Goal: Task Accomplishment & Management: Manage account settings

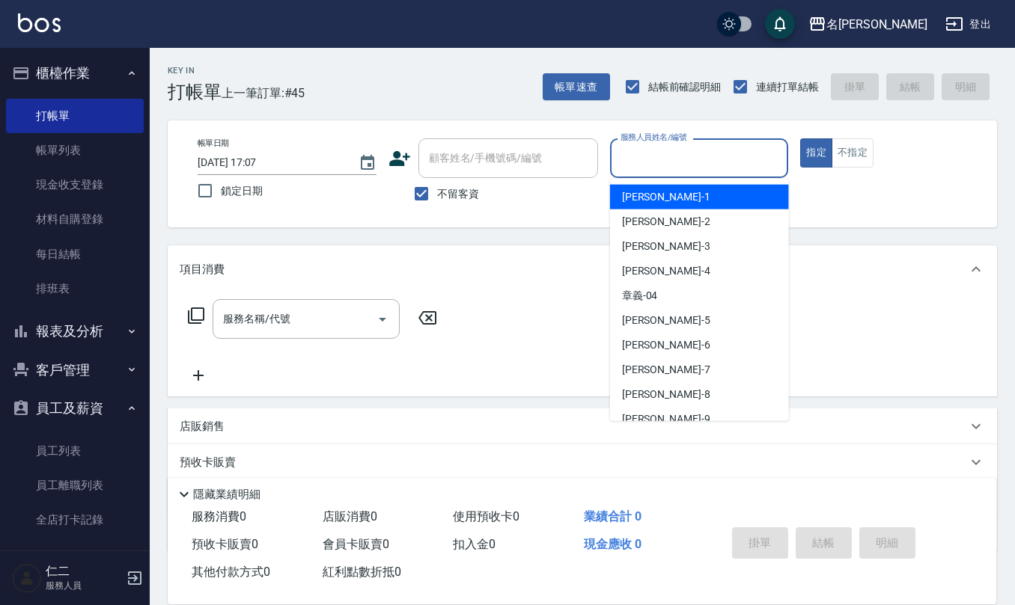
click at [696, 168] on input "服務人員姓名/編號" at bounding box center [699, 158] width 165 height 26
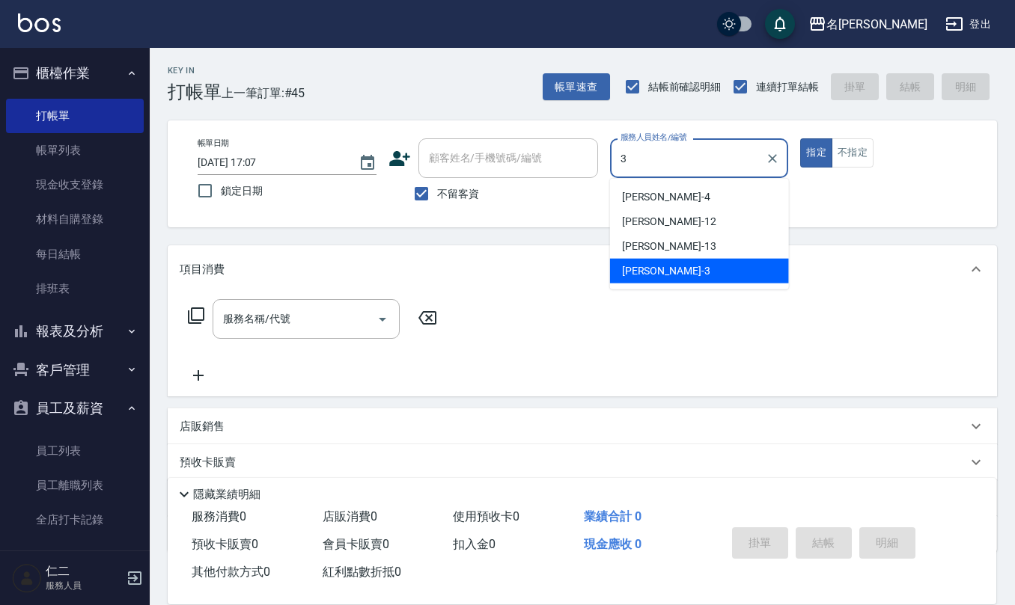
type input "陳旅玨-3"
type button "true"
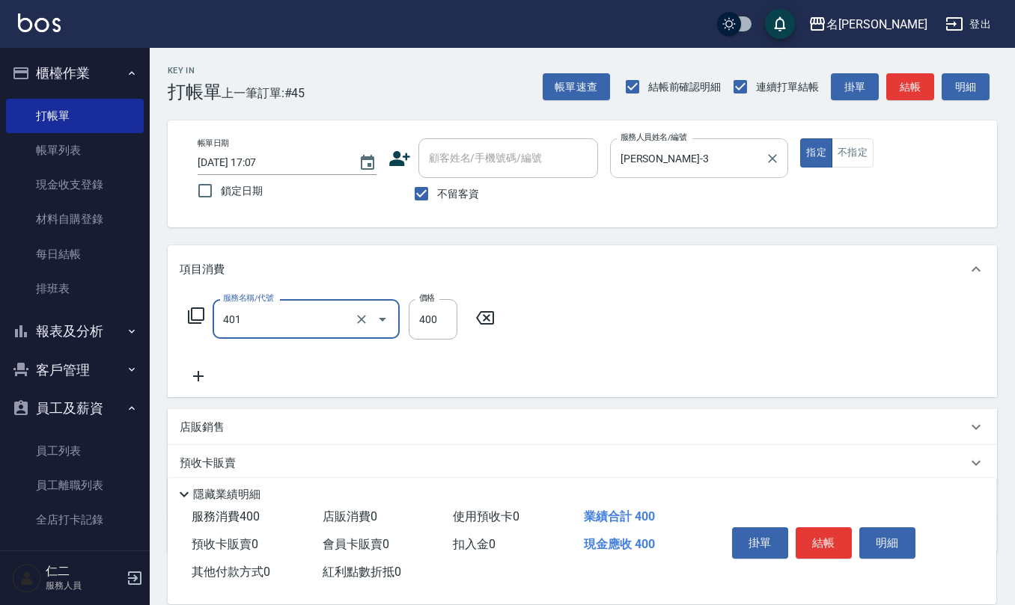
type input "剪髮(401)"
type input "400"
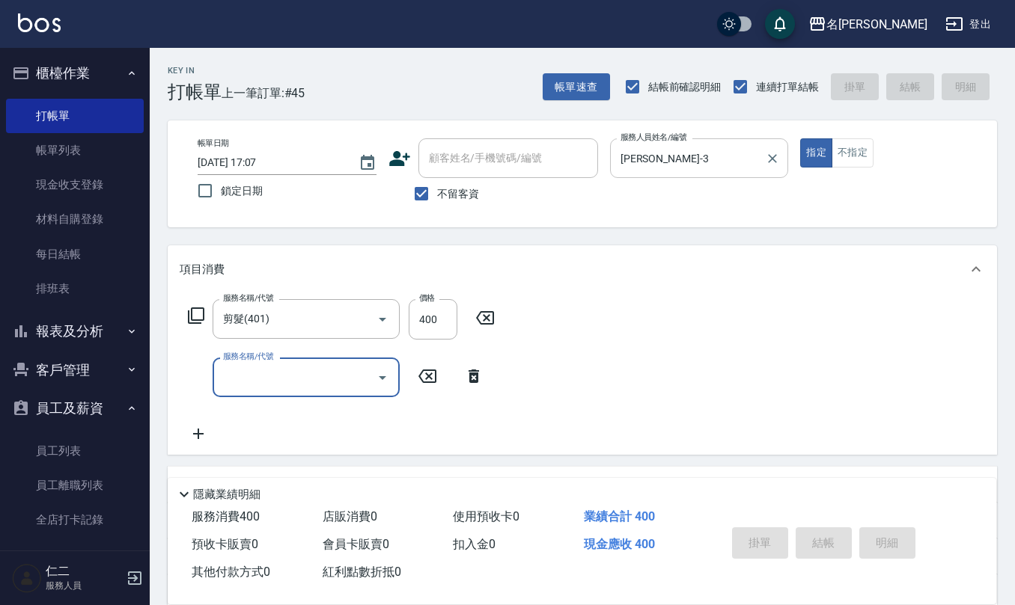
type input "2025/10/12 18:25"
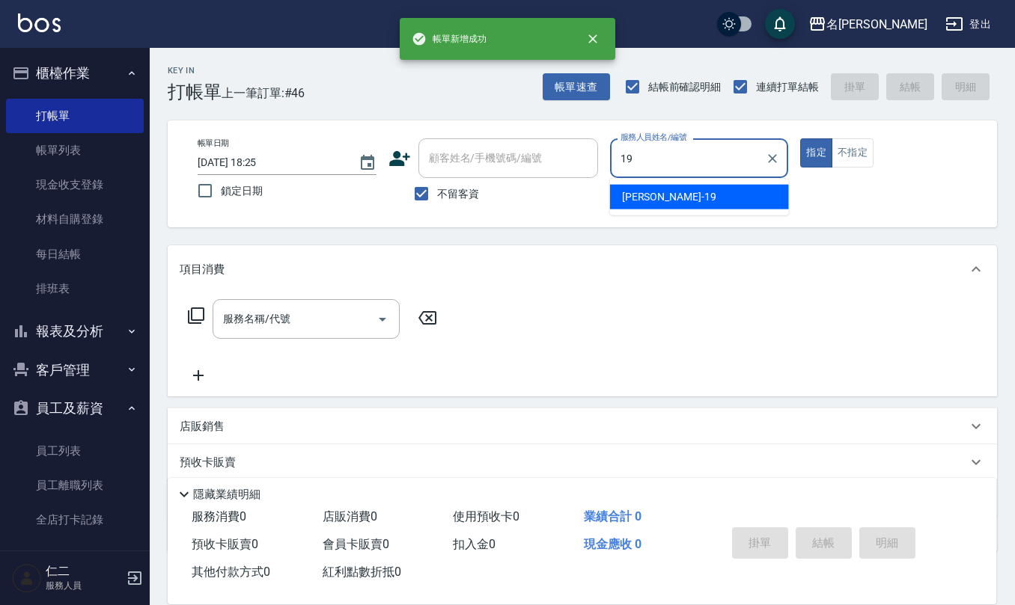
type input "林語涵-19"
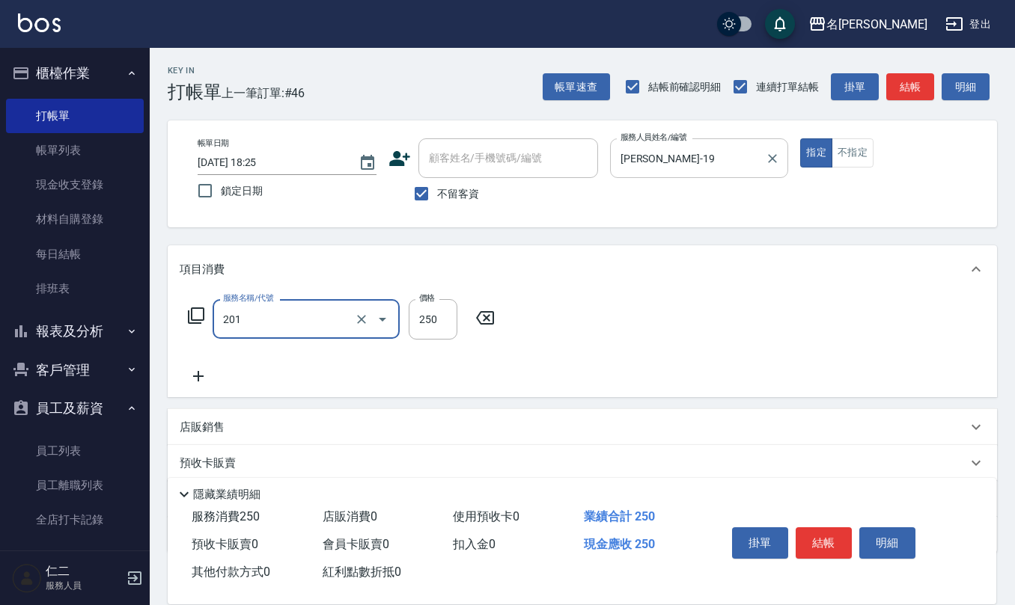
type input "洗髮(201)"
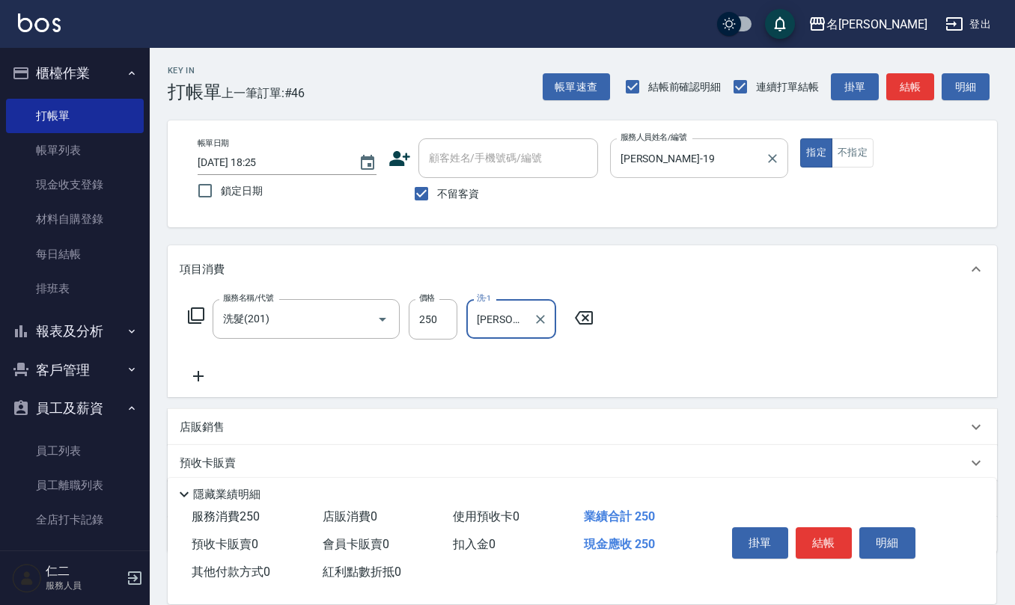
type input "王秀瑜-23"
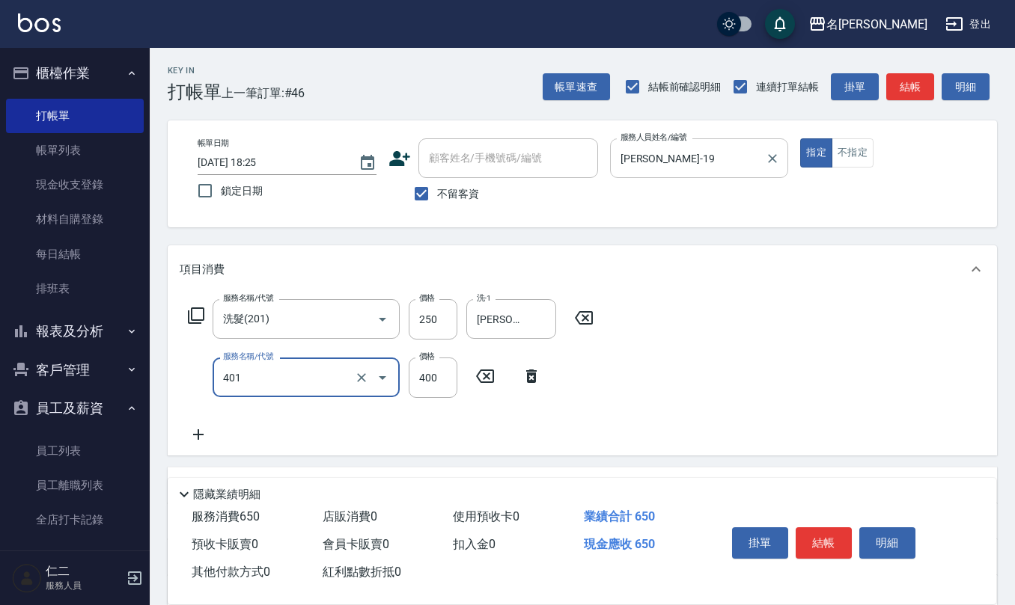
type input "剪髮(401)"
type input "400"
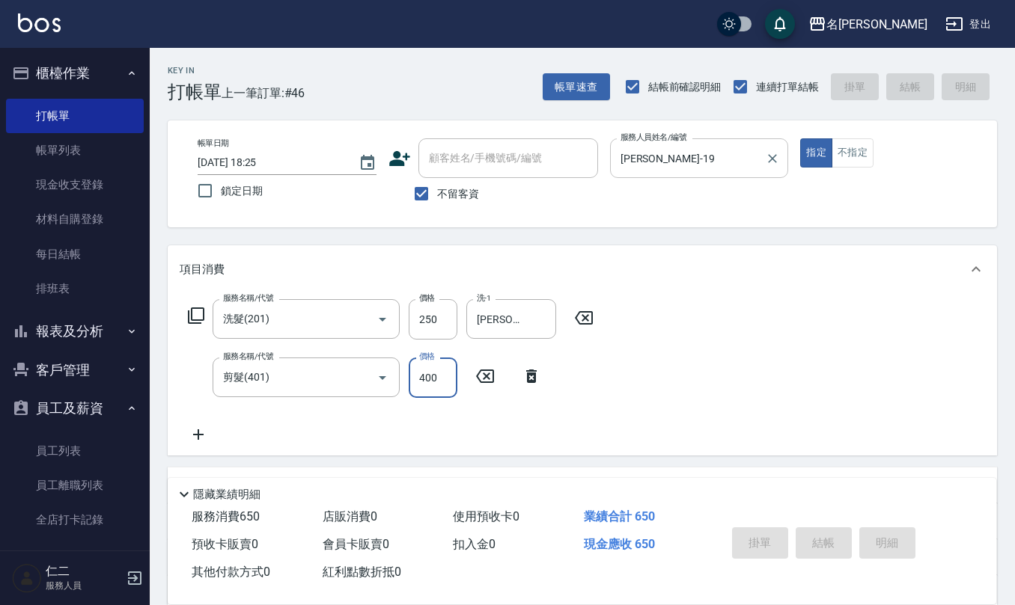
type input "2025/10/12 18:26"
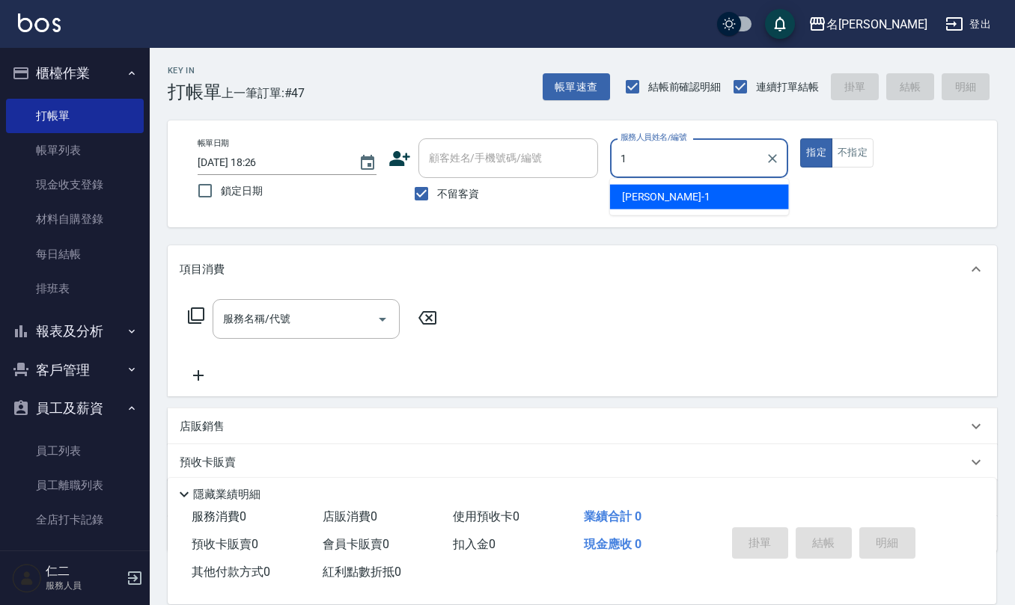
type input "蔡桂如-1"
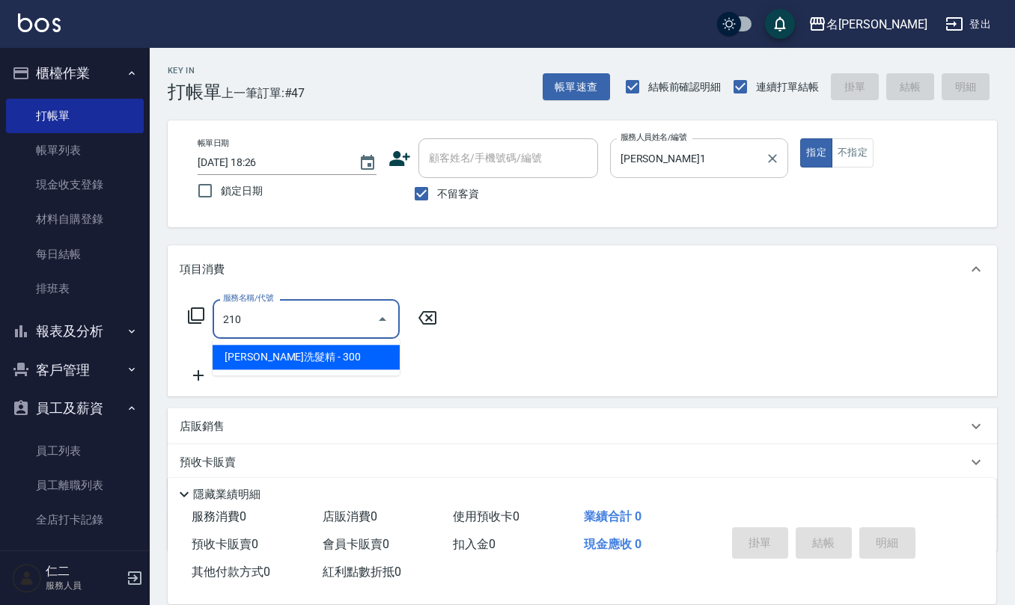
type input "歐娜洗髮精(210)"
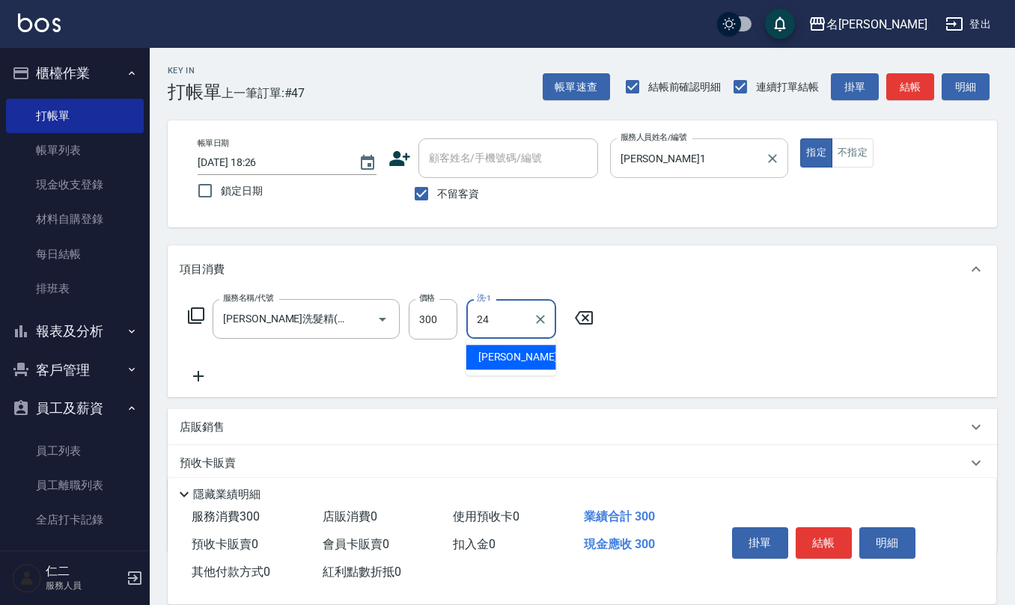
type input "蘇亭云-24"
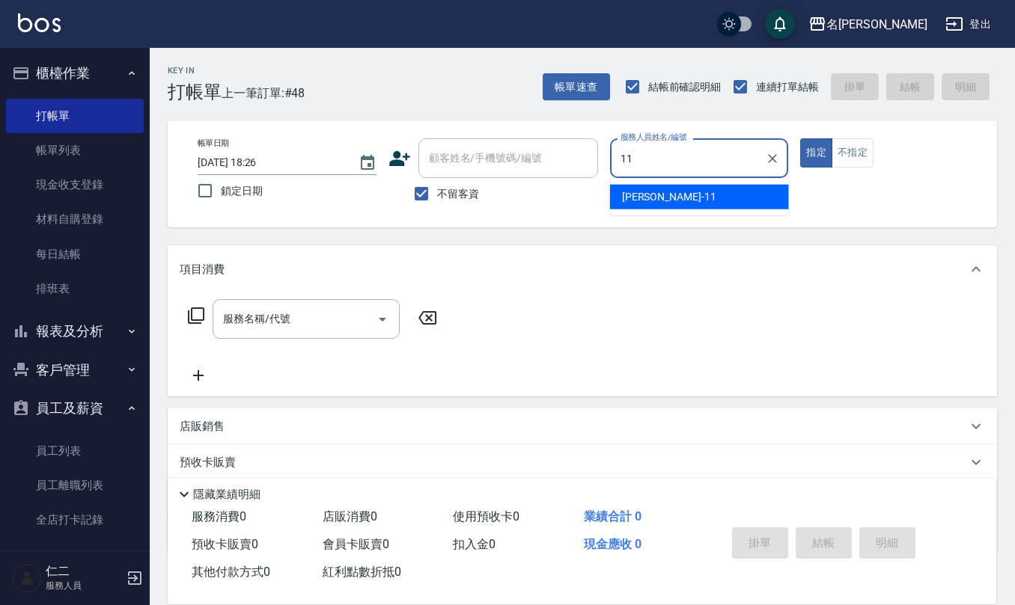
type input "詹沛橙-11"
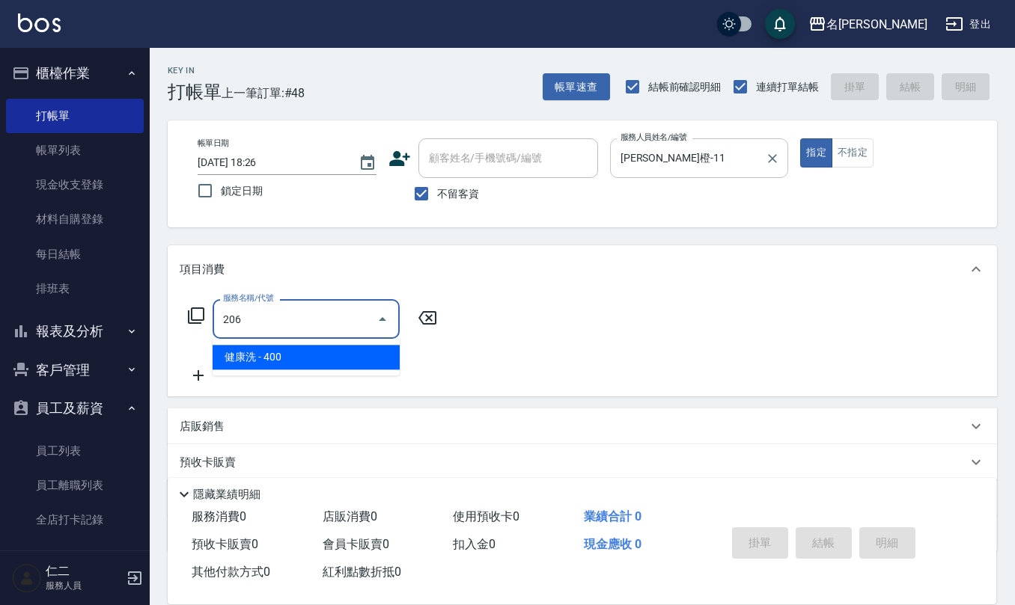
type input "健康洗(206)"
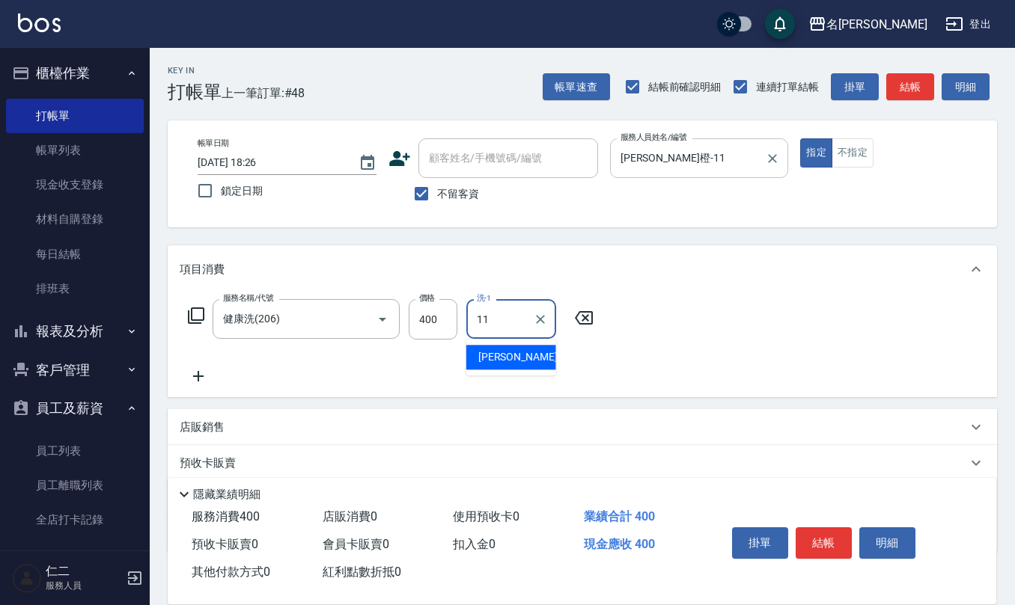
type input "詹沛橙-11"
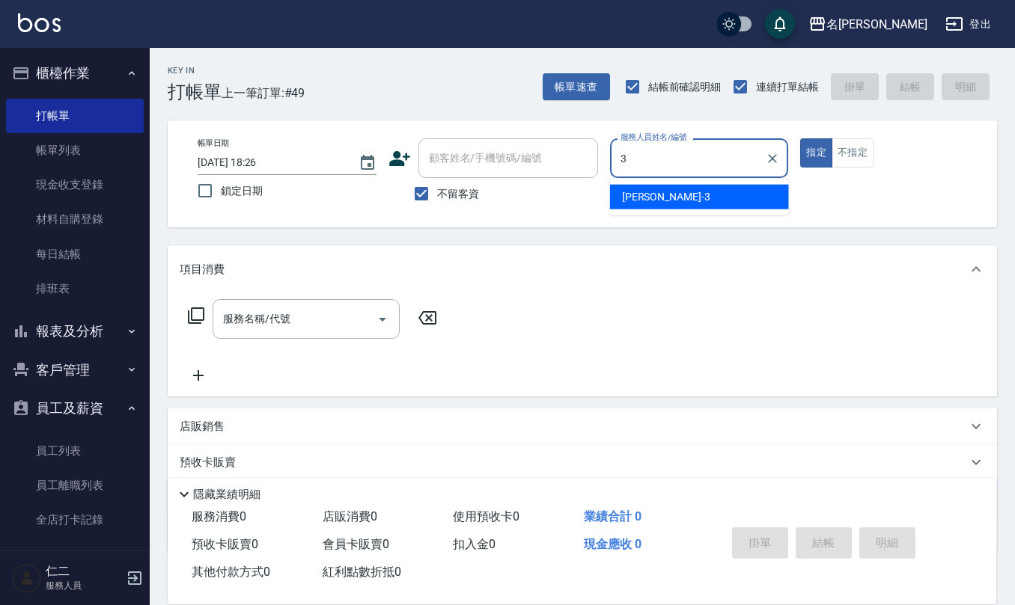
type input "陳旅玨-3"
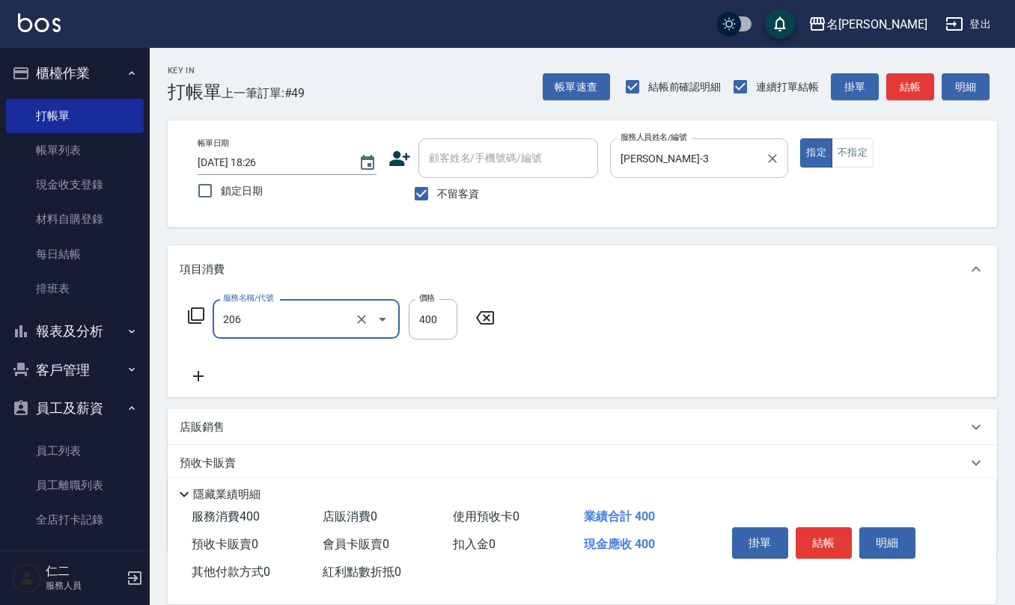
type input "健康洗(206)"
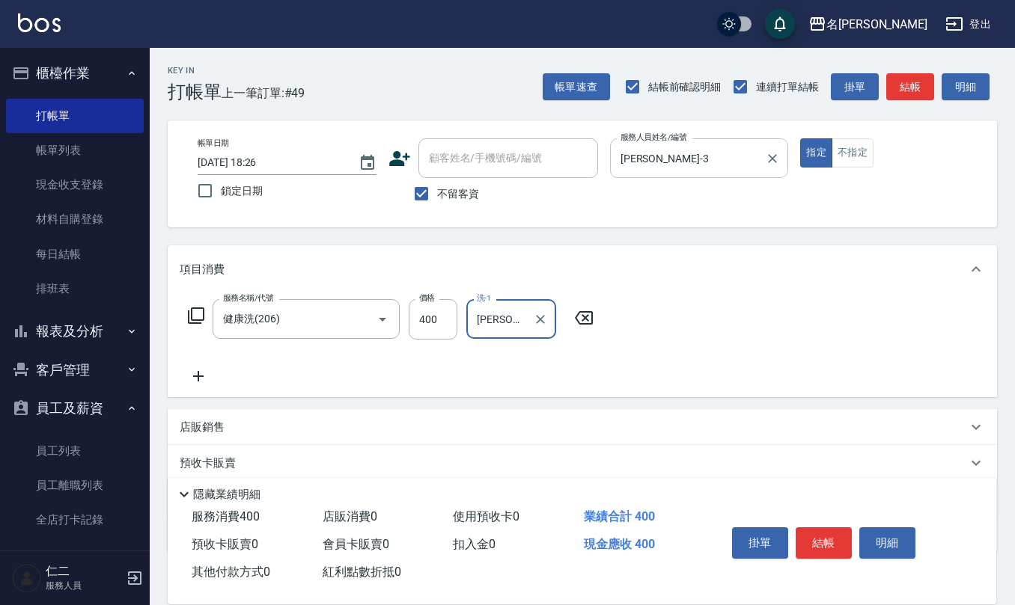
type input "趙妍妮-5"
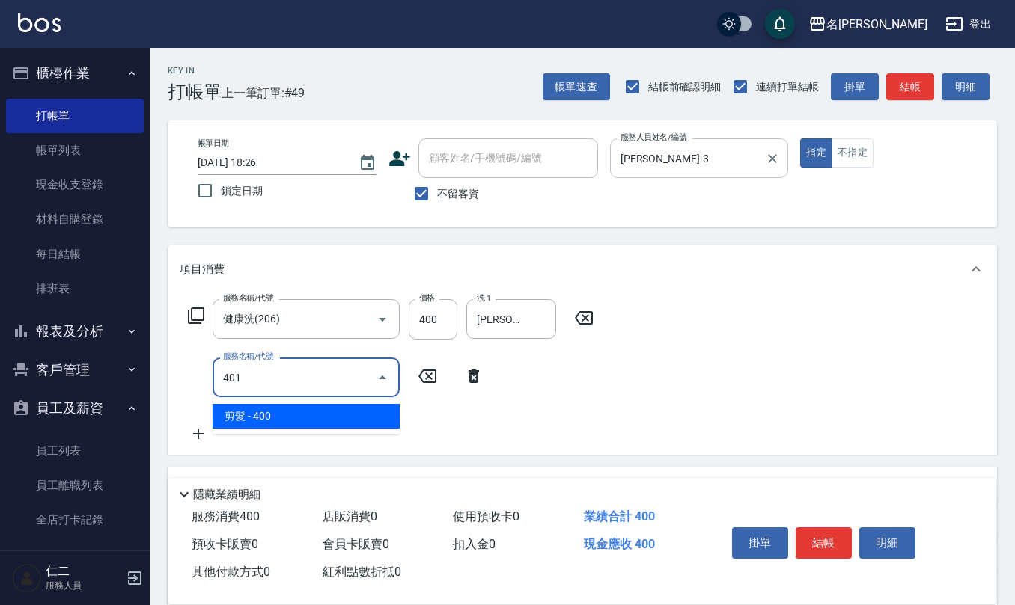
type input "剪髮(401)"
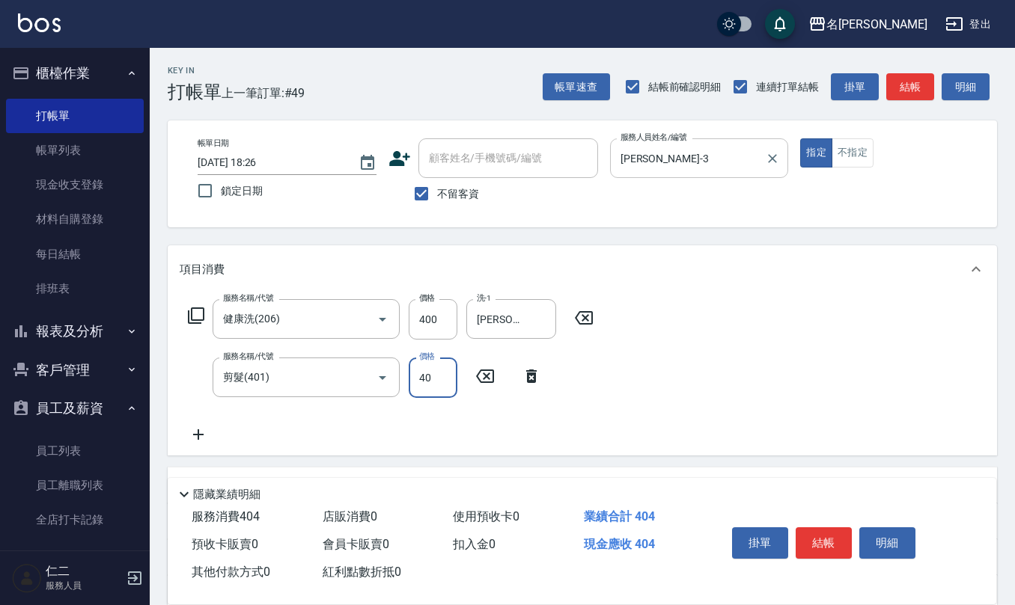
type input "400"
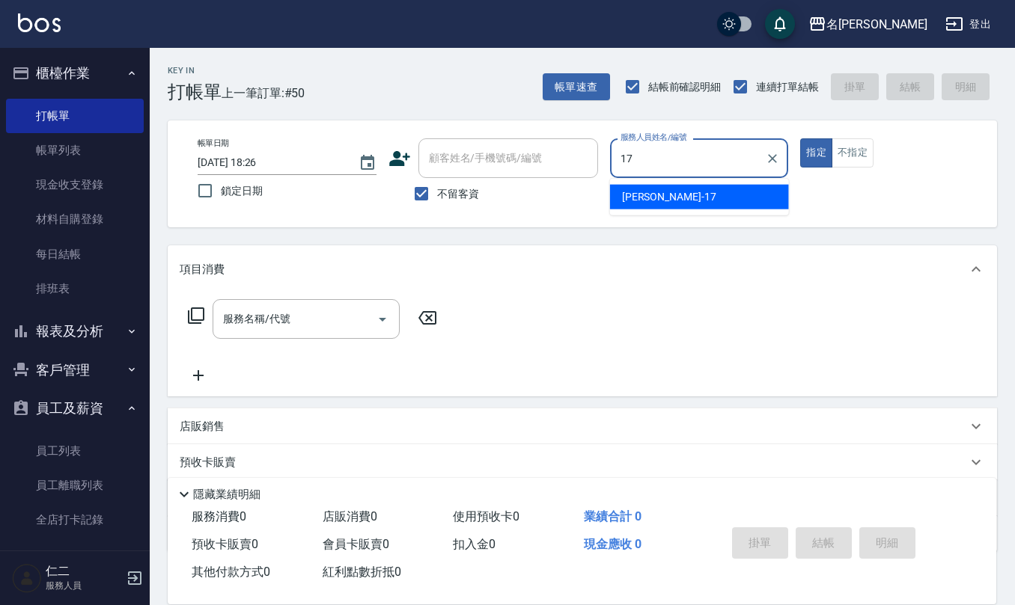
type input "李俞玫-17"
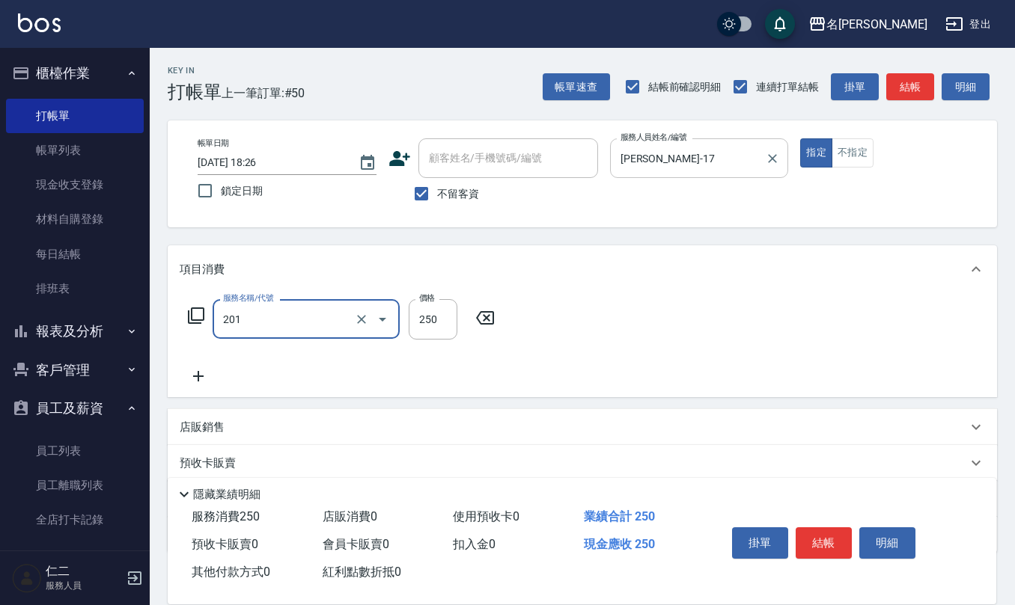
type input "洗髮(201)"
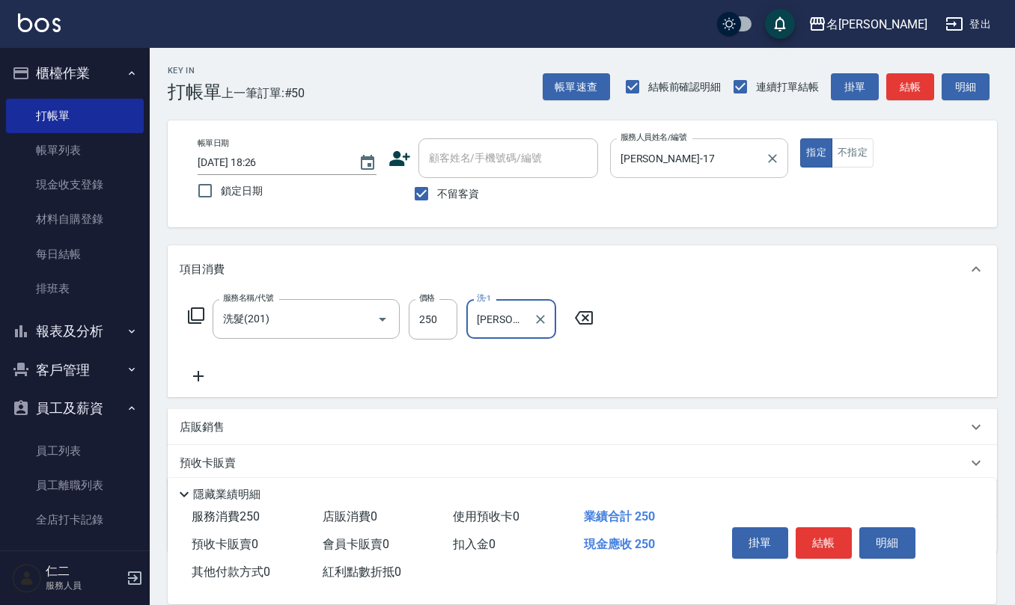
type input "李俞玫-17"
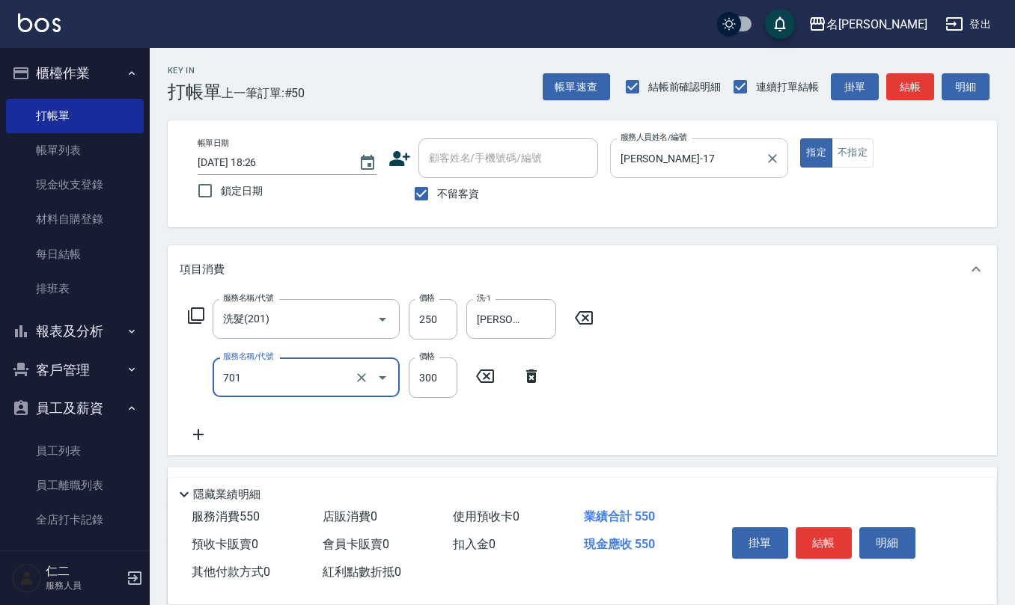
type input "自備護髮(701)"
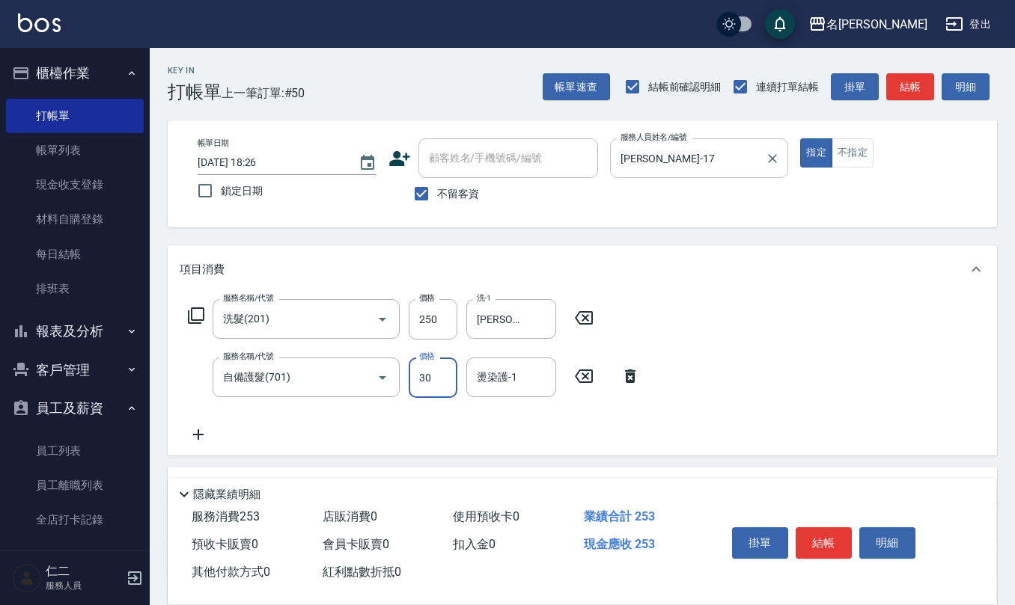
type input "300"
type input "李俞玫-17"
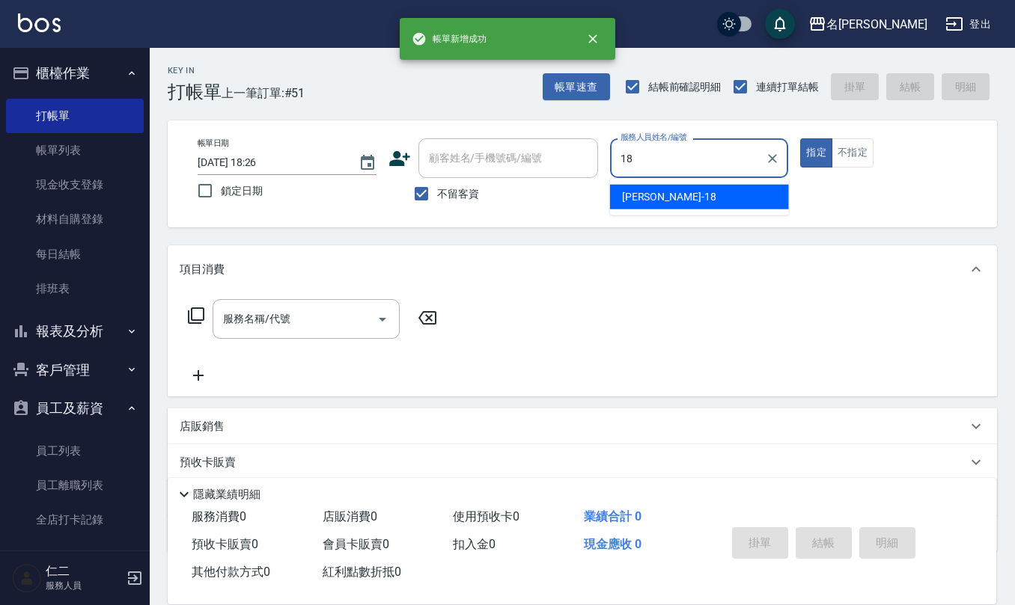
type input "吳婉如-18"
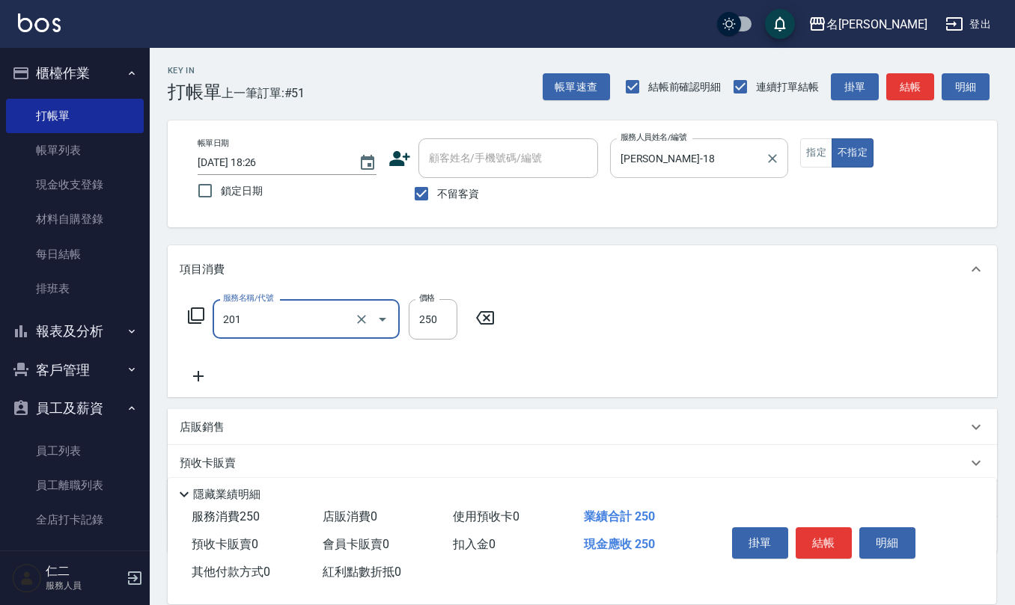
type input "洗髮(201)"
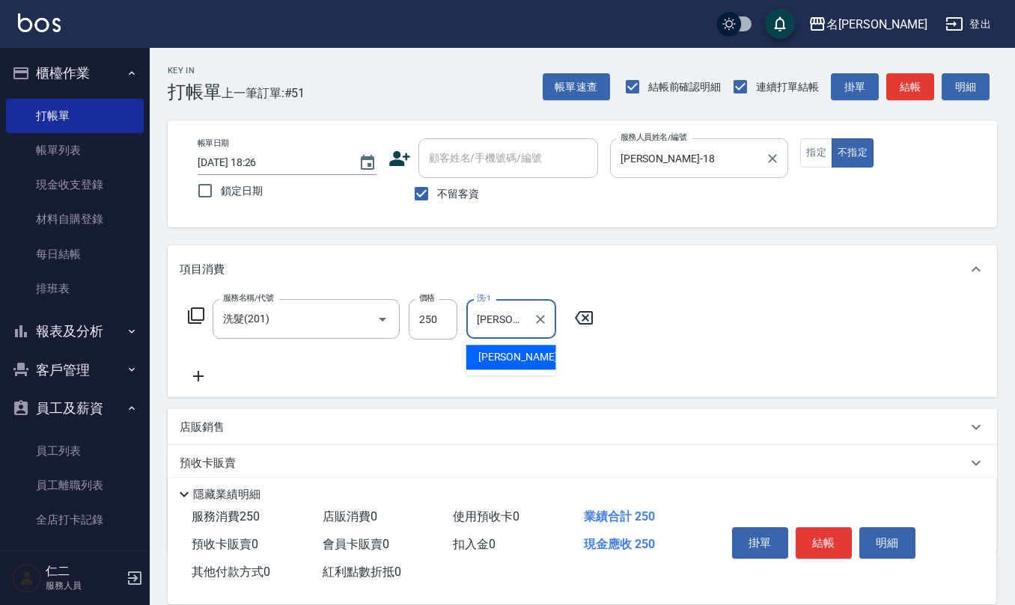
type input "葉冠佑-32"
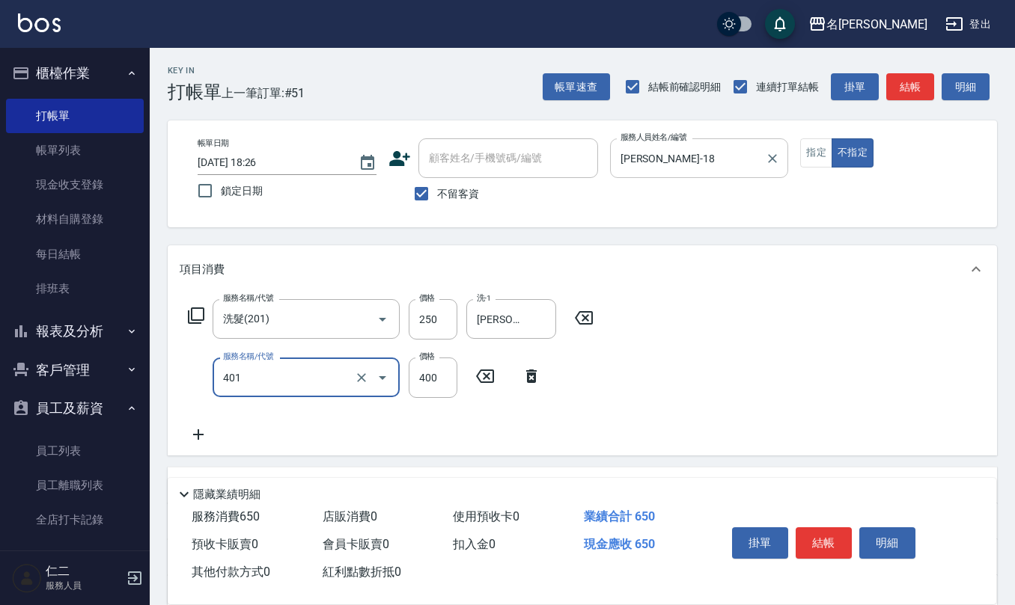
type input "剪髮(401)"
type input "200"
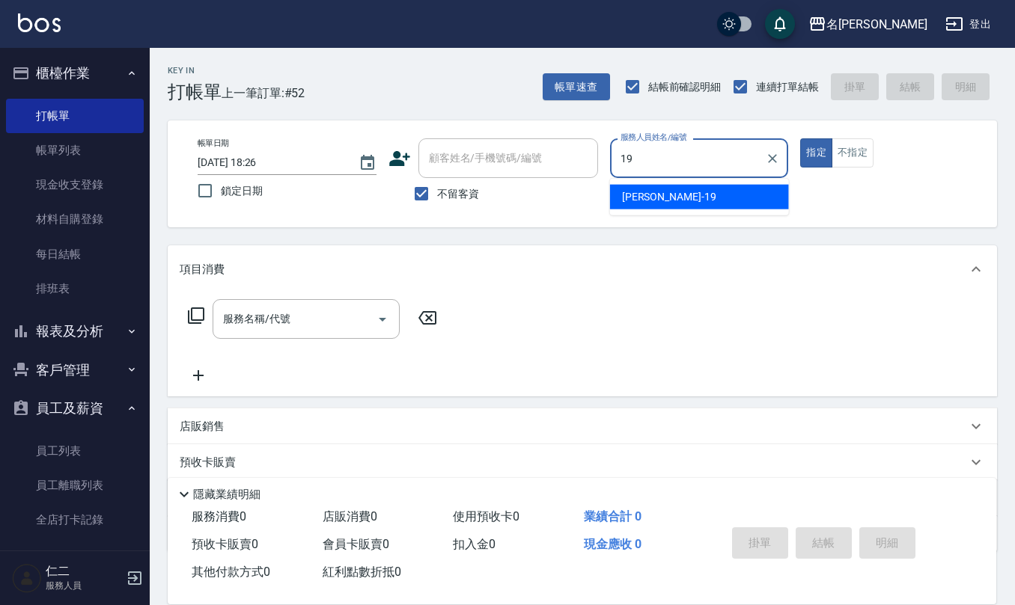
type input "林語涵-19"
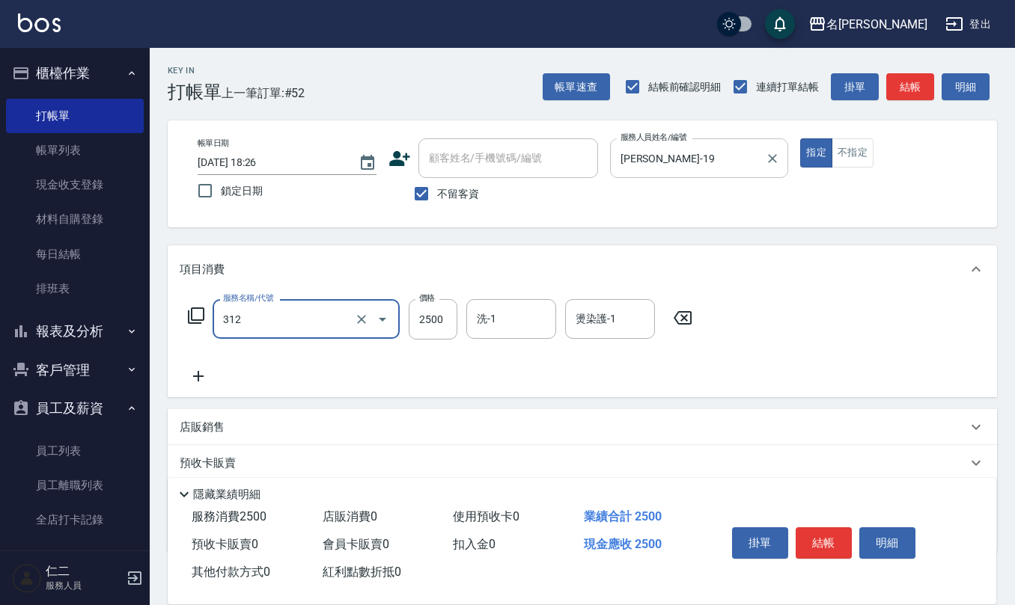
type input "有氧水離子燙2500(312)"
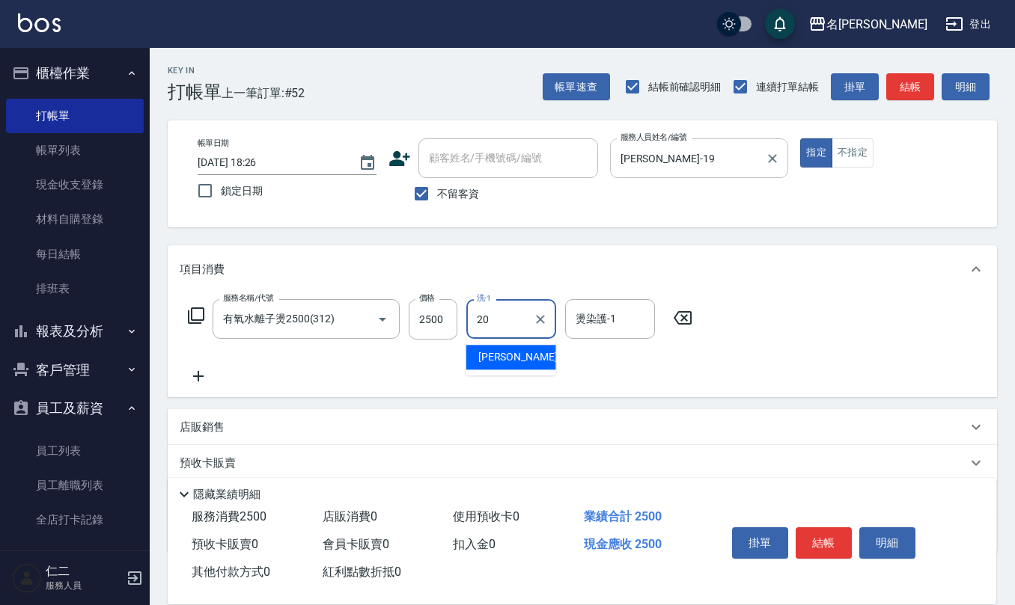
type input "杜芊彤-20"
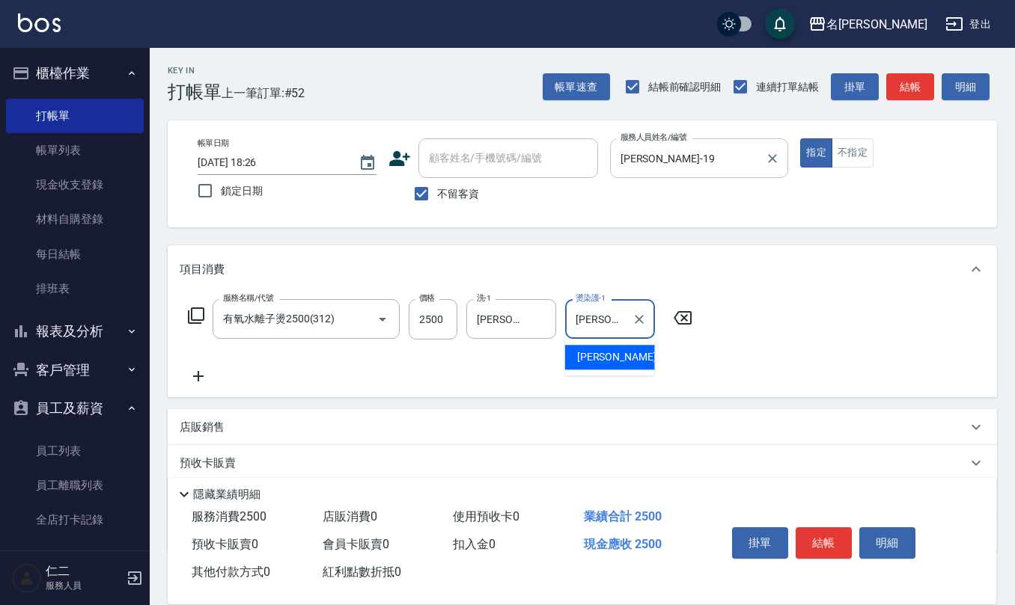
type input "杜芊彤-20"
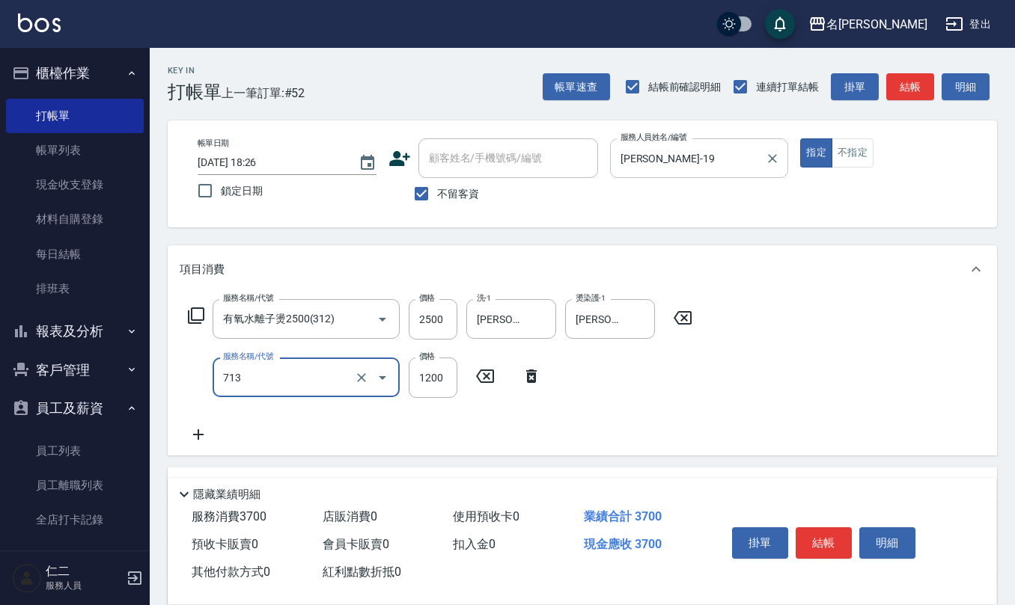
type input "水樣結構式1200(713)"
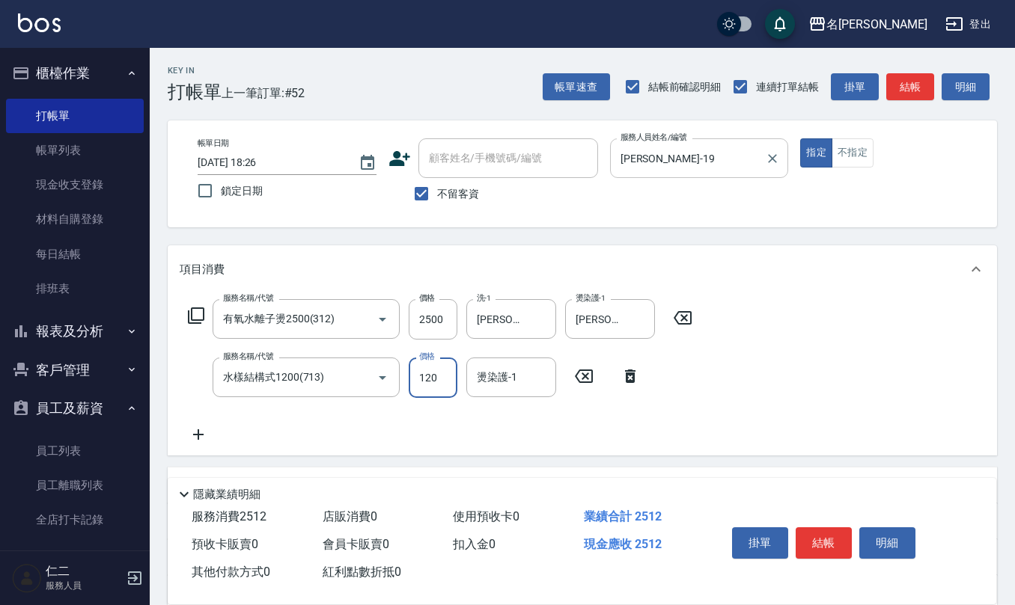
type input "1200"
type input "杜芊彤-20"
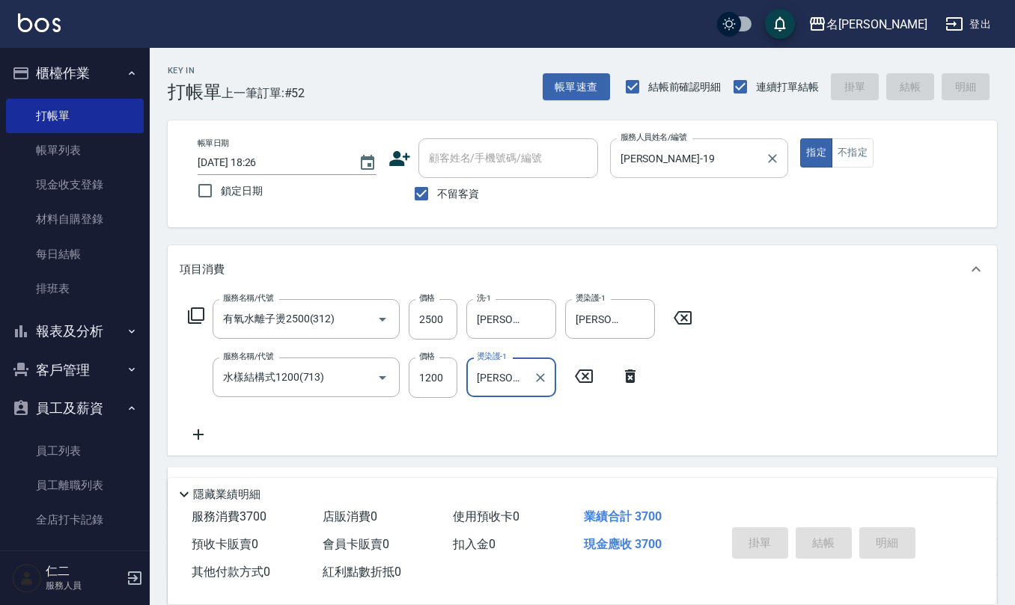
type input "2025/10/12 18:27"
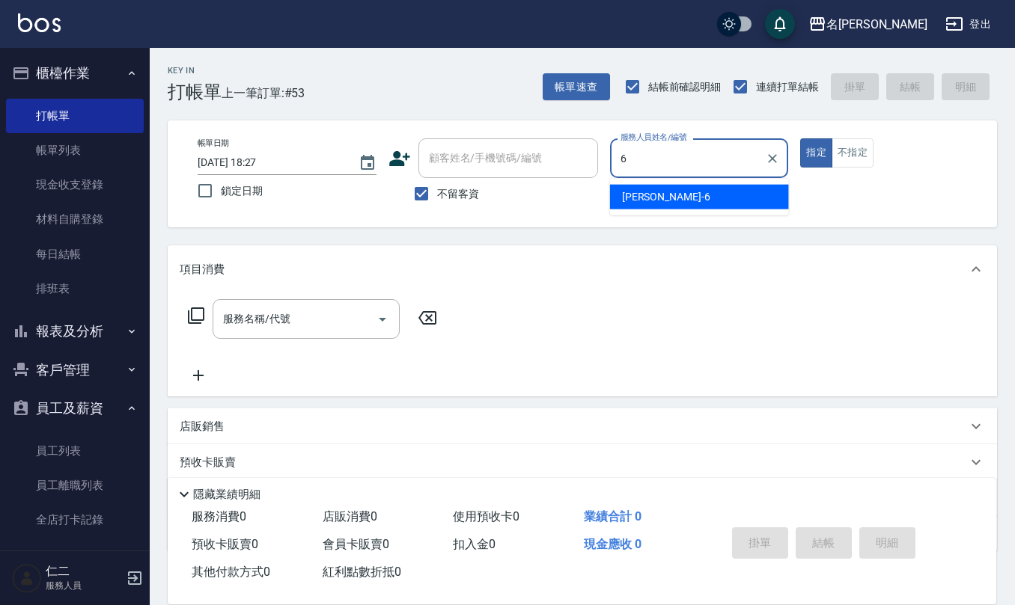
type input "吳淑文-6"
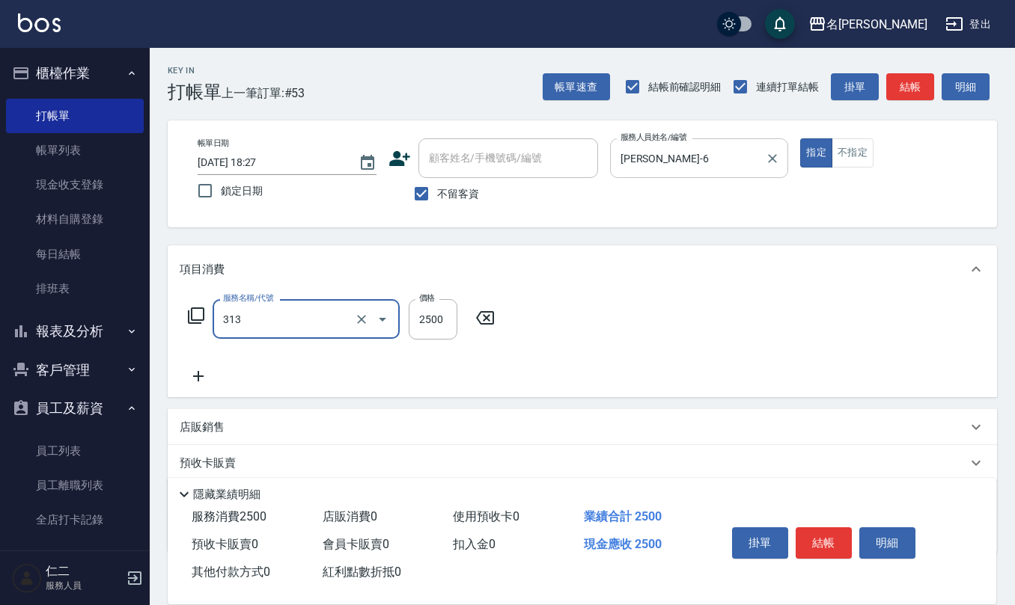
type input "生化還原2500(313)"
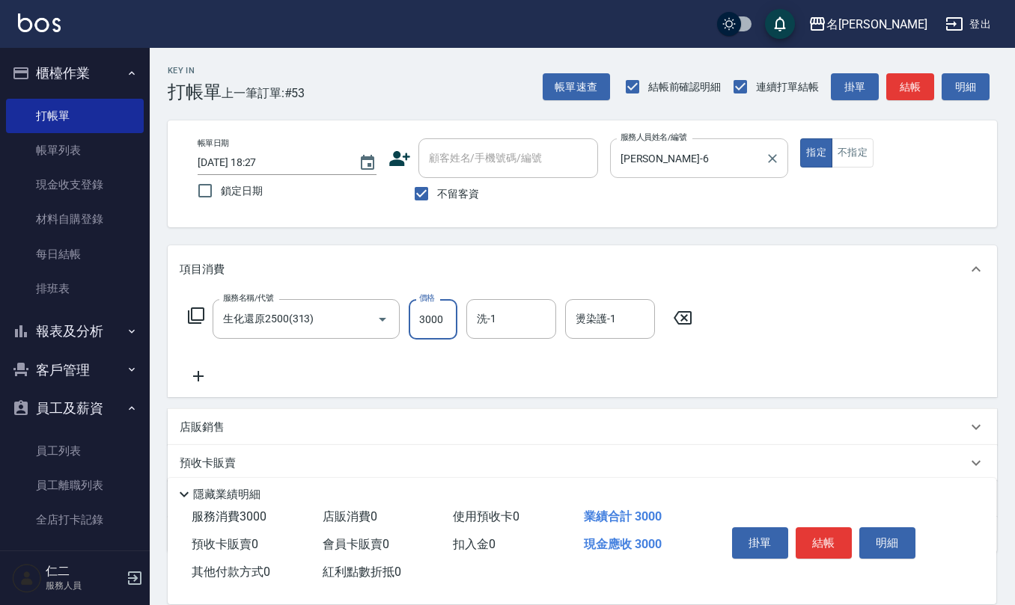
type input "3000"
type input "杜芊彤-20"
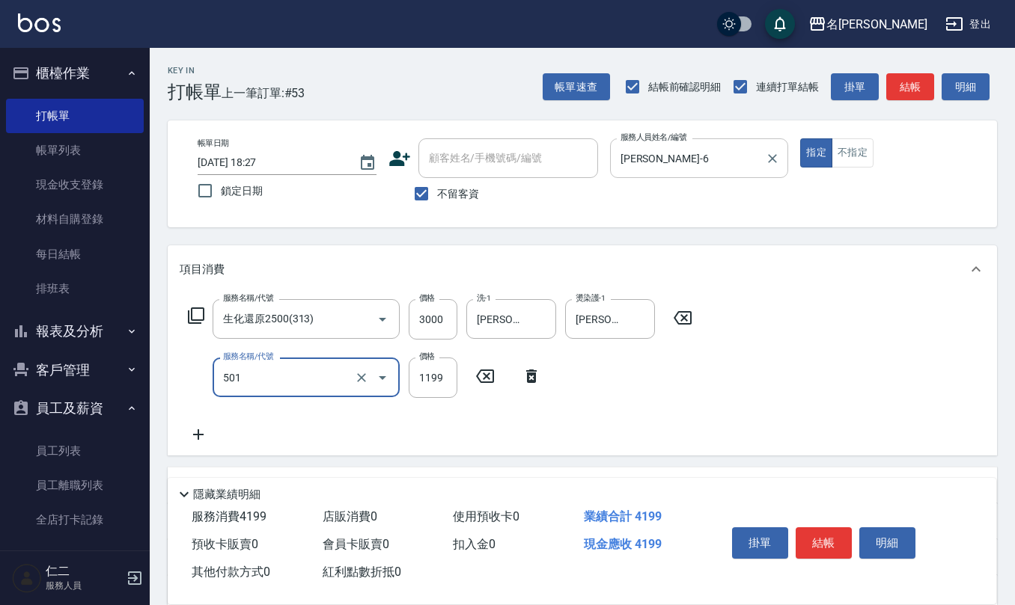
type input "染髮(501)"
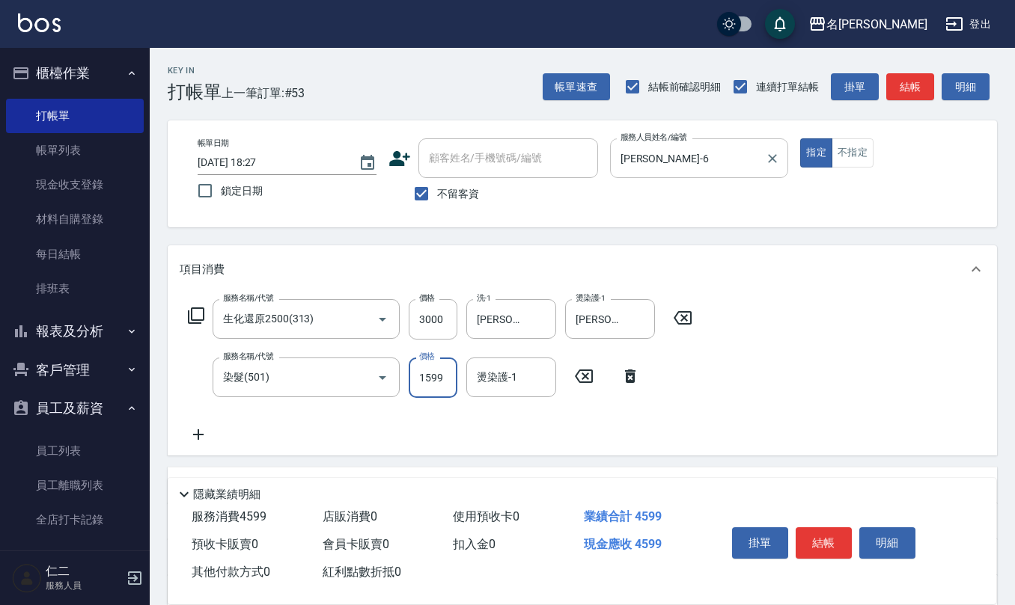
type input "1599"
type input "杜芊彤-20"
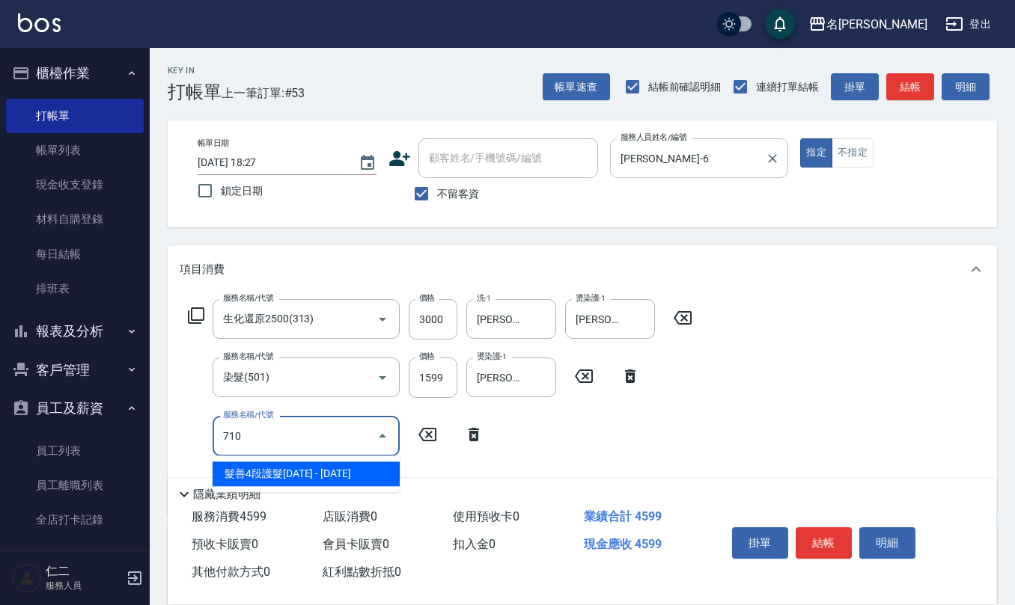
type input "髮善4段護髮2000(710)"
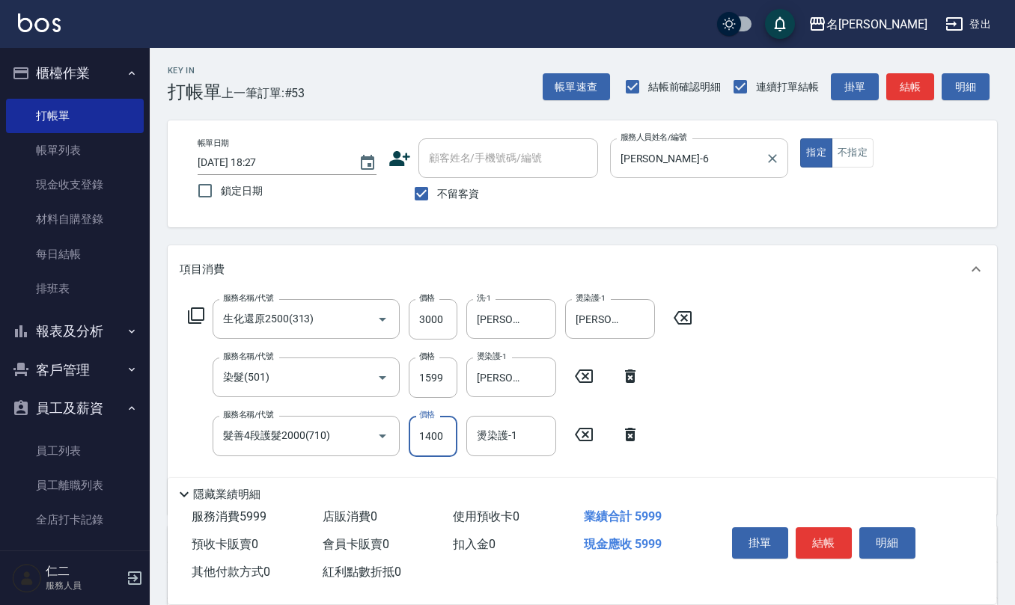
type input "1400"
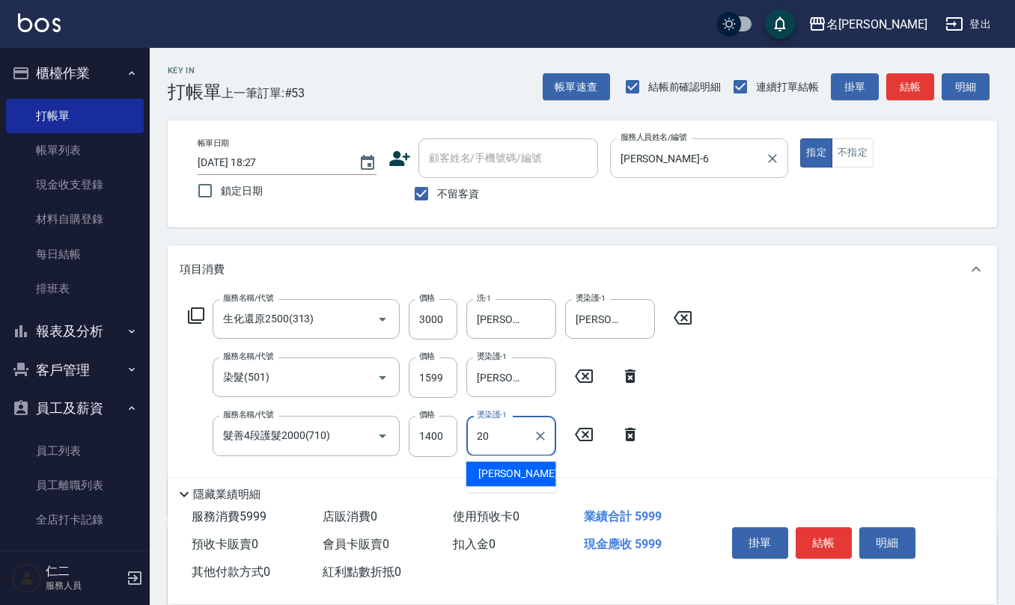
type input "杜芊彤-20"
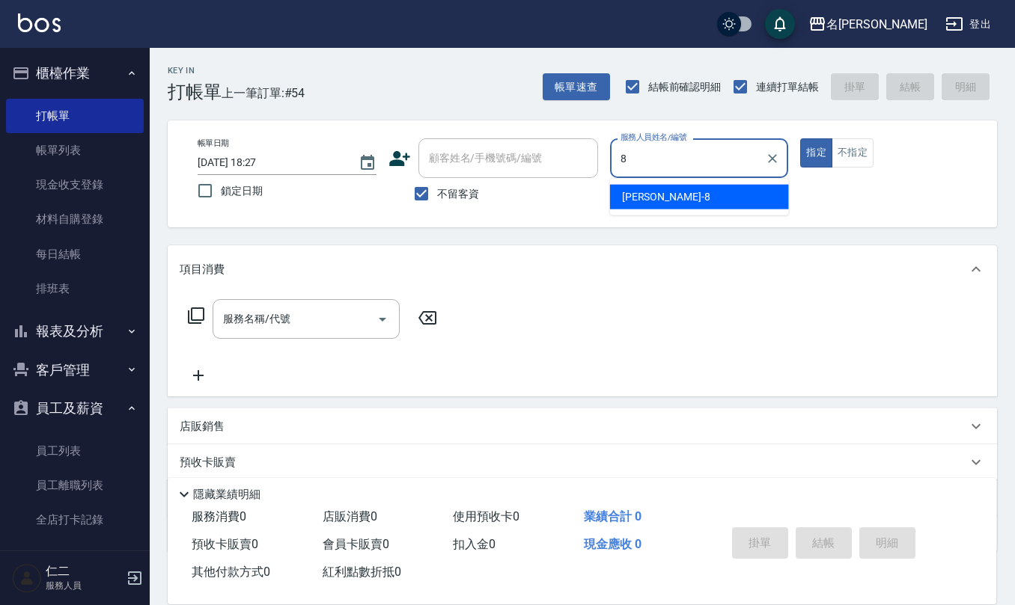
type input "楊馨嵐-8"
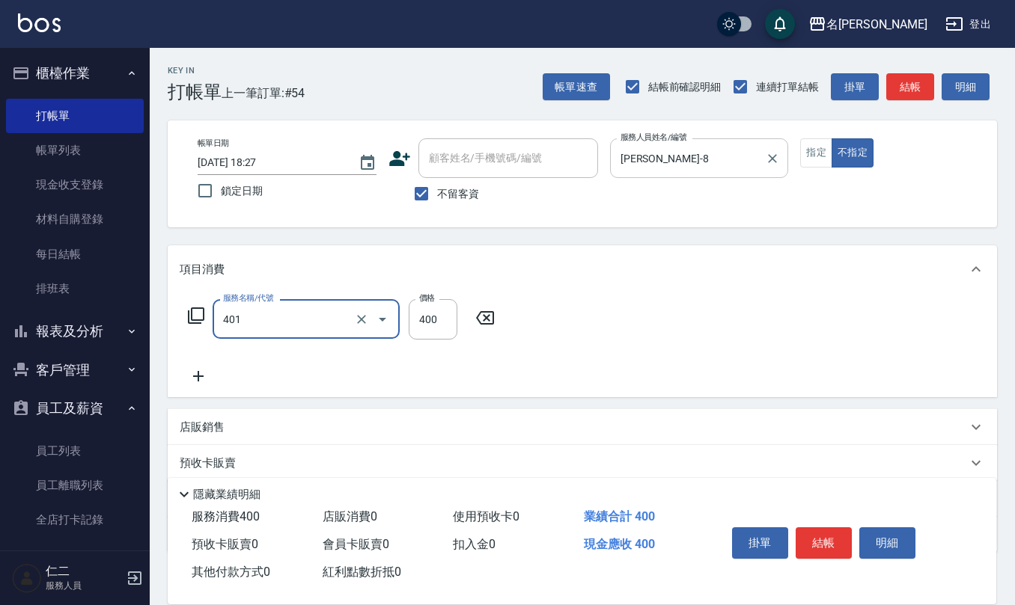
type input "剪髮(401)"
type input "150"
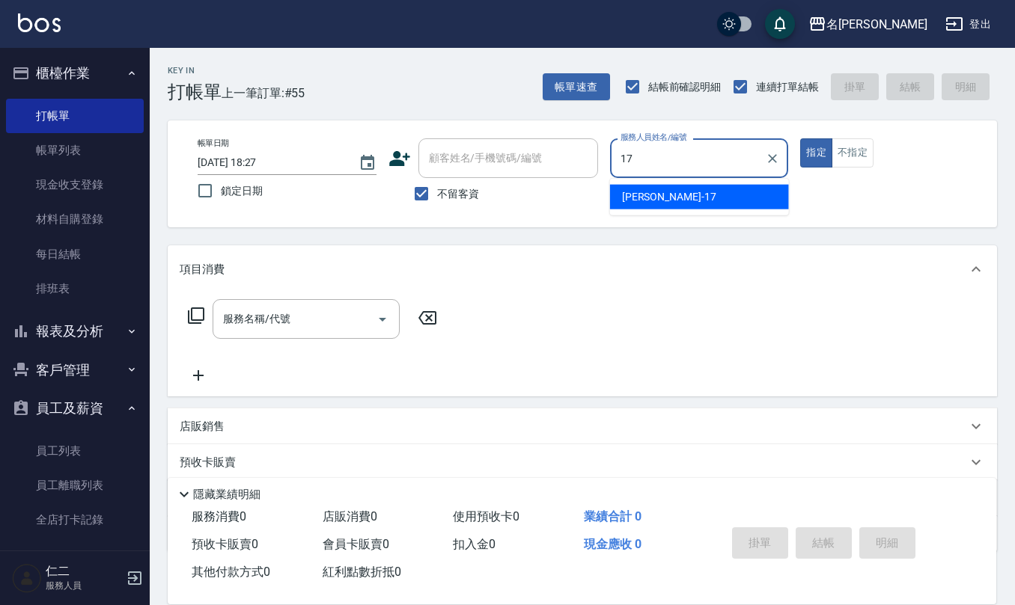
type input "李俞玫-17"
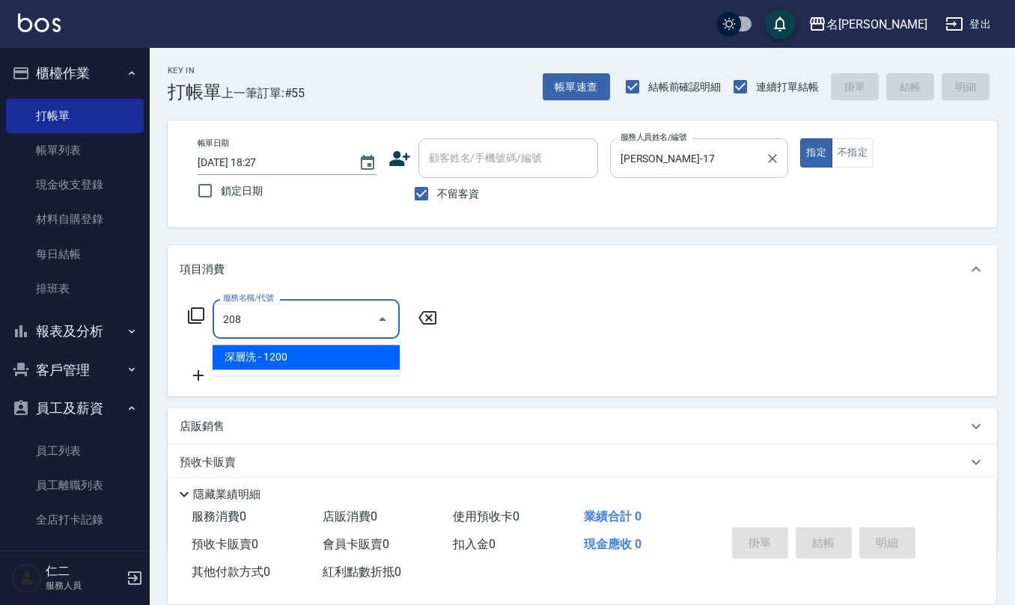
type input "深層洗(208)"
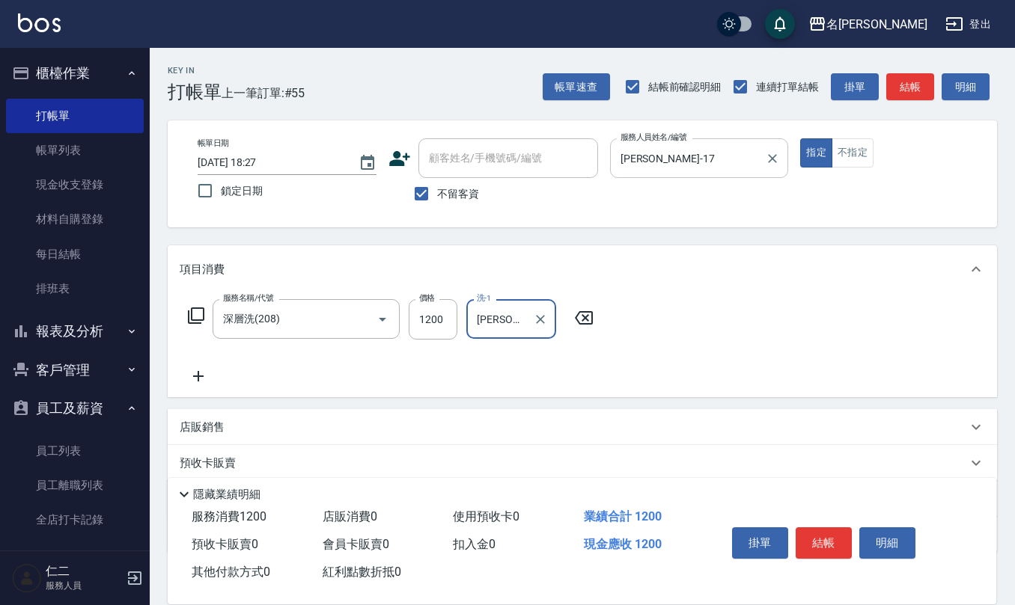
type input "李俞玫-17"
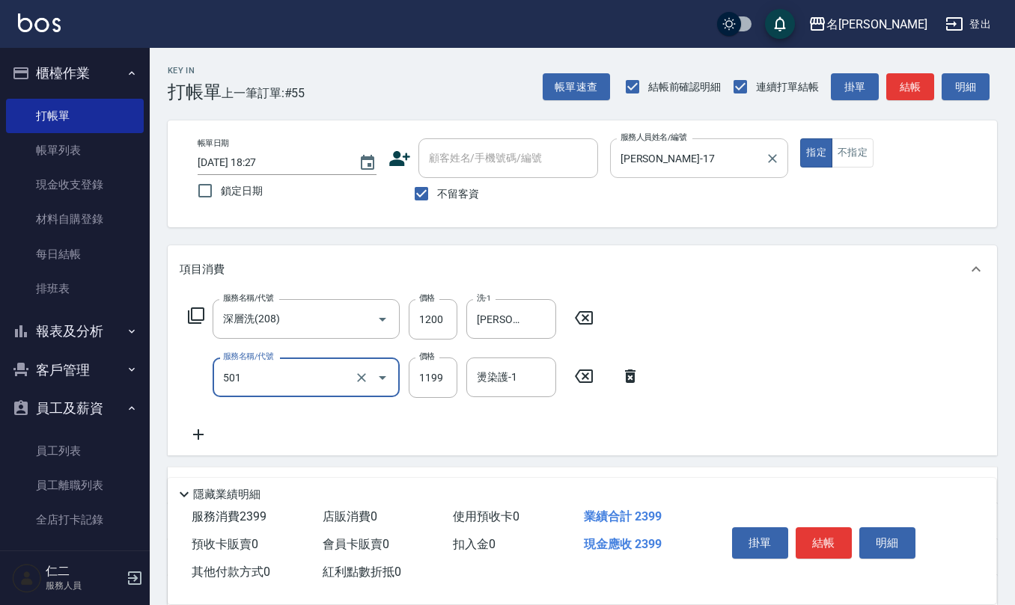
type input "染髮(501)"
type input "1800"
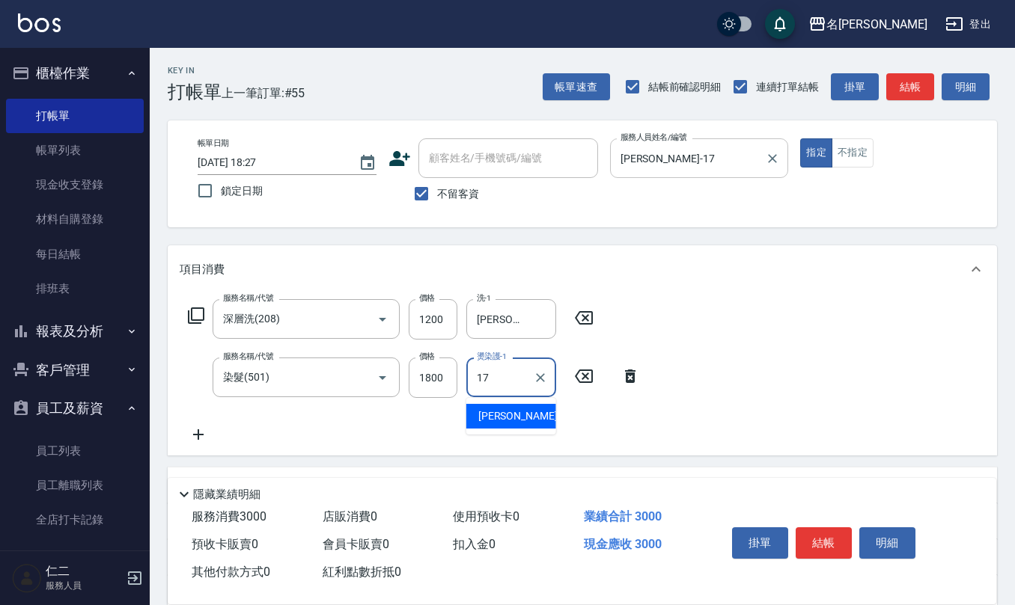
type input "李俞玫-17"
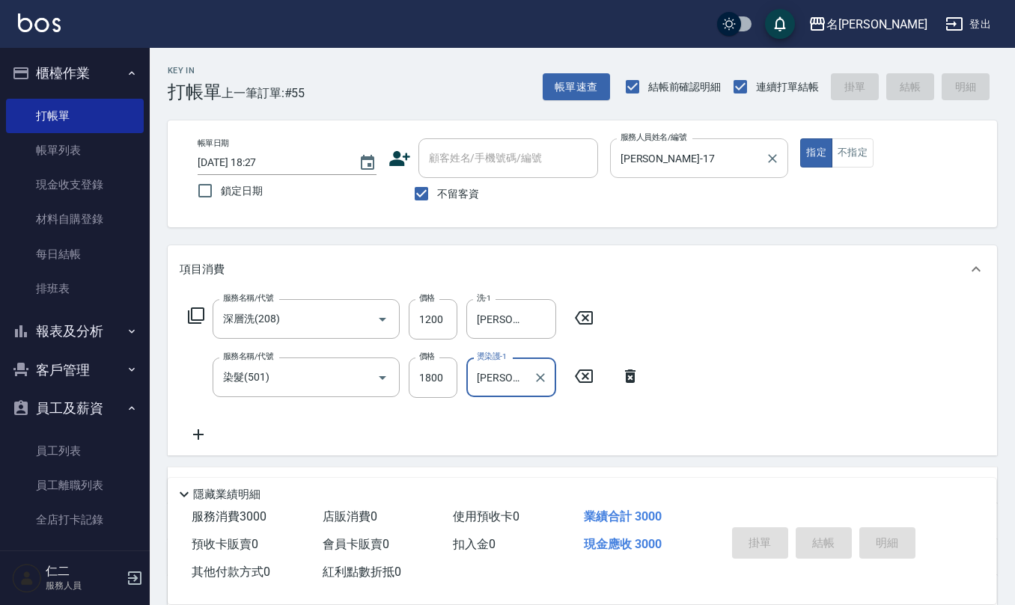
type input "2025/10/12 18:28"
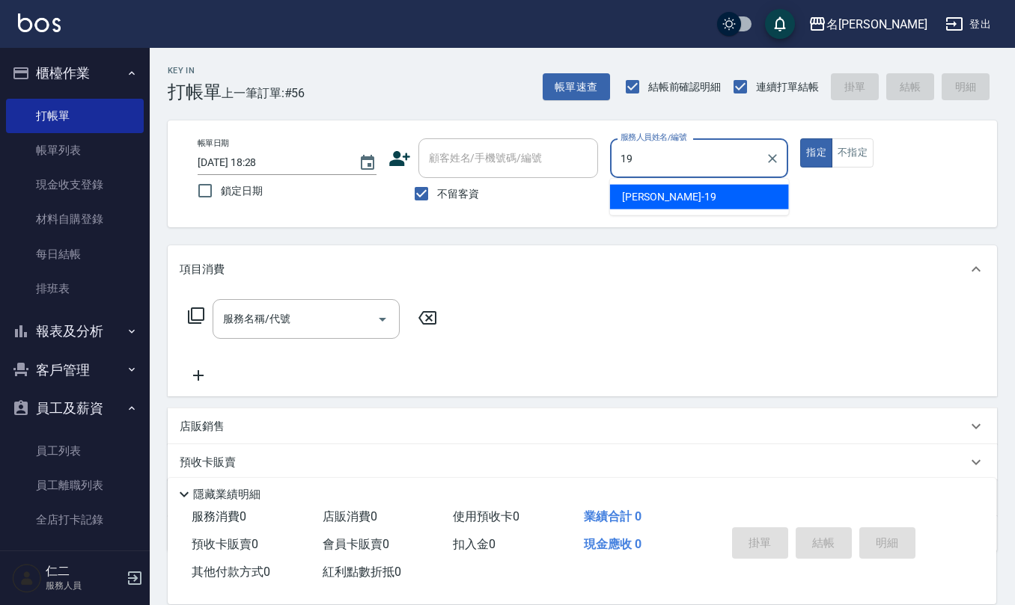
type input "林語涵-19"
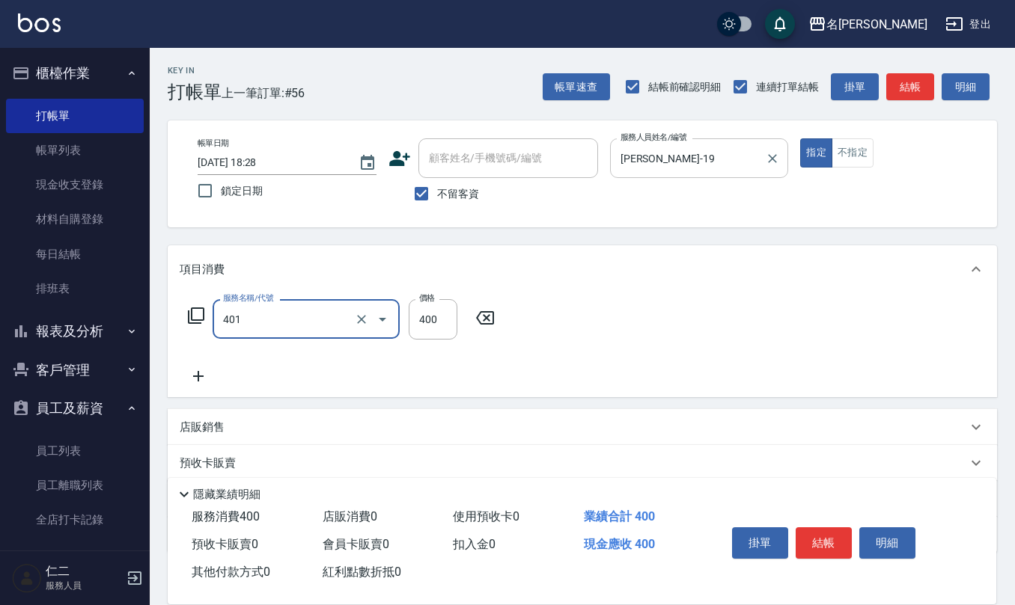
type input "剪髮(401)"
type input "500"
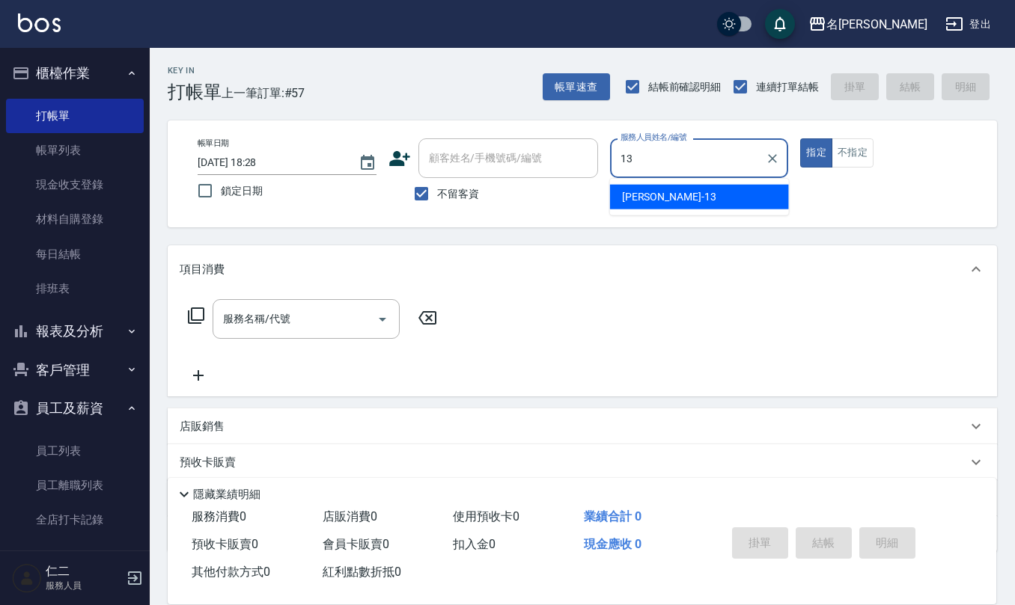
type input "蘇亭云-13"
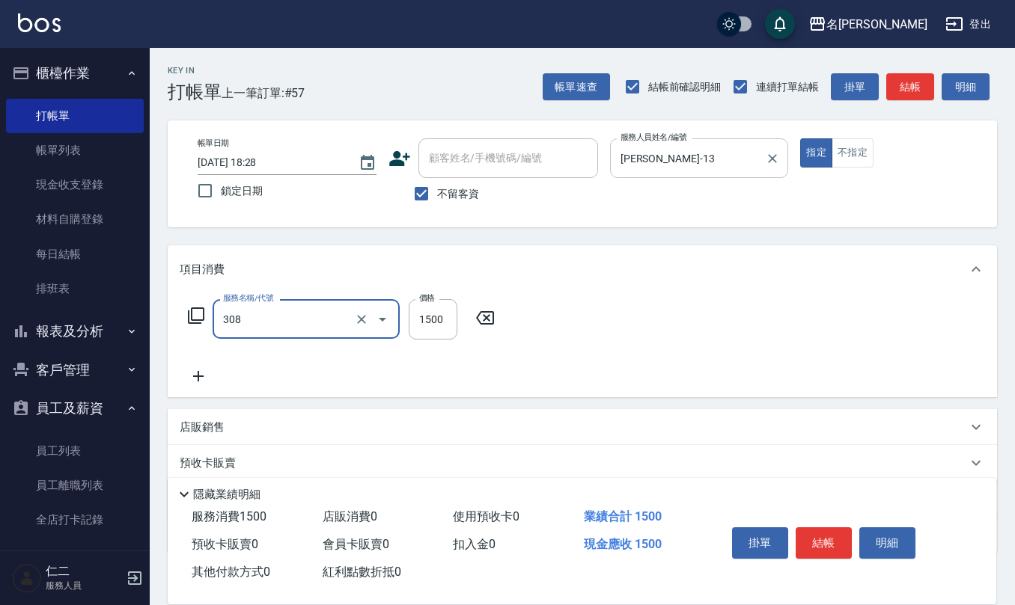
type input "效能離子燙1500(308)"
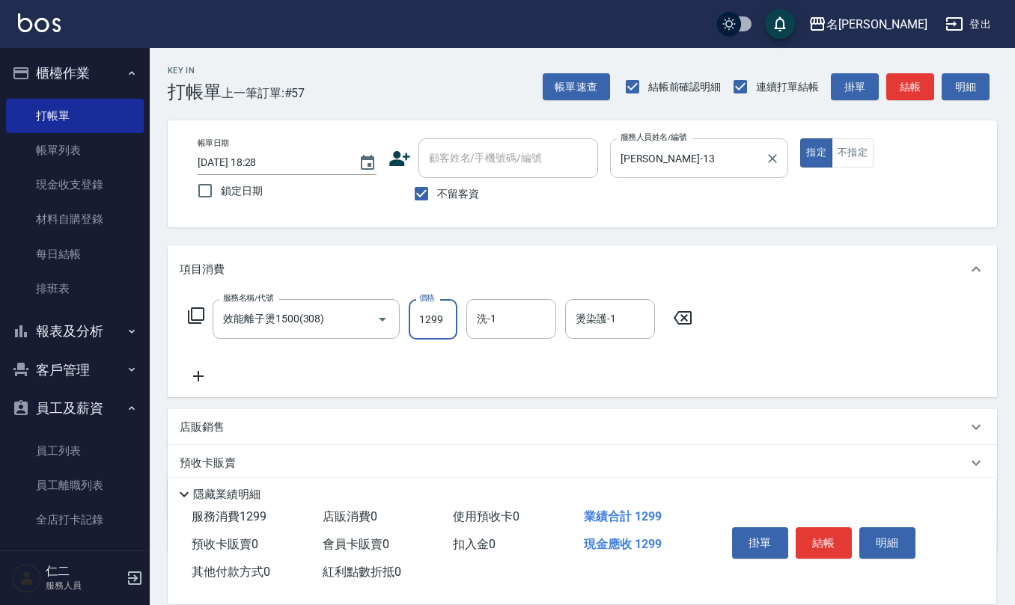
type input "1299"
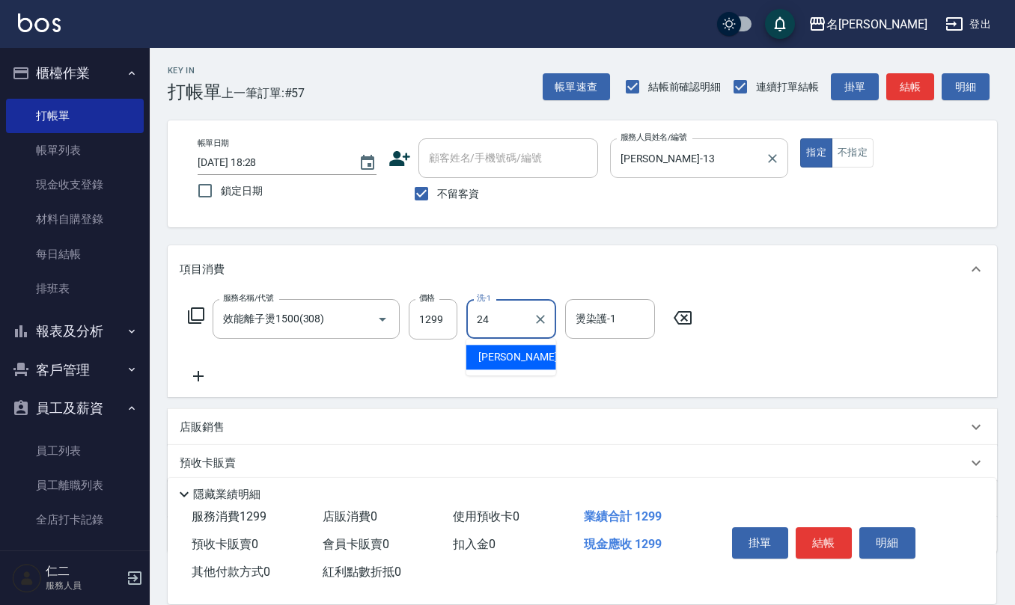
type input "蘇亭云-24"
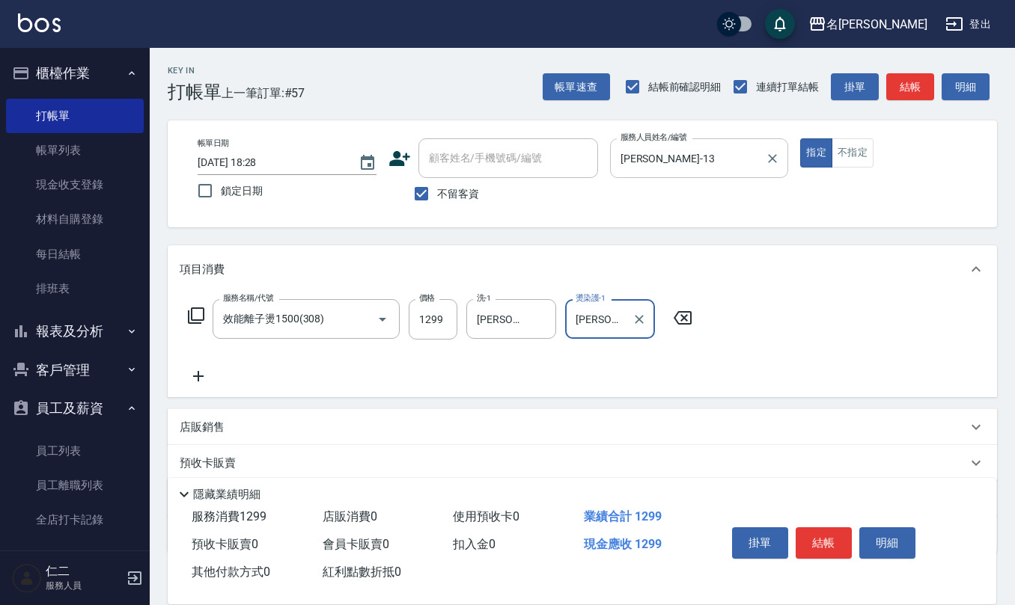
type input "蘇亭云-24"
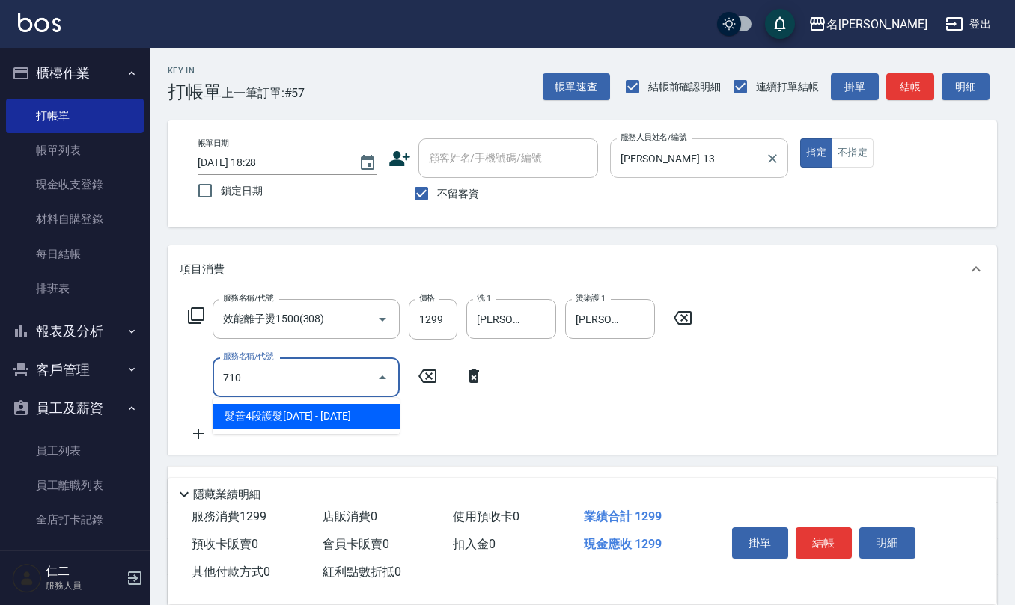
type input "髮善4段護髮2000(710)"
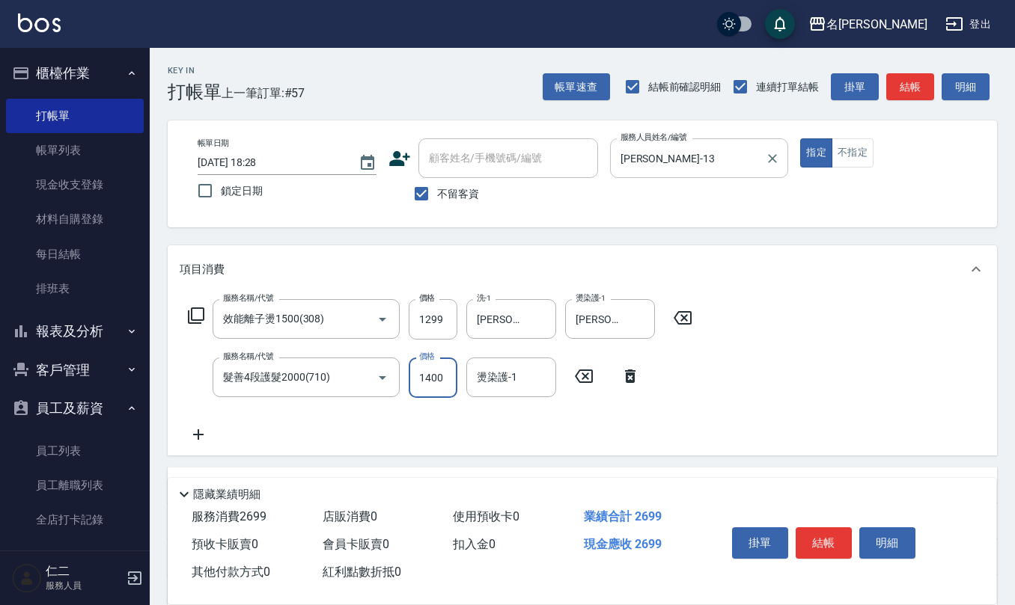
type input "1400"
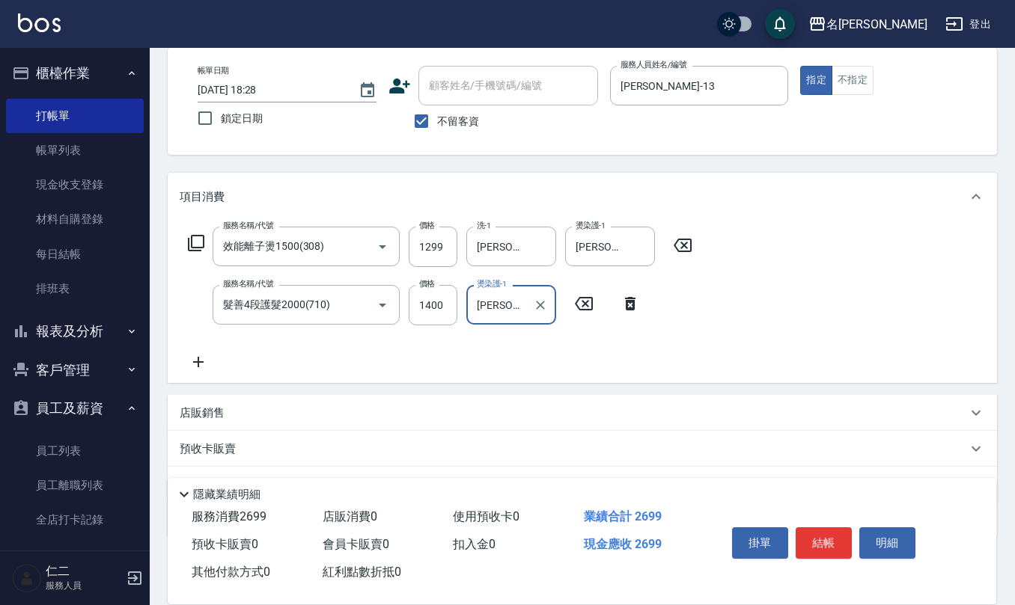
scroll to position [147, 0]
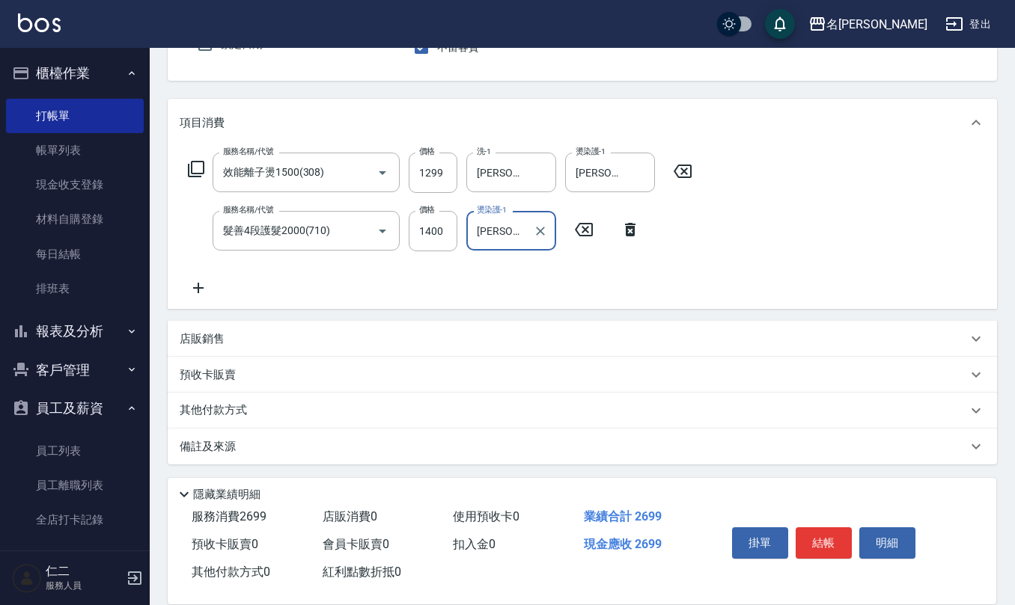
type input "蘇亭云-24"
click at [213, 456] on div "備註及來源" at bounding box center [582, 447] width 829 height 36
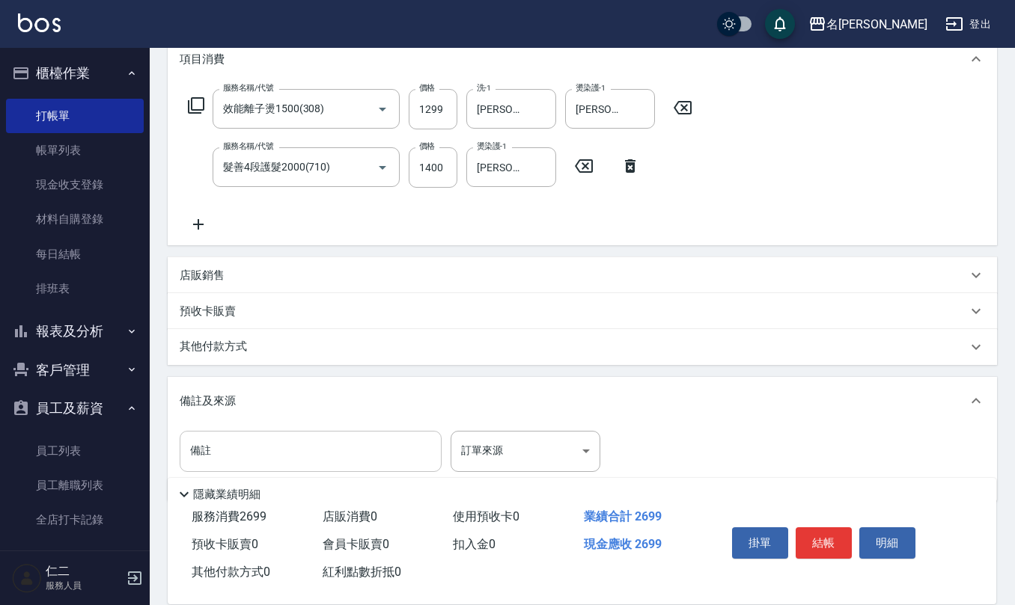
scroll to position [247, 0]
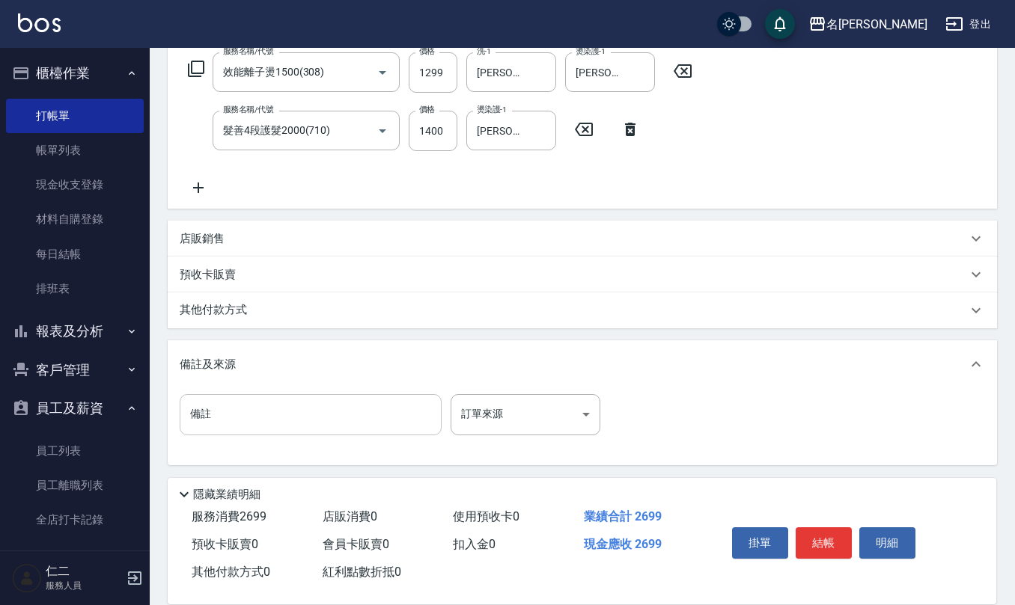
click at [256, 402] on input "備註" at bounding box center [311, 414] width 262 height 40
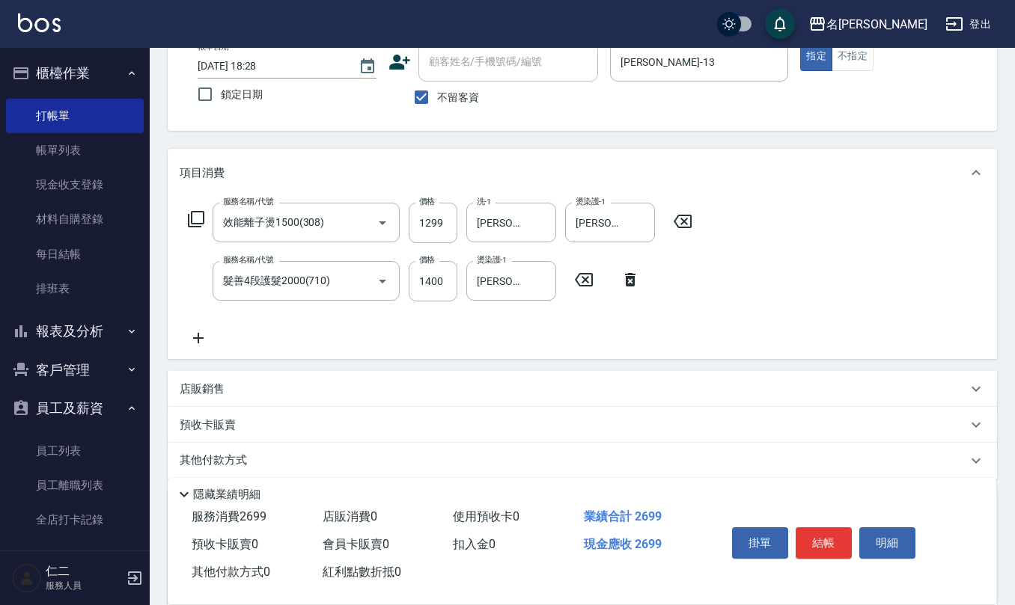
scroll to position [0, 0]
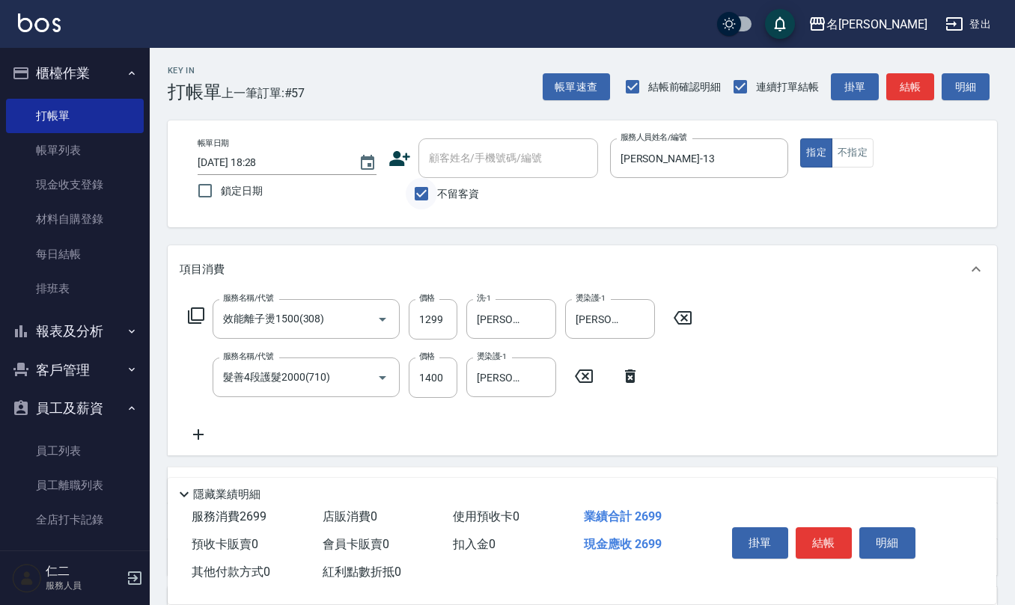
type input "有氧p"
drag, startPoint x: 423, startPoint y: 189, endPoint x: 452, endPoint y: 168, distance: 35.9
click at [423, 189] on input "不留客資" at bounding box center [421, 193] width 31 height 31
checkbox input "false"
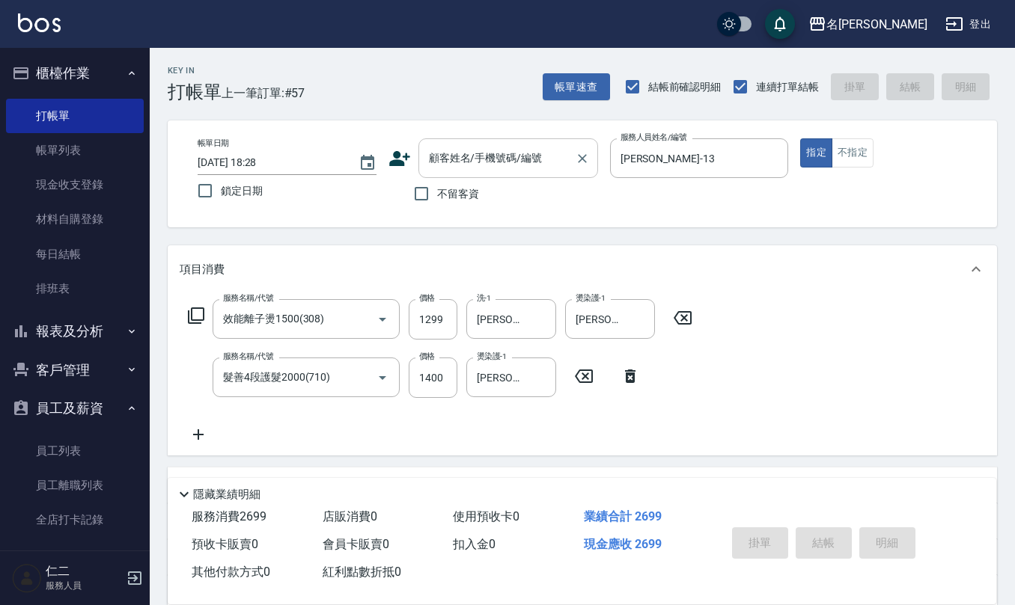
click at [479, 153] on div "顧客姓名/手機號碼/編號 顧客姓名/手機號碼/編號" at bounding box center [508, 158] width 180 height 40
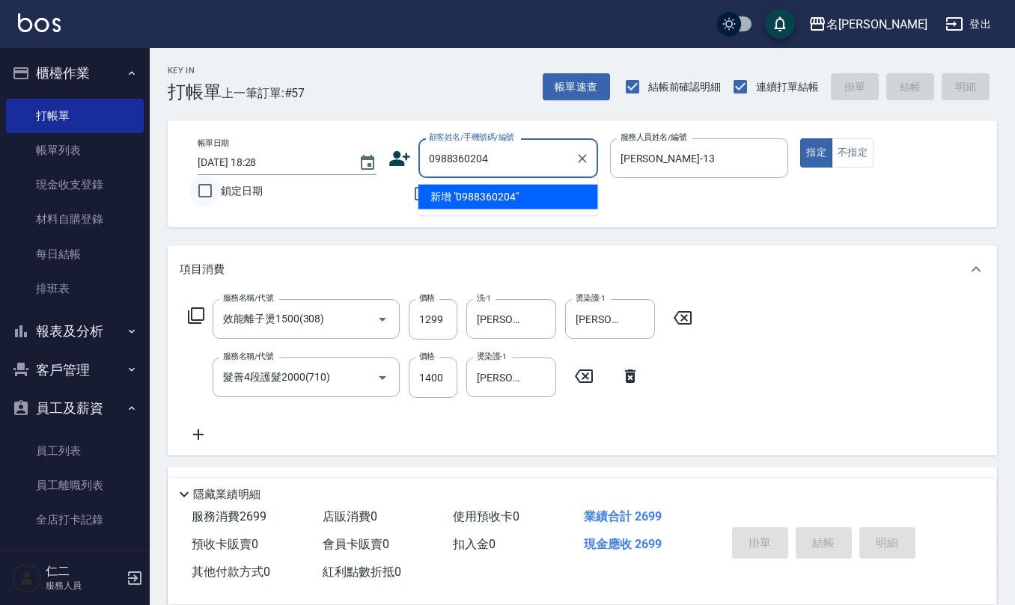
drag, startPoint x: 485, startPoint y: 168, endPoint x: 198, endPoint y: 196, distance: 288.0
click at [198, 196] on div "帳單日期 2025/10/12 18:28 鎖定日期 顧客姓名/手機號碼/編號 0988360204 顧客姓名/手機號碼/編號 不留客資 服務人員姓名/編號 …" at bounding box center [582, 173] width 793 height 71
type input "0988360204"
click at [396, 156] on icon at bounding box center [399, 158] width 21 height 15
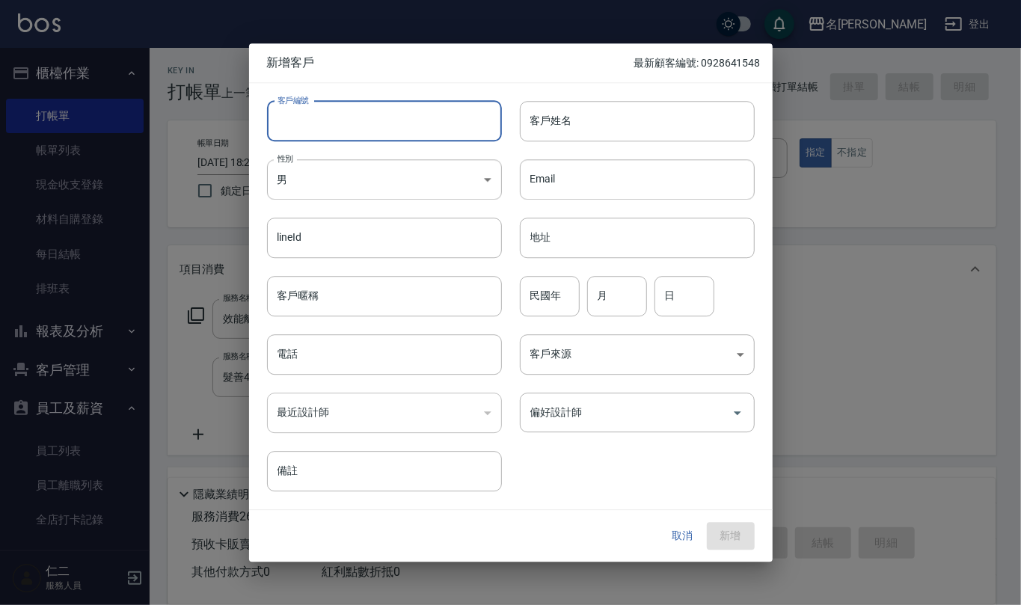
click at [417, 101] on input "客戶編號" at bounding box center [384, 121] width 235 height 40
paste input "0988360204"
type input "0988360204"
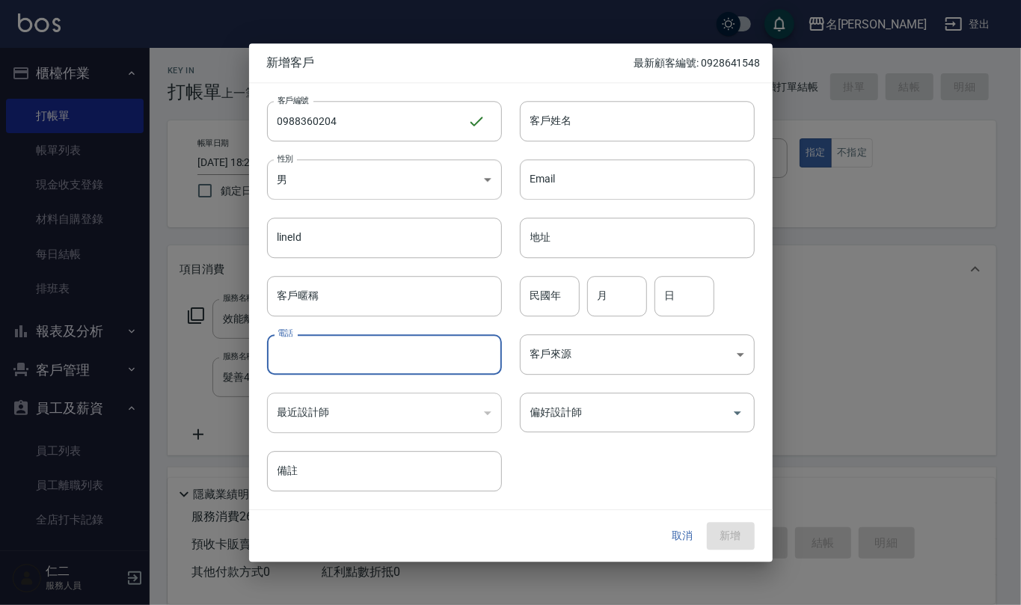
click at [376, 368] on input "電話" at bounding box center [384, 354] width 235 height 40
paste input "0988360204"
type input "0988360204"
click at [489, 168] on body "名留仁二 登出 櫃檯作業 打帳單 帳單列表 現金收支登錄 材料自購登錄 每日結帳 排班表 報表及分析 報表目錄 店家區間累計表 店家日報表 互助日報表 互助月…" at bounding box center [510, 444] width 1021 height 889
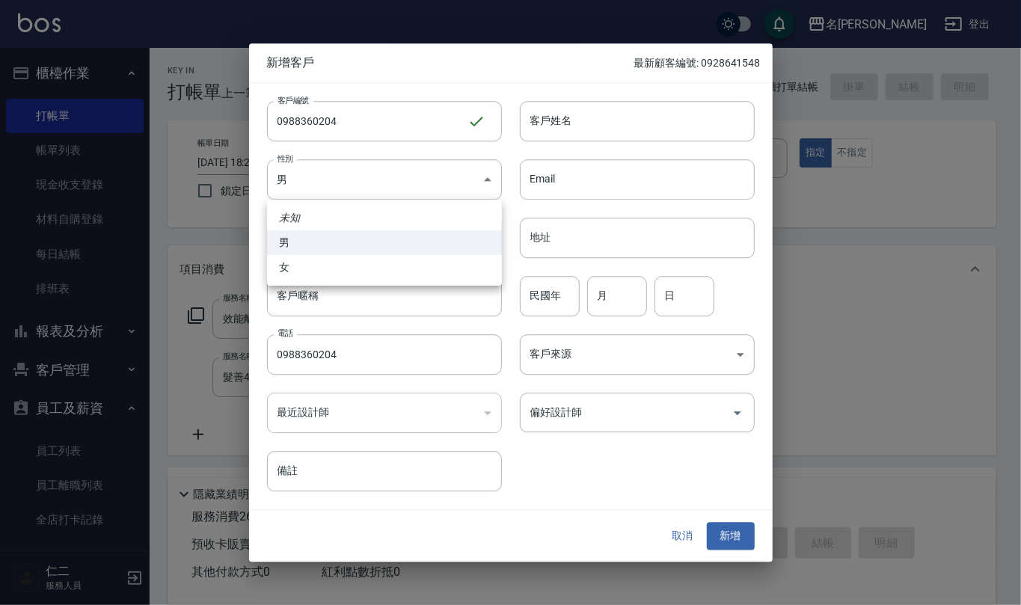
click at [424, 268] on li "女" at bounding box center [384, 267] width 235 height 25
type input "FEMALE"
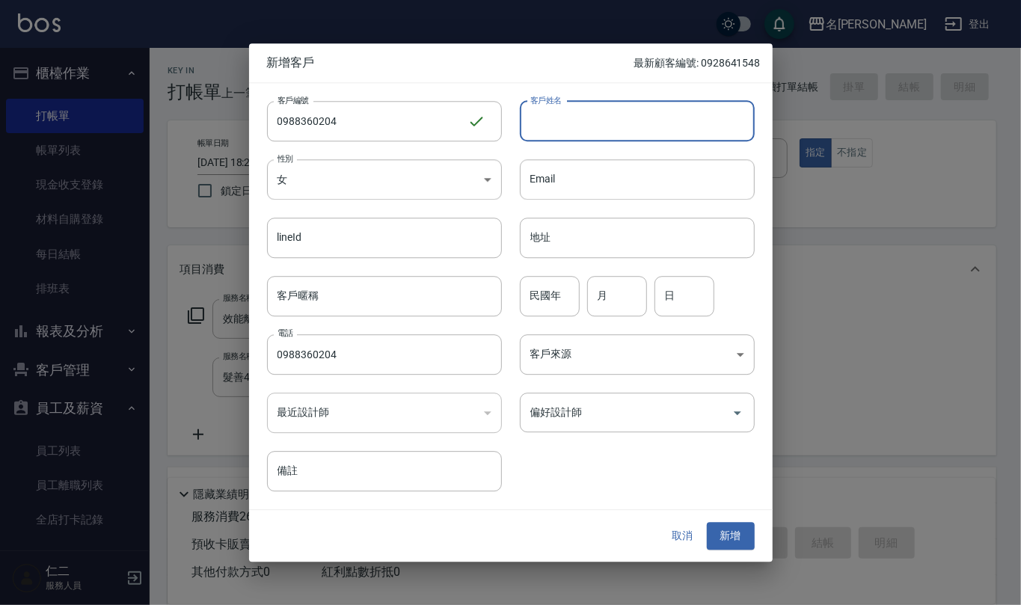
click at [627, 111] on input "客戶姓名" at bounding box center [637, 121] width 235 height 40
type input "王思懿"
click at [563, 296] on input "民國年" at bounding box center [550, 296] width 60 height 40
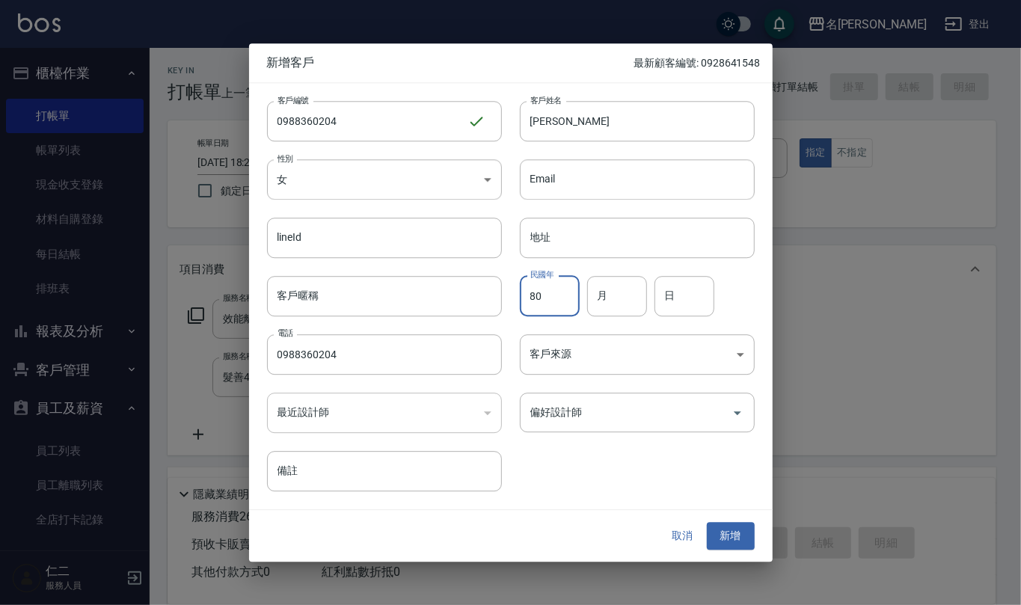
type input "80"
type input "2"
type input "4"
click at [725, 534] on button "新增" at bounding box center [731, 537] width 48 height 28
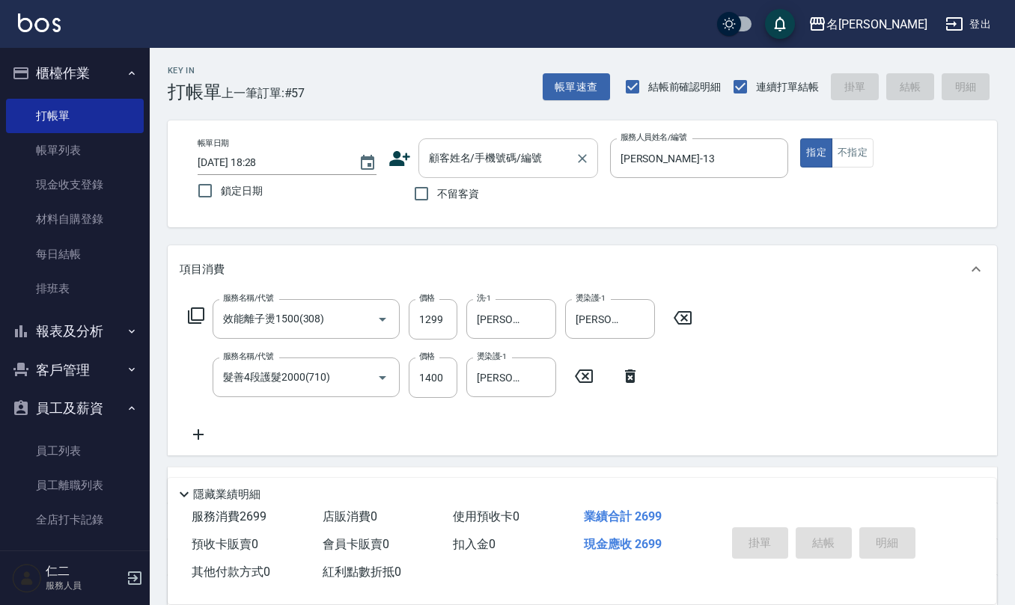
click at [516, 156] on input "顧客姓名/手機號碼/編號" at bounding box center [497, 158] width 144 height 26
paste input "0988360204"
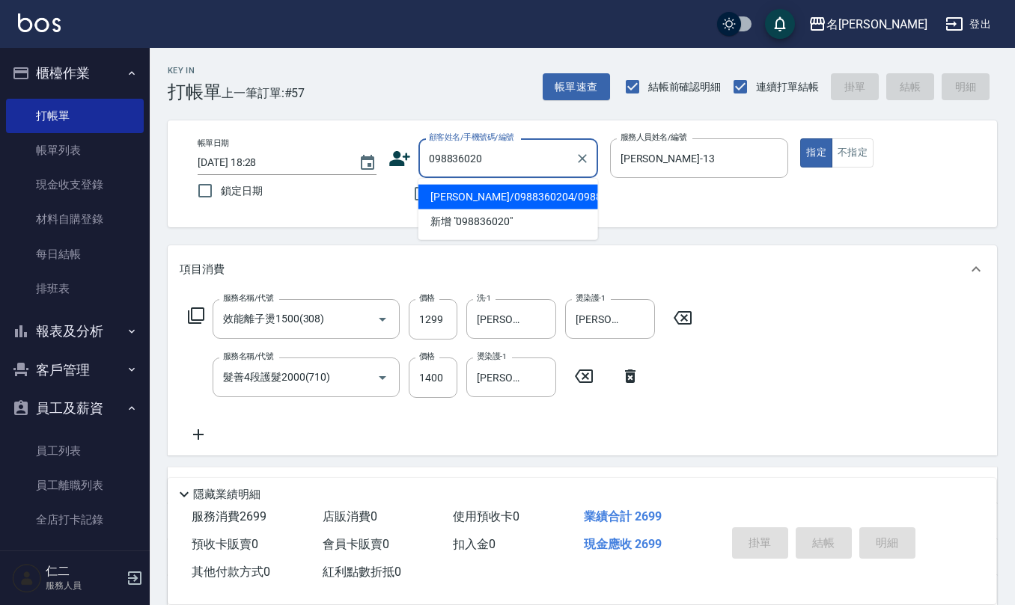
type input "王思懿/0988360204/0988360204"
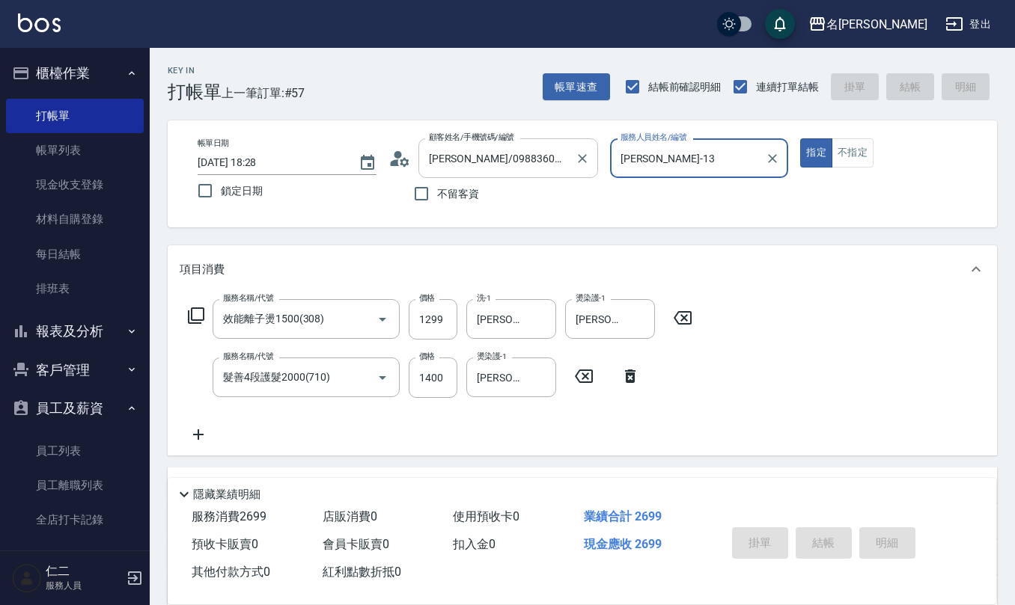
type input "2025/10/12 18:29"
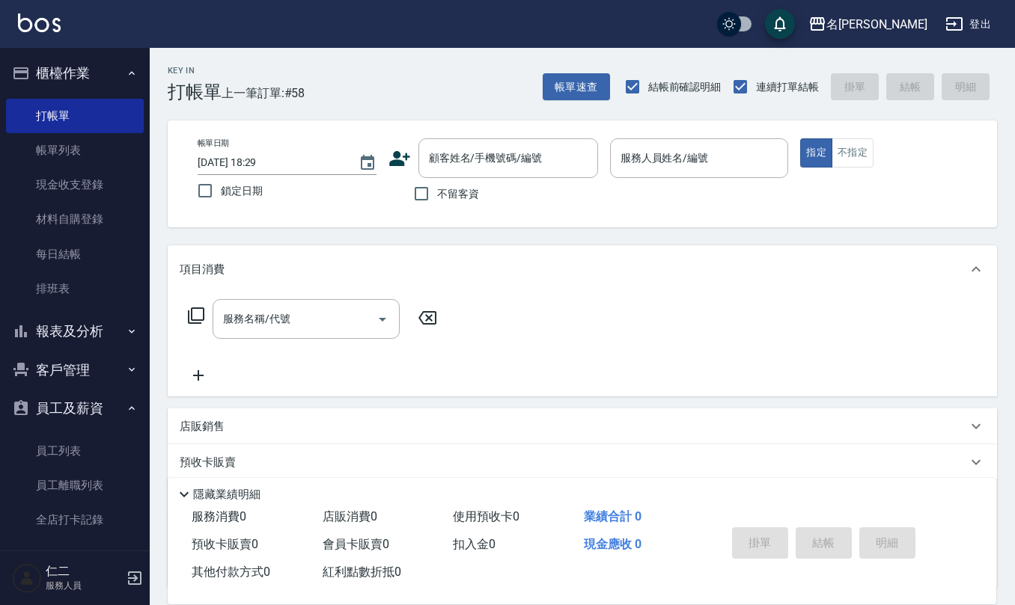
click at [462, 189] on span "不留客資" at bounding box center [458, 194] width 42 height 16
click at [437, 189] on input "不留客資" at bounding box center [421, 193] width 31 height 31
checkbox input "true"
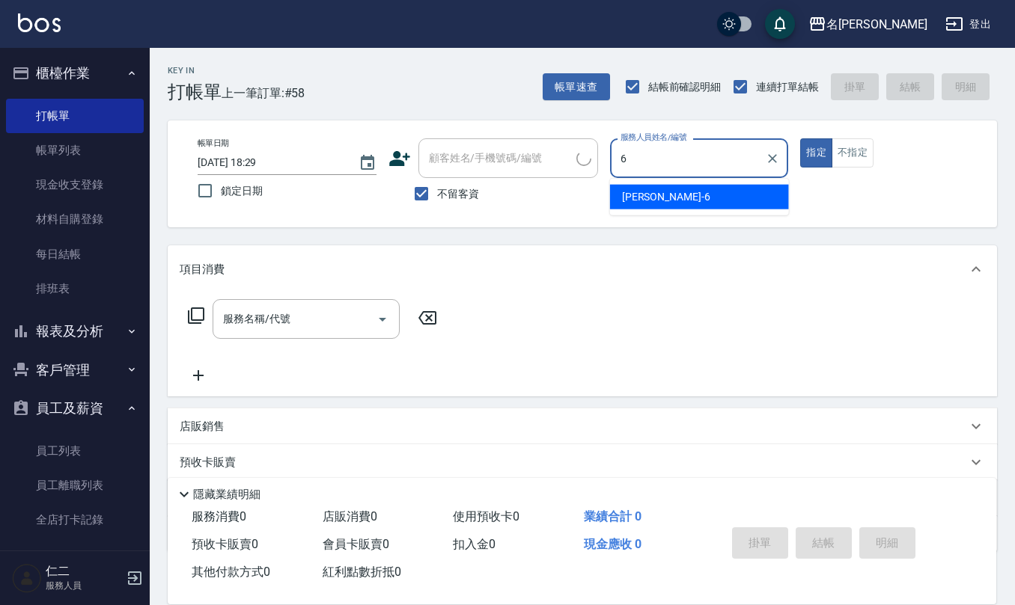
type input "吳淑文-6"
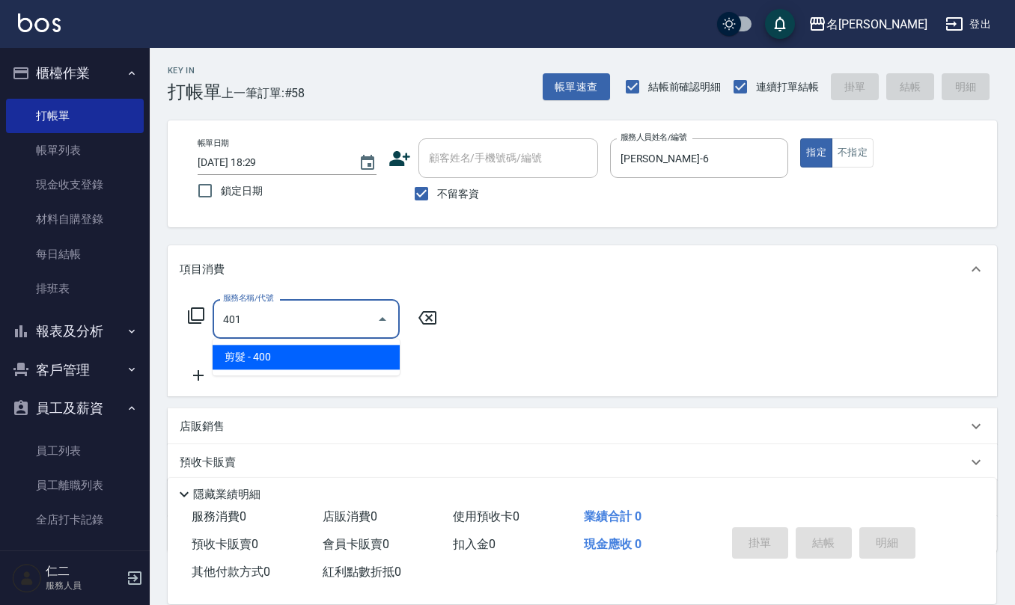
type input "剪髮(401)"
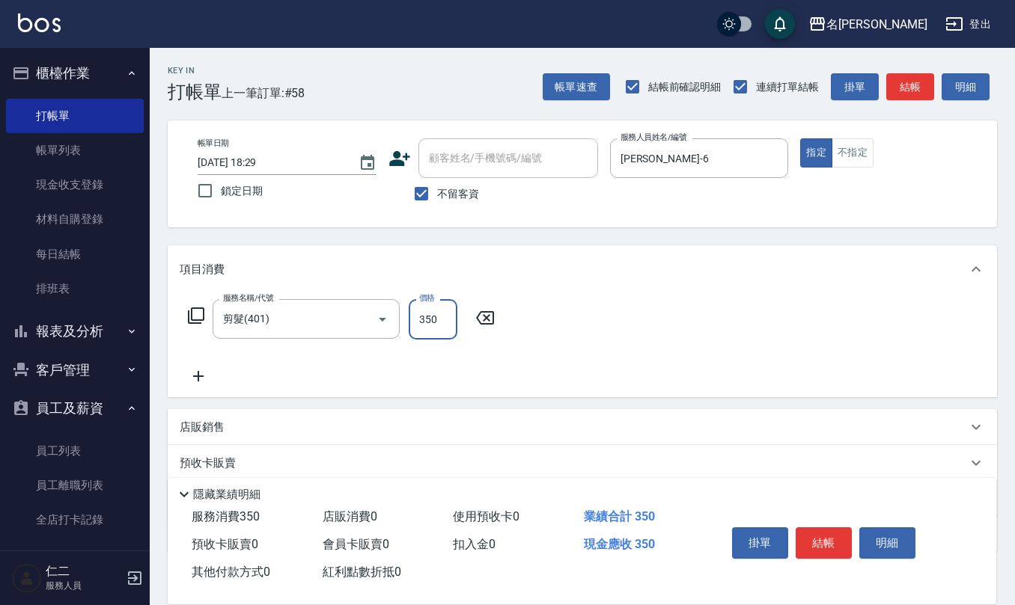
type input "350"
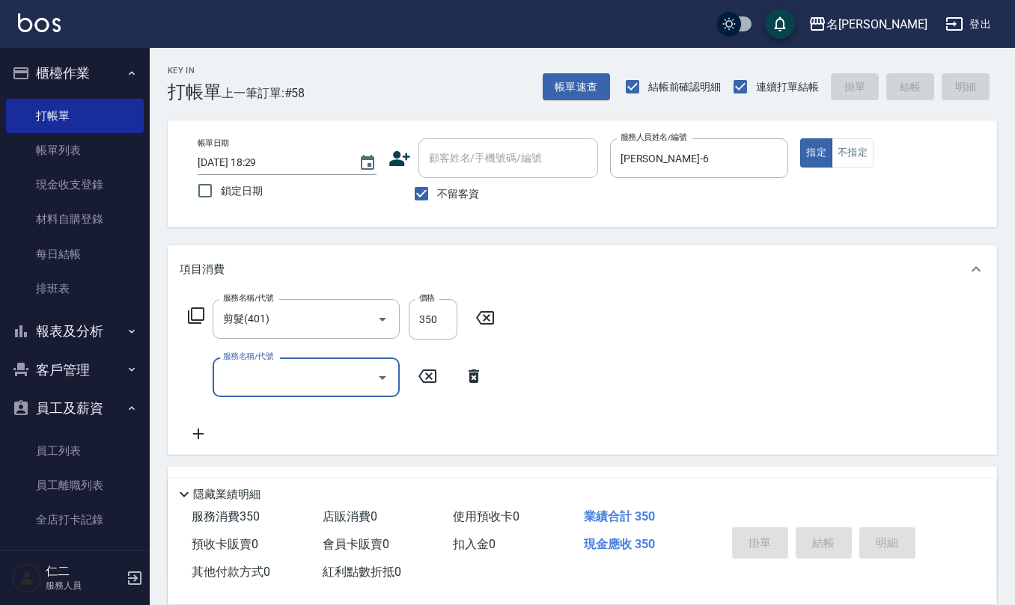
type input "2025/10/12 18:30"
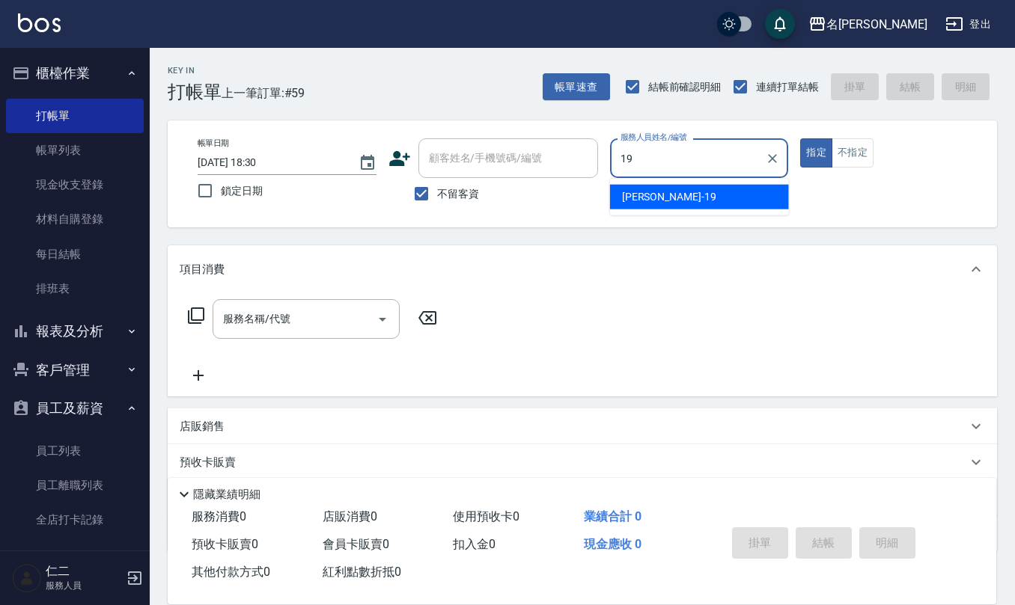
type input "林語涵-19"
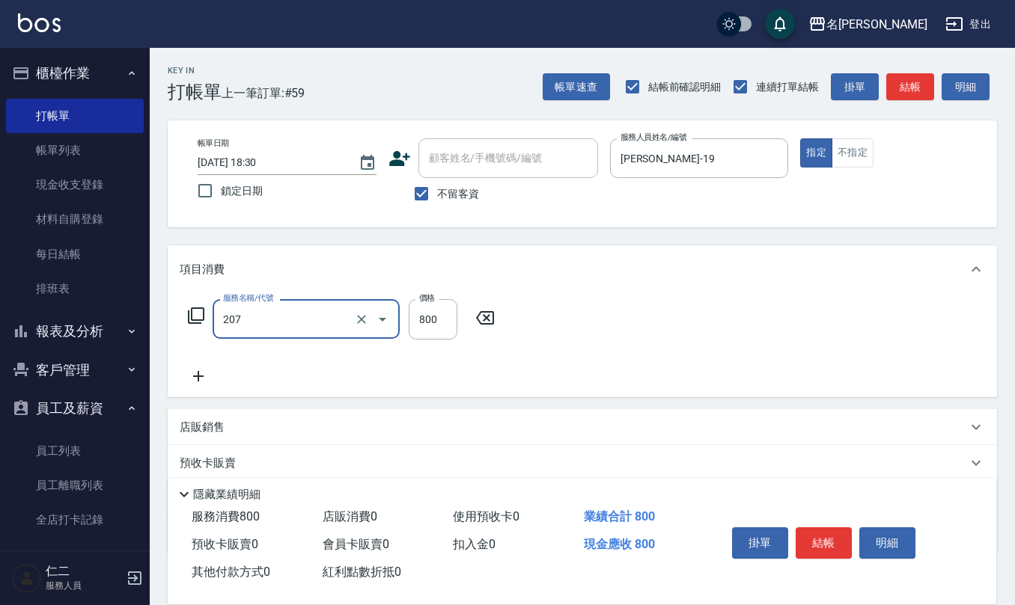
type input "清潔洗(207)"
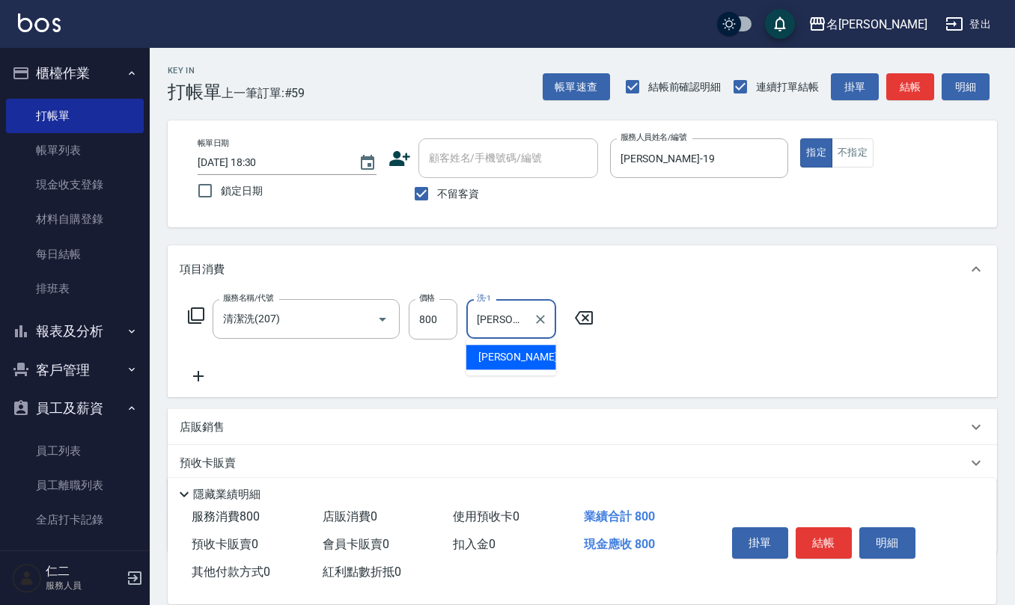
type input "葉冠佑-32"
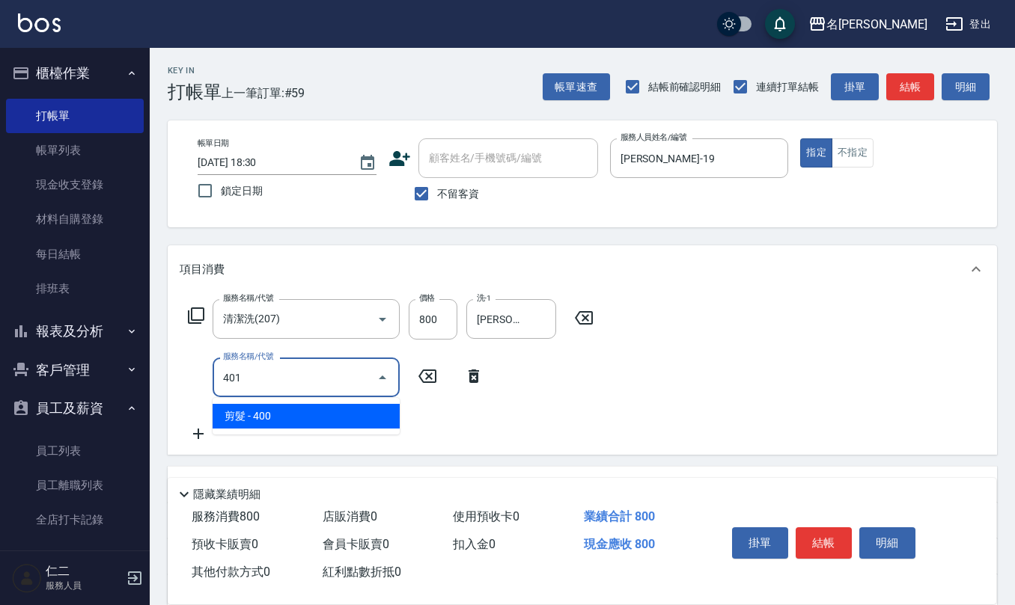
type input "剪髮(401)"
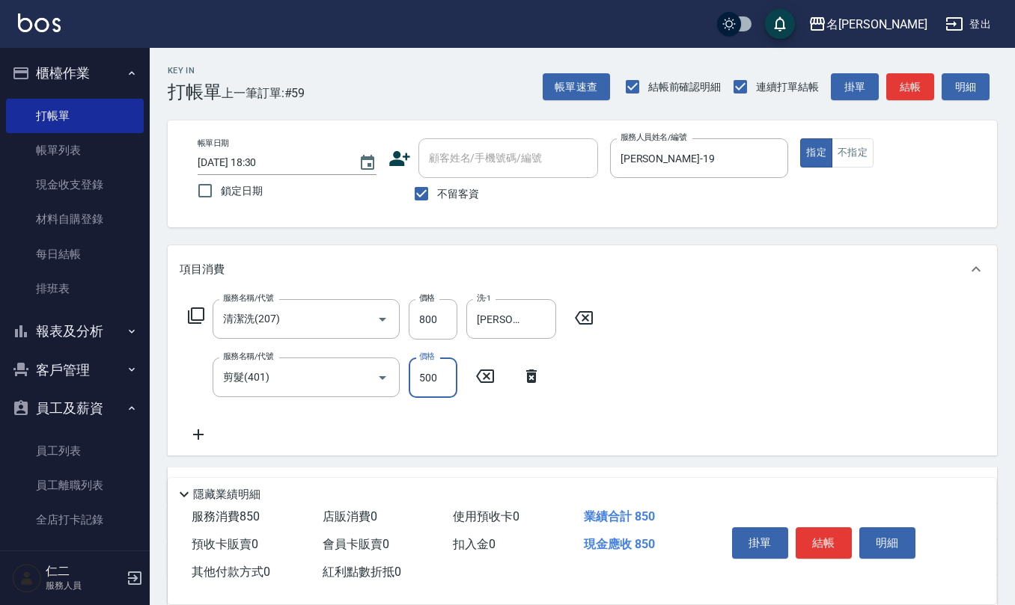
type input "500"
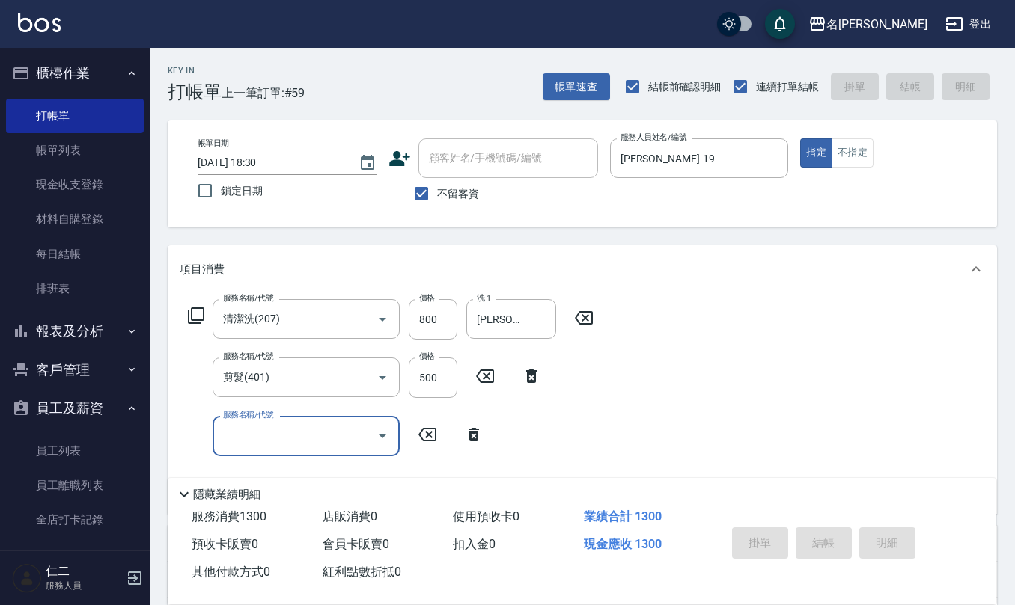
type input "2025/10/12 18:31"
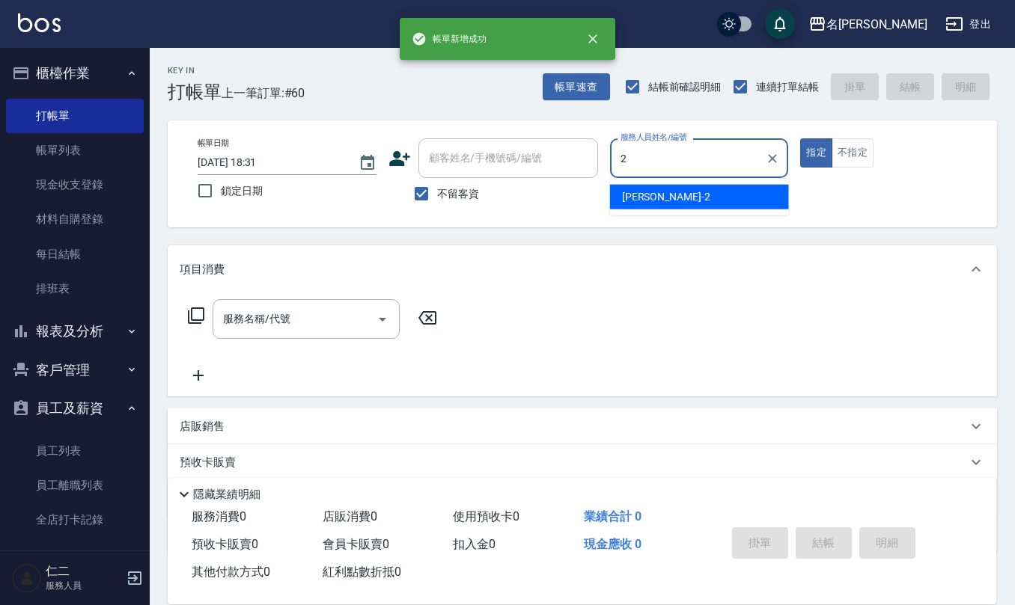
type input "黃慧敏-2"
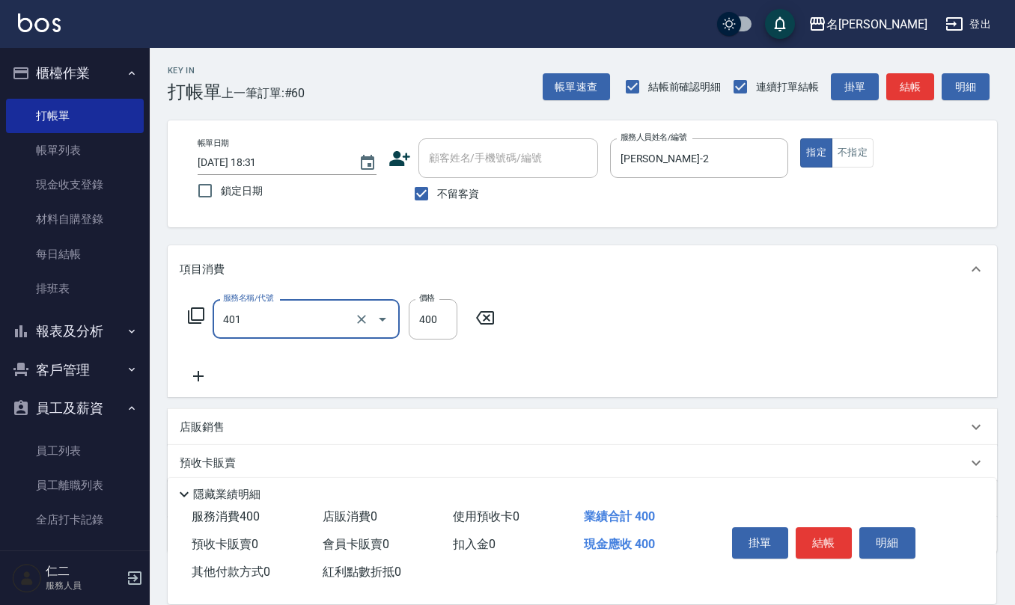
type input "剪髮(401)"
type input "350"
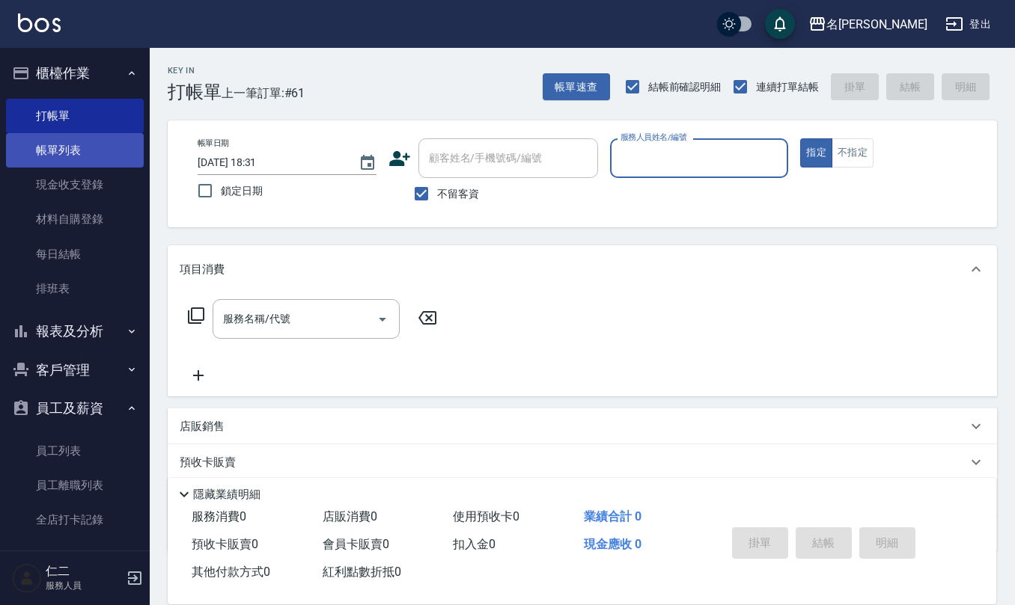
click at [79, 138] on link "帳單列表" at bounding box center [75, 150] width 138 height 34
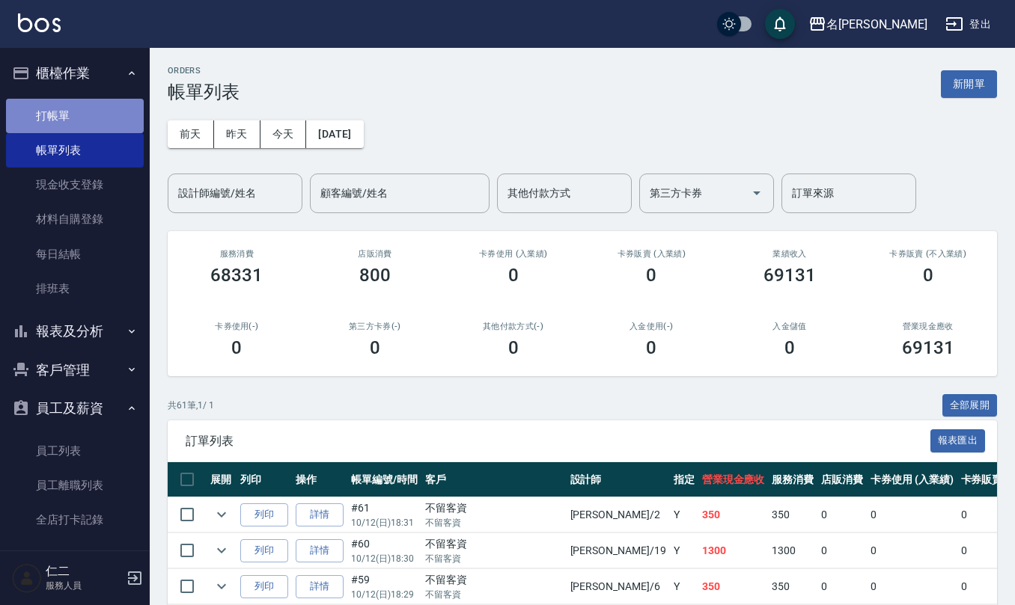
click at [85, 106] on link "打帳單" at bounding box center [75, 116] width 138 height 34
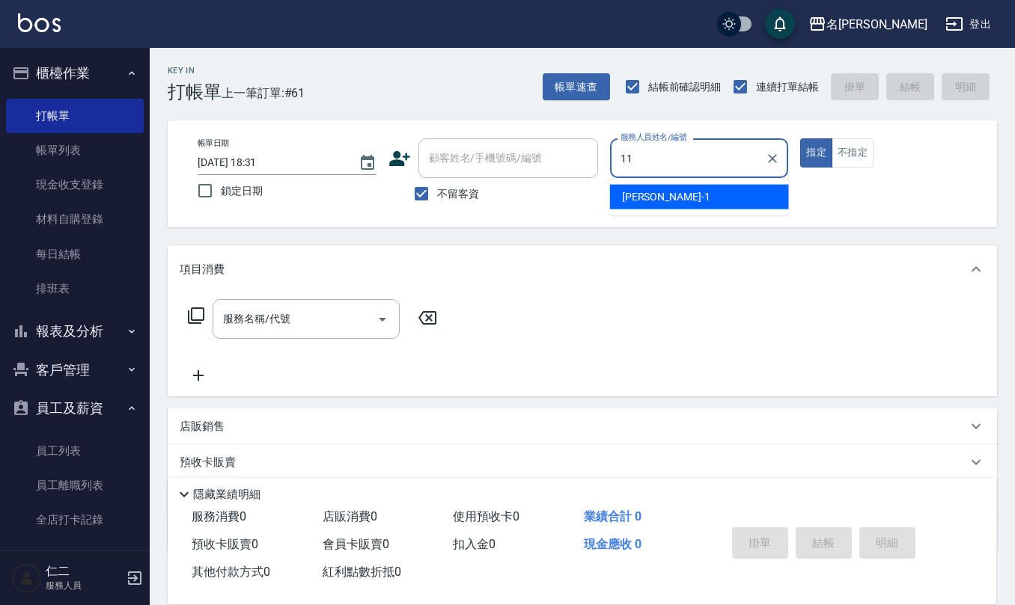
type input "詹沛橙-11"
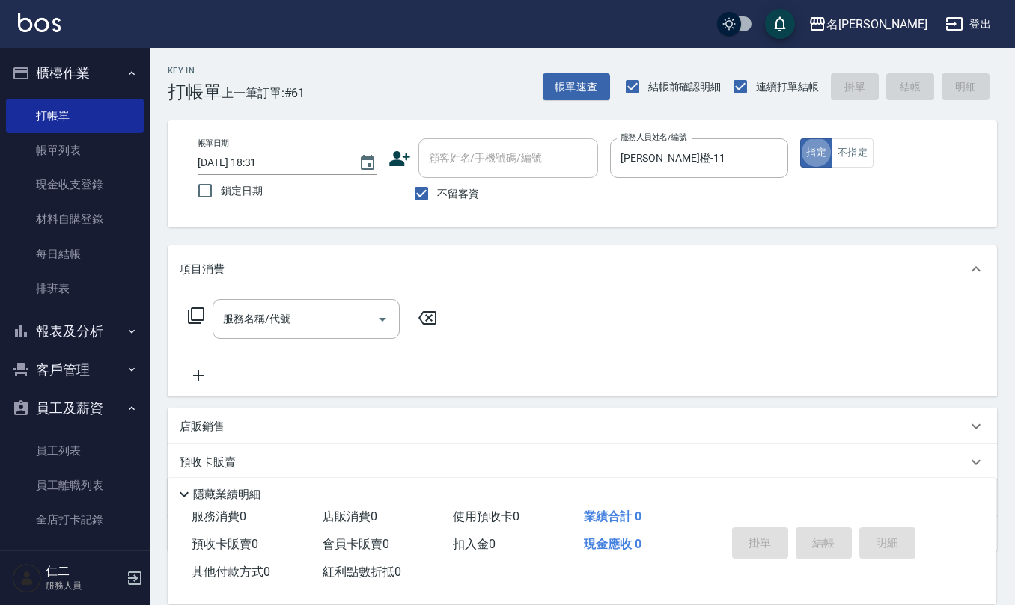
type button "true"
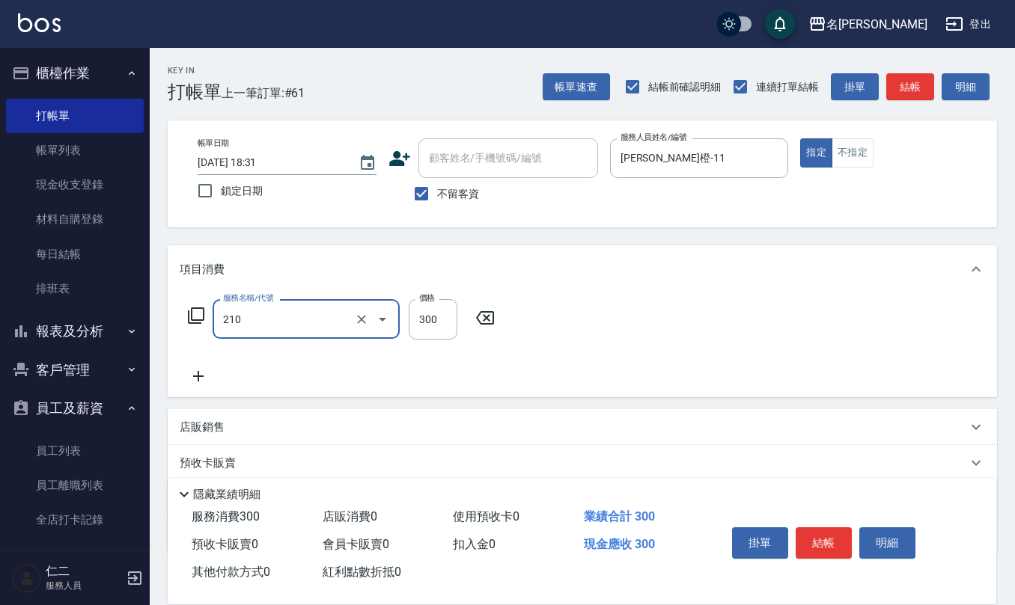
type input "歐娜洗髮精(210)"
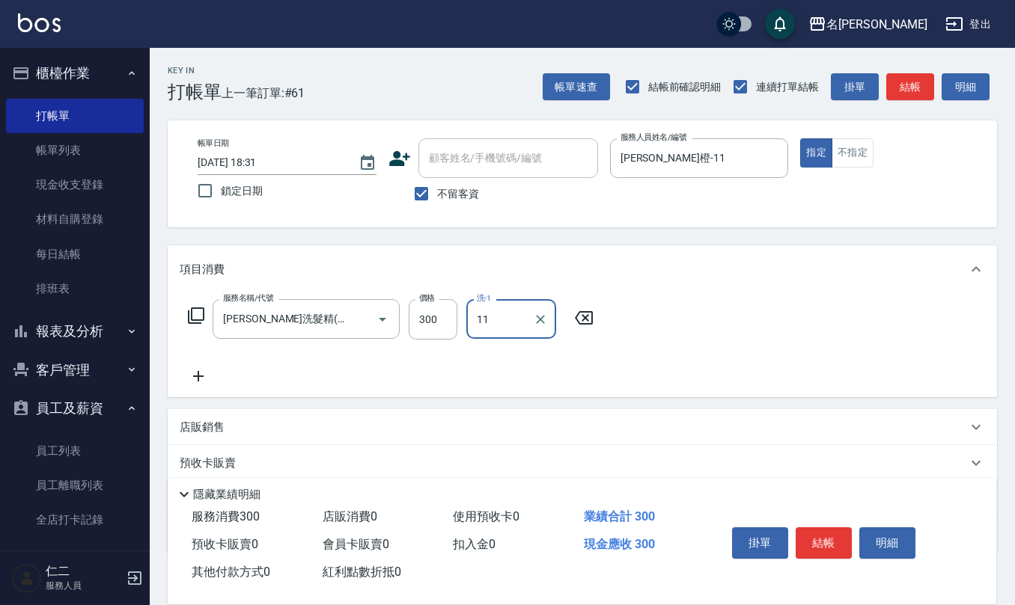
type input "詹沛橙-11"
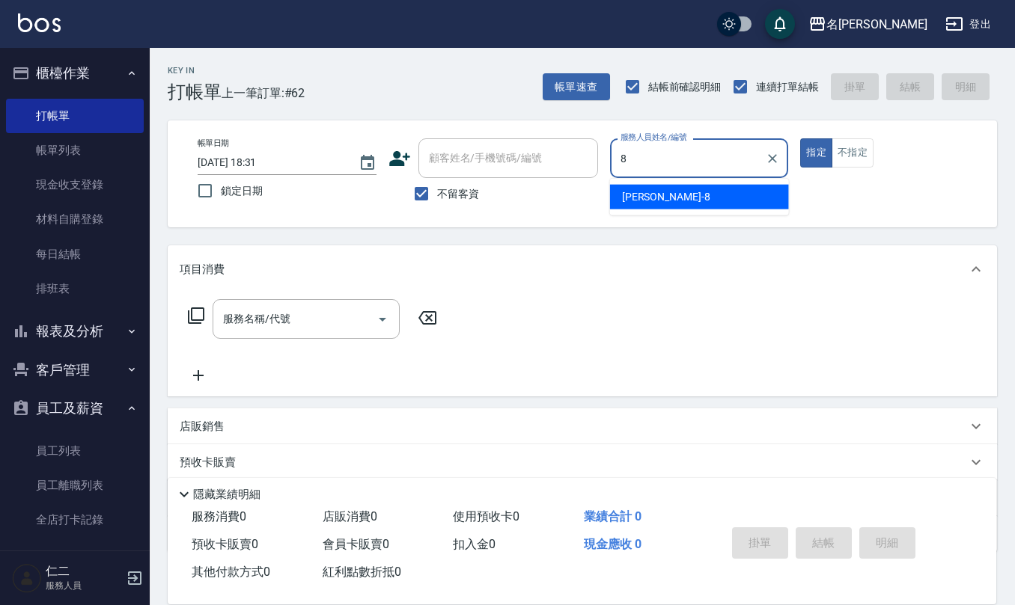
type input "楊馨嵐-8"
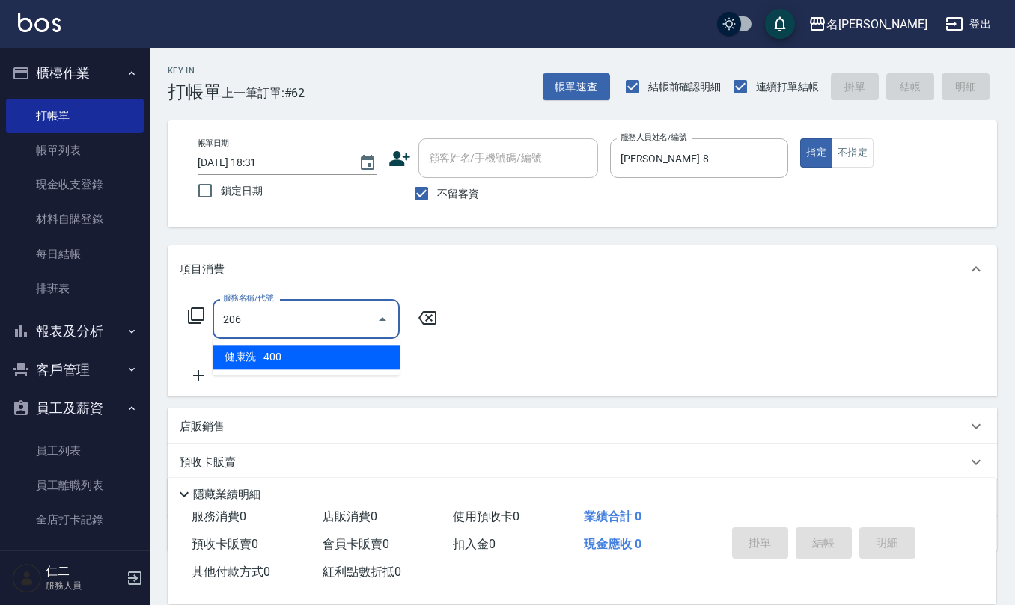
type input "健康洗(206)"
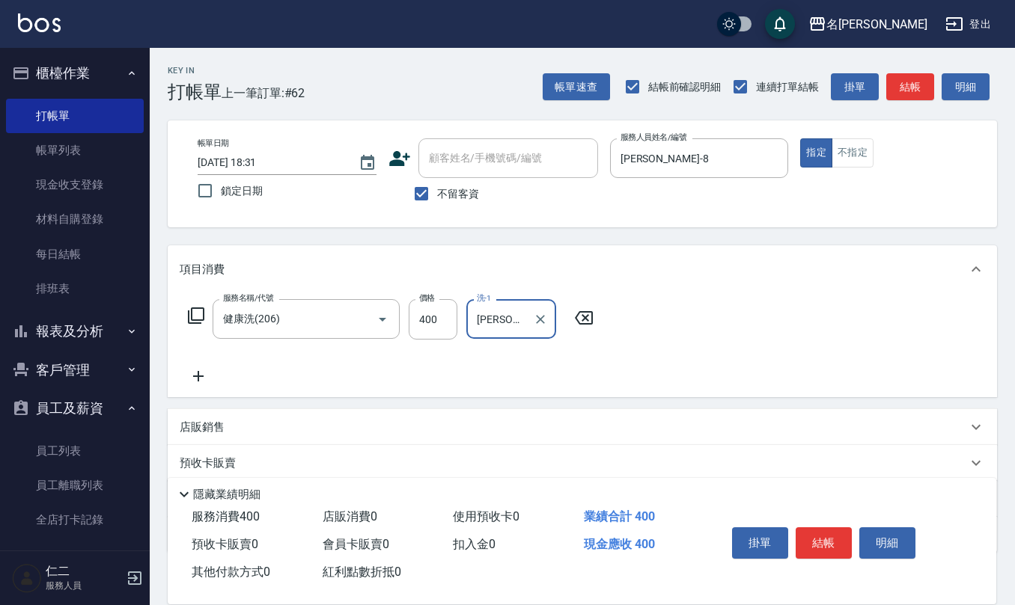
type input "陳柏暽-28"
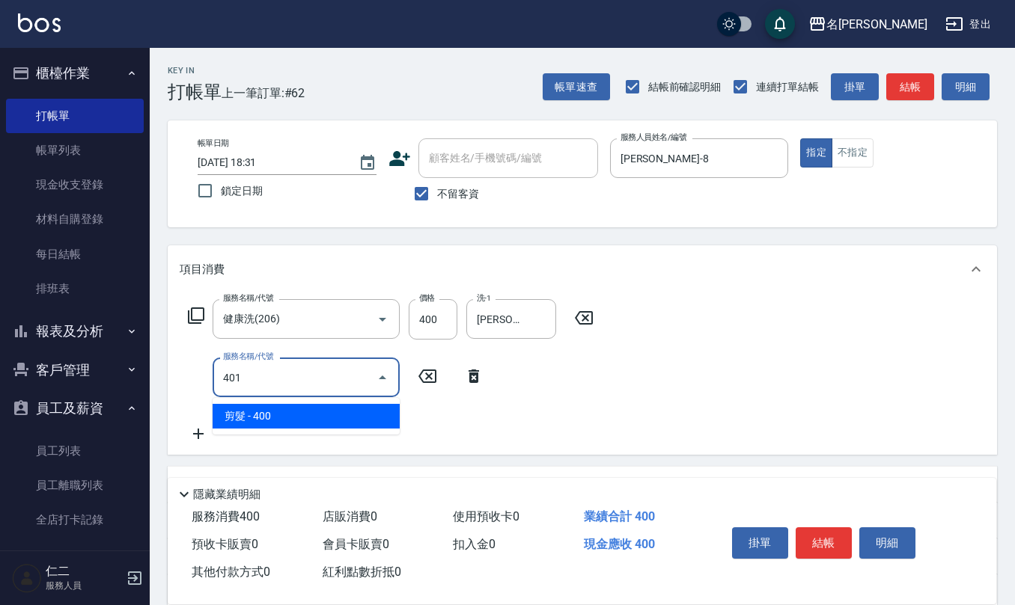
type input "剪髮(401)"
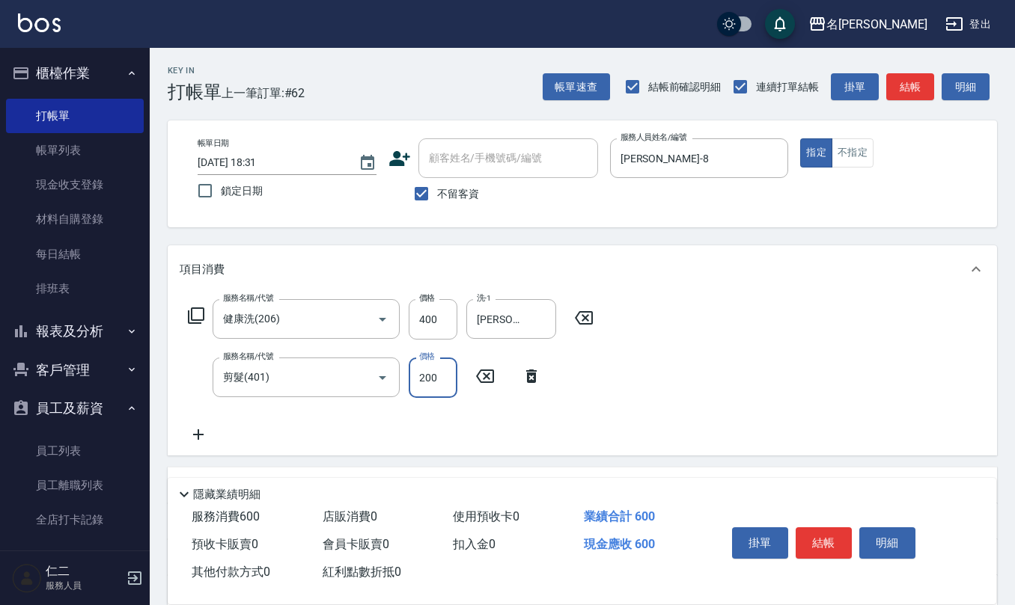
type input "200"
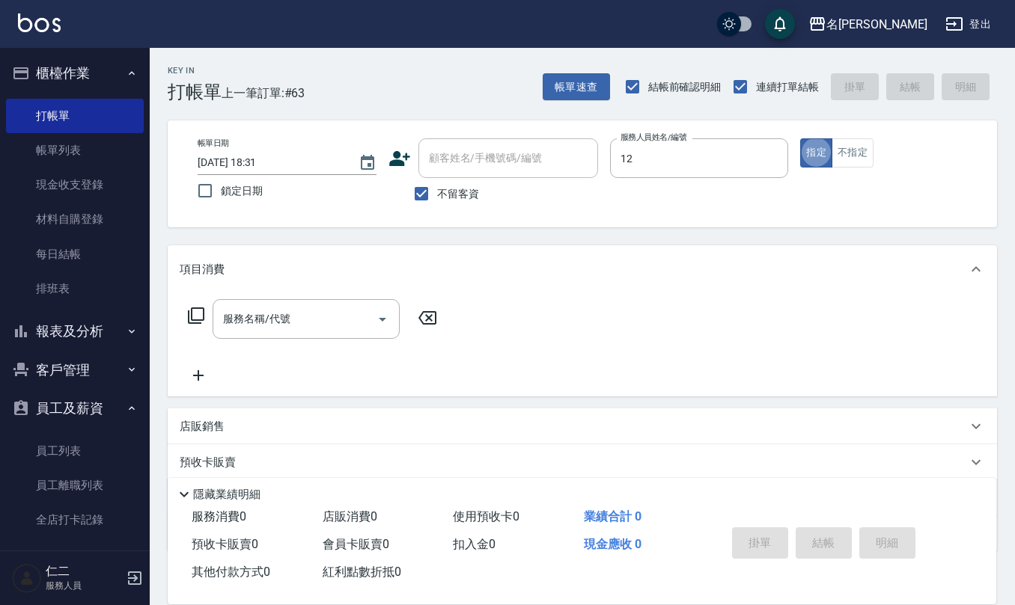
type input "陳珮君-12"
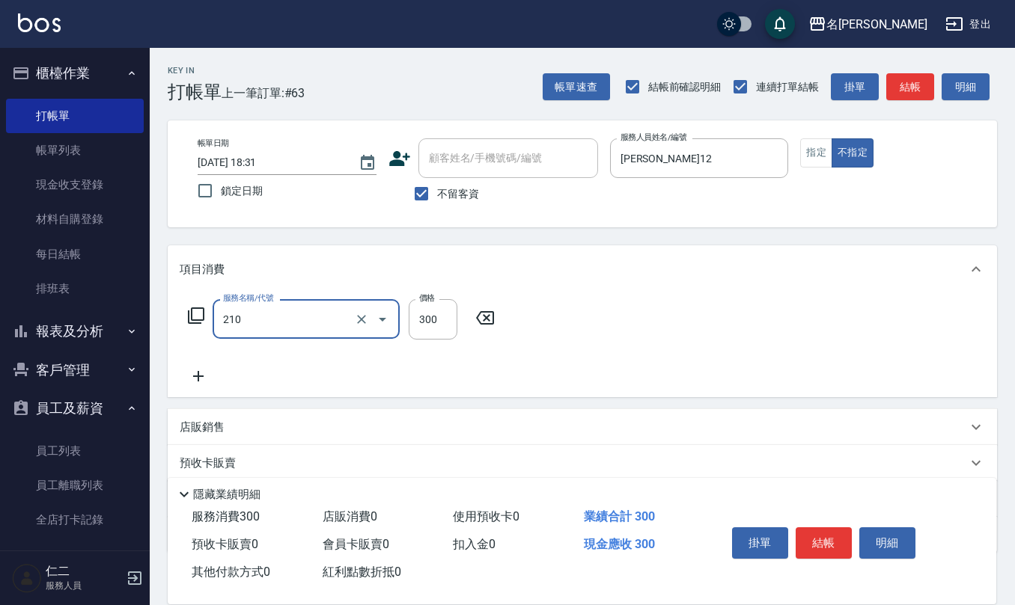
type input "歐娜洗髮精(210)"
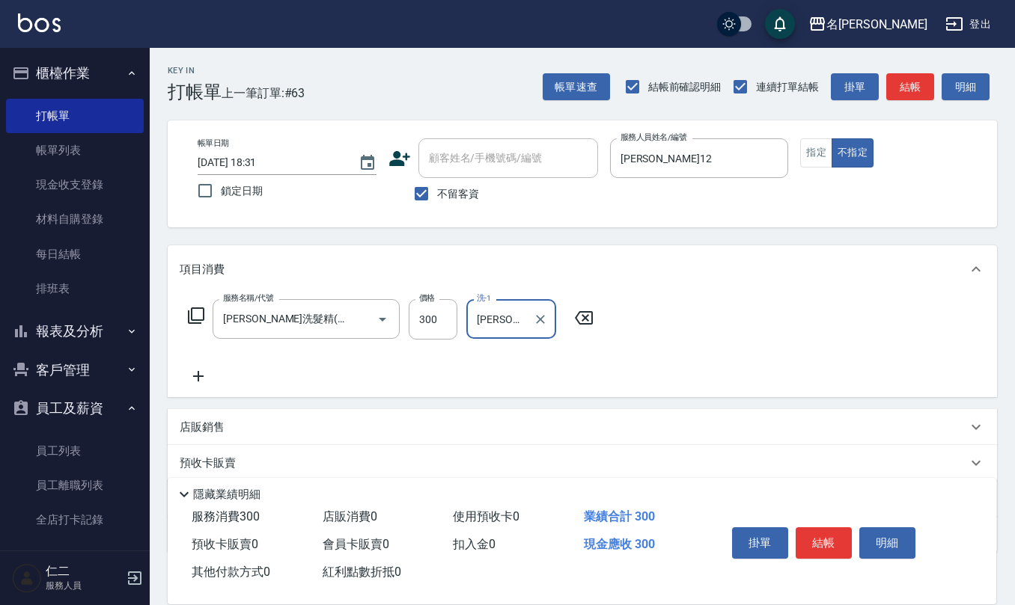
type input "王秀瑜-23"
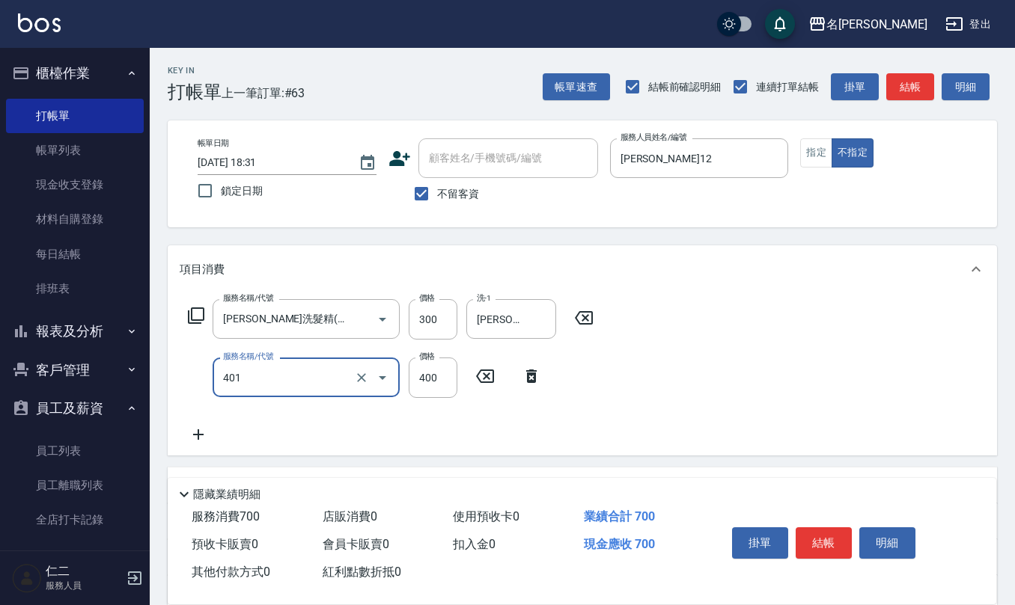
type input "剪髮(401)"
type input "200"
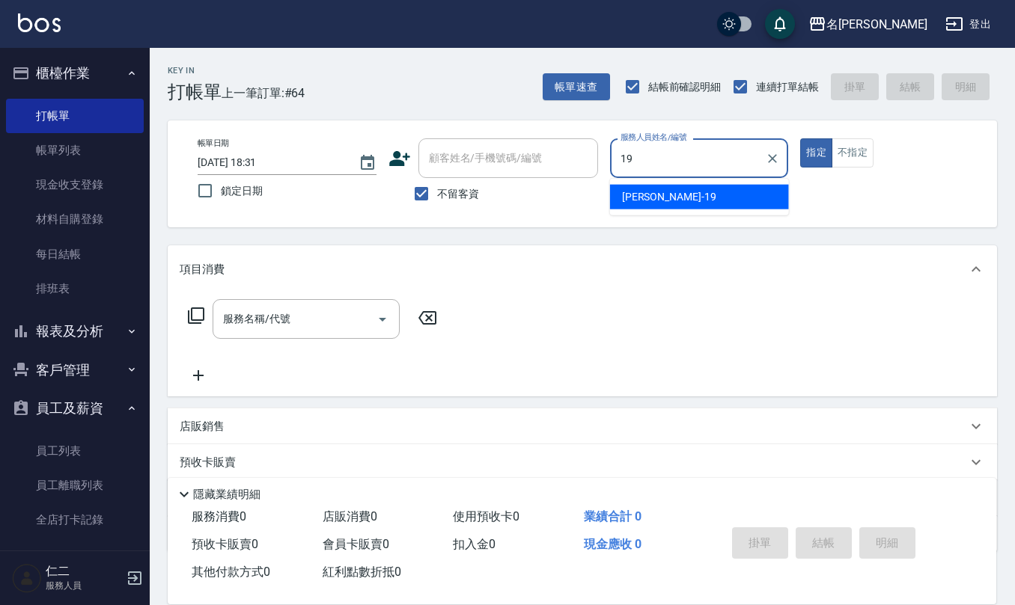
type input "林語涵-19"
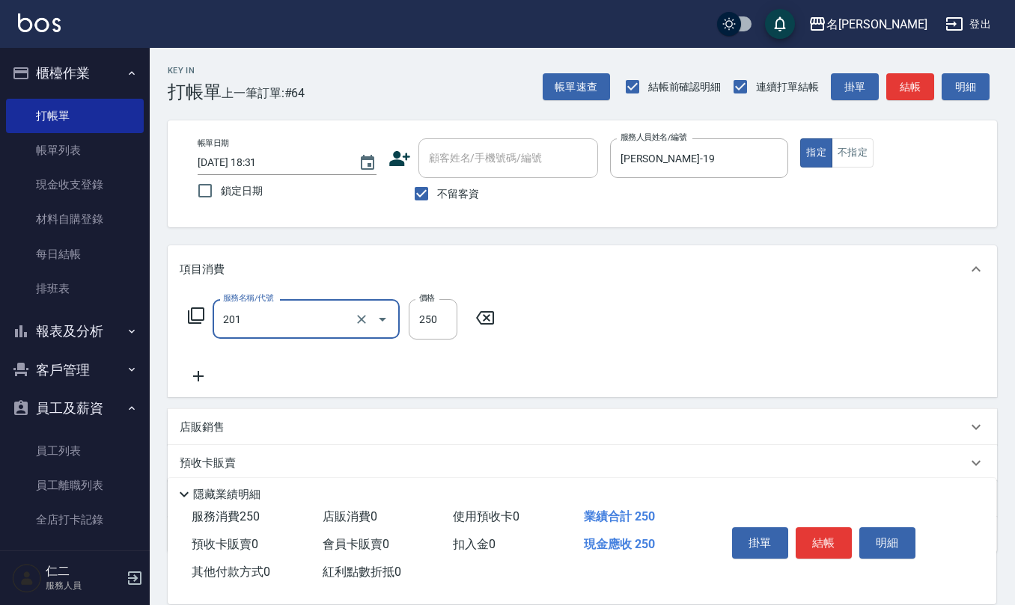
type input "洗髮(201)"
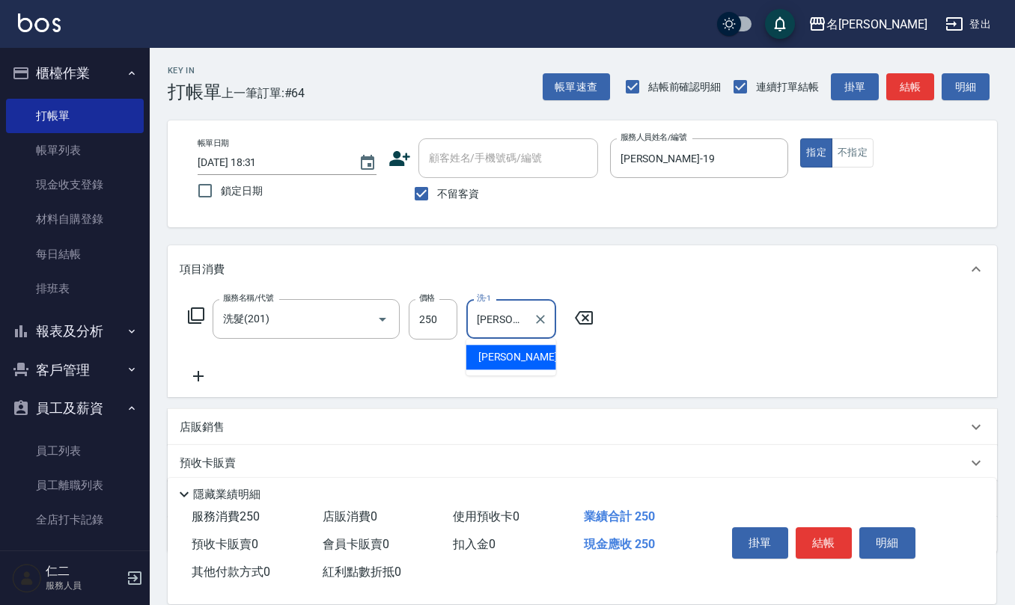
type input "趙妍妮-5"
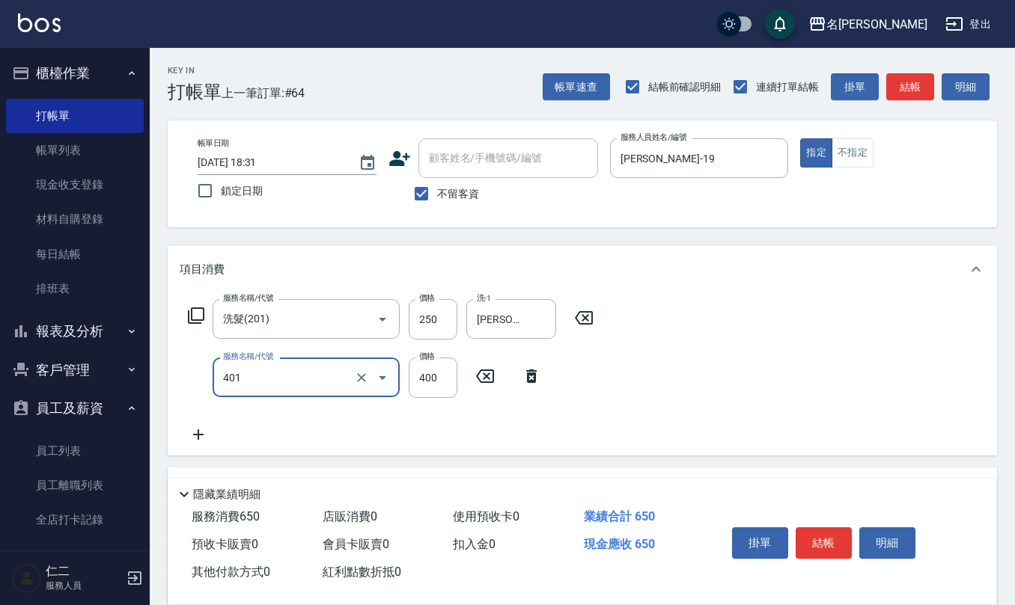
type input "剪髮(401)"
type input "500"
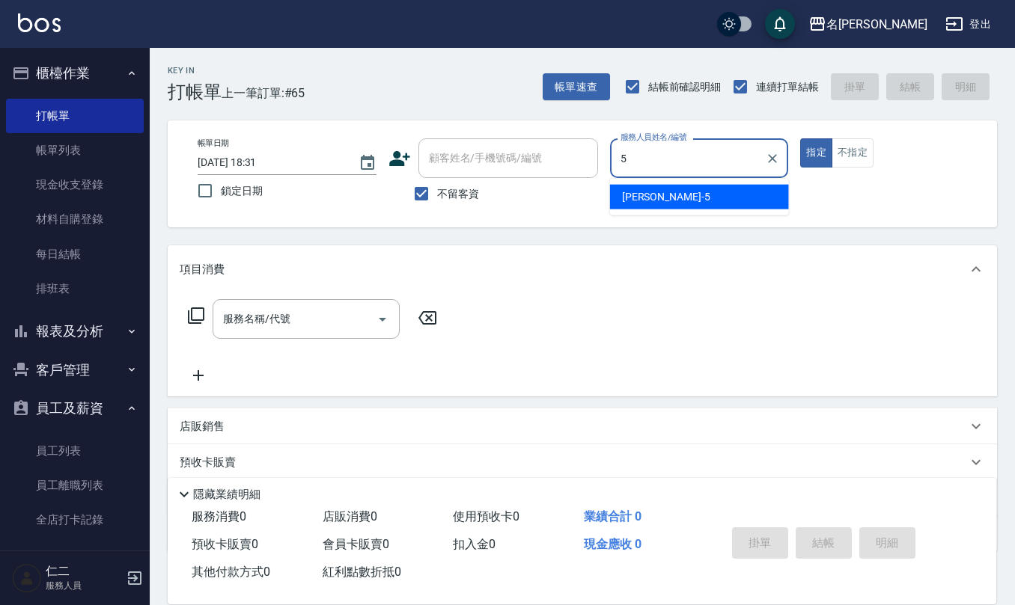
type input "趙妍妮-5"
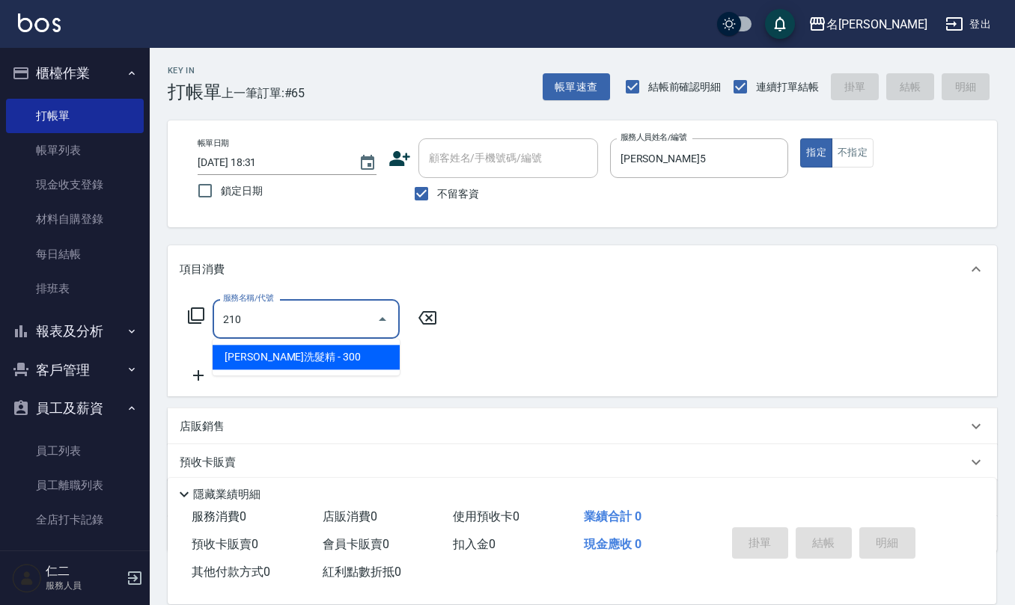
type input "歐娜洗髮精(210)"
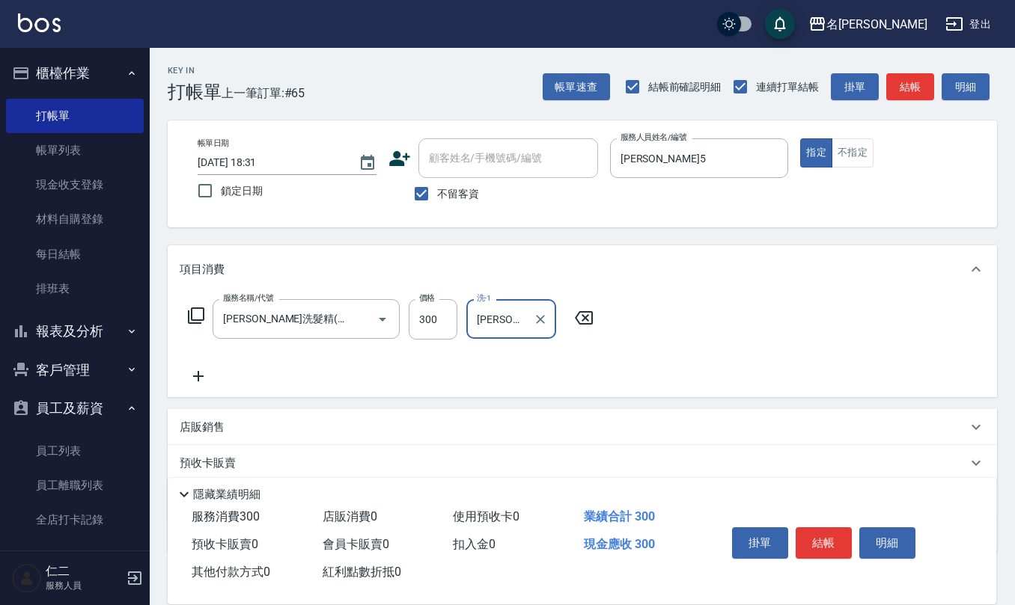
type input "趙妍妮-5"
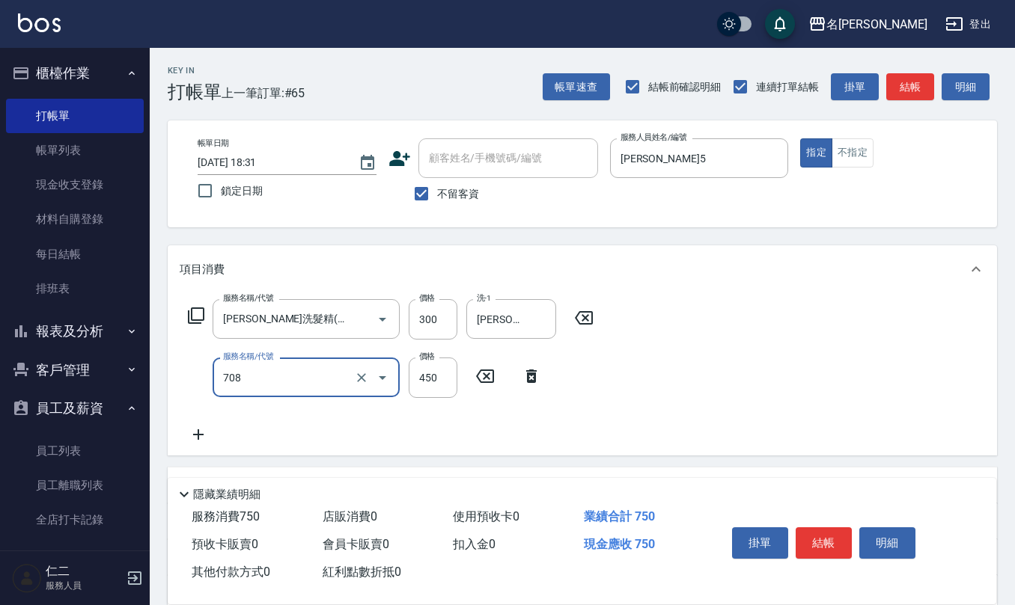
type input "松島舞鶴450(708)"
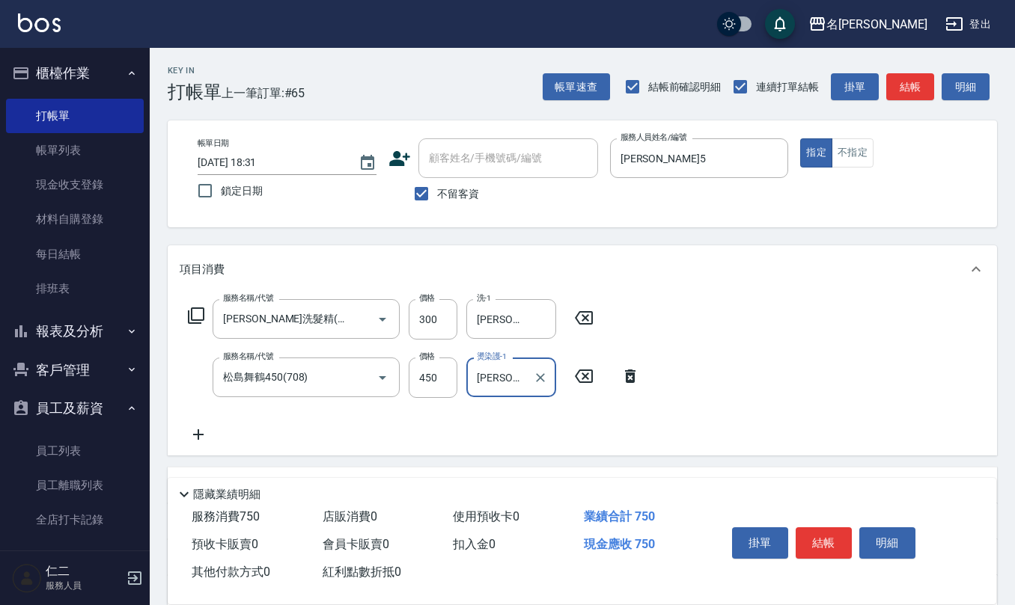
type input "趙妍妮-5"
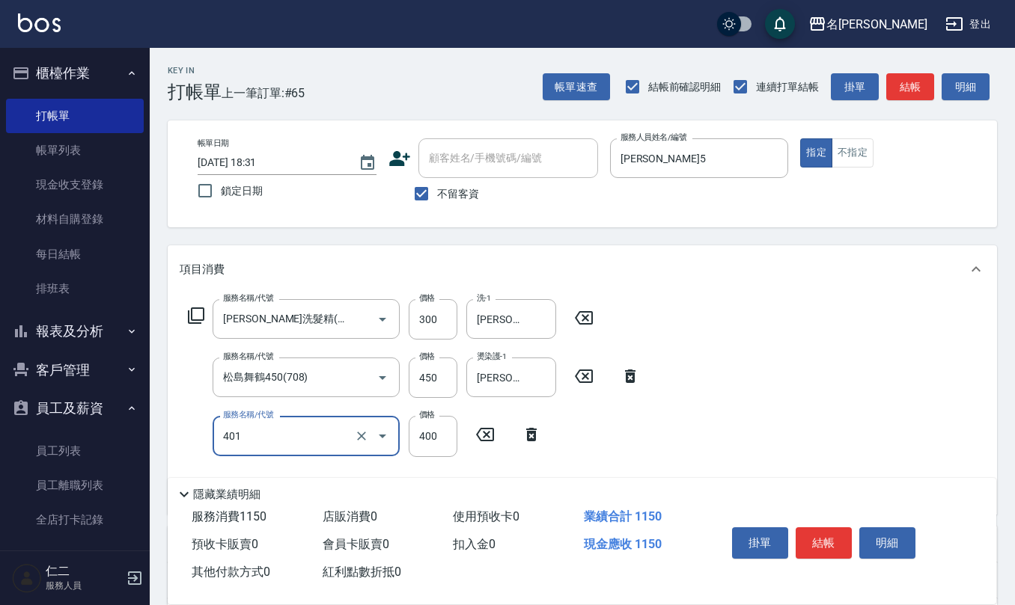
type input "剪髮(401)"
type input "50"
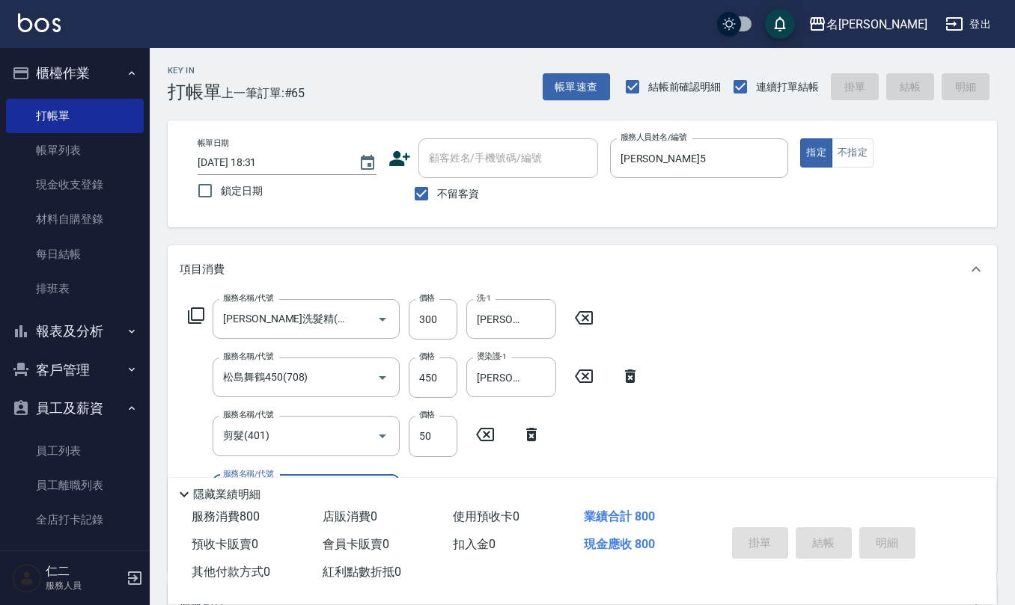
type input "2025/10/12 18:32"
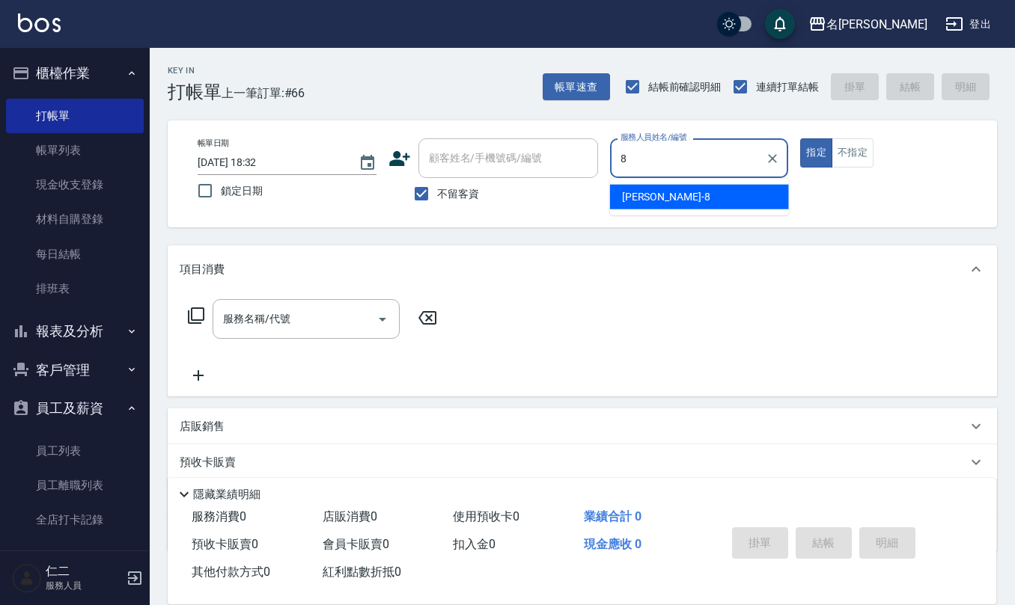
type input "楊馨嵐-8"
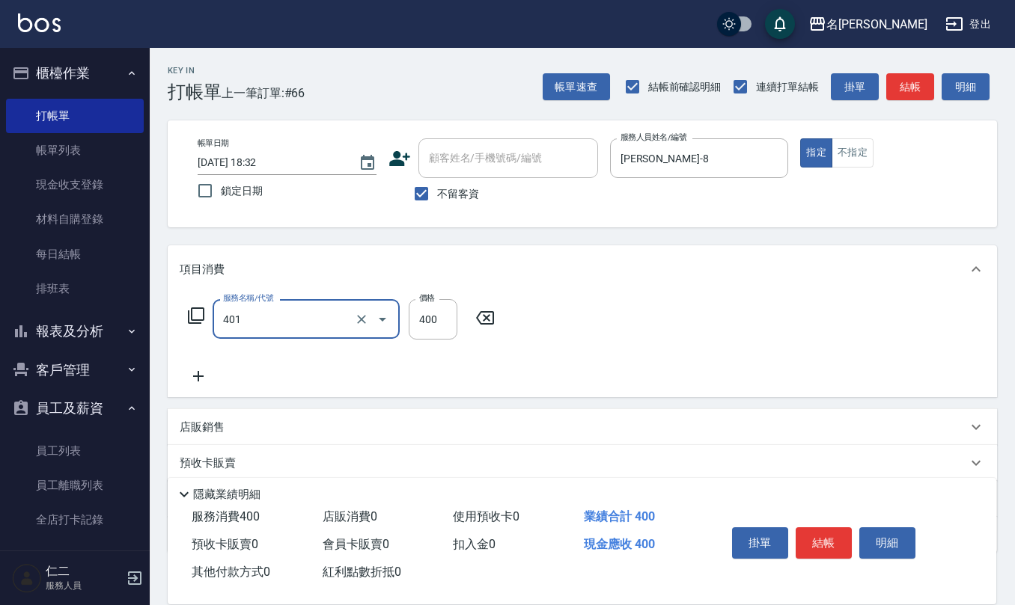
type input "剪髮(401)"
type input "400"
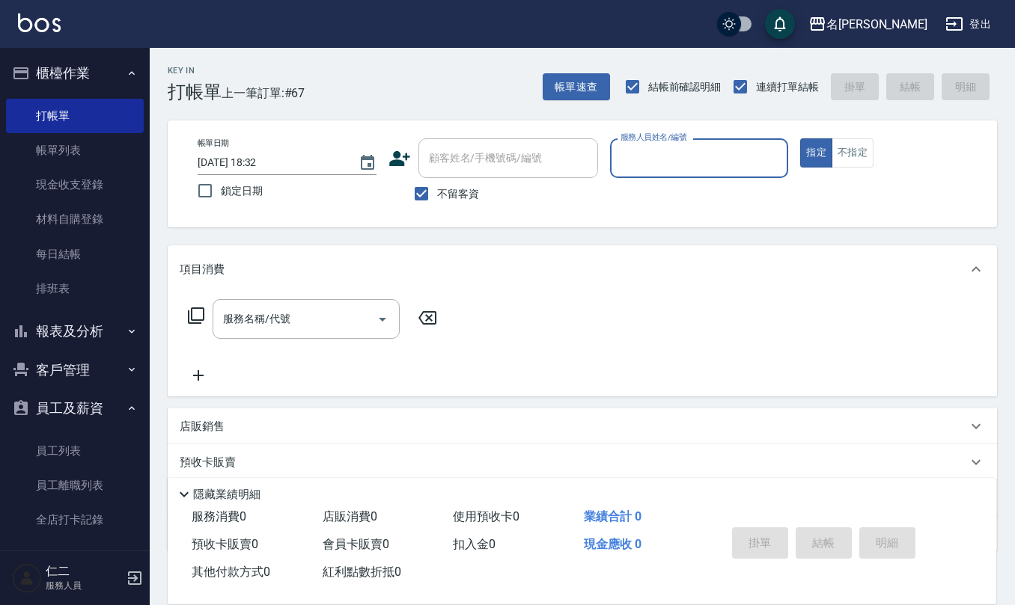
click at [800, 138] on button "指定" at bounding box center [816, 152] width 32 height 29
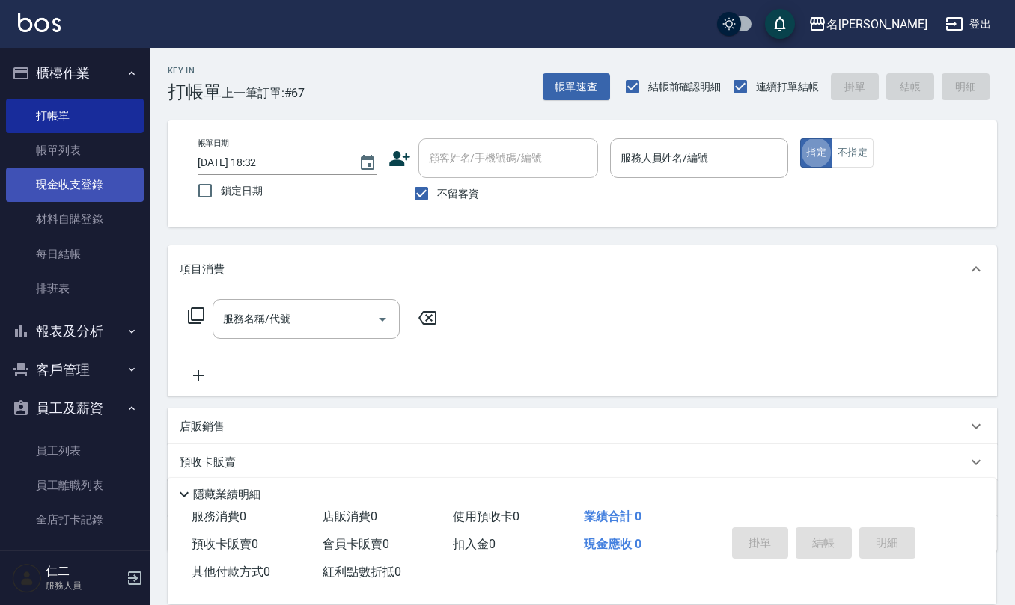
click at [40, 177] on link "現金收支登錄" at bounding box center [75, 185] width 138 height 34
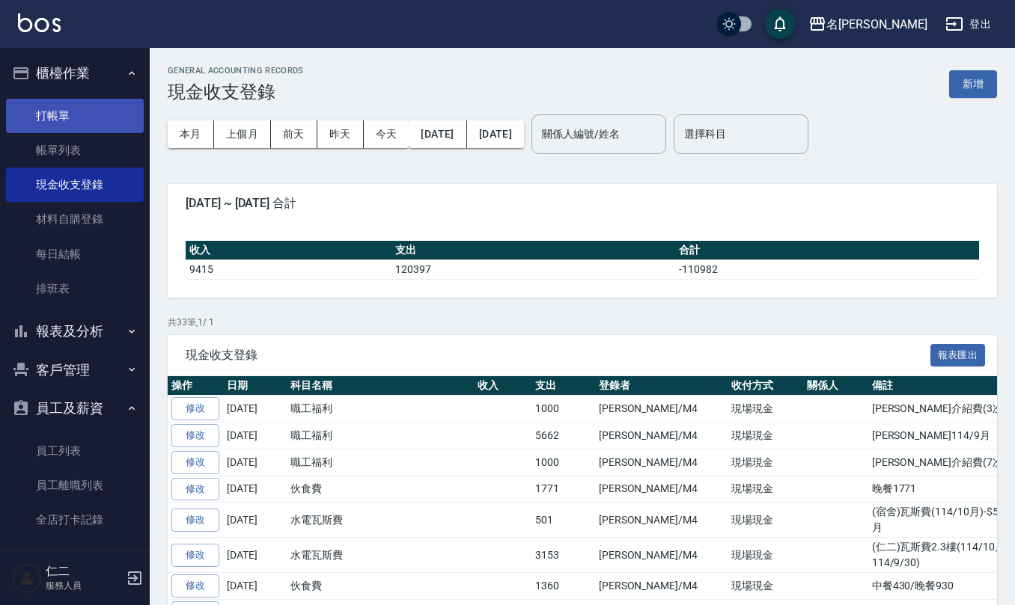
click at [84, 117] on link "打帳單" at bounding box center [75, 116] width 138 height 34
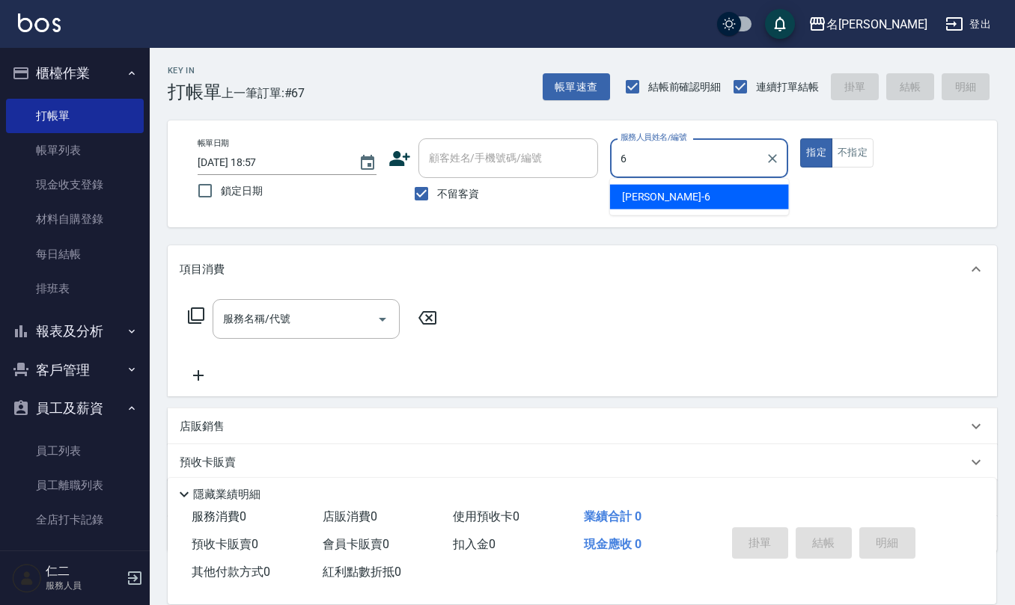
type input "吳淑文-6"
type button "true"
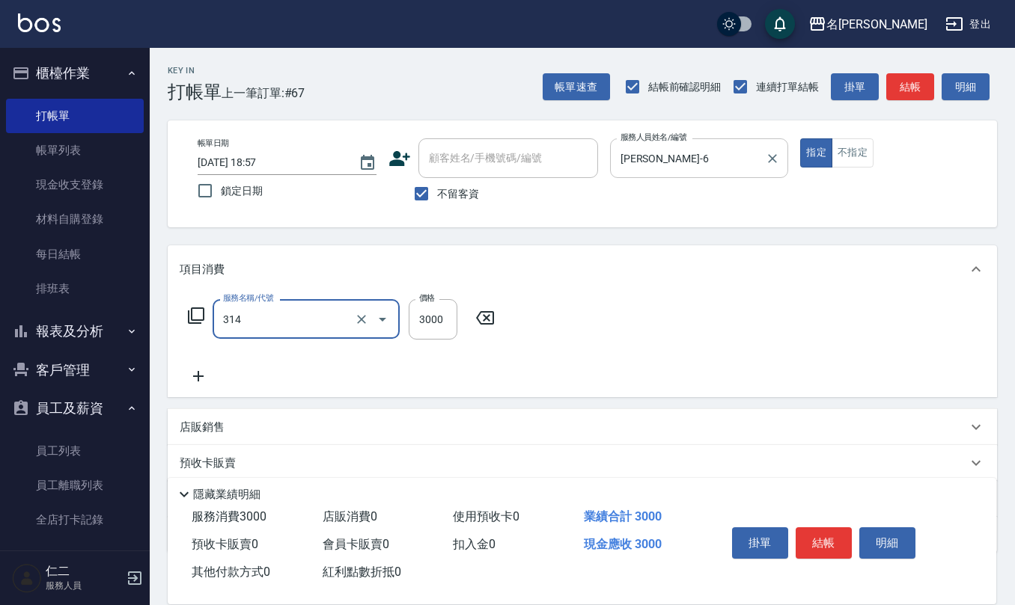
type input "CYA水質感2500UP(314)"
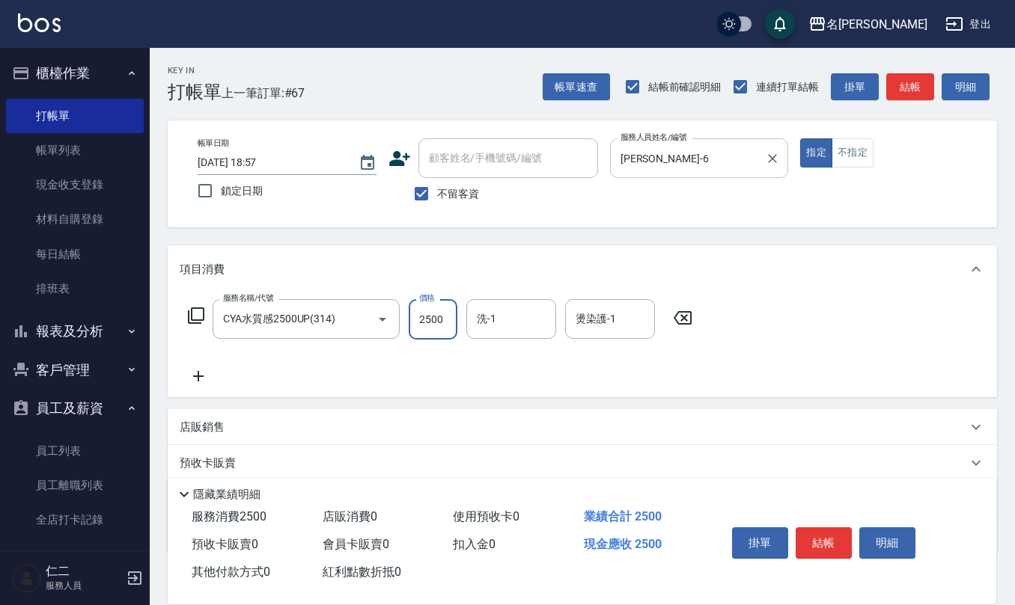
type input "2500"
type input "杜芊彤-20"
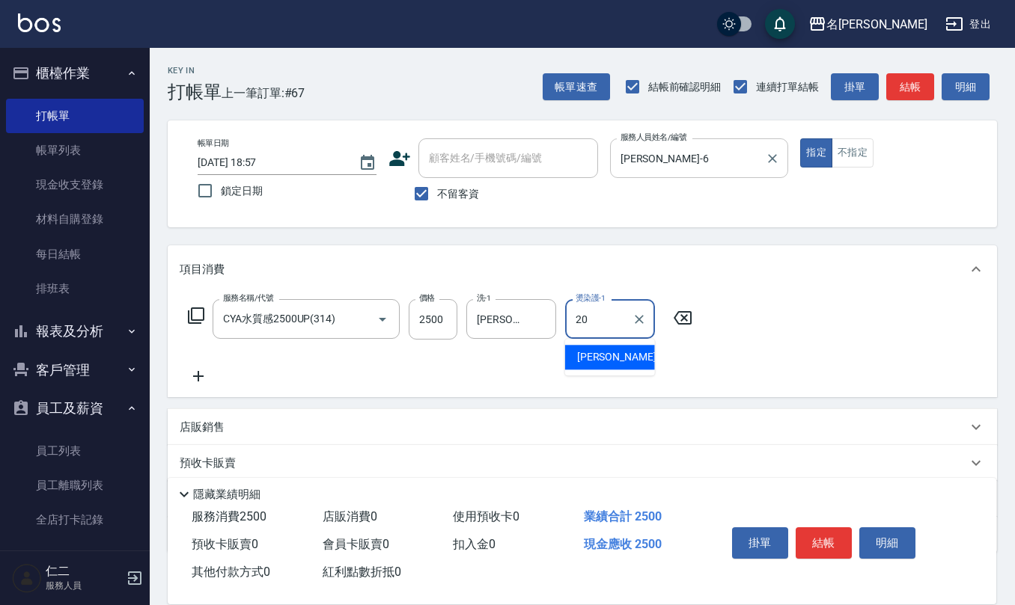
type input "杜芊彤-20"
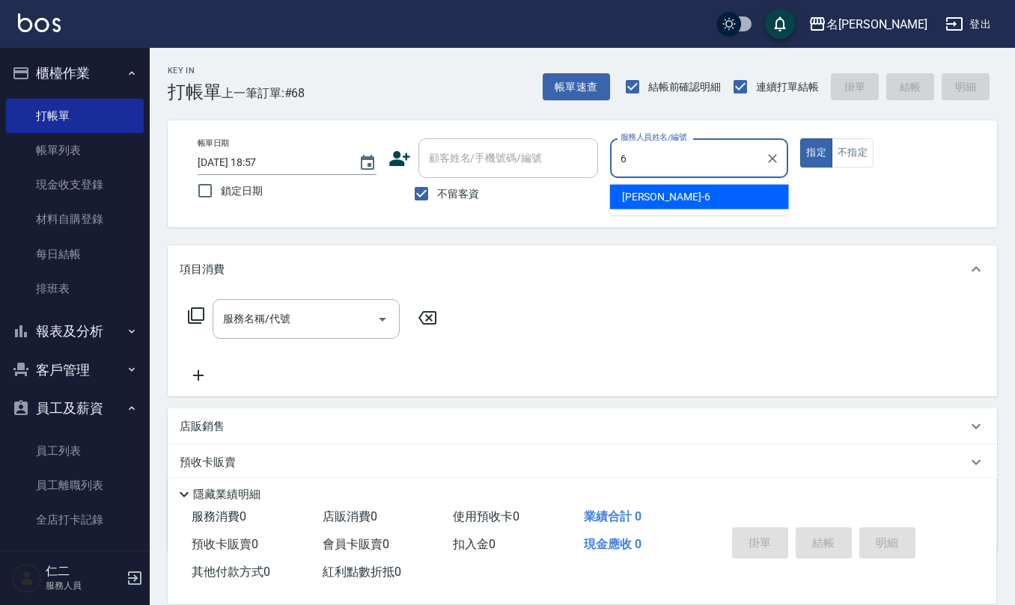
type input "吳淑文-6"
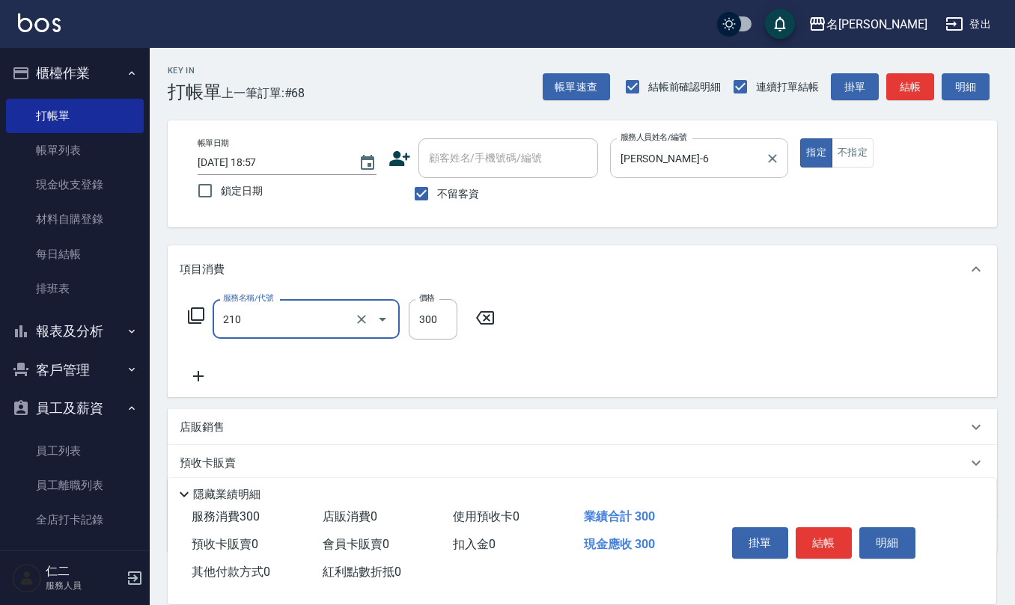
type input "歐娜洗髮精(210)"
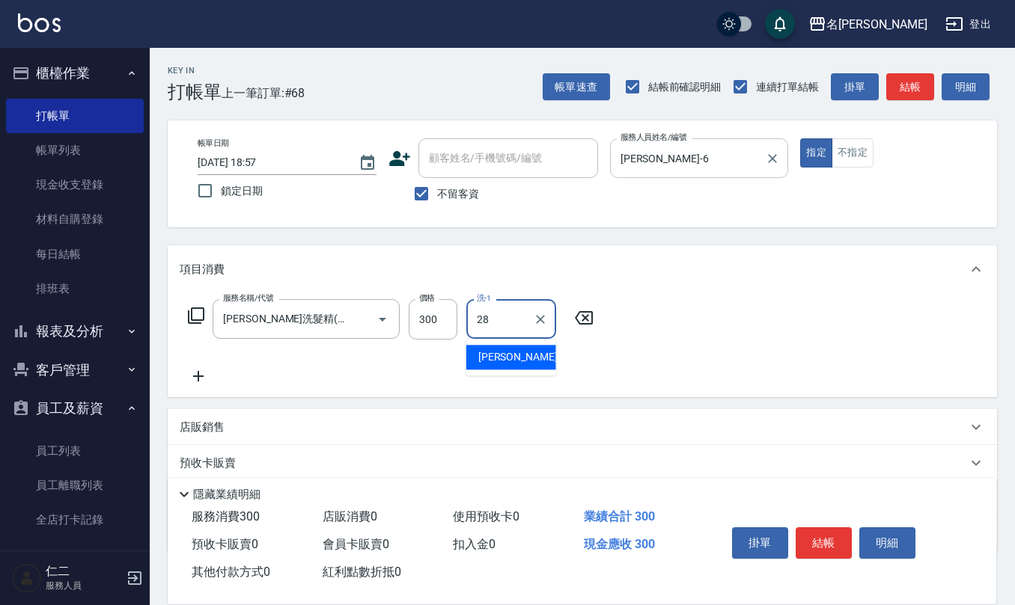
type input "陳柏暽-28"
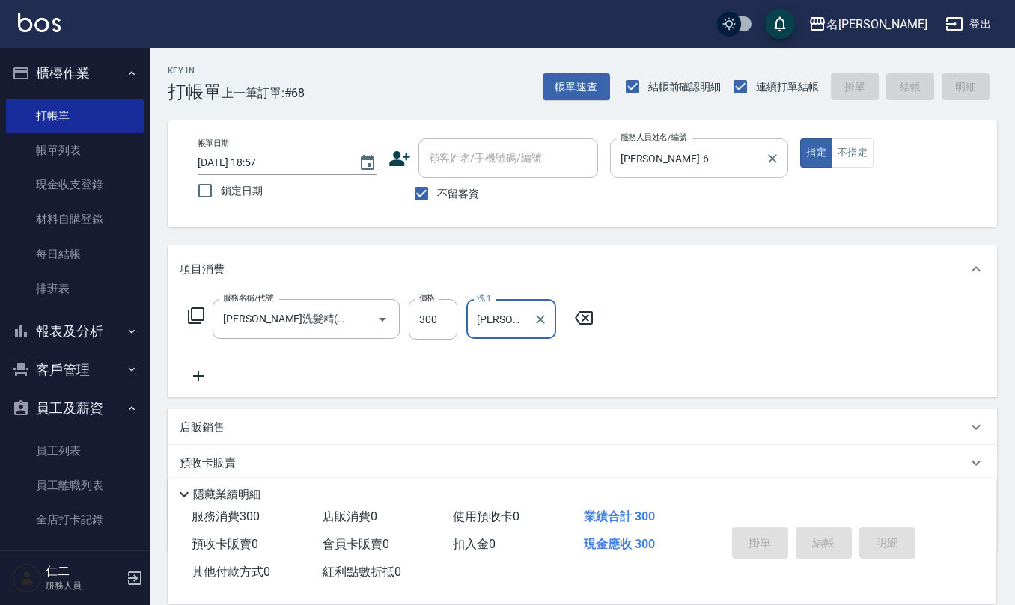
type input "2025/10/12 18:58"
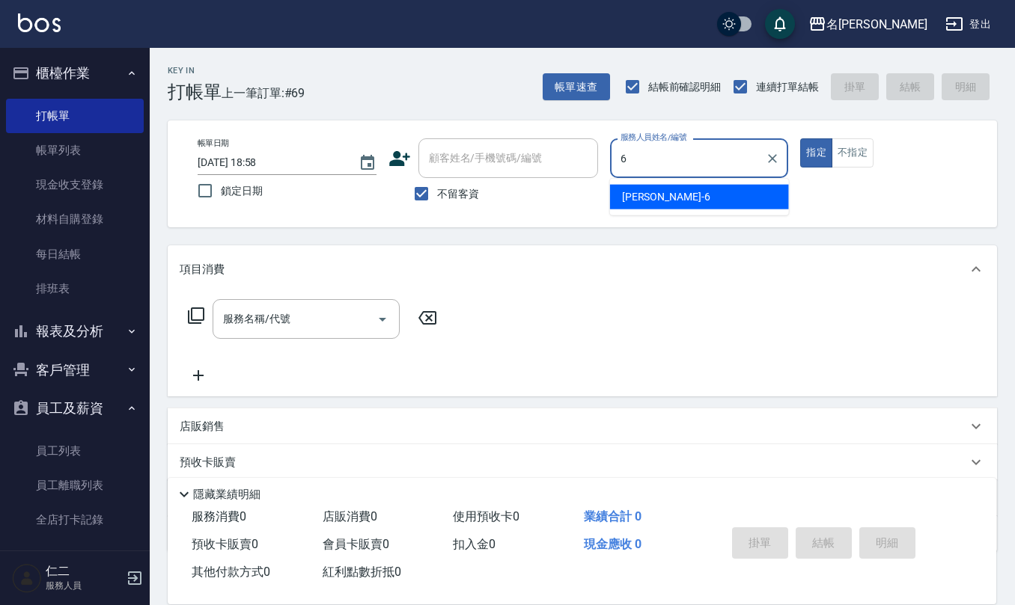
type input "吳淑文-6"
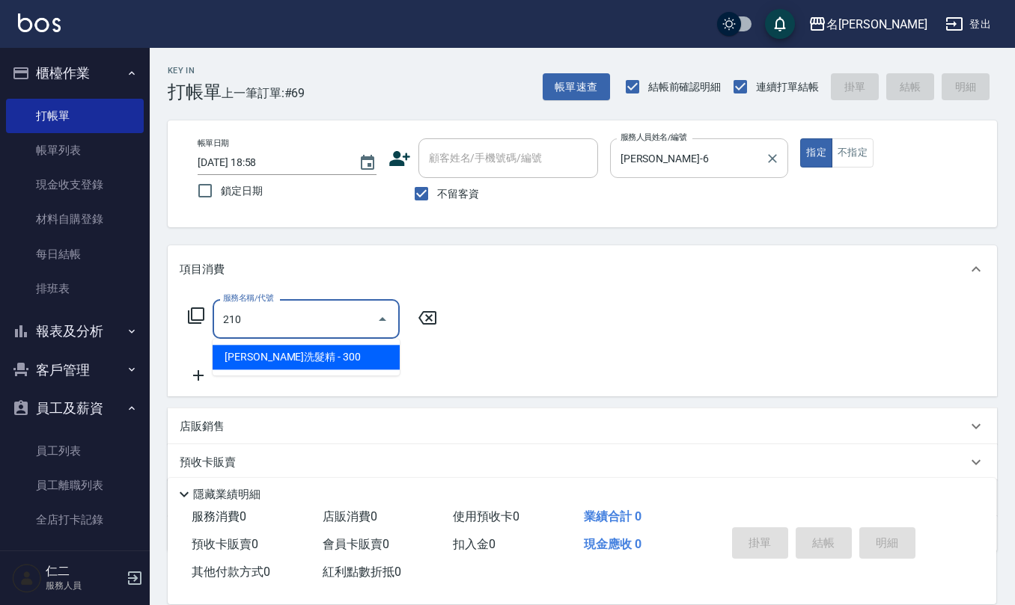
type input "歐娜洗髮精(210)"
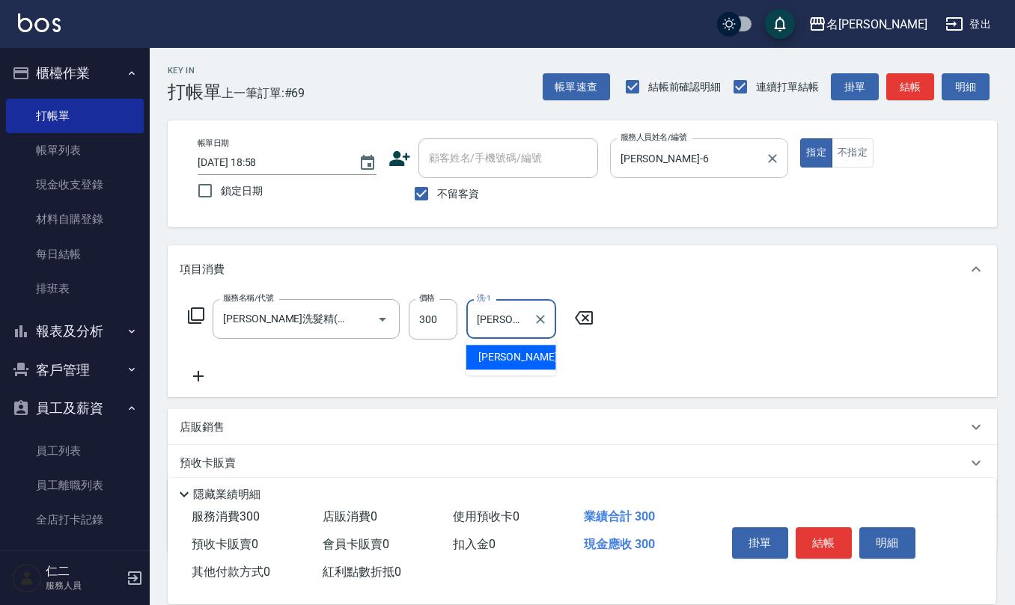
type input "趙妍妮-5"
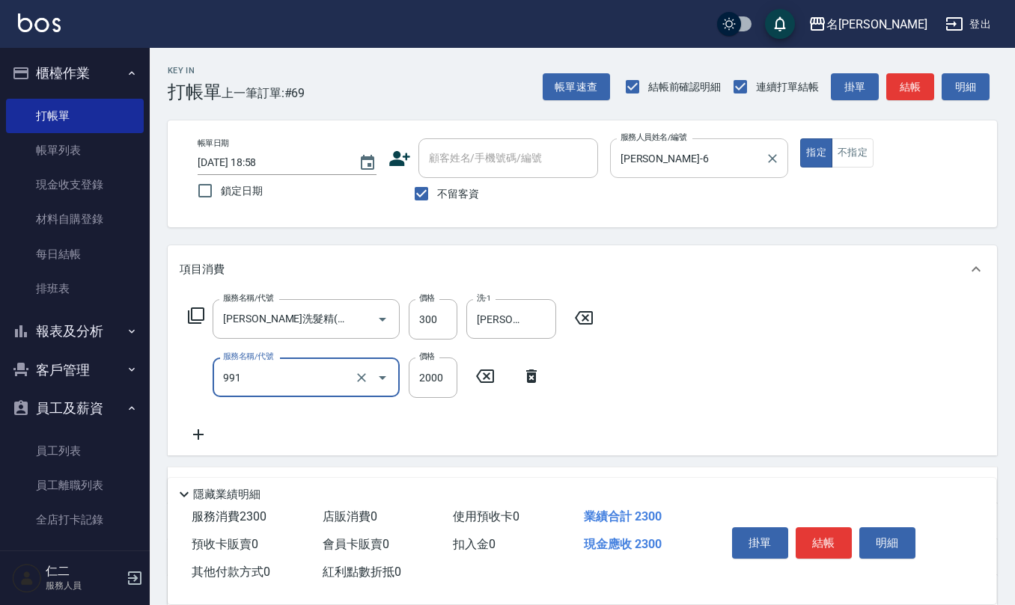
type input "接髮勞本(991)"
type input "1200"
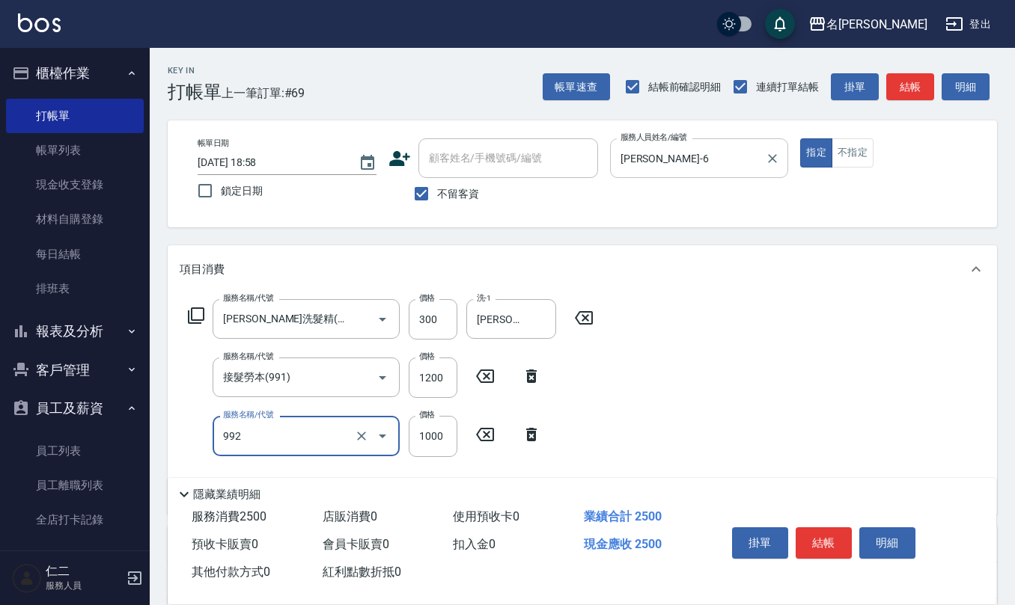
type input "接髮(992)"
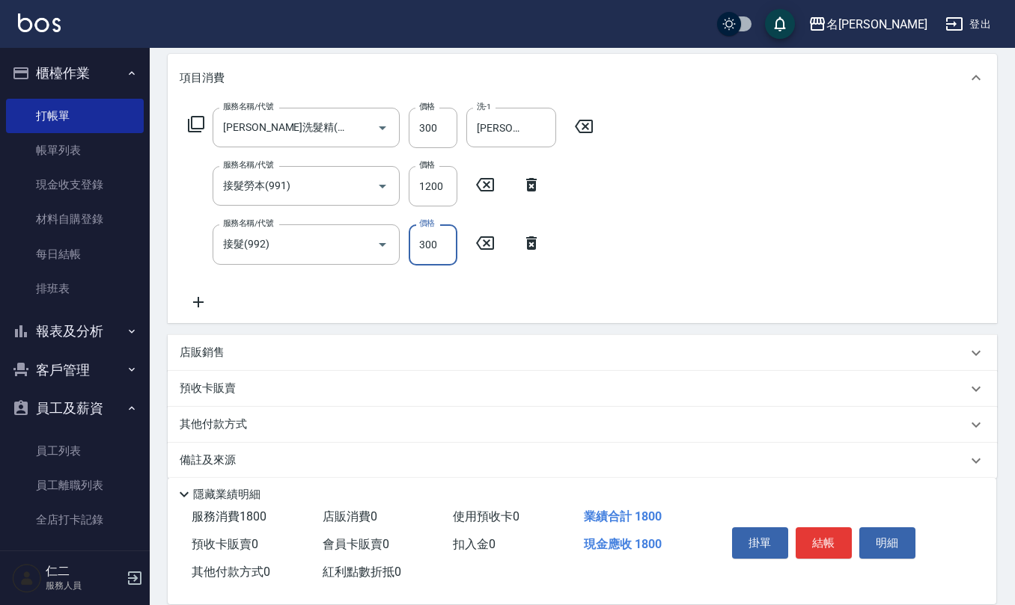
scroll to position [199, 0]
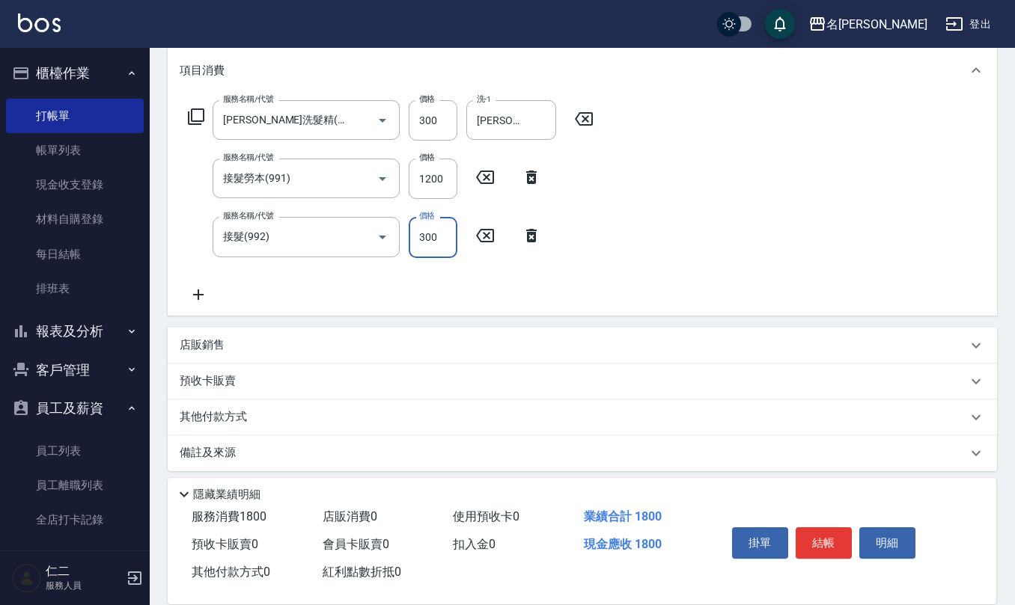
type input "300"
click at [238, 458] on div "備註及來源" at bounding box center [573, 453] width 787 height 16
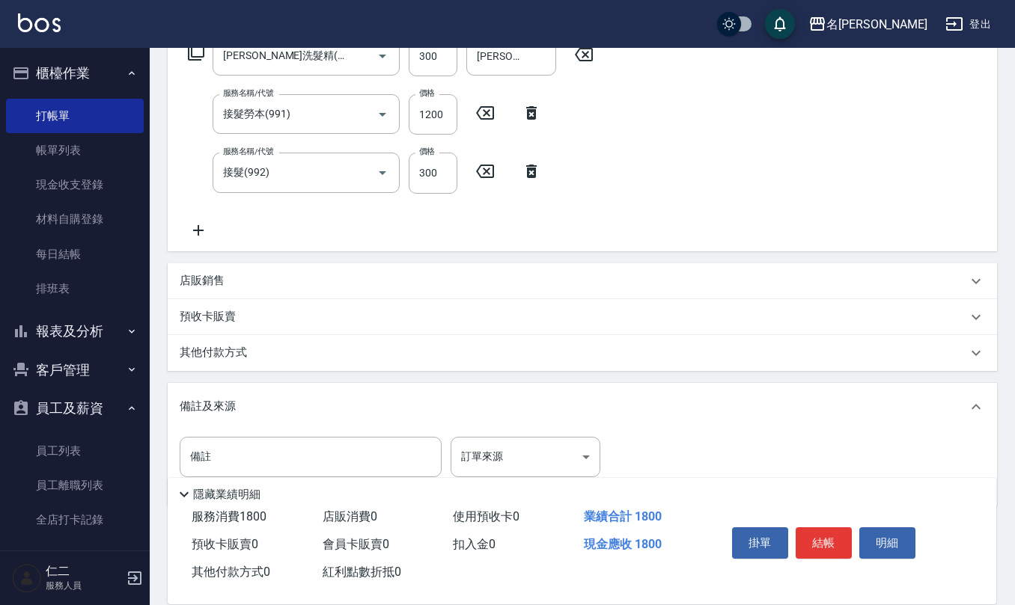
scroll to position [299, 0]
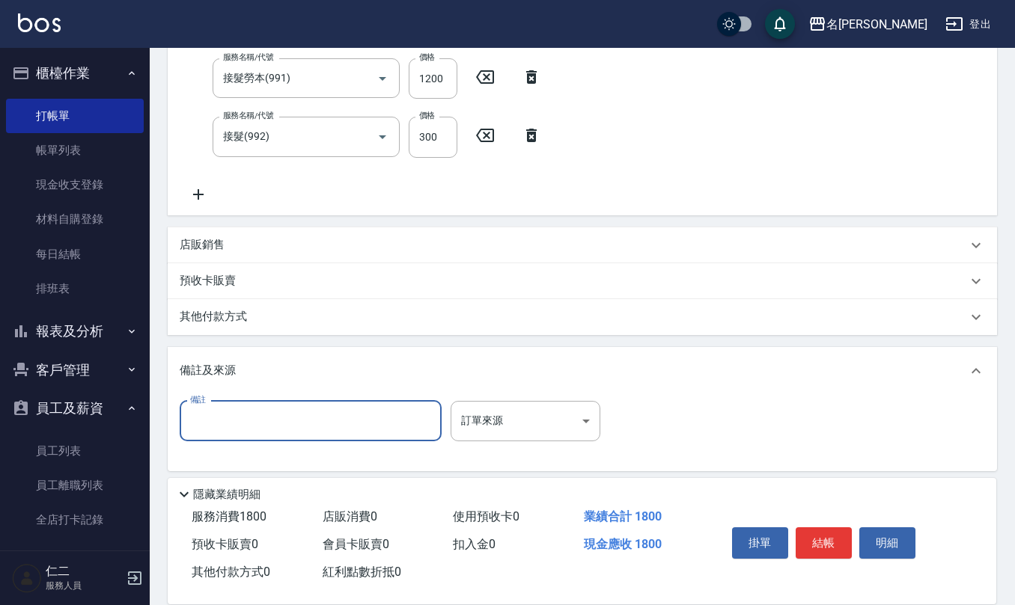
click at [297, 416] on input "備註" at bounding box center [311, 421] width 262 height 40
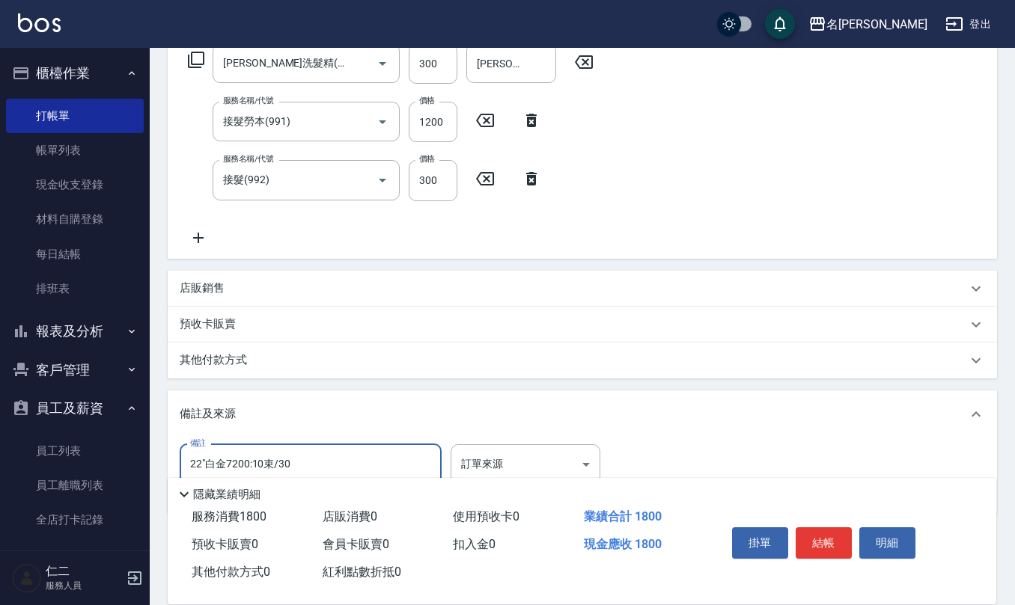
scroll to position [305, 0]
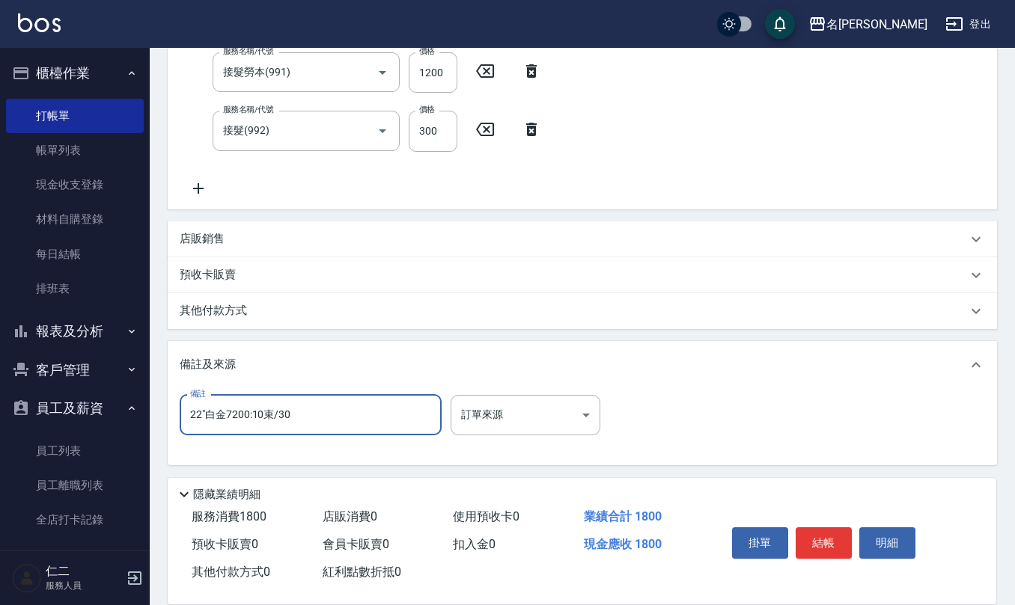
click at [278, 416] on input "22"白金7200:10束/30" at bounding box center [311, 415] width 262 height 40
click at [218, 421] on input "22"白金7200:用10束/原30" at bounding box center [311, 415] width 262 height 40
click at [225, 419] on input "22"白金7200:用10束/原30" at bounding box center [311, 415] width 262 height 40
type input "22"白金羽毛7200:用10束/原30"
type input "2025/10/12 18:59"
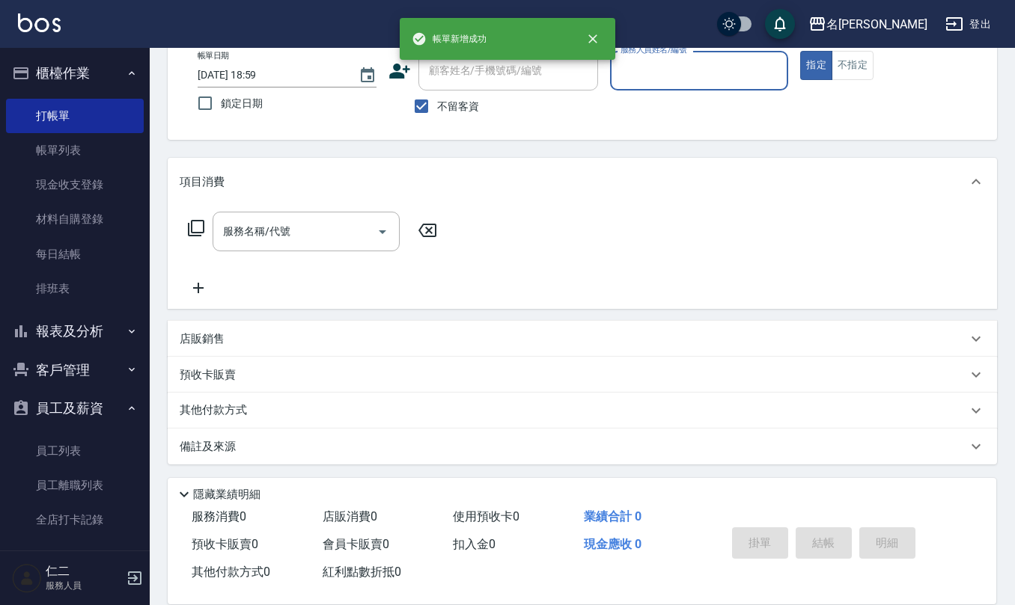
scroll to position [0, 0]
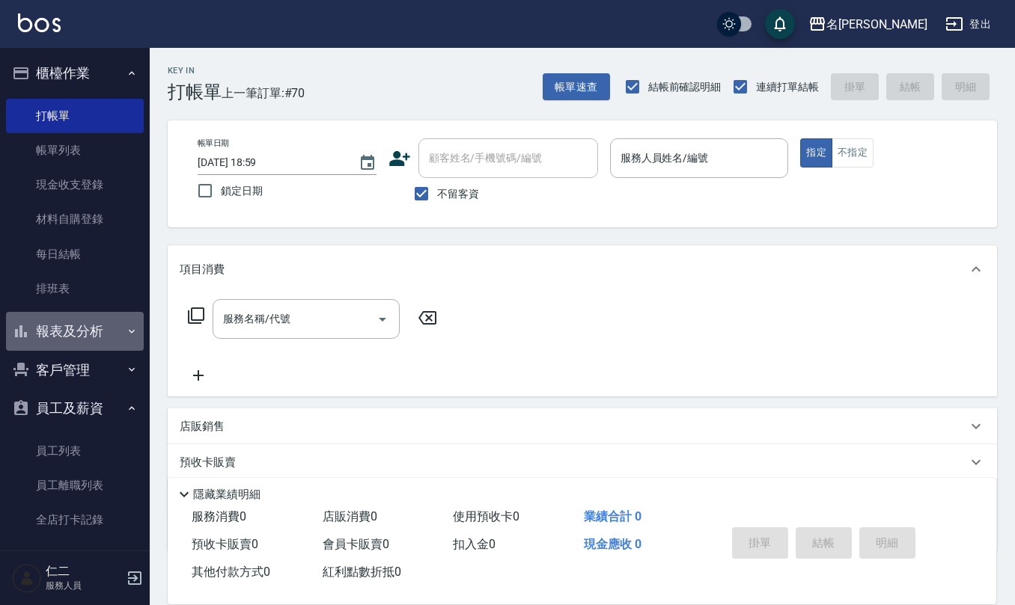
click at [90, 318] on button "報表及分析" at bounding box center [75, 331] width 138 height 39
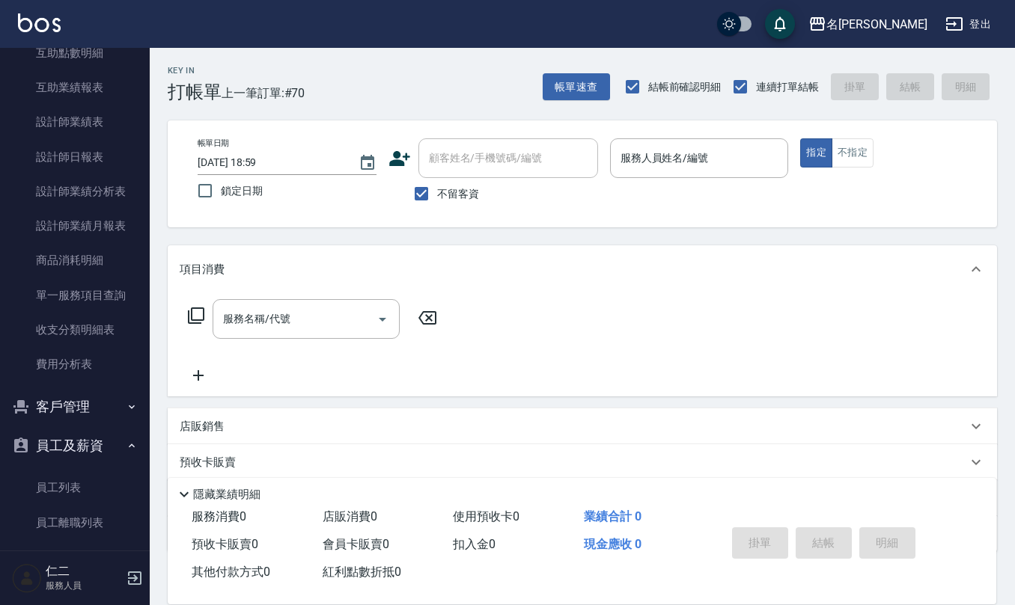
scroll to position [498, 0]
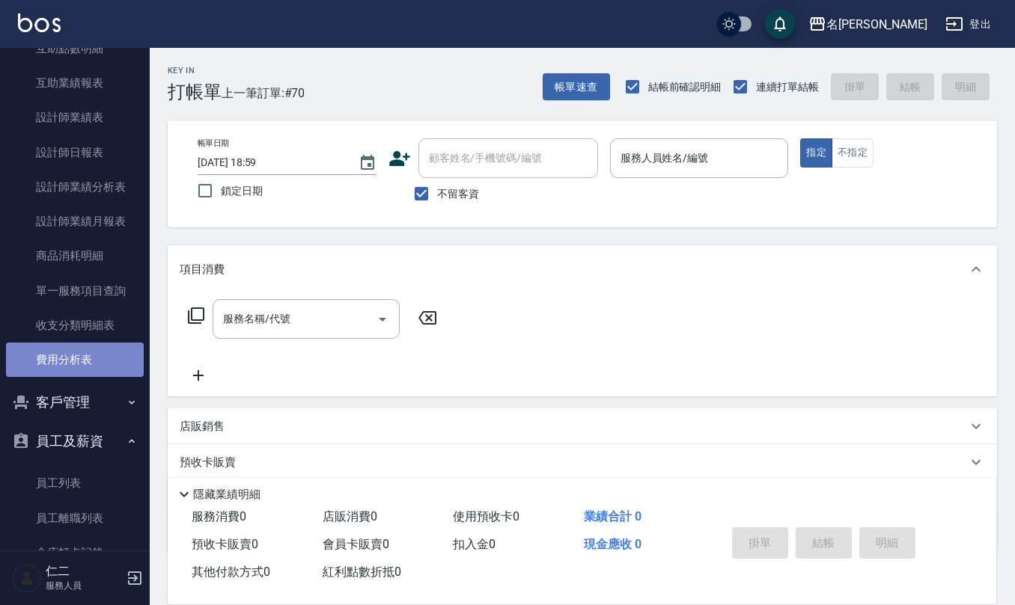
click at [93, 343] on link "費用分析表" at bounding box center [75, 360] width 138 height 34
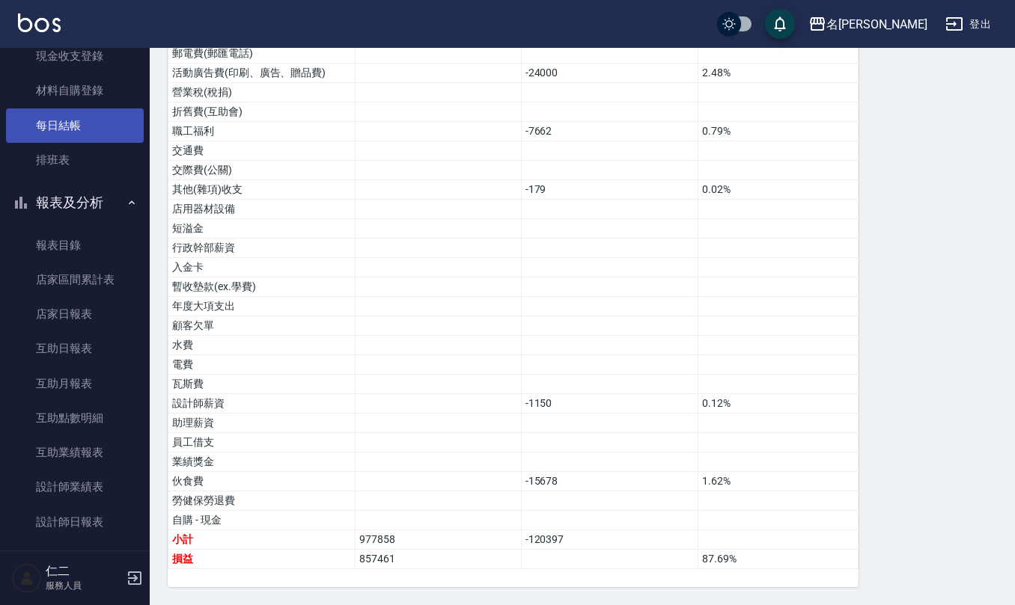
scroll to position [120, 0]
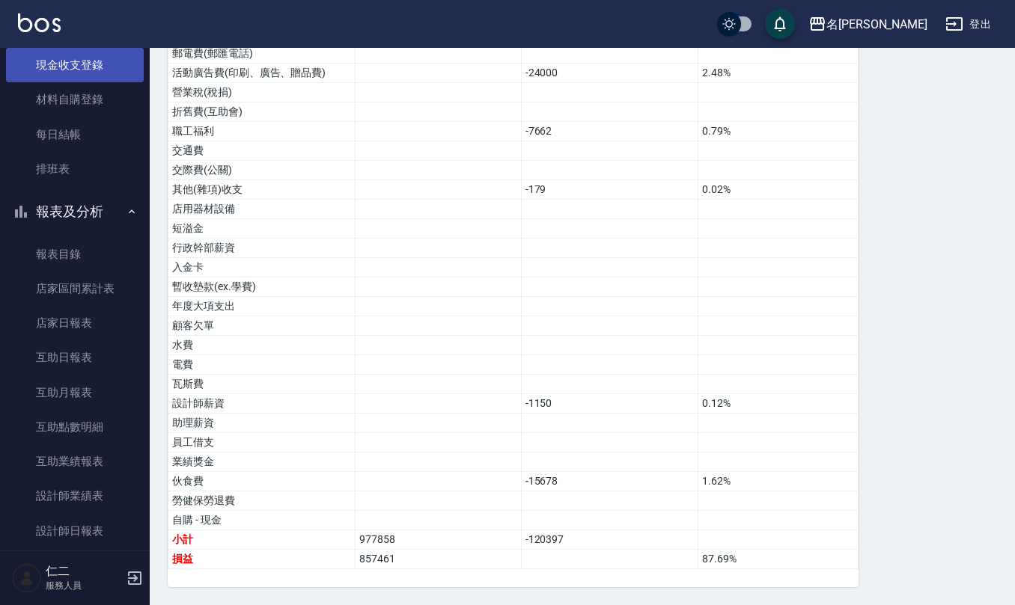
click at [85, 58] on link "現金收支登錄" at bounding box center [75, 65] width 138 height 34
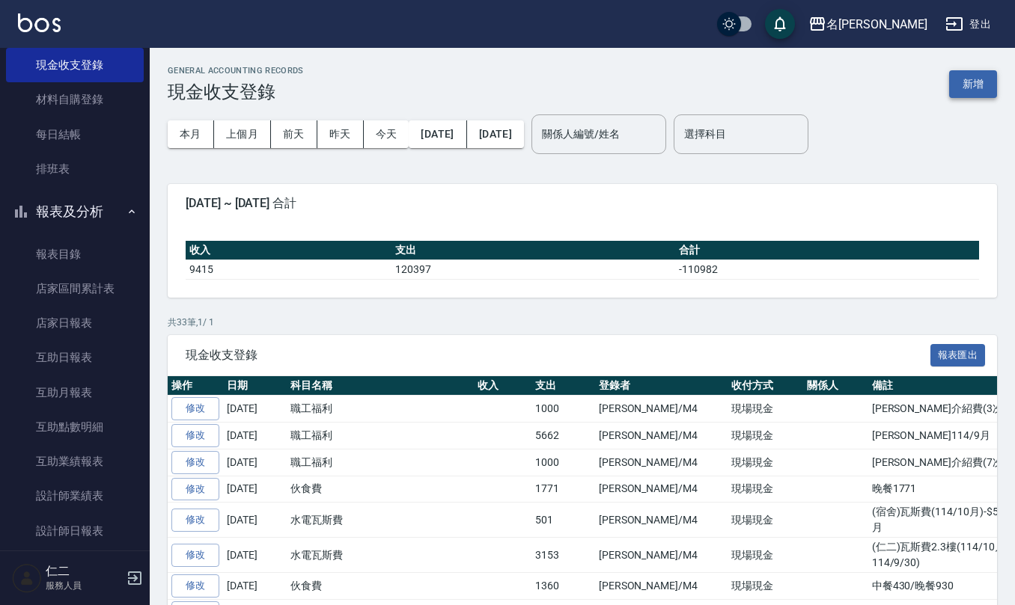
click at [976, 88] on button "新增" at bounding box center [973, 84] width 48 height 28
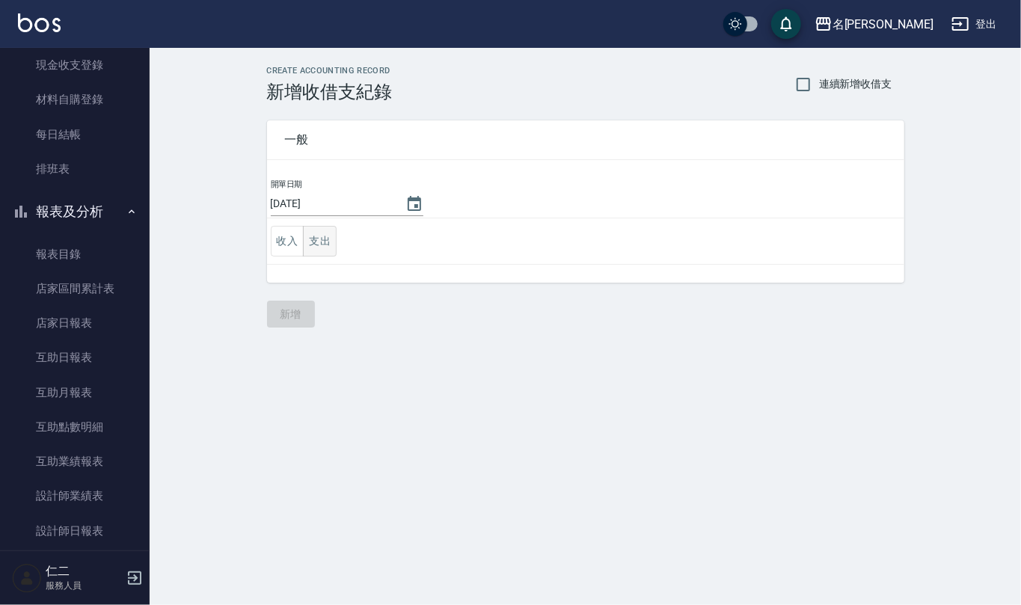
click at [308, 231] on button "支出" at bounding box center [320, 241] width 34 height 31
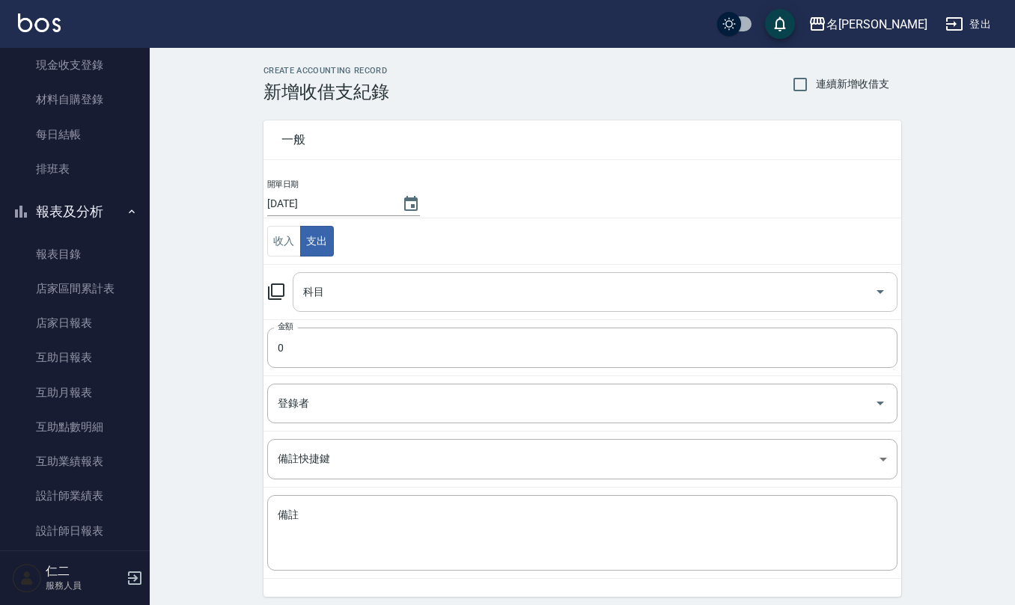
click at [314, 287] on input "科目" at bounding box center [583, 292] width 569 height 26
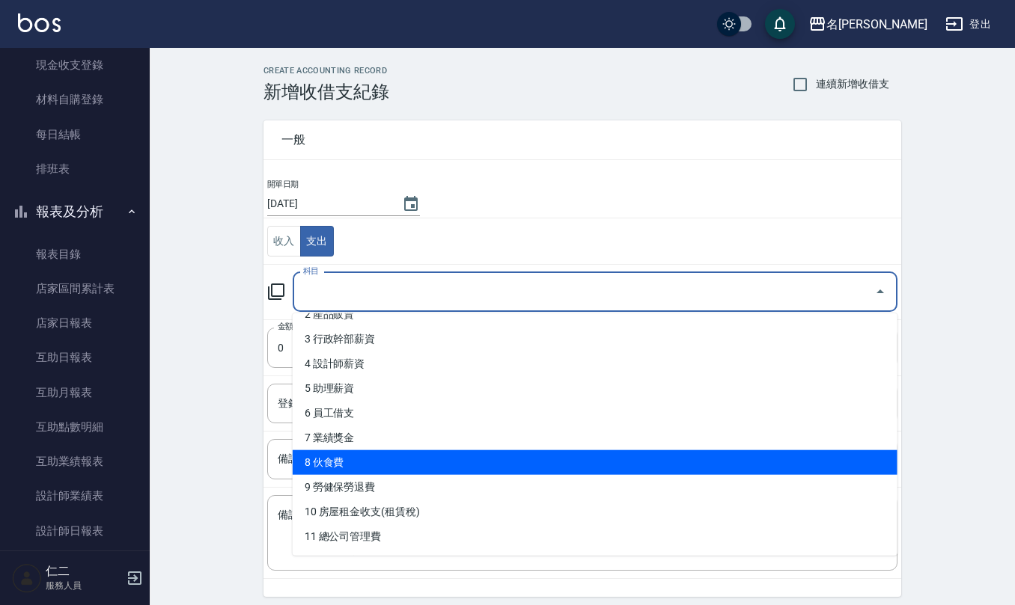
scroll to position [100, 0]
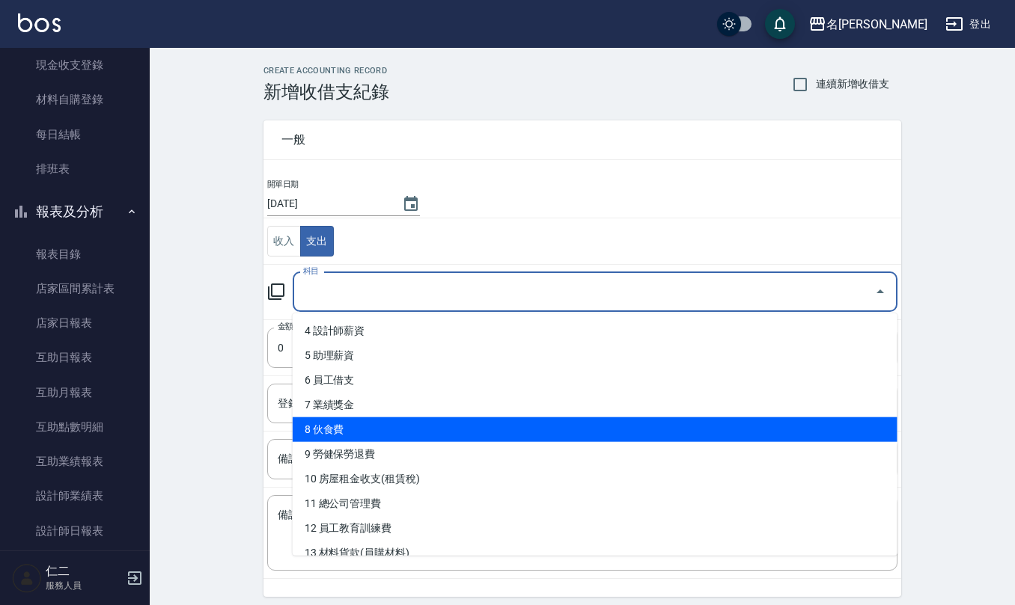
click at [351, 435] on li "8 伙食費" at bounding box center [595, 430] width 605 height 25
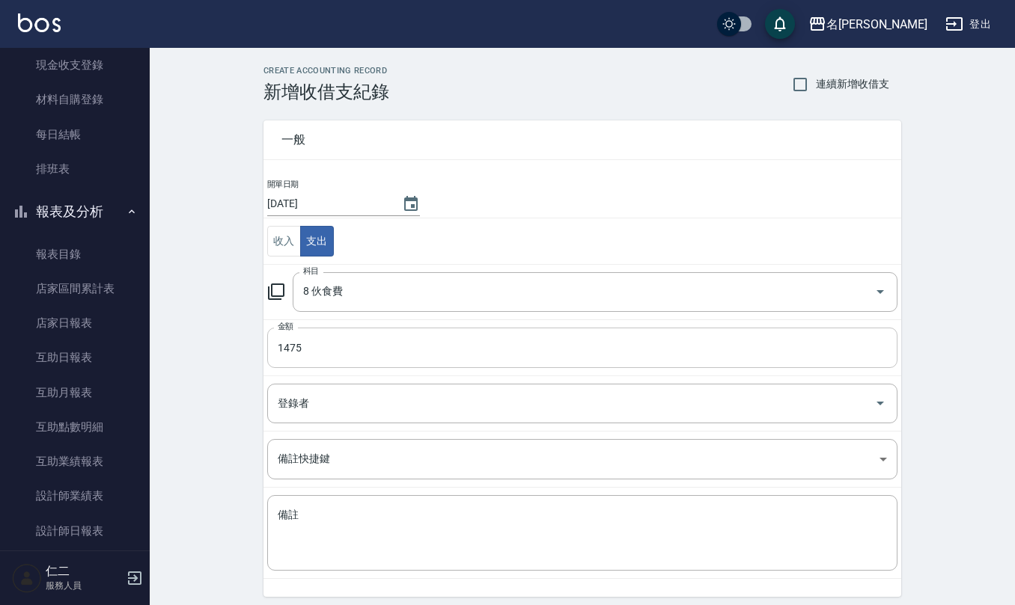
scroll to position [57, 0]
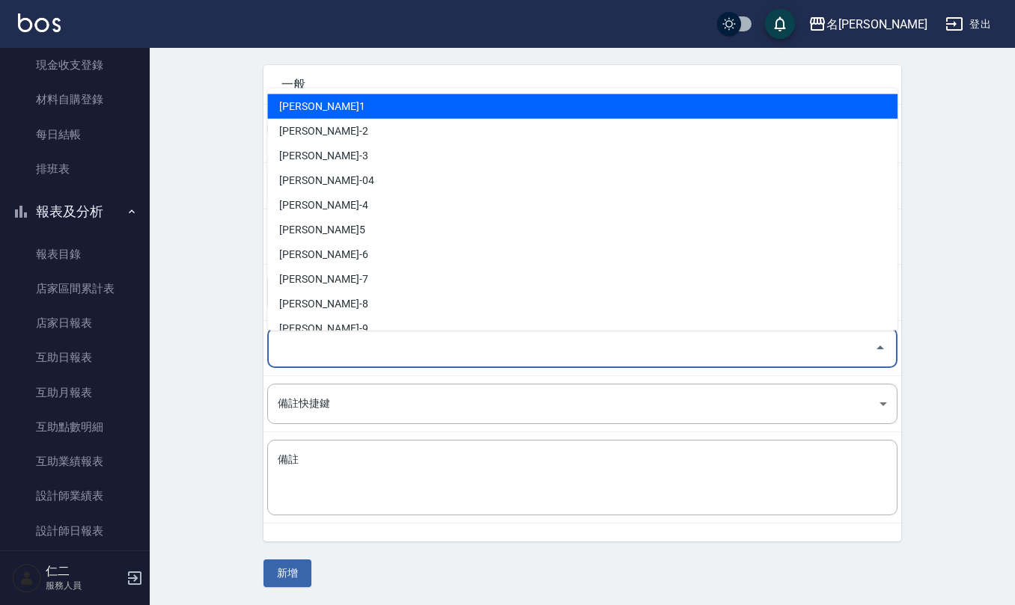
click at [347, 343] on input "登錄者" at bounding box center [571, 348] width 594 height 26
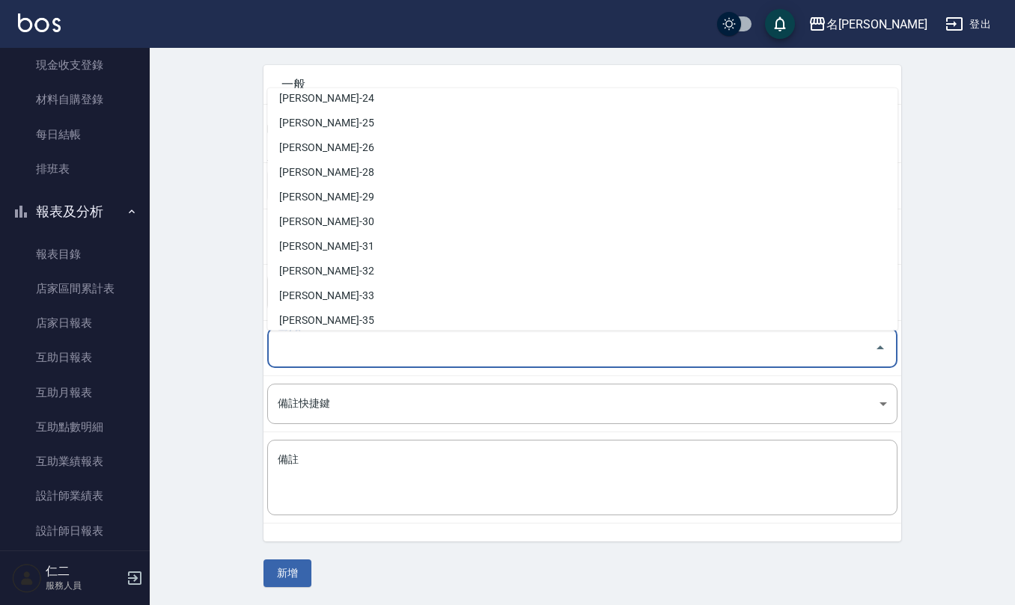
scroll to position [708, 0]
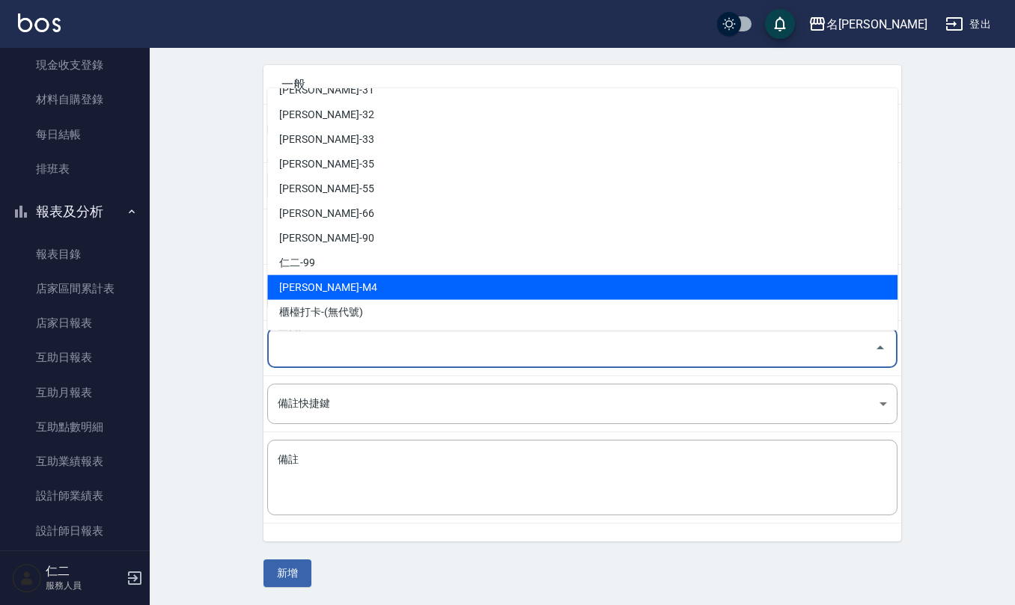
click at [335, 286] on li "陳佩俐-M4" at bounding box center [582, 287] width 630 height 25
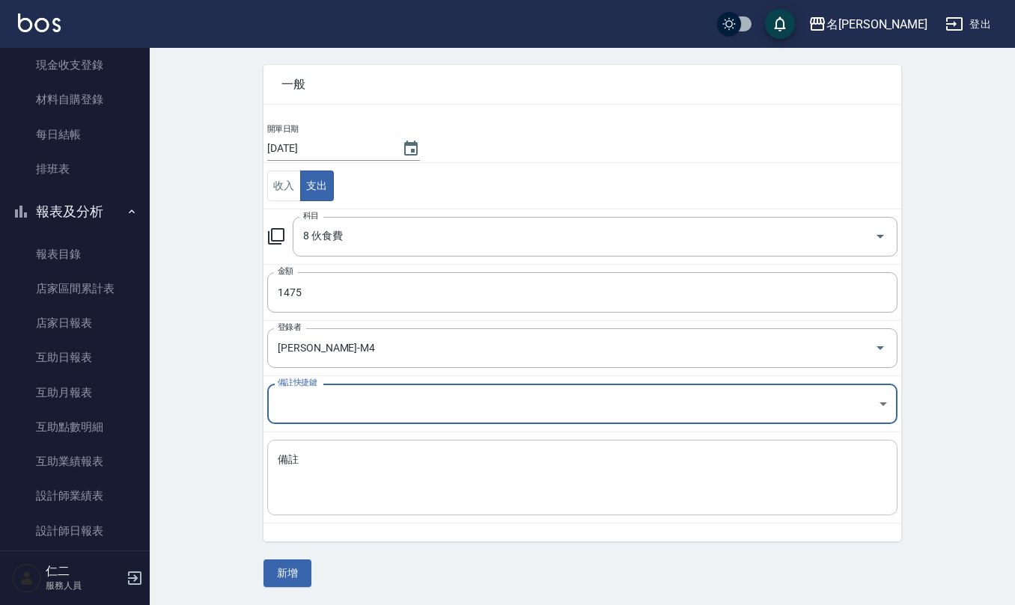
click at [364, 498] on textarea "備註" at bounding box center [582, 478] width 609 height 51
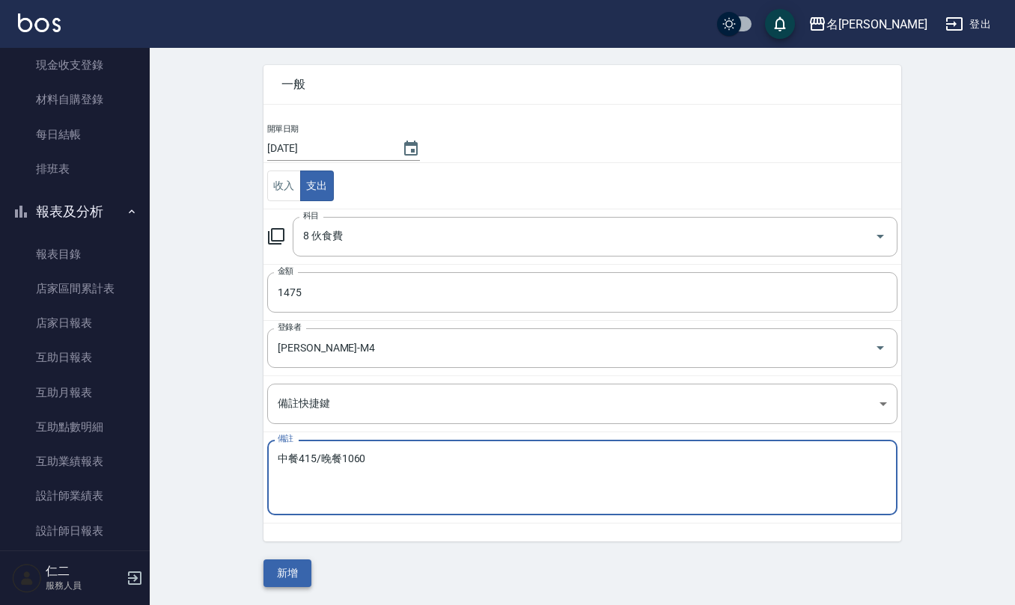
click at [281, 582] on button "新增" at bounding box center [287, 574] width 48 height 28
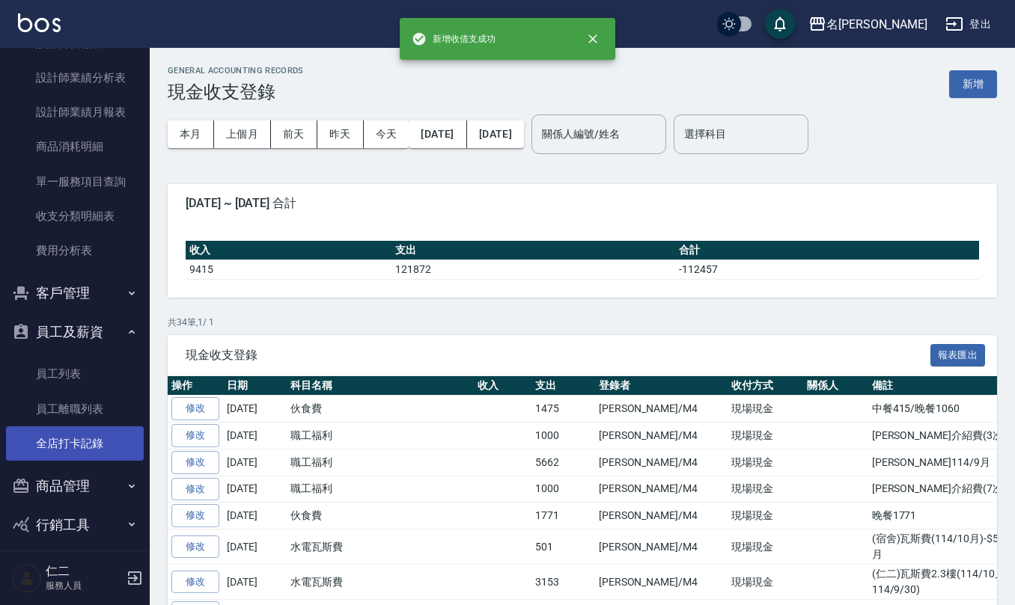
scroll to position [618, 0]
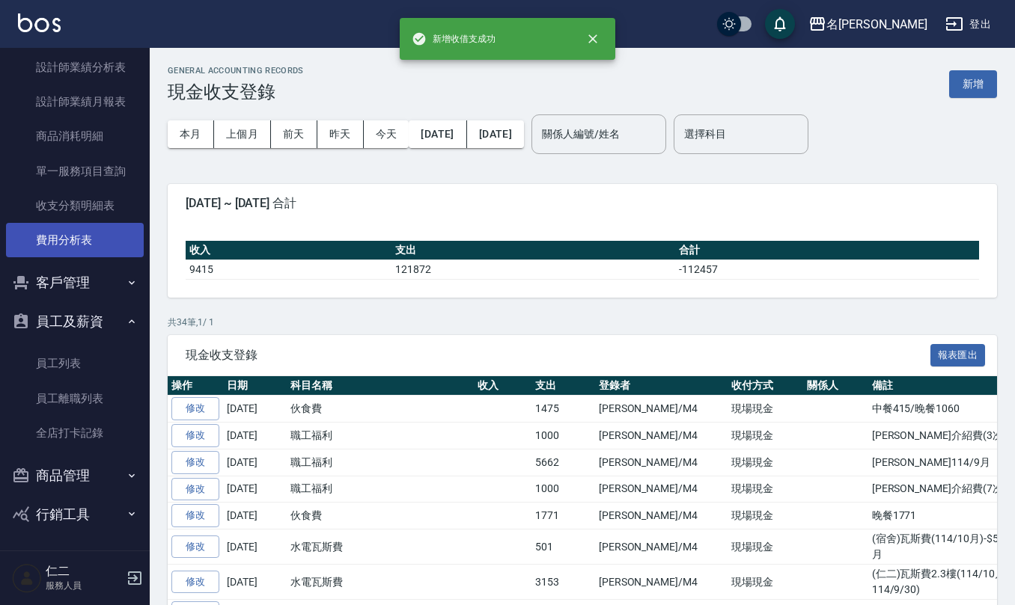
click at [34, 223] on link "費用分析表" at bounding box center [75, 240] width 138 height 34
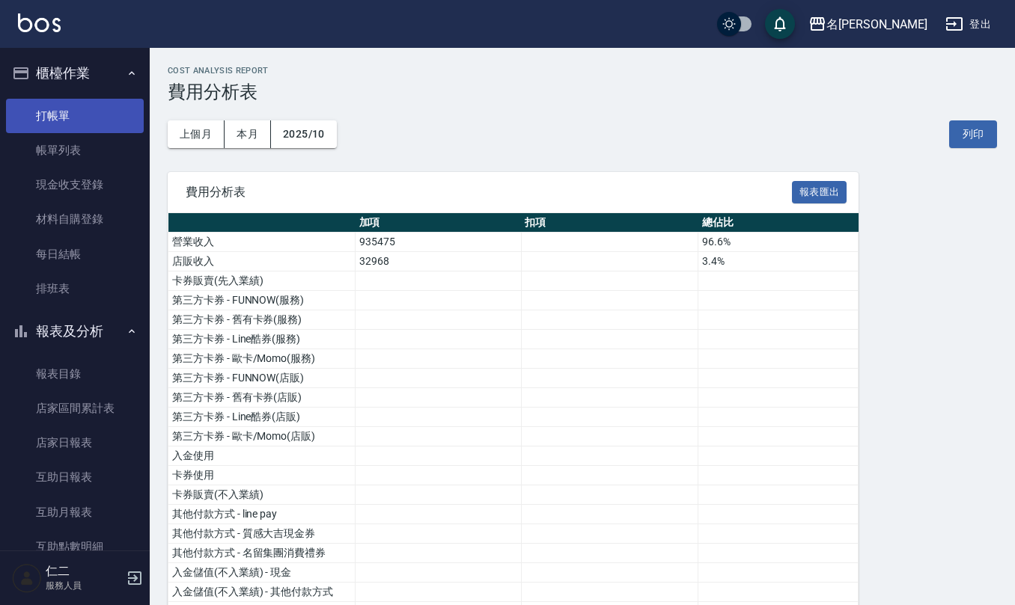
click at [69, 117] on link "打帳單" at bounding box center [75, 116] width 138 height 34
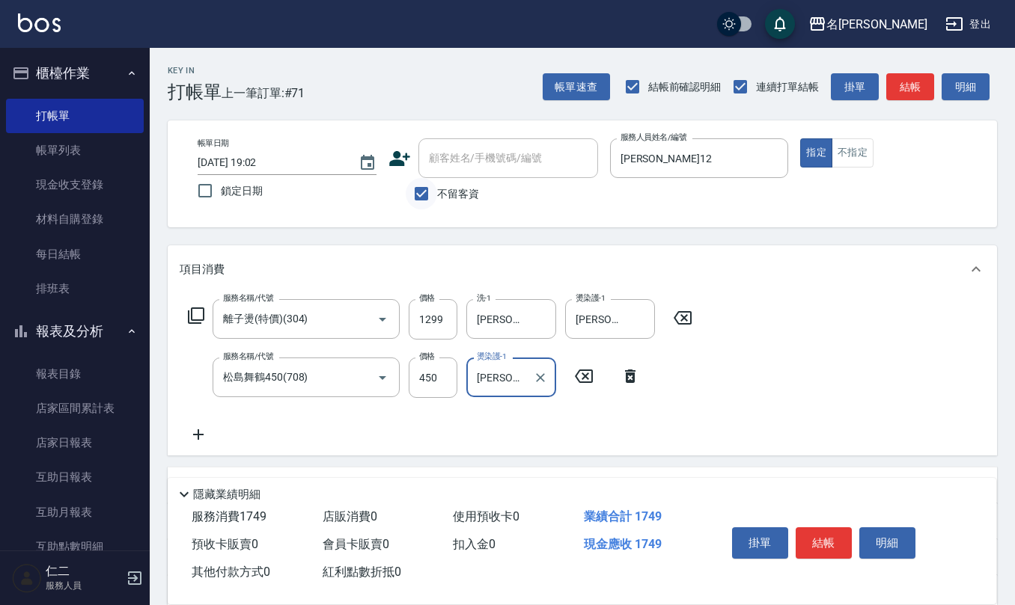
click at [416, 195] on input "不留客資" at bounding box center [421, 193] width 31 height 31
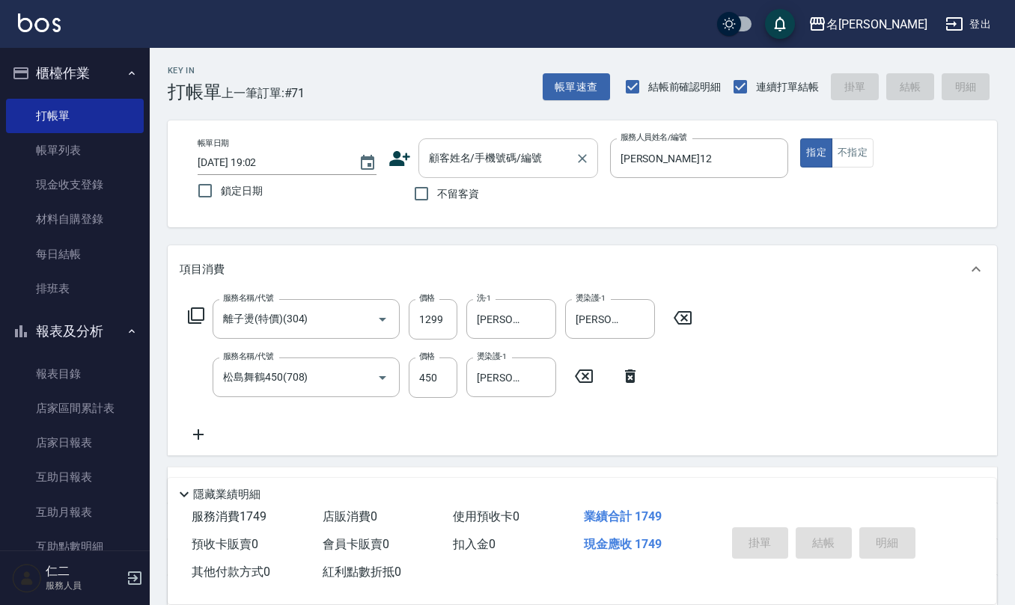
click at [428, 165] on input "顧客姓名/手機號碼/編號" at bounding box center [497, 158] width 144 height 26
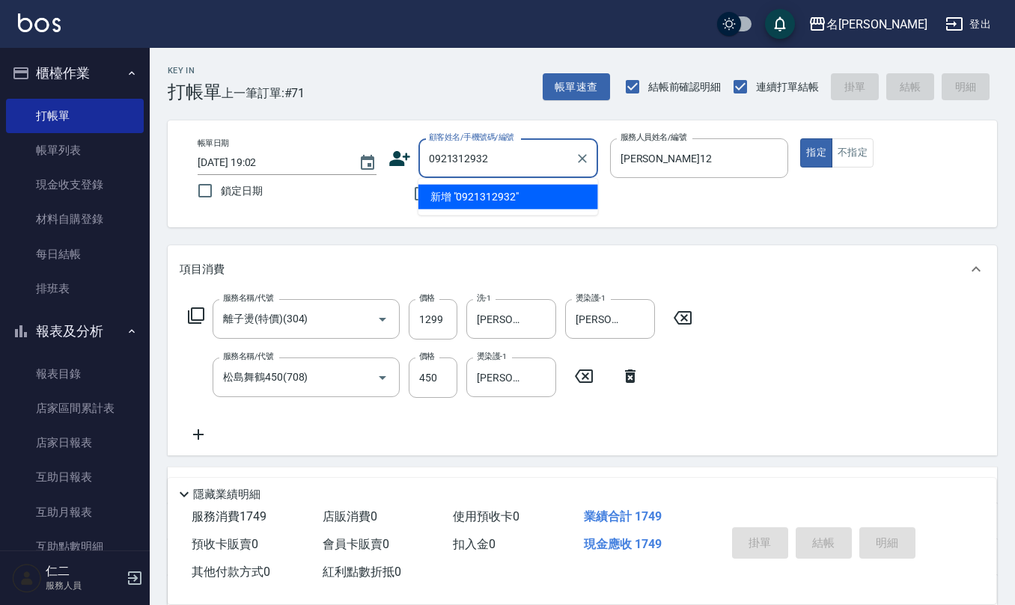
click at [524, 172] on div "0921312932 顧客姓名/手機號碼/編號" at bounding box center [508, 158] width 180 height 40
drag, startPoint x: 501, startPoint y: 154, endPoint x: 256, endPoint y: 180, distance: 246.8
click at [221, 151] on div "帳單日期 2025/10/12 19:02 鎖定日期 顧客姓名/手機號碼/編號 0921312932 顧客姓名/手機號碼/編號 不留客資 服務人員姓名/編號 …" at bounding box center [582, 173] width 793 height 71
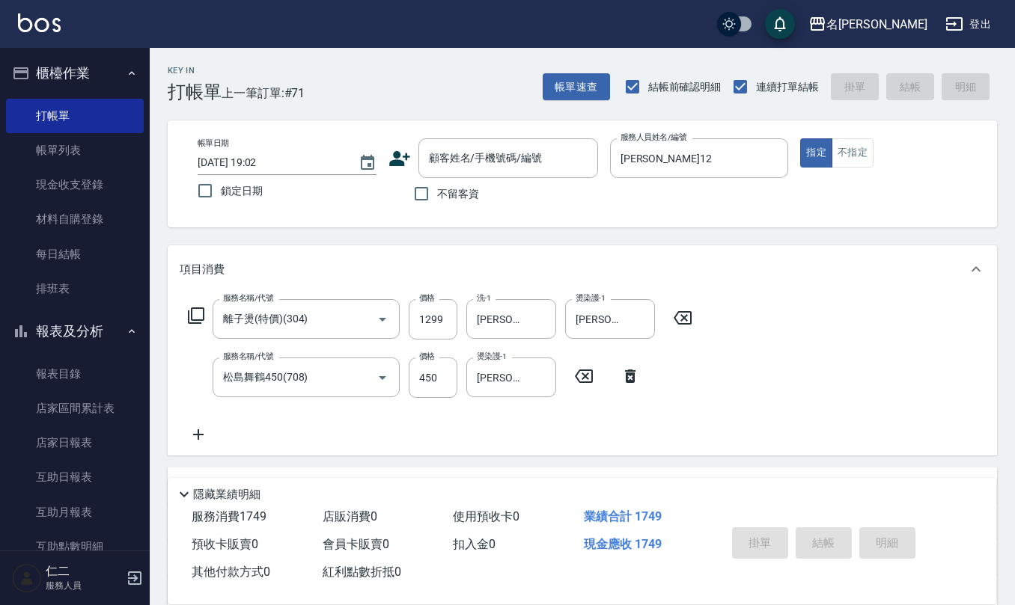
click at [393, 159] on icon at bounding box center [399, 158] width 22 height 22
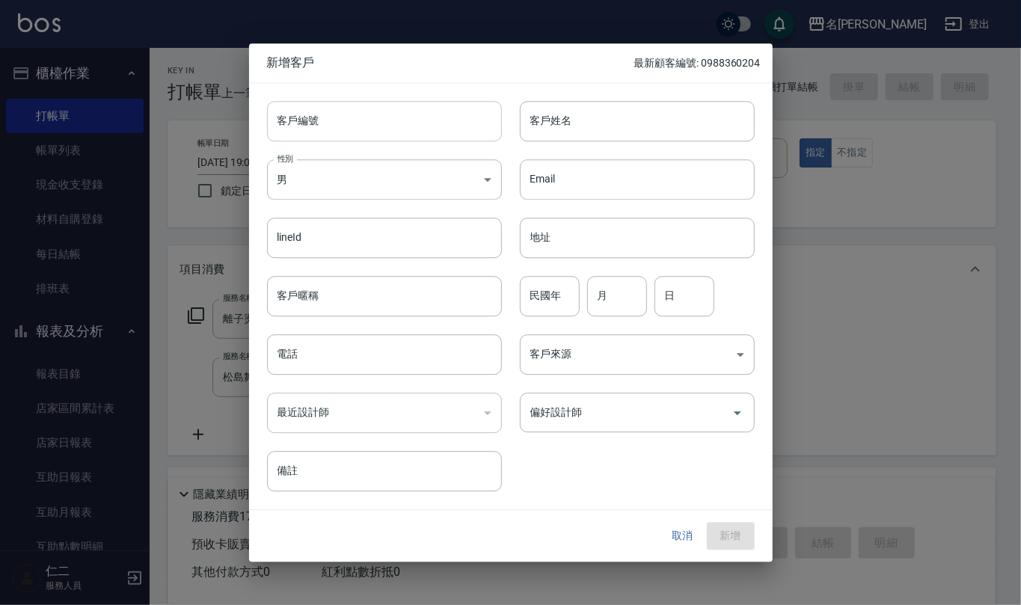
click at [395, 106] on input "客戶編號" at bounding box center [384, 121] width 235 height 40
paste input "0921312932"
click at [440, 348] on input "電話" at bounding box center [384, 354] width 235 height 40
paste input "0921312932"
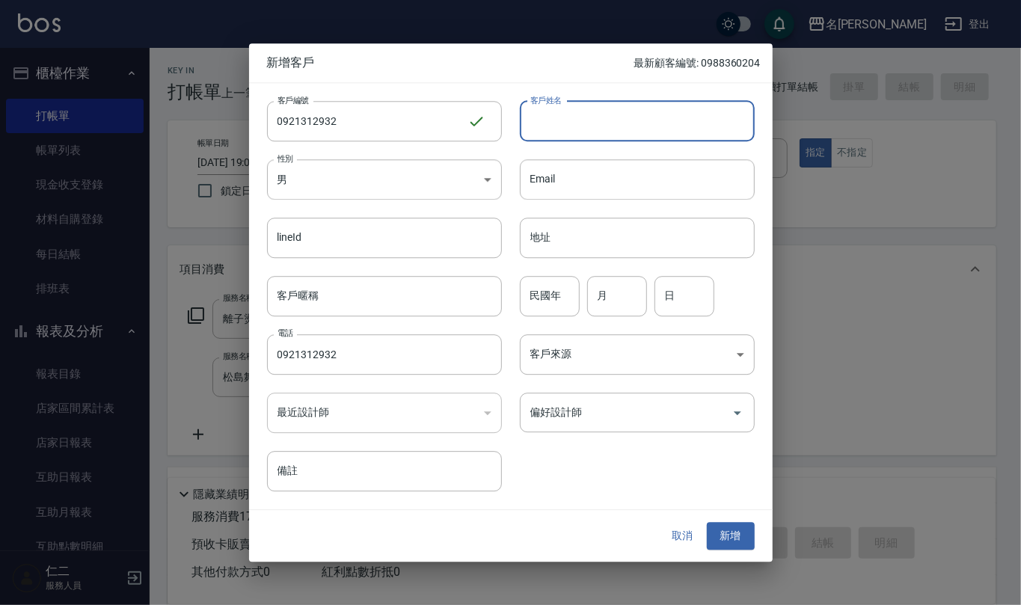
click at [605, 124] on input "客戶姓名" at bounding box center [637, 121] width 235 height 40
click at [552, 297] on input "民國年" at bounding box center [550, 296] width 60 height 40
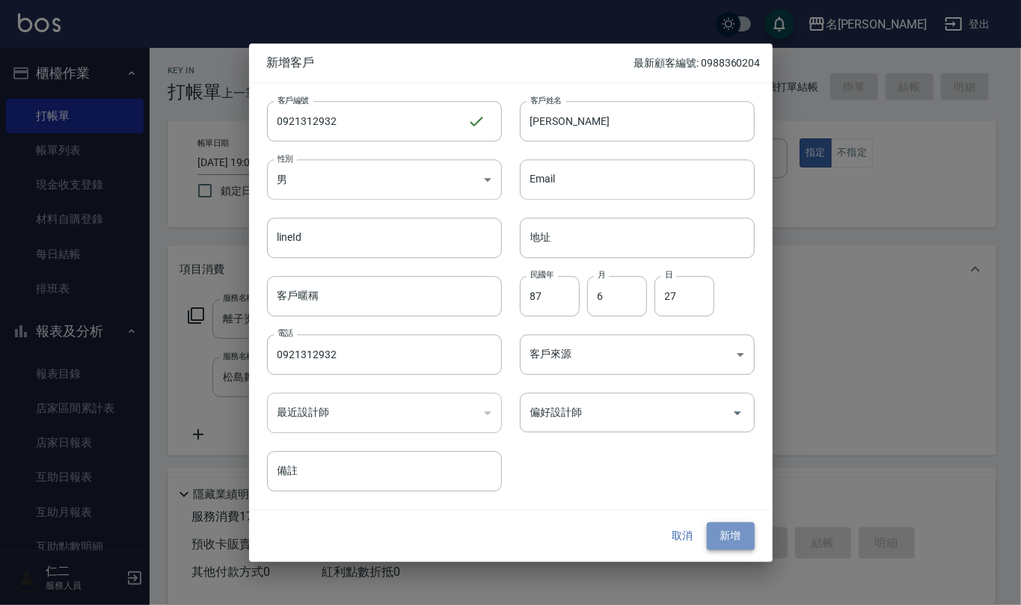
click at [720, 534] on button "新增" at bounding box center [731, 537] width 48 height 28
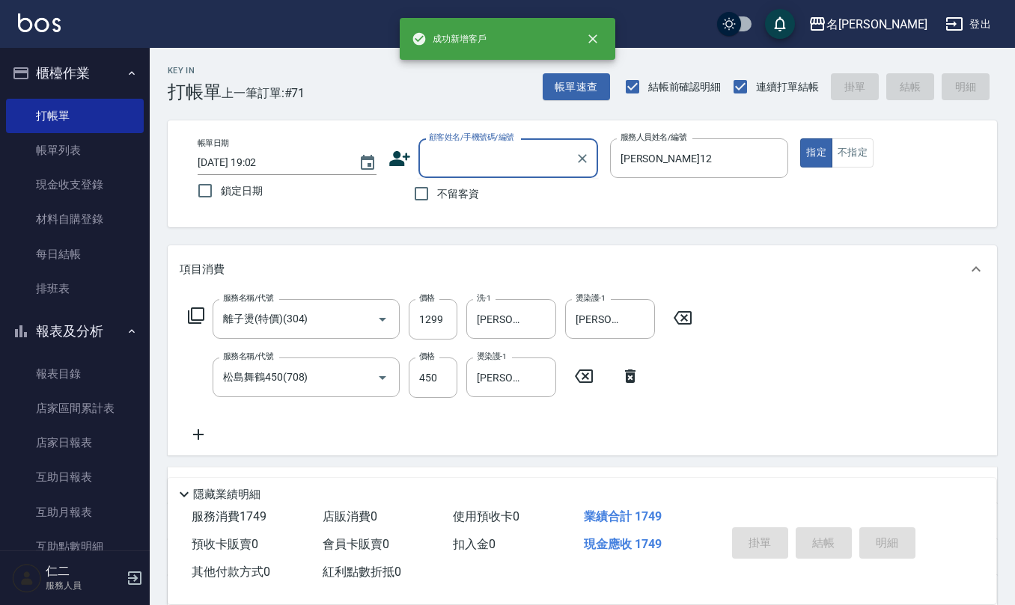
click at [498, 156] on input "顧客姓名/手機號碼/編號" at bounding box center [497, 158] width 144 height 26
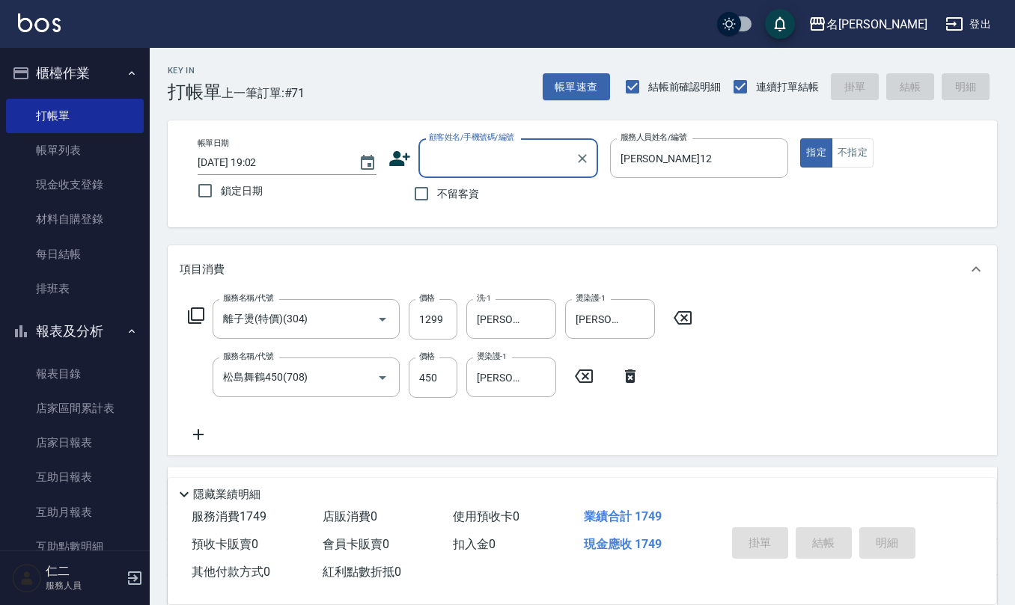
paste input "0921312932"
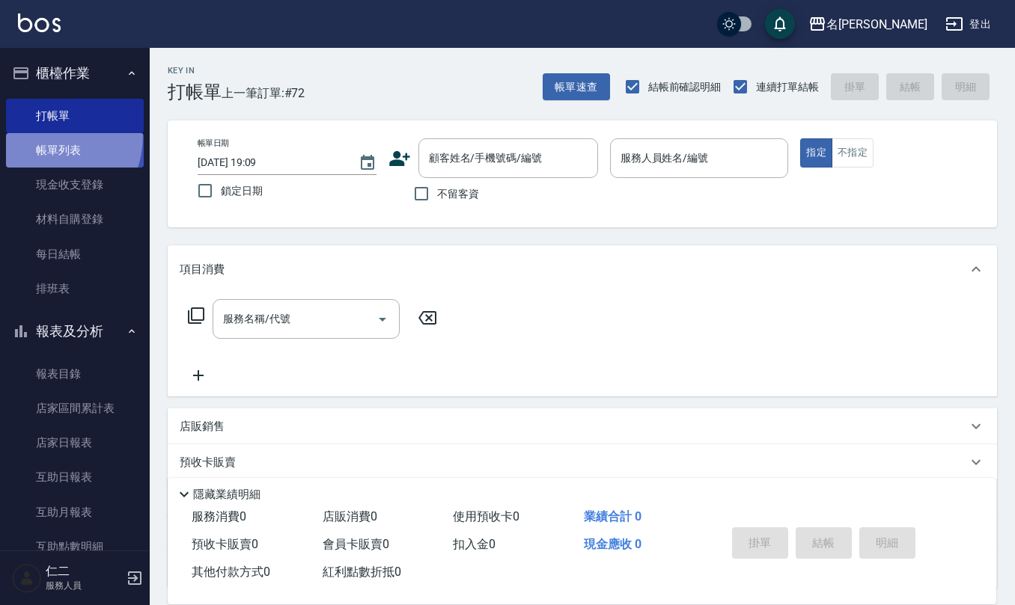
click at [37, 135] on link "帳單列表" at bounding box center [75, 150] width 138 height 34
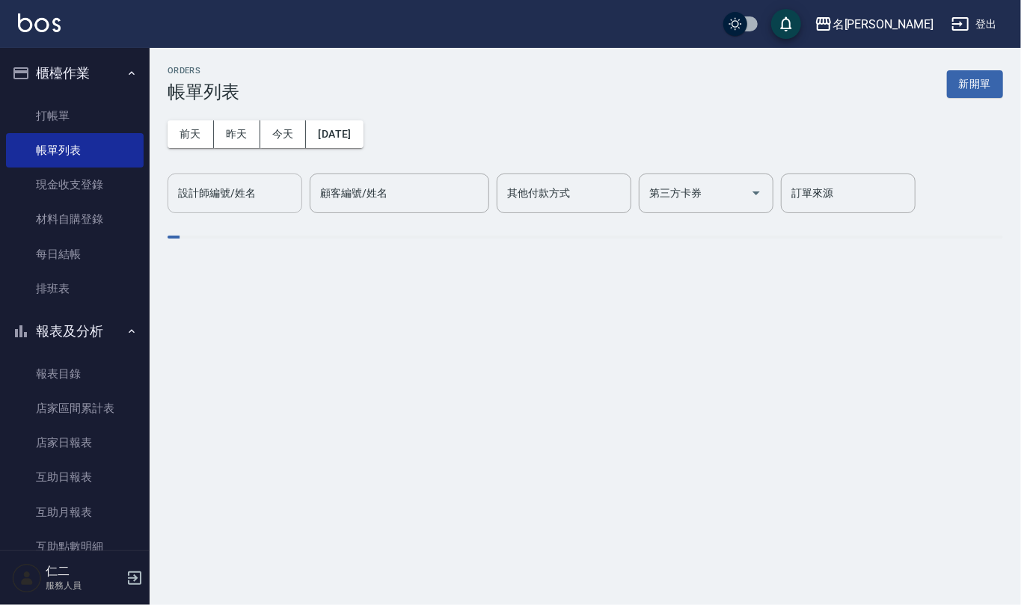
click at [270, 201] on input "設計師編號/姓名" at bounding box center [234, 193] width 121 height 26
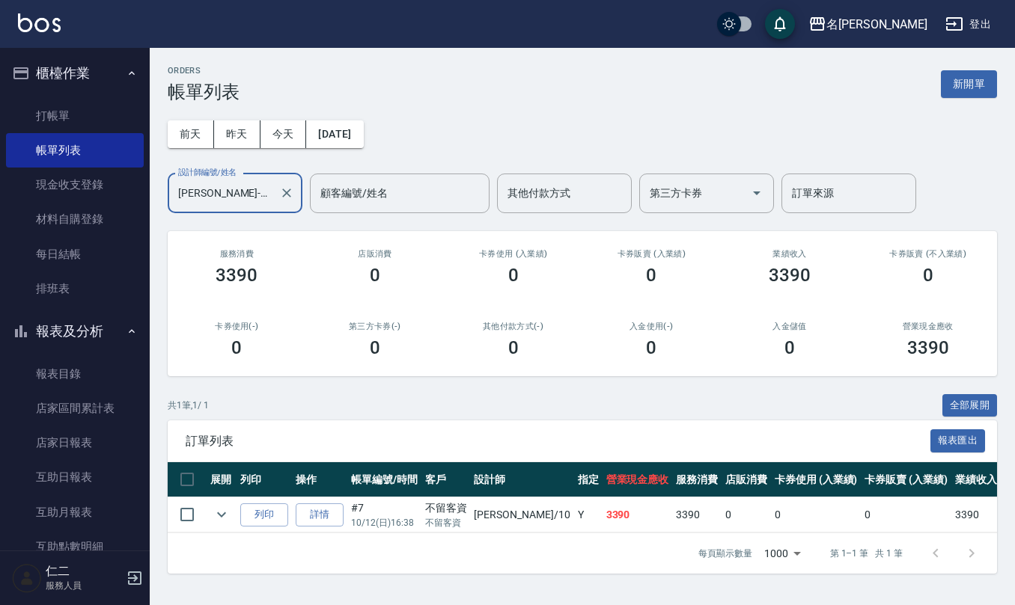
scroll to position [1, 0]
click at [323, 522] on link "詳情" at bounding box center [320, 515] width 48 height 23
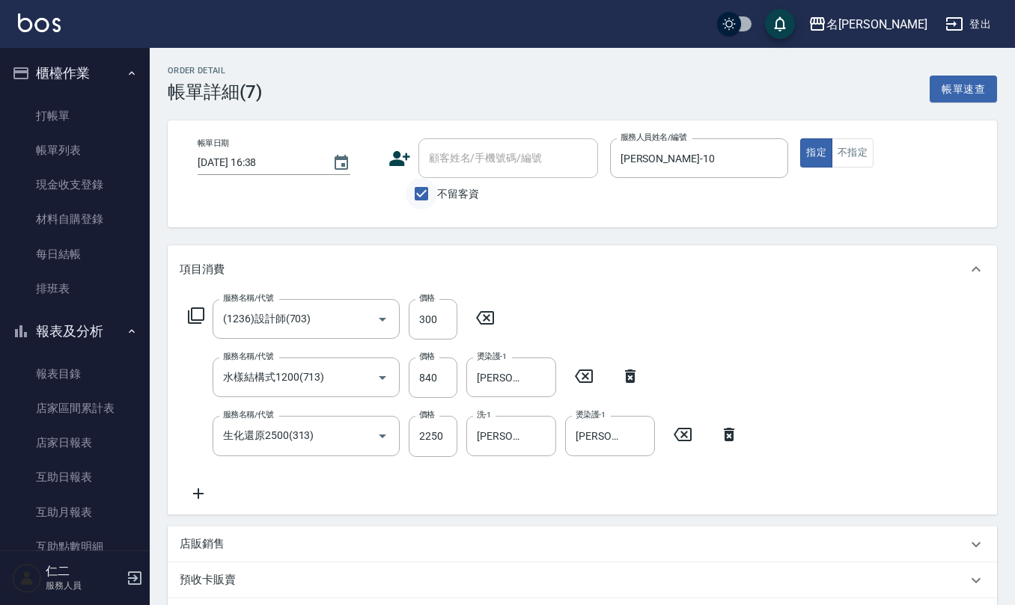
click at [420, 199] on input "不留客資" at bounding box center [421, 193] width 31 height 31
click at [443, 160] on input "顧客姓名/手機號碼/編號" at bounding box center [497, 158] width 144 height 26
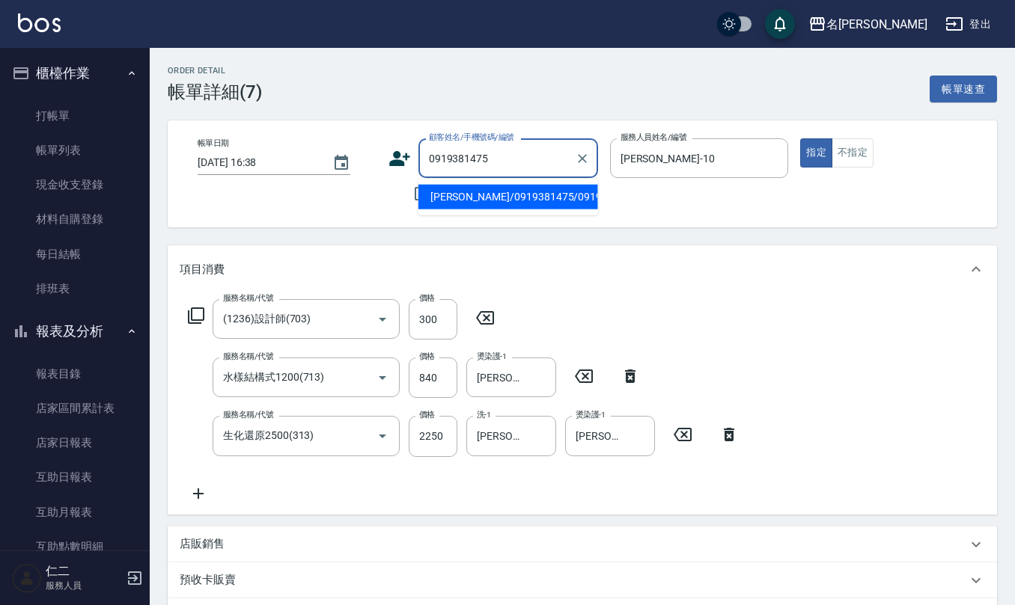
click at [473, 201] on li "王彥博/0919381475/0919381475" at bounding box center [508, 197] width 180 height 25
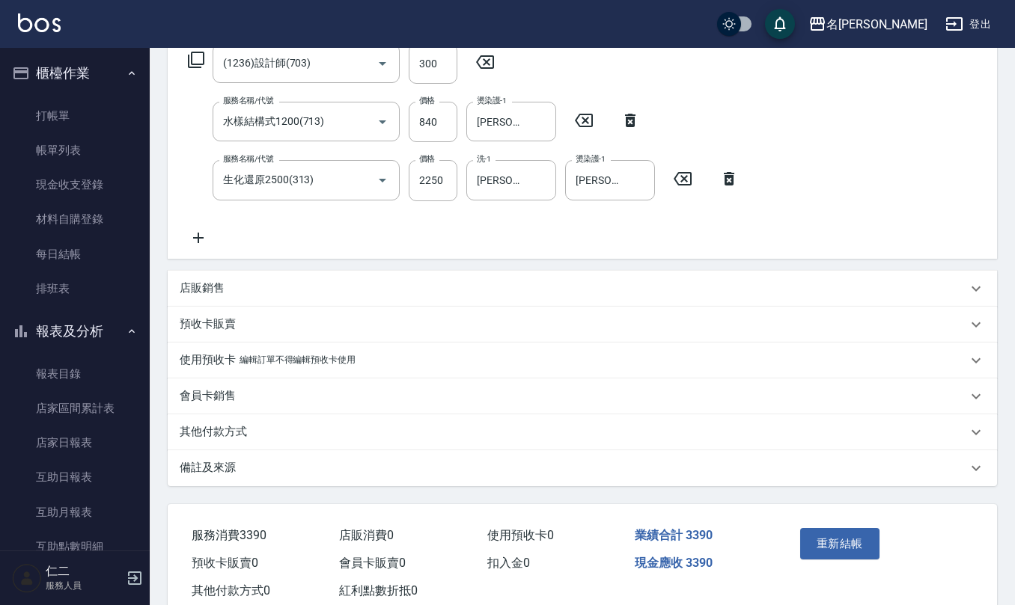
scroll to position [295, 0]
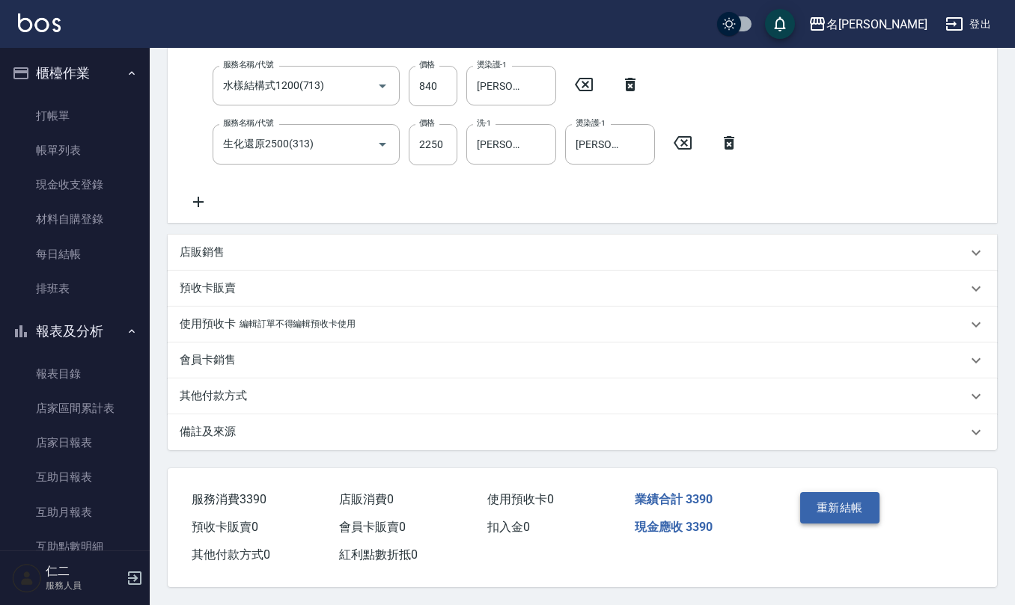
click at [840, 501] on button "重新結帳" at bounding box center [839, 507] width 79 height 31
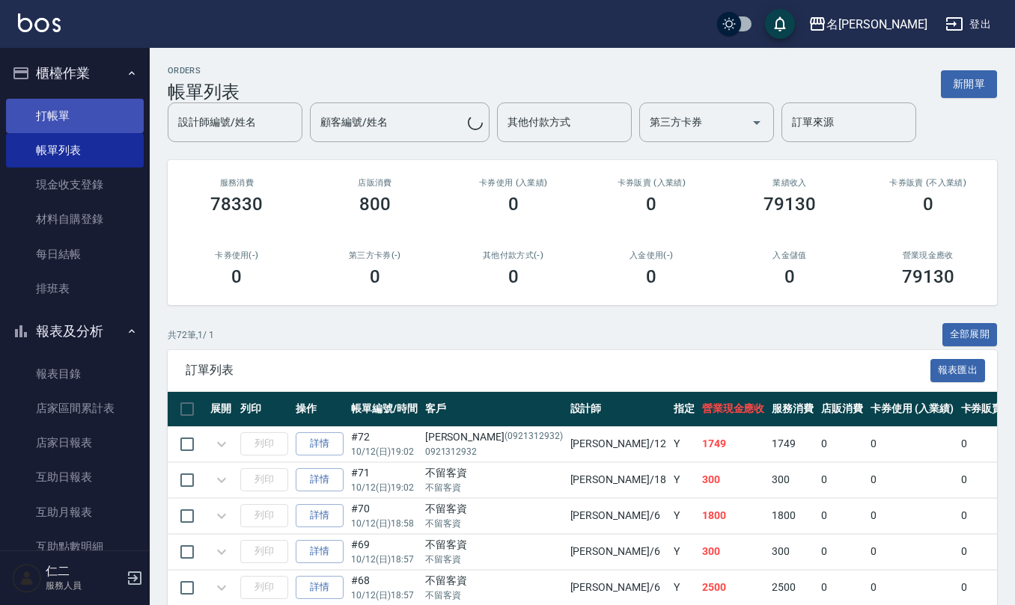
click at [100, 103] on link "打帳單" at bounding box center [75, 116] width 138 height 34
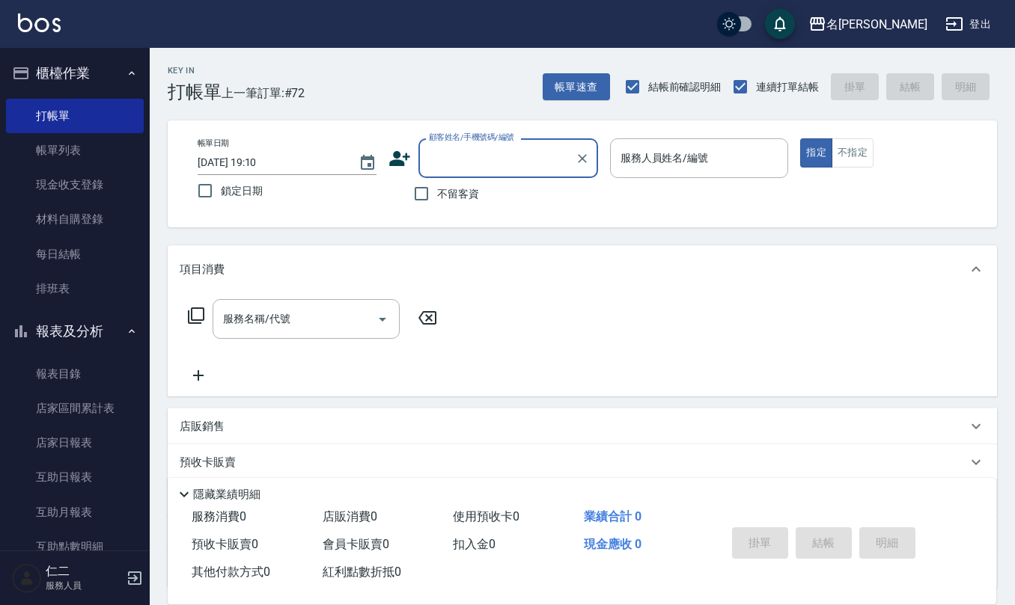
click at [458, 195] on span "不留客資" at bounding box center [458, 194] width 42 height 16
click at [437, 195] on input "不留客資" at bounding box center [421, 193] width 31 height 31
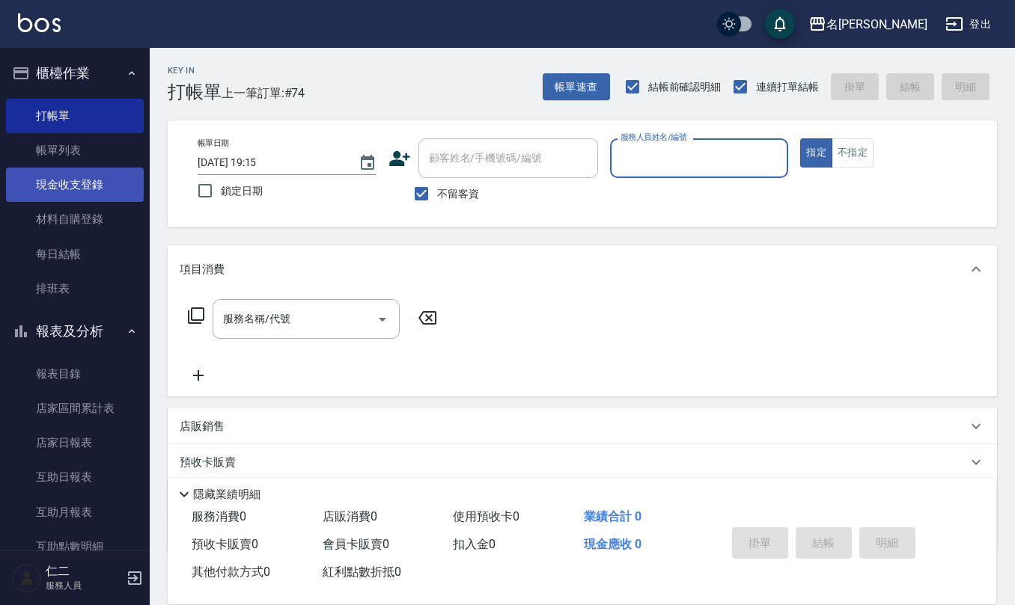
click at [37, 177] on link "現金收支登錄" at bounding box center [75, 185] width 138 height 34
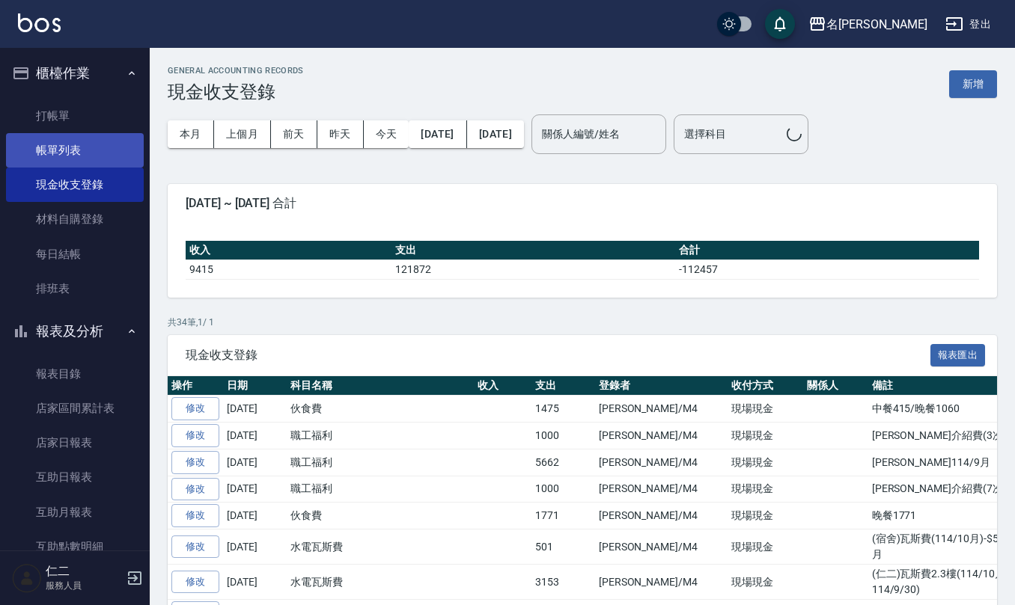
click at [42, 153] on link "帳單列表" at bounding box center [75, 150] width 138 height 34
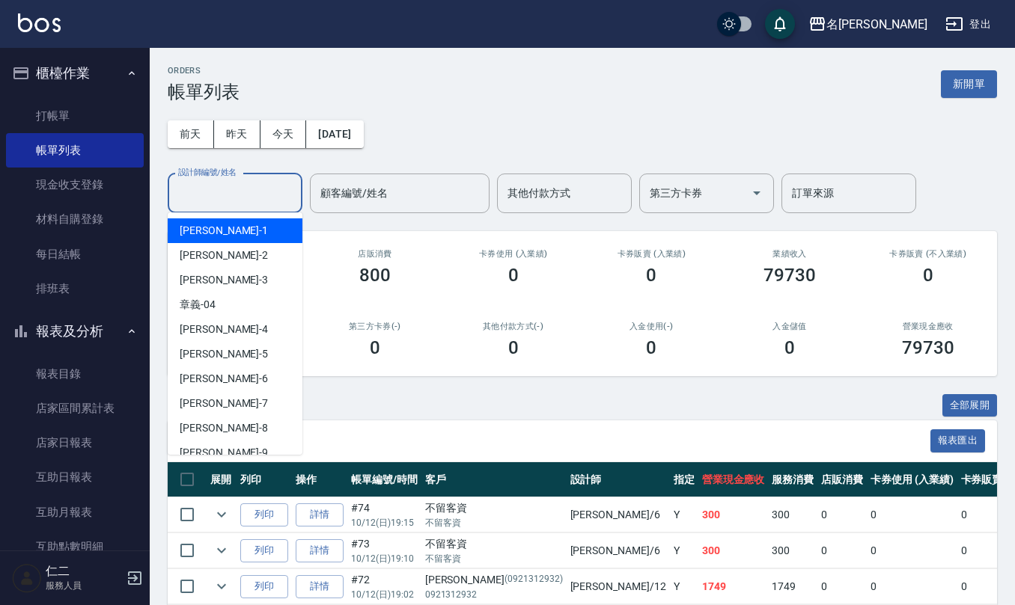
click at [215, 205] on input "設計師編號/姓名" at bounding box center [234, 193] width 121 height 26
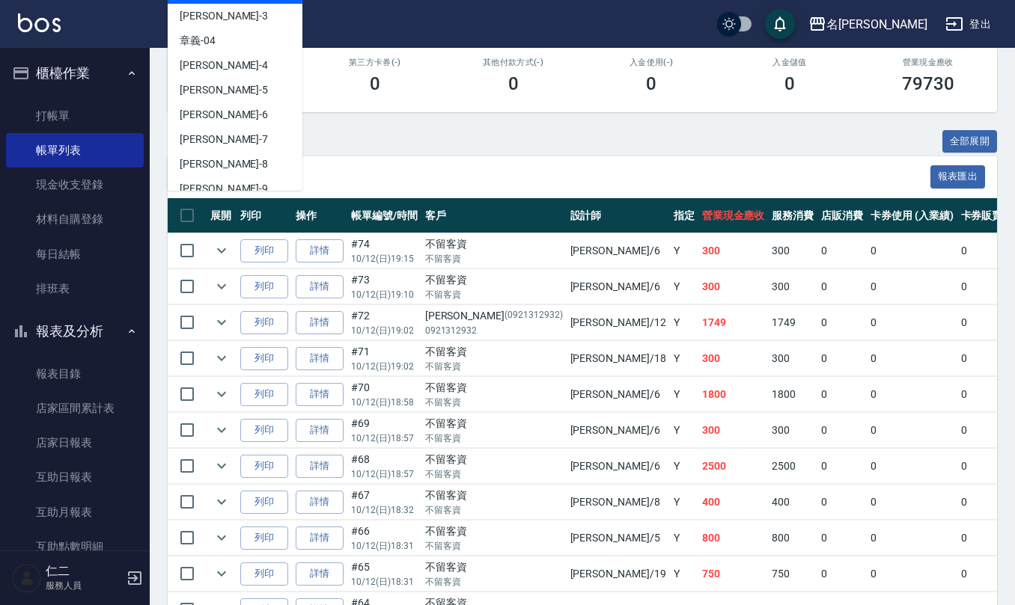
scroll to position [299, 0]
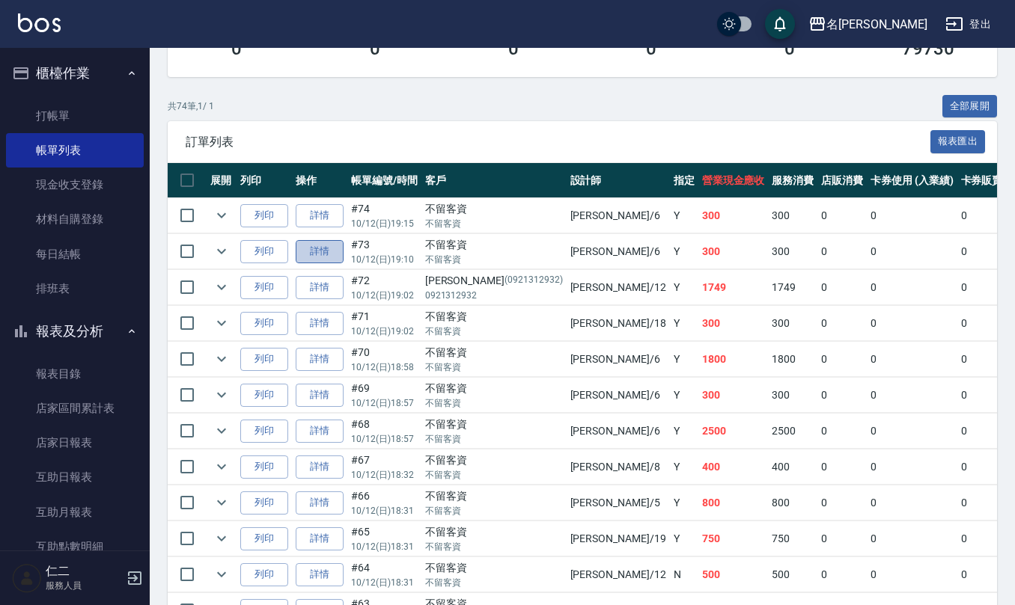
click at [318, 250] on link "詳情" at bounding box center [320, 251] width 48 height 23
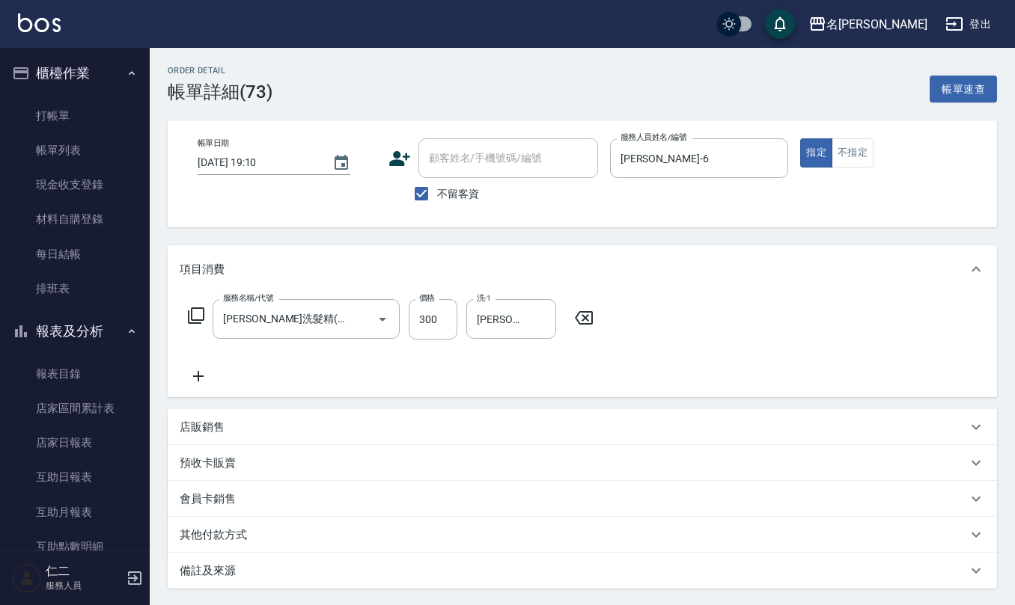
click at [181, 370] on icon at bounding box center [198, 376] width 37 height 18
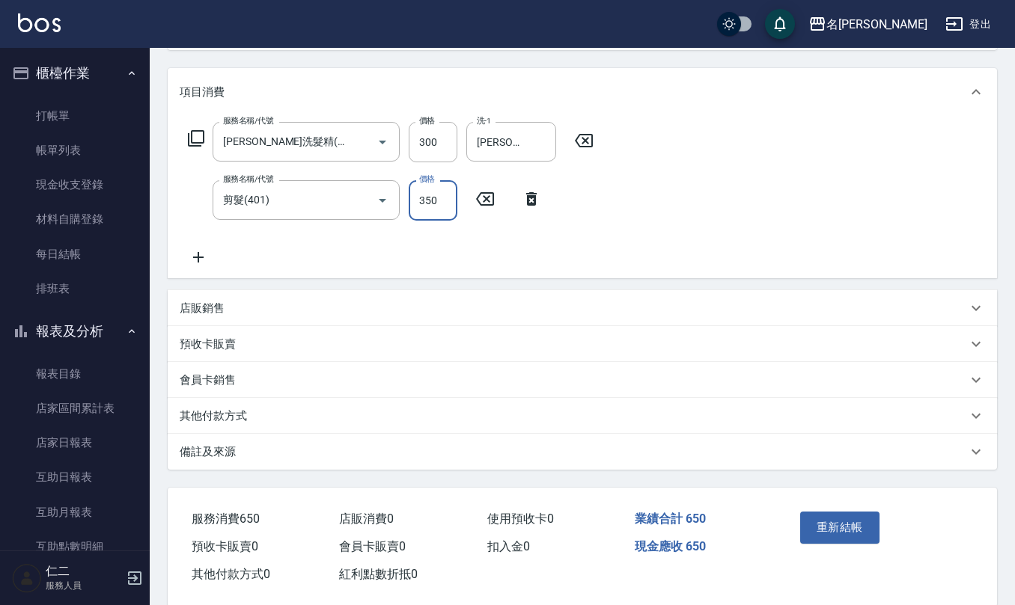
scroll to position [201, 0]
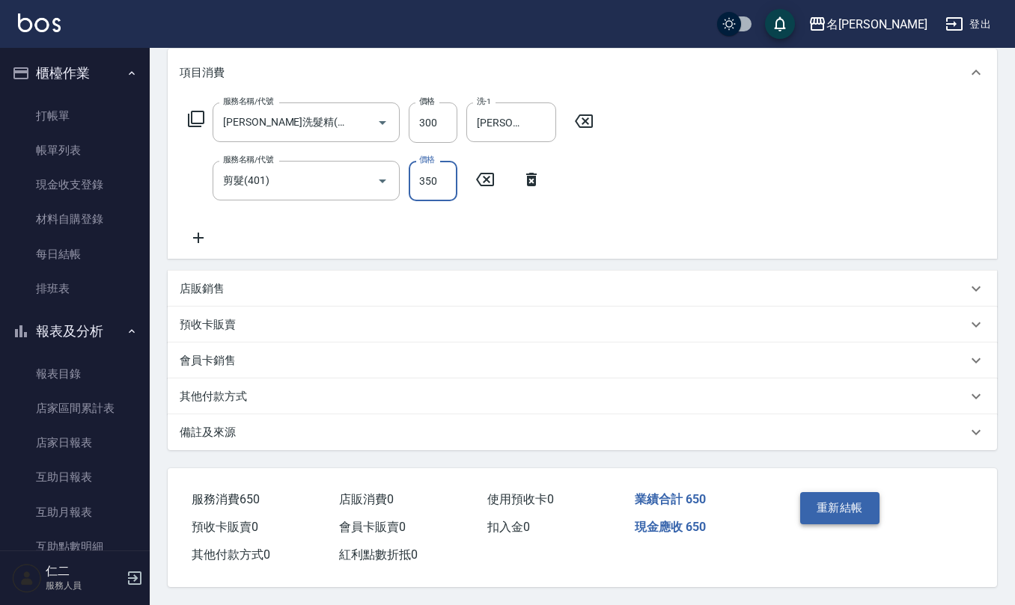
click at [845, 501] on button "重新結帳" at bounding box center [839, 507] width 79 height 31
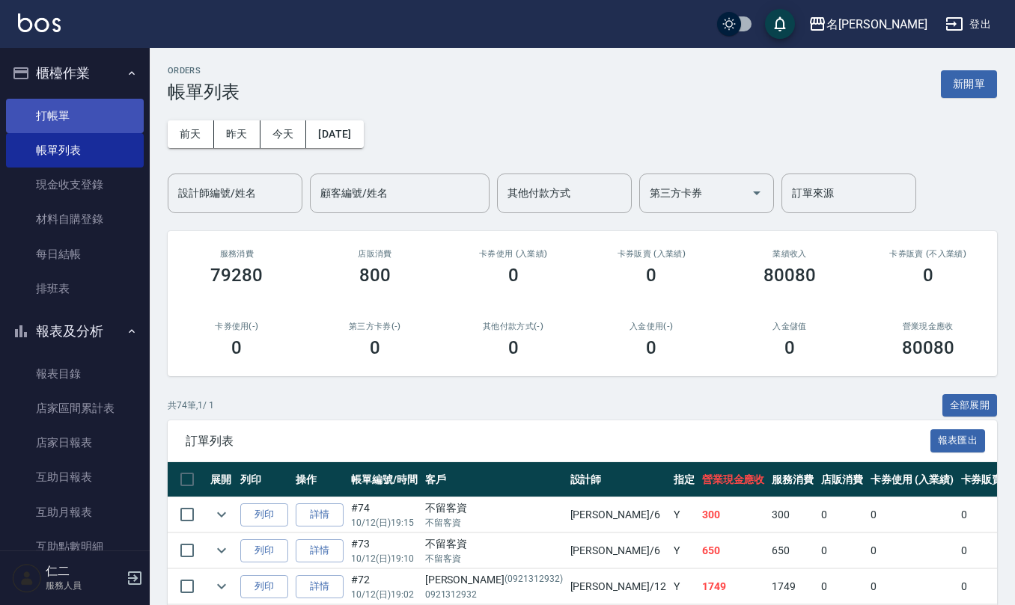
click at [49, 123] on link "打帳單" at bounding box center [75, 116] width 138 height 34
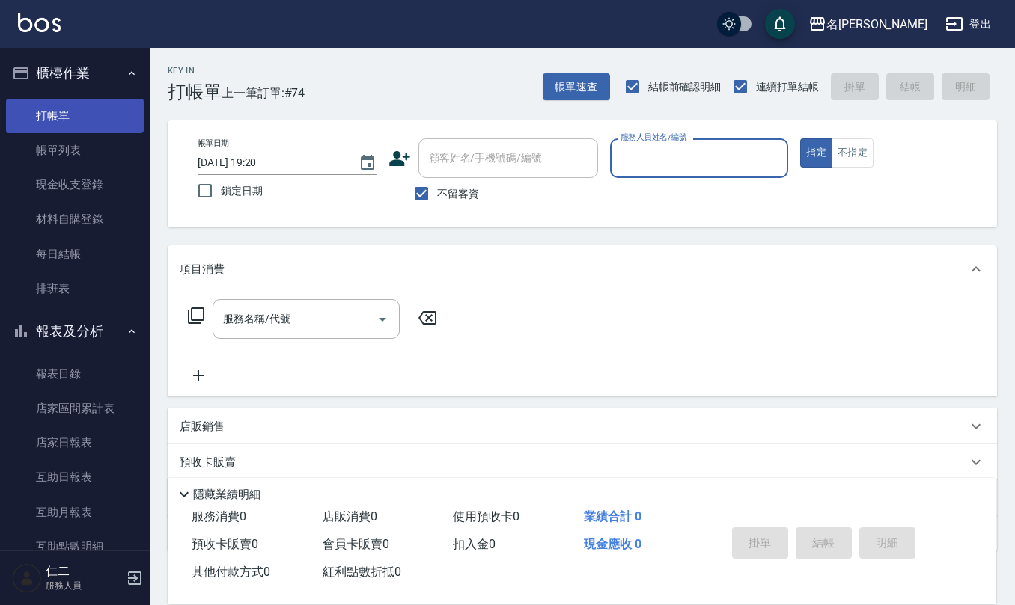
click at [800, 138] on button "指定" at bounding box center [816, 152] width 32 height 29
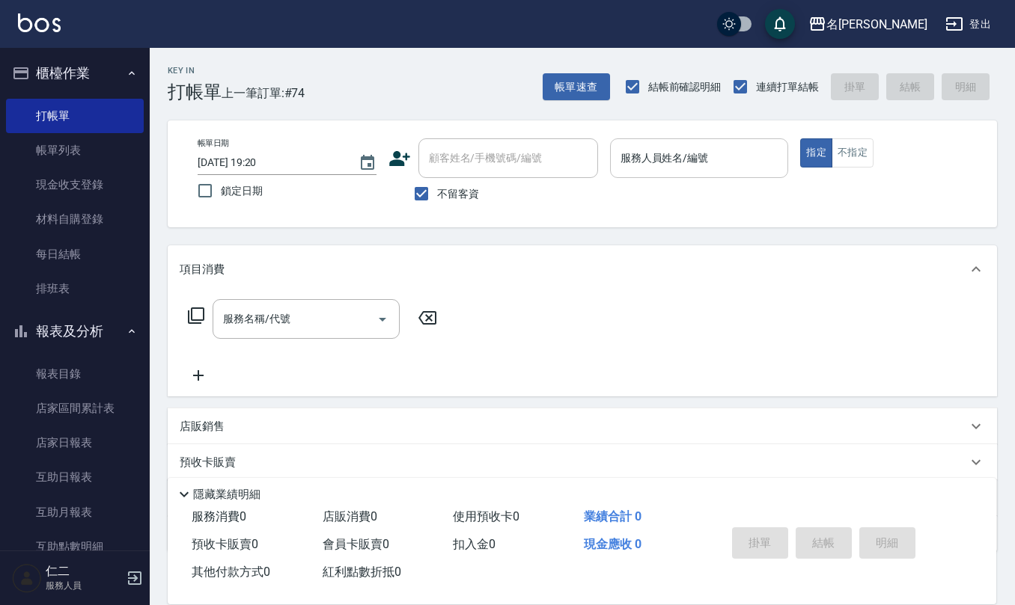
drag, startPoint x: 669, startPoint y: 184, endPoint x: 665, endPoint y: 168, distance: 16.9
click at [665, 168] on div "服務人員姓名/編號 服務人員姓名/編號" at bounding box center [699, 165] width 179 height 55
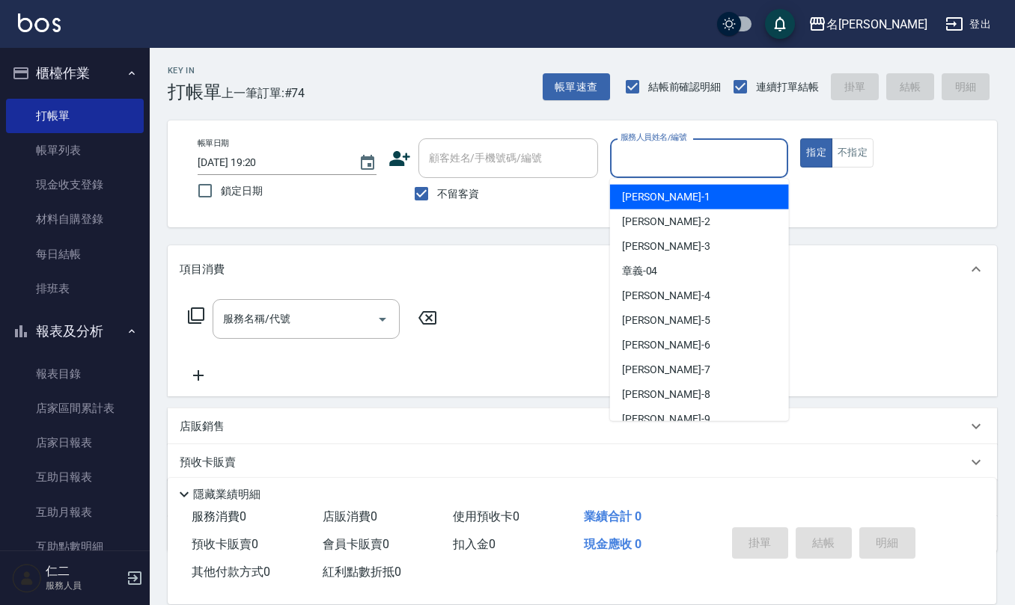
click at [665, 162] on input "服務人員姓名/編號" at bounding box center [699, 158] width 165 height 26
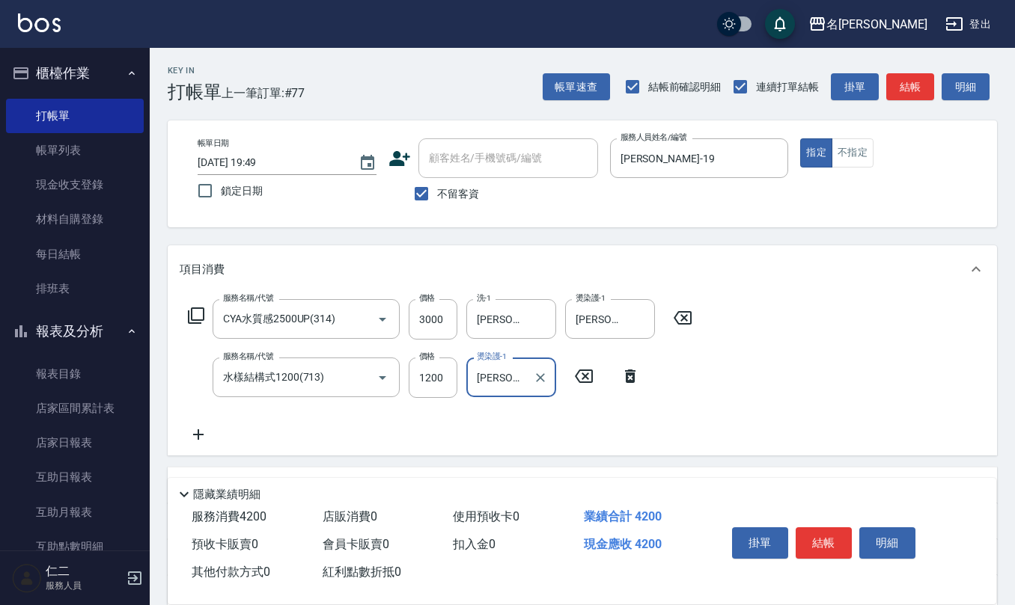
scroll to position [100, 0]
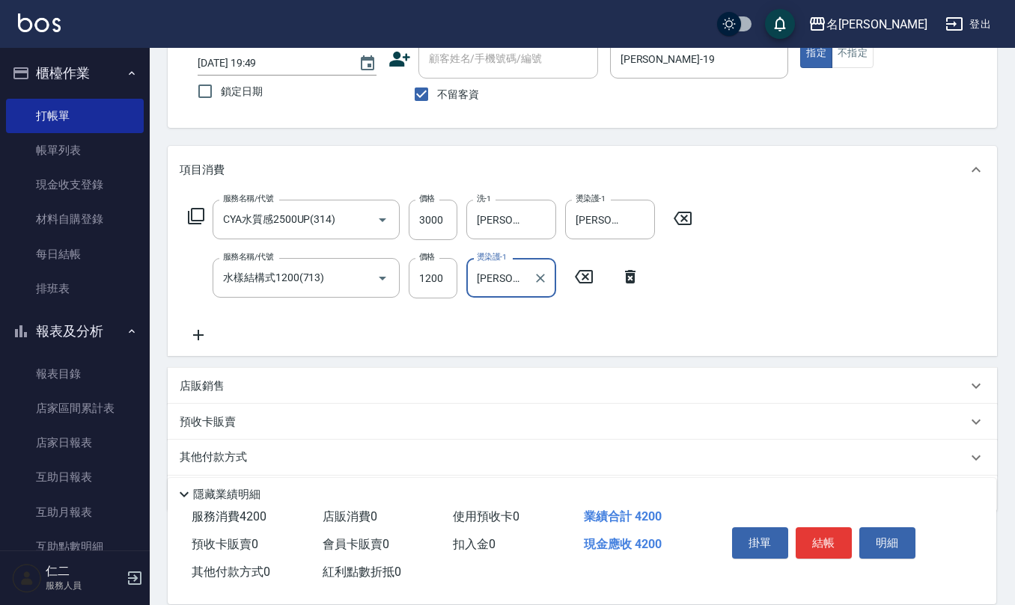
click at [201, 385] on p "店販銷售" at bounding box center [202, 387] width 45 height 16
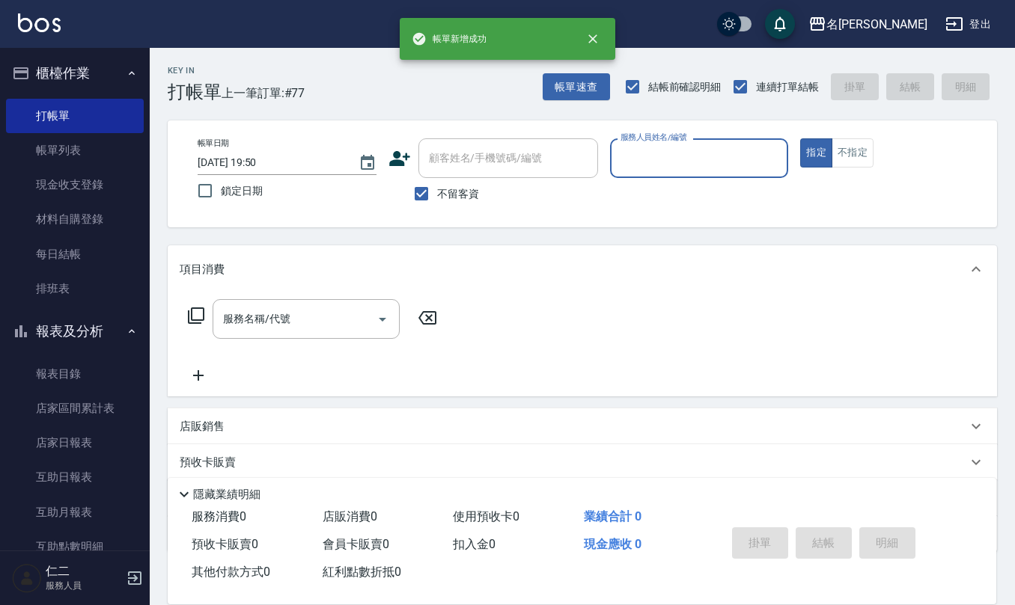
scroll to position [0, 0]
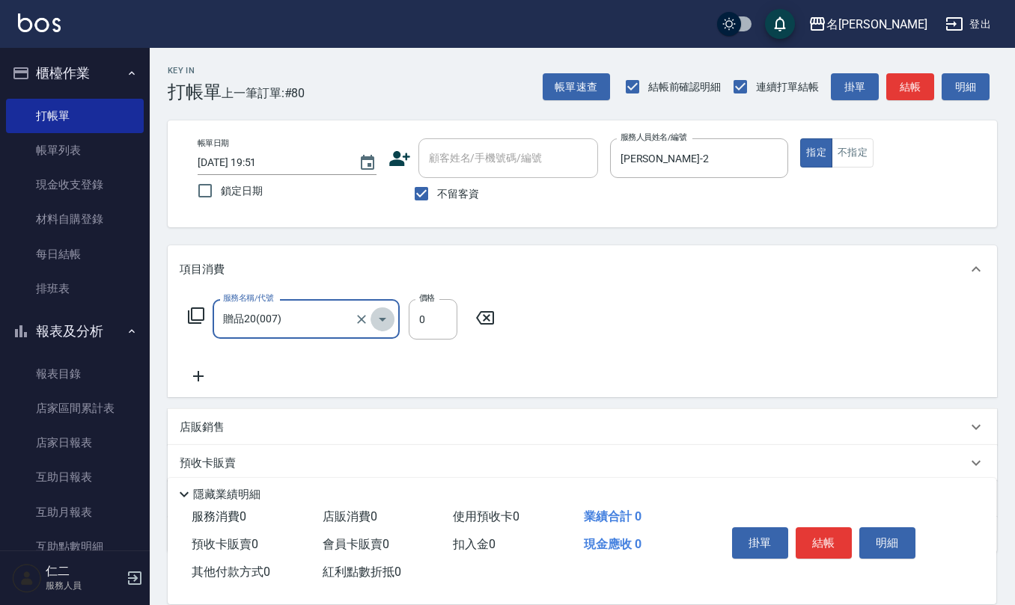
click at [372, 321] on button "Open" at bounding box center [382, 320] width 24 height 24
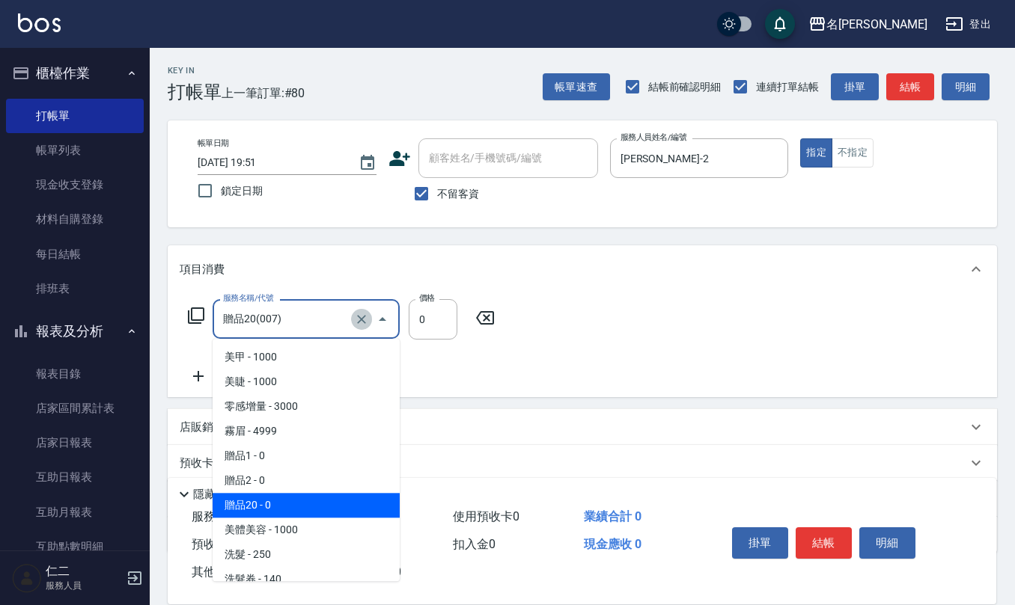
click at [363, 310] on button "Clear" at bounding box center [361, 319] width 21 height 21
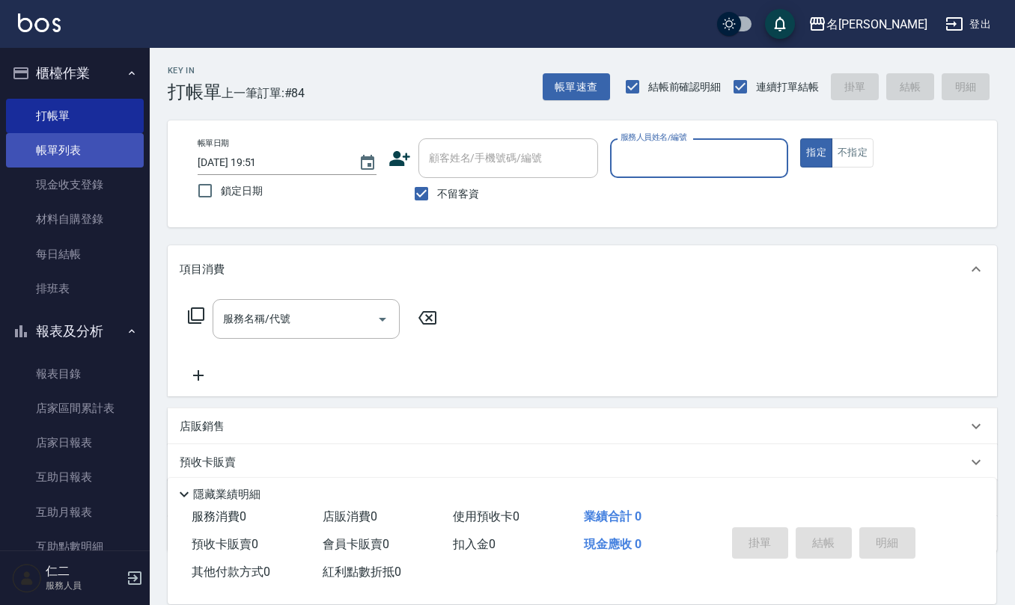
click at [75, 147] on link "帳單列表" at bounding box center [75, 150] width 138 height 34
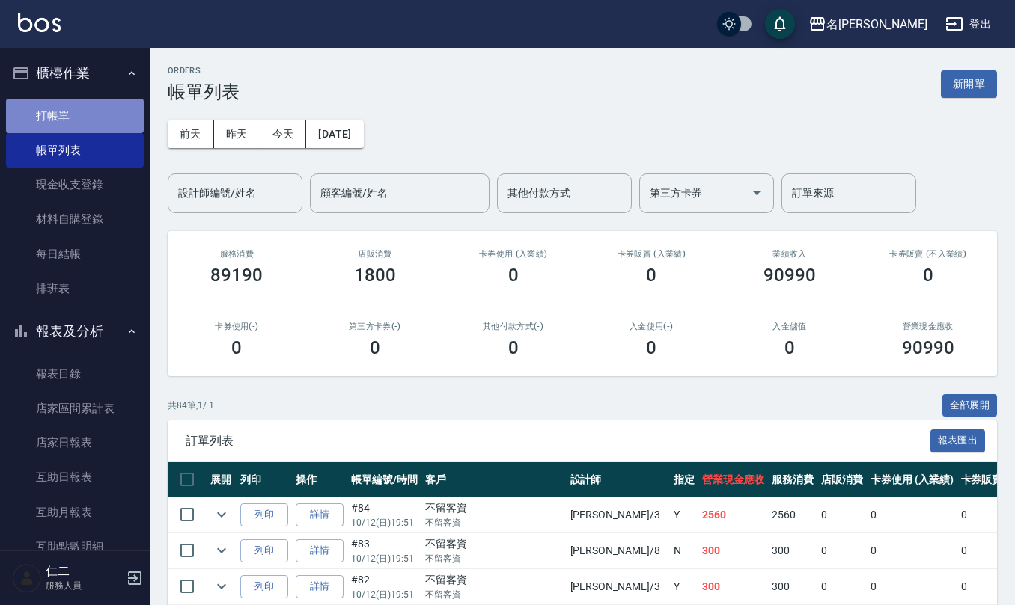
click at [79, 100] on link "打帳單" at bounding box center [75, 116] width 138 height 34
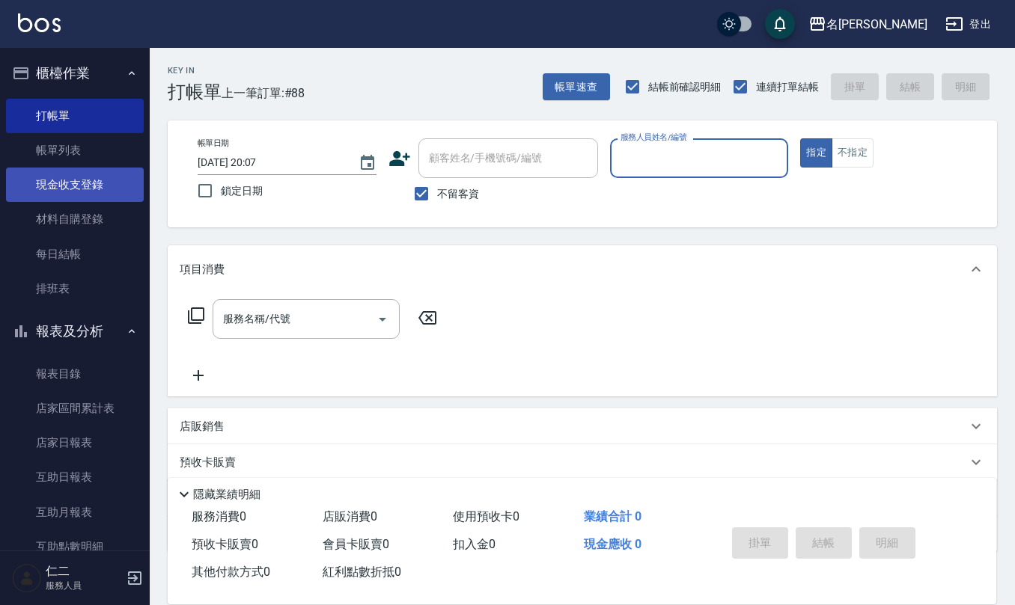
click at [46, 172] on link "現金收支登錄" at bounding box center [75, 185] width 138 height 34
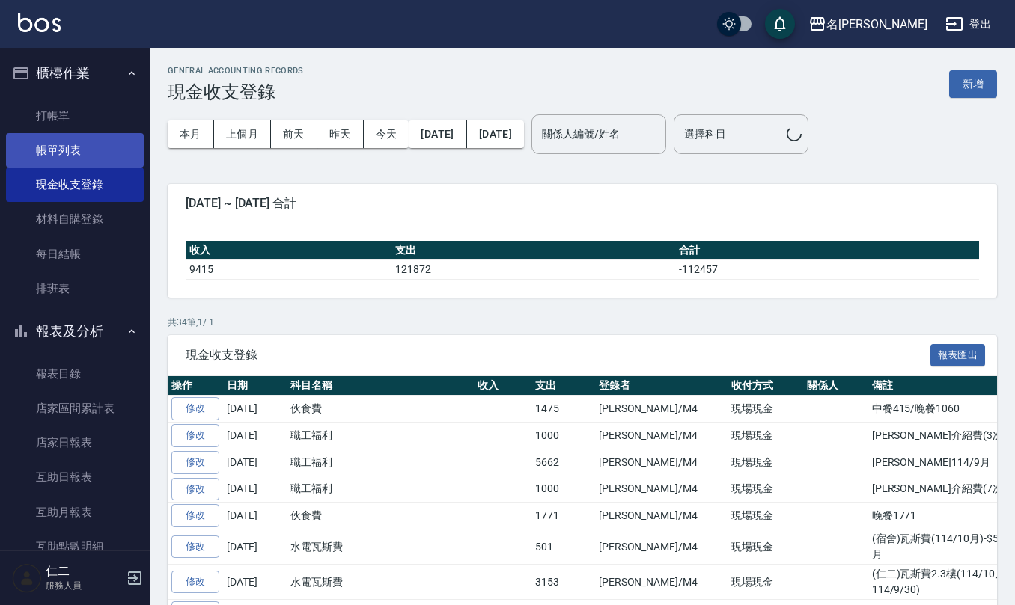
click at [49, 159] on link "帳單列表" at bounding box center [75, 150] width 138 height 34
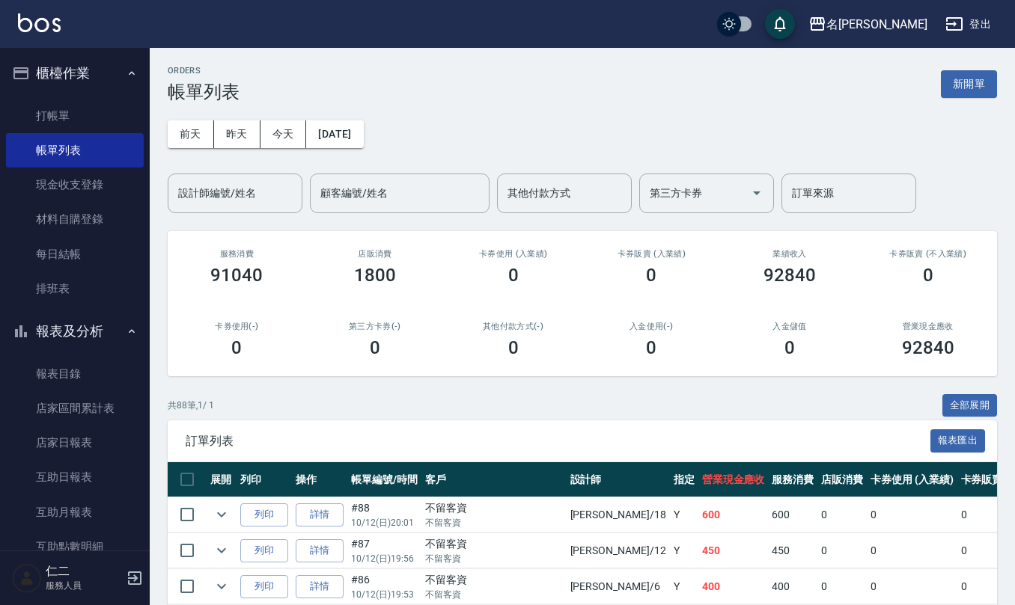
drag, startPoint x: 227, startPoint y: 513, endPoint x: 243, endPoint y: 492, distance: 26.2
click at [224, 510] on icon "expand row" at bounding box center [222, 515] width 18 height 18
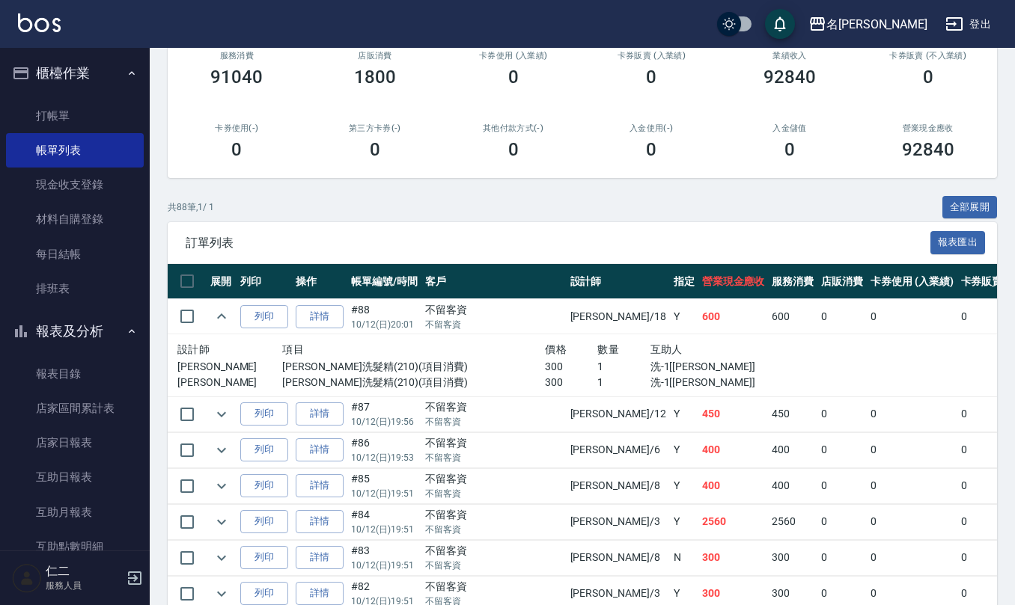
scroll to position [199, 0]
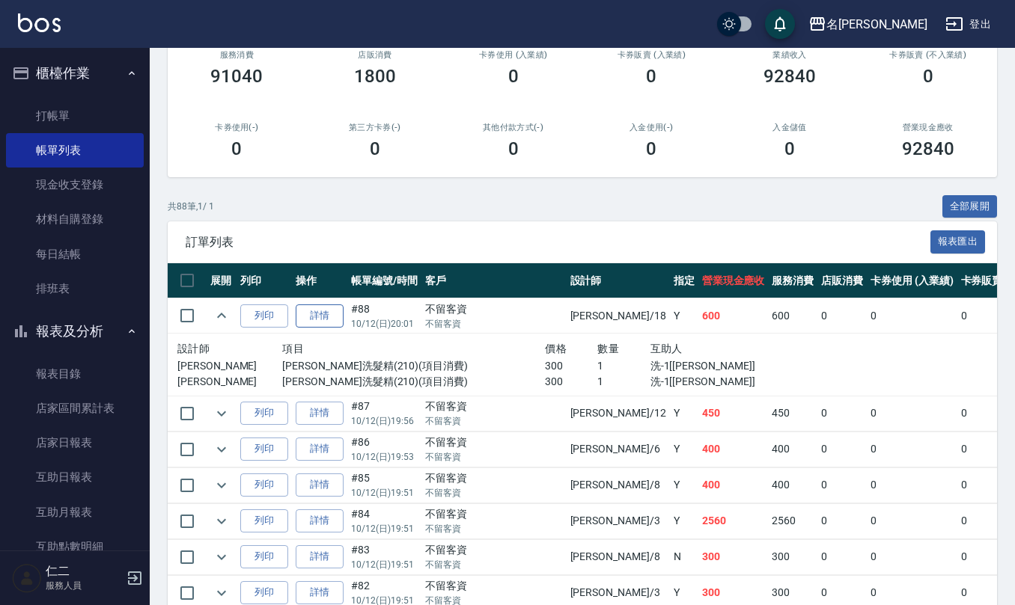
click at [324, 316] on link "詳情" at bounding box center [320, 316] width 48 height 23
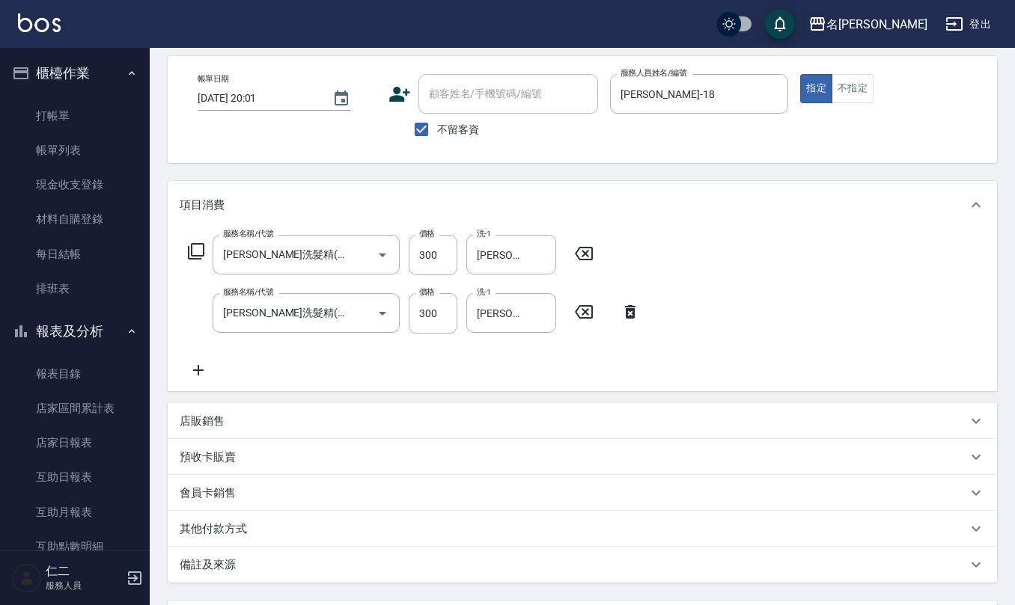
scroll to position [201, 0]
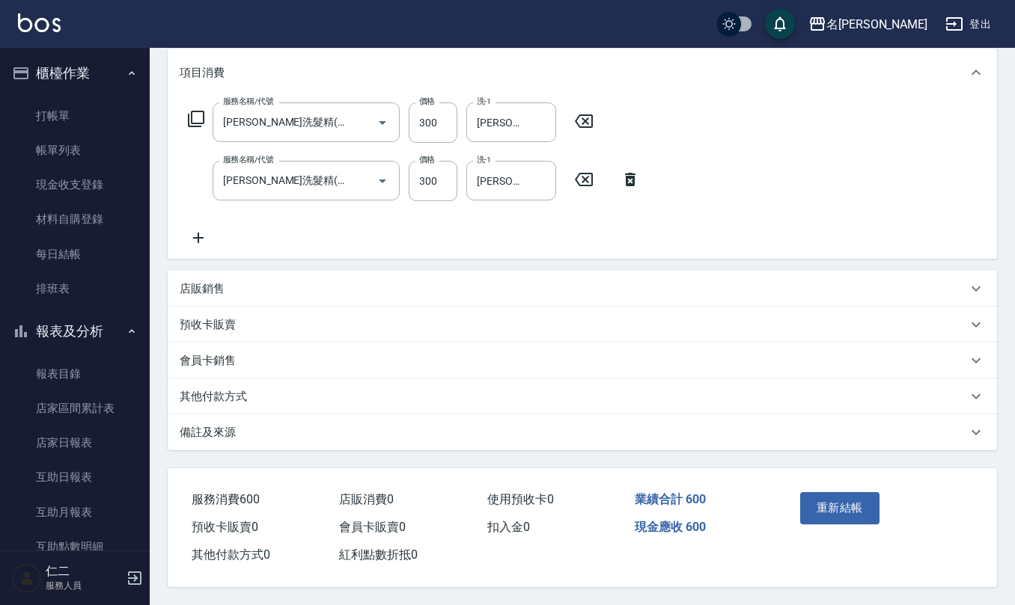
click at [244, 438] on div "備註及來源" at bounding box center [582, 433] width 829 height 36
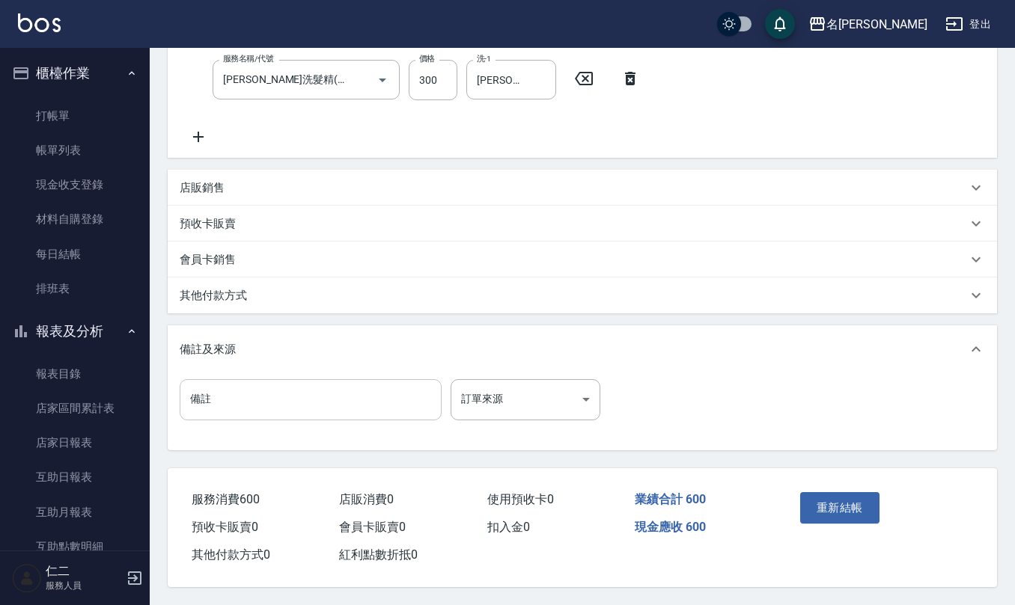
scroll to position [301, 0]
click at [310, 383] on input "備註" at bounding box center [311, 399] width 262 height 40
click at [860, 492] on button "重新結帳" at bounding box center [839, 507] width 79 height 31
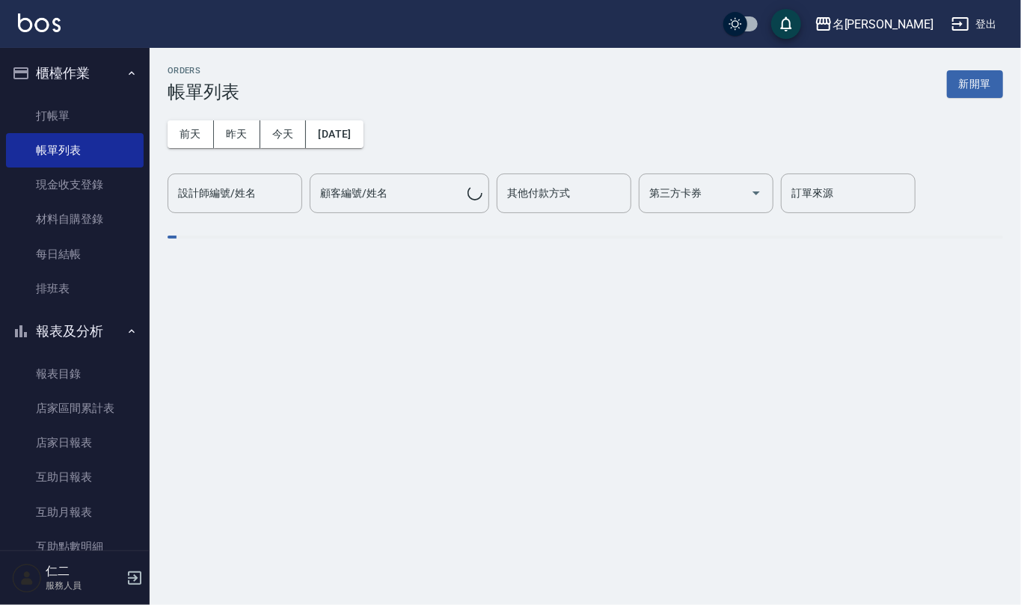
click at [58, 120] on link "打帳單" at bounding box center [75, 116] width 138 height 34
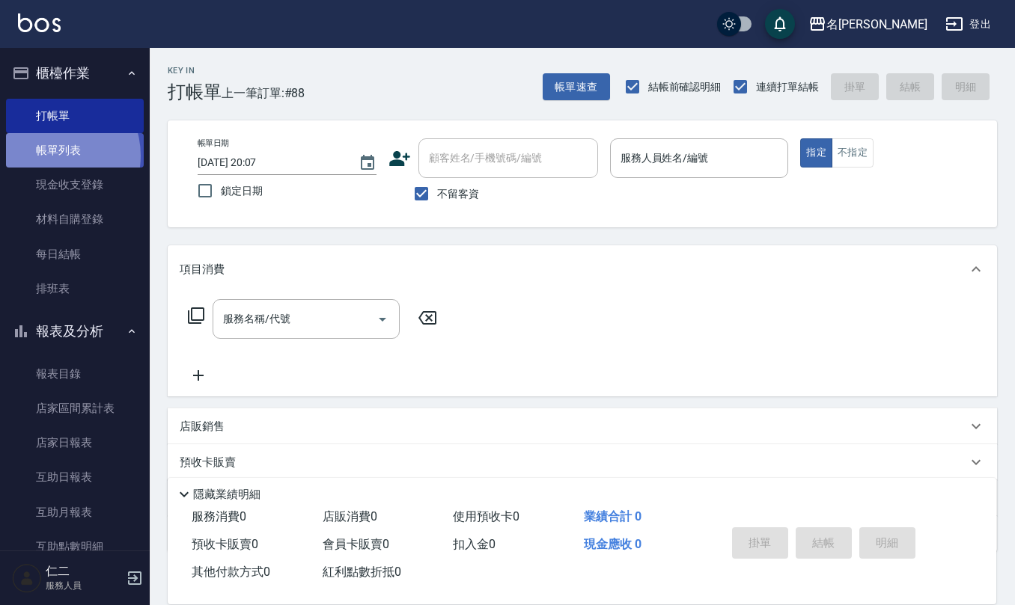
click at [52, 156] on link "帳單列表" at bounding box center [75, 150] width 138 height 34
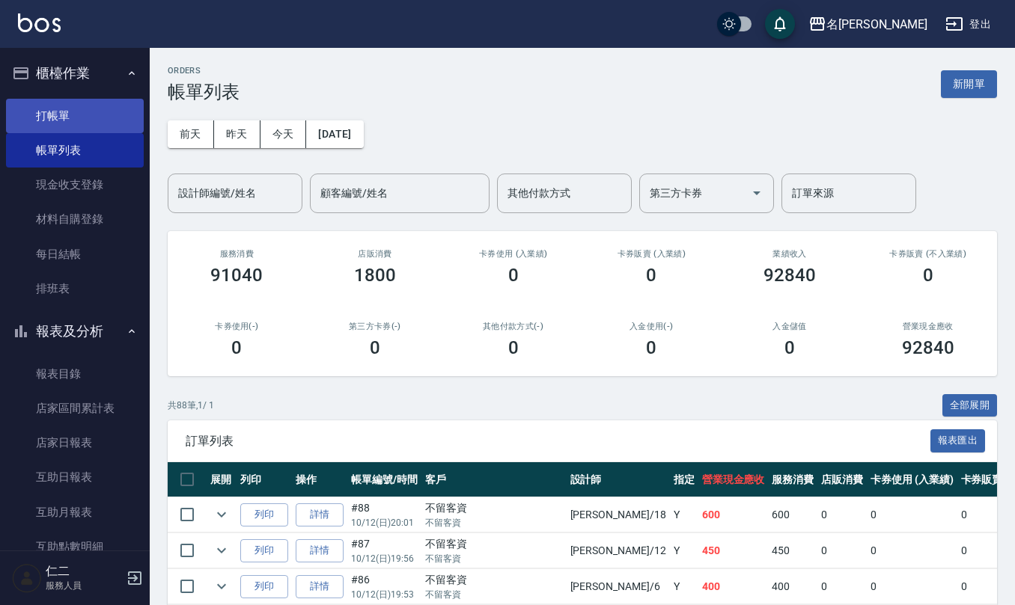
click at [82, 100] on link "打帳單" at bounding box center [75, 116] width 138 height 34
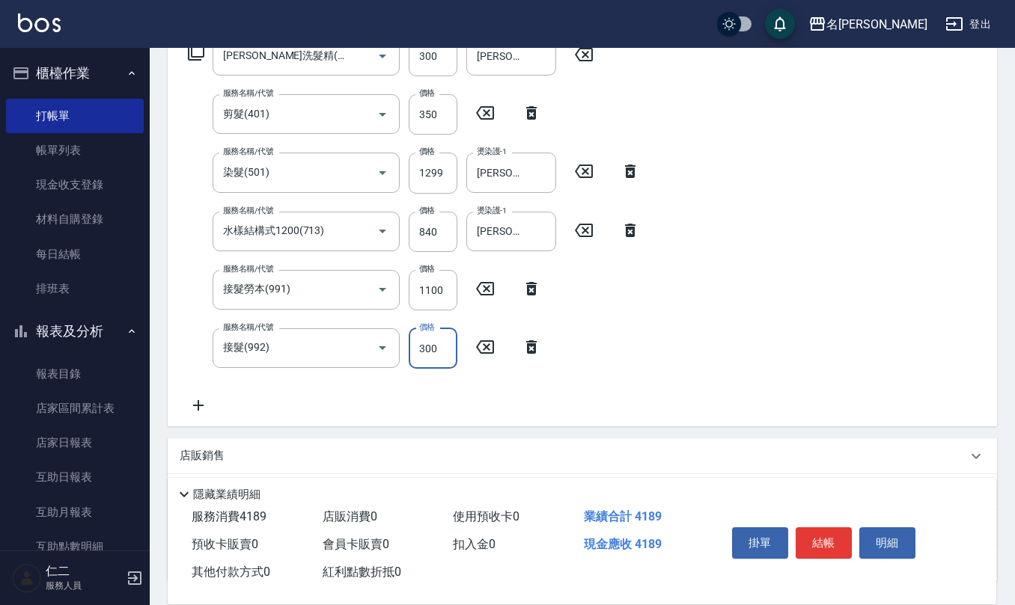
scroll to position [380, 0]
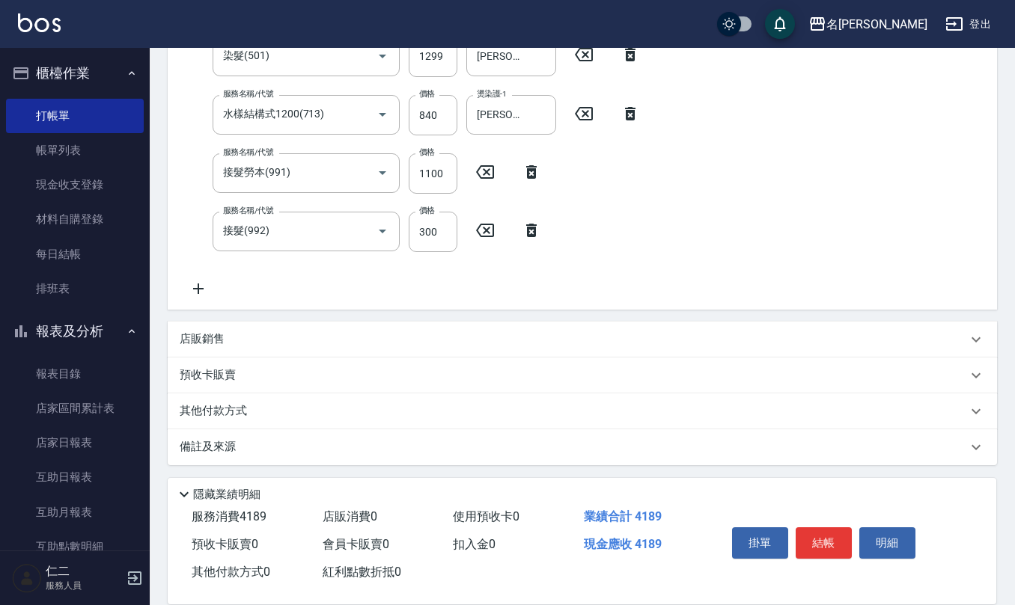
click at [319, 455] on div "備註及來源" at bounding box center [573, 447] width 787 height 16
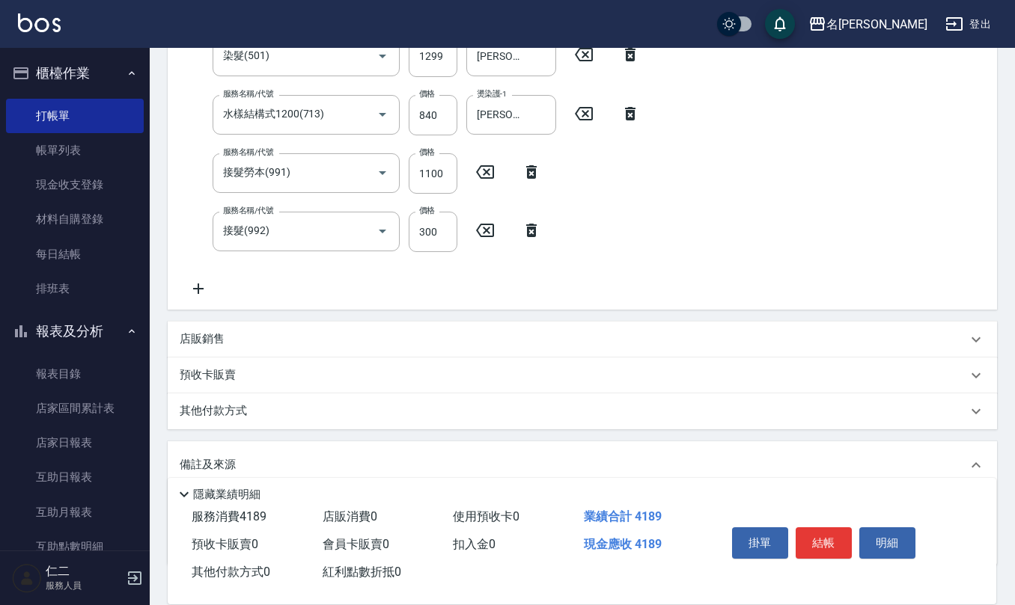
scroll to position [480, 0]
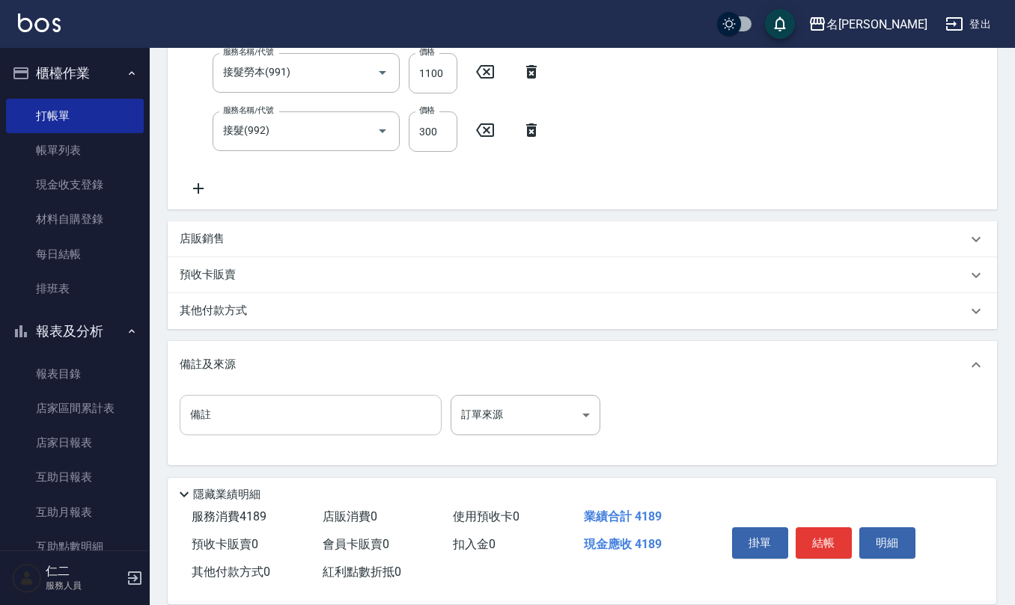
click at [307, 414] on input "備註" at bounding box center [311, 415] width 262 height 40
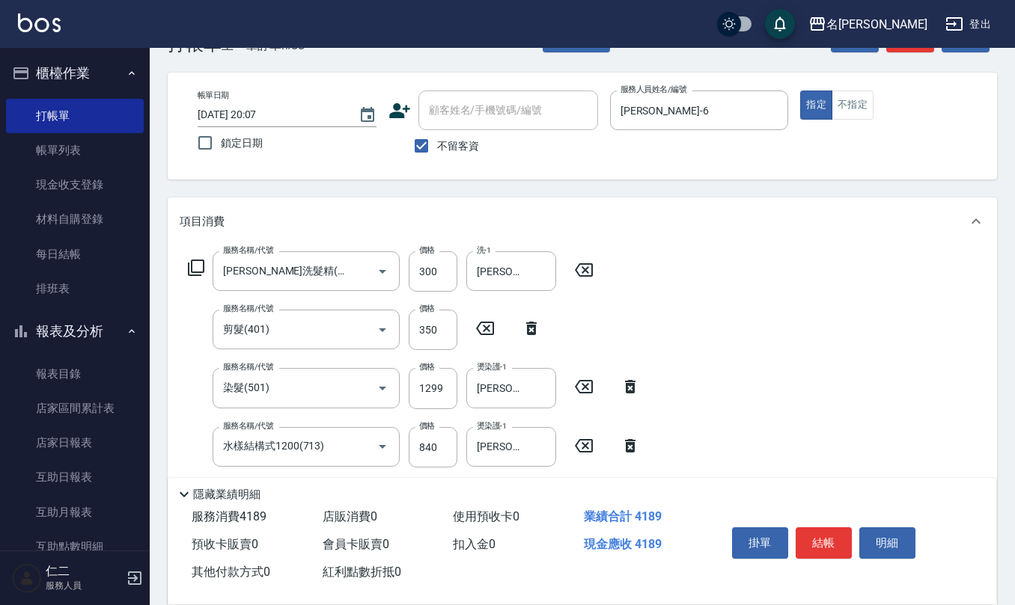
scroll to position [0, 0]
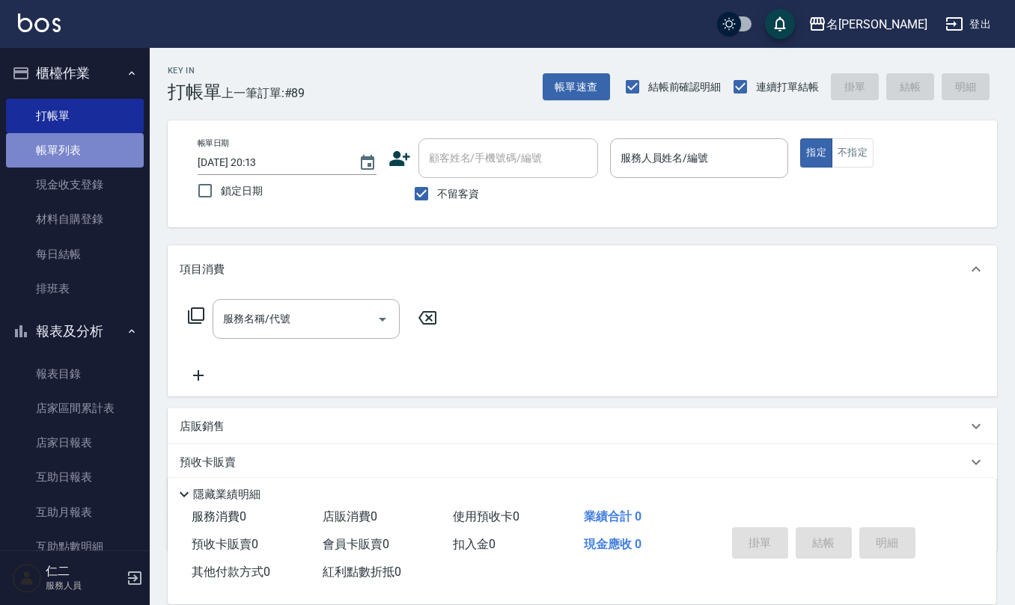
click at [90, 138] on link "帳單列表" at bounding box center [75, 150] width 138 height 34
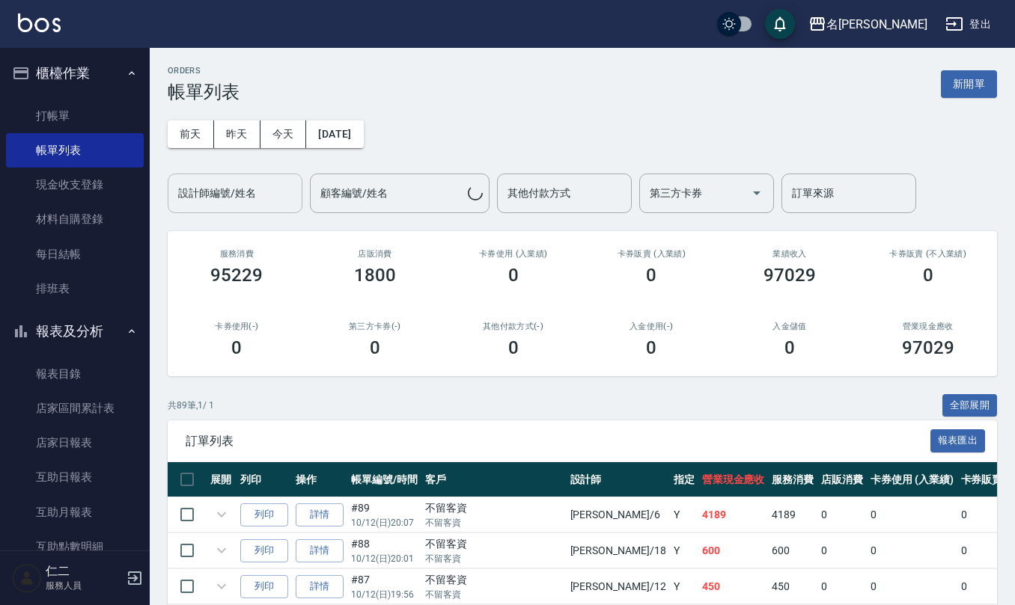
click at [266, 192] on input "設計師編號/姓名" at bounding box center [234, 193] width 121 height 26
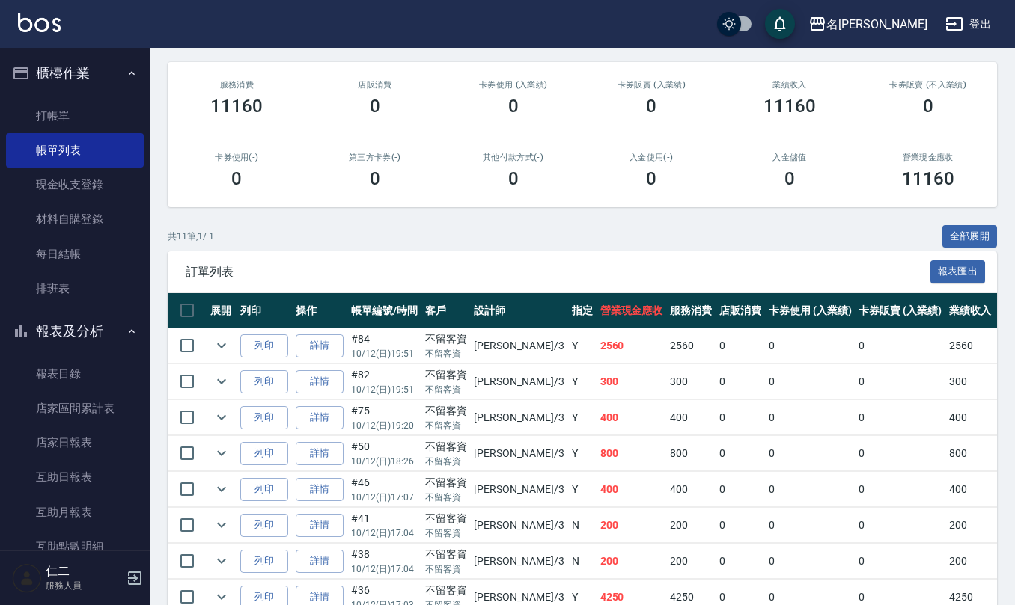
scroll to position [199, 0]
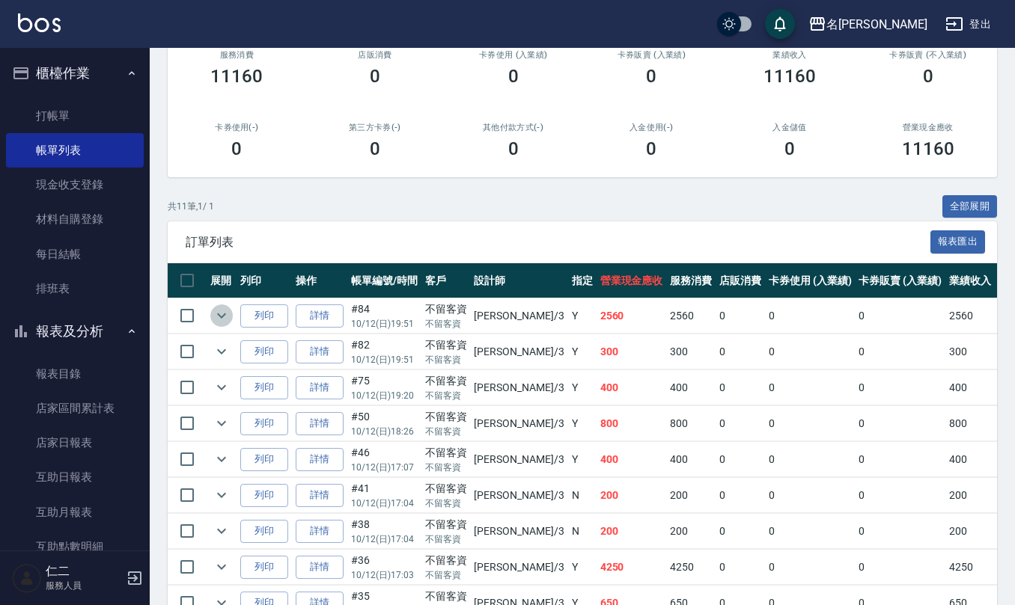
click at [222, 314] on icon "expand row" at bounding box center [222, 316] width 18 height 18
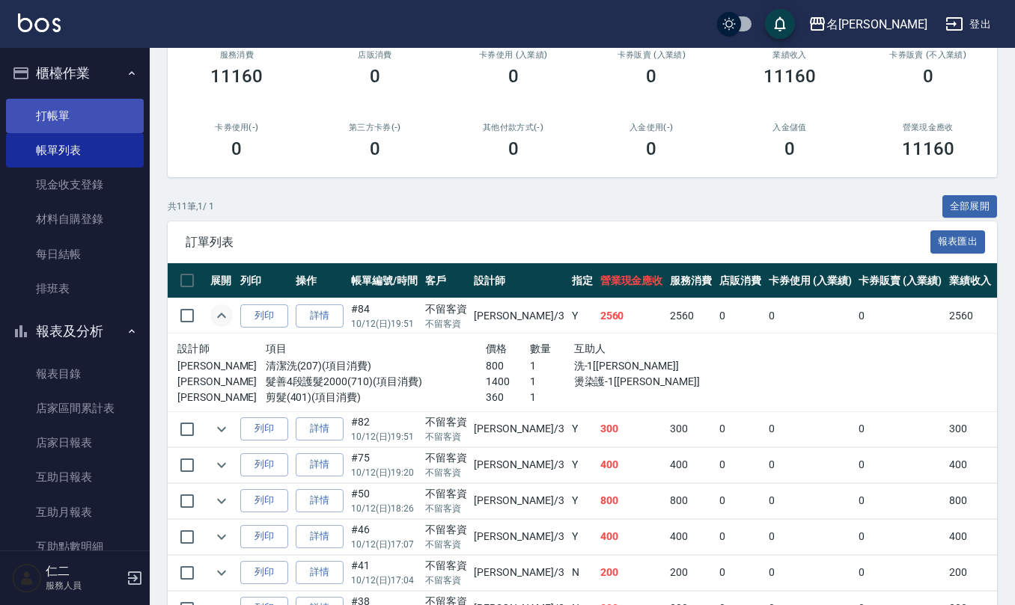
click at [64, 111] on link "打帳單" at bounding box center [75, 116] width 138 height 34
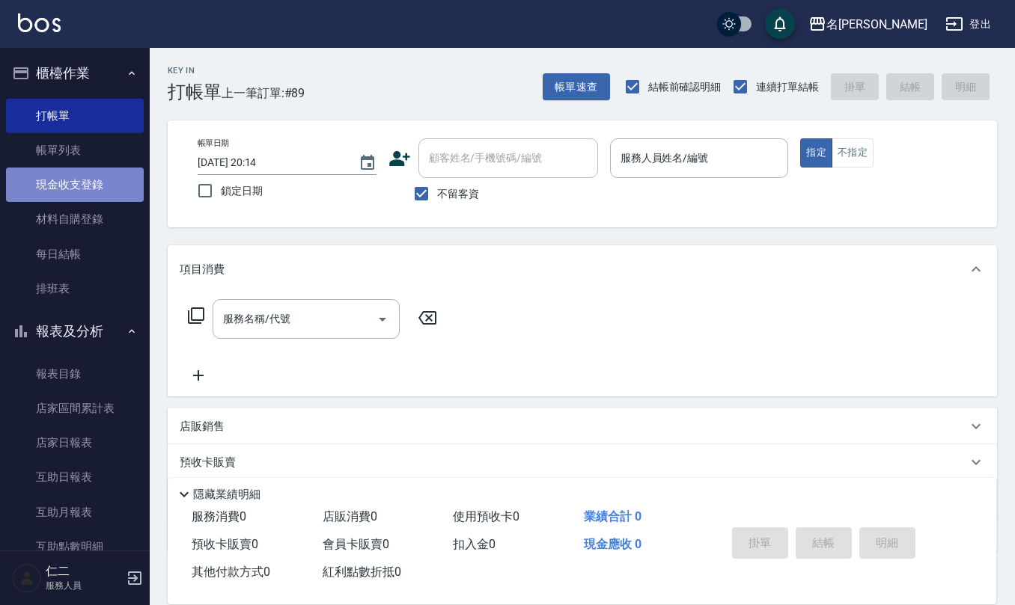
click at [100, 189] on link "現金收支登錄" at bounding box center [75, 185] width 138 height 34
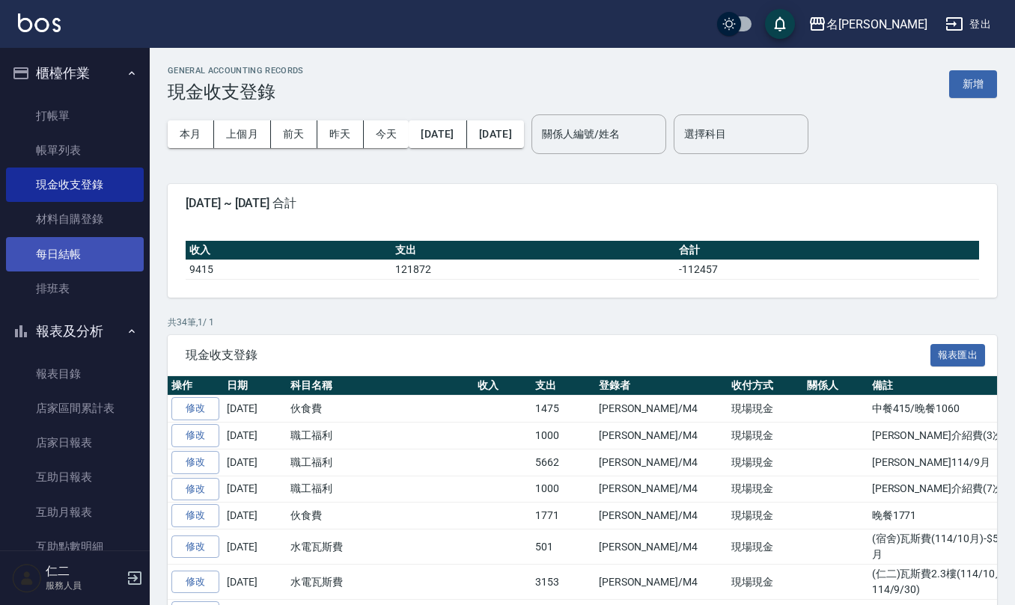
click at [73, 262] on link "每日結帳" at bounding box center [75, 254] width 138 height 34
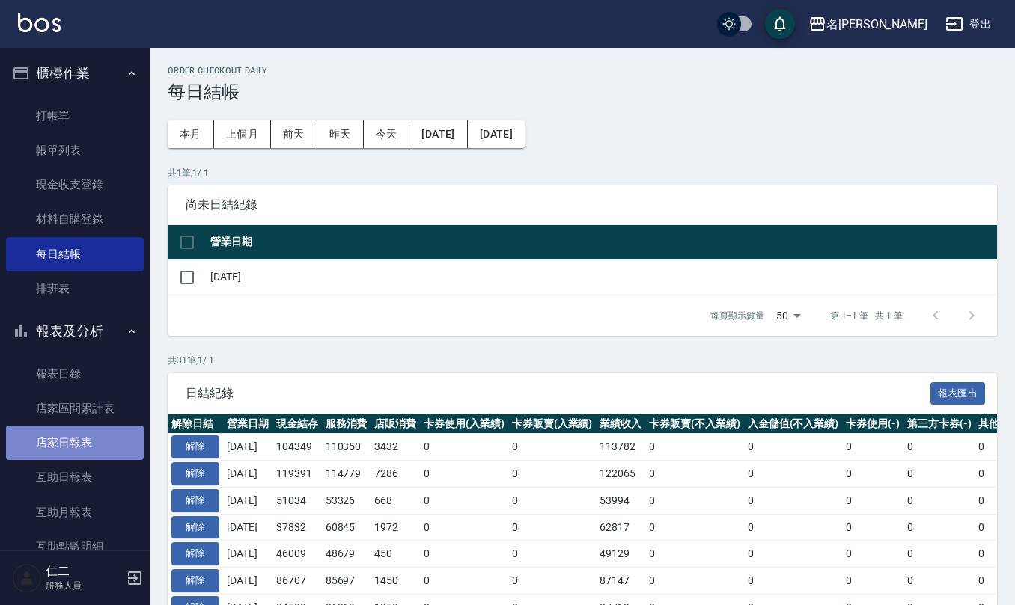
click at [90, 449] on link "店家日報表" at bounding box center [75, 443] width 138 height 34
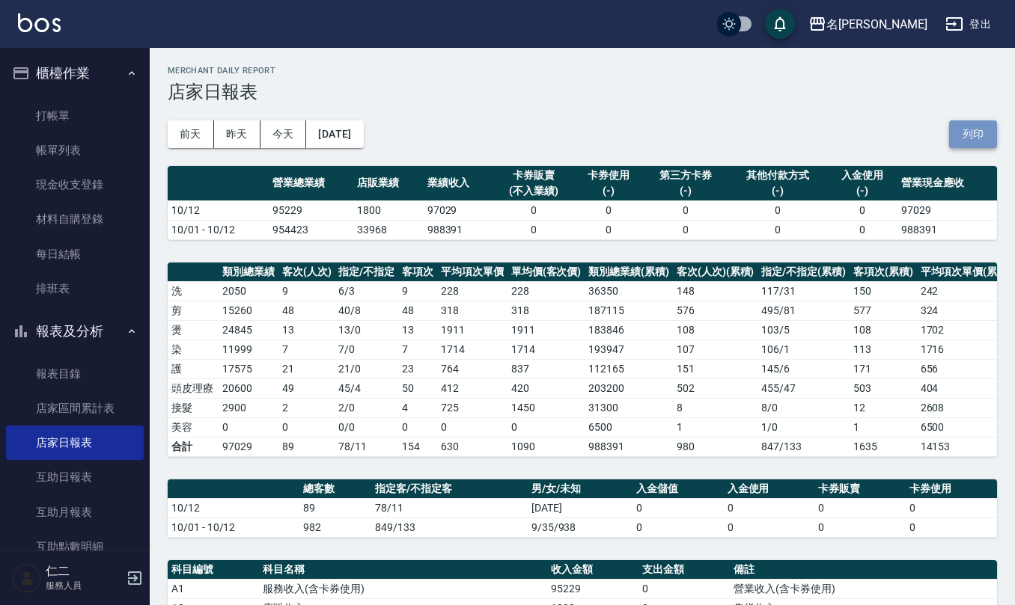
click at [952, 133] on button "列印" at bounding box center [973, 134] width 48 height 28
click at [79, 465] on link "互助日報表" at bounding box center [75, 477] width 138 height 34
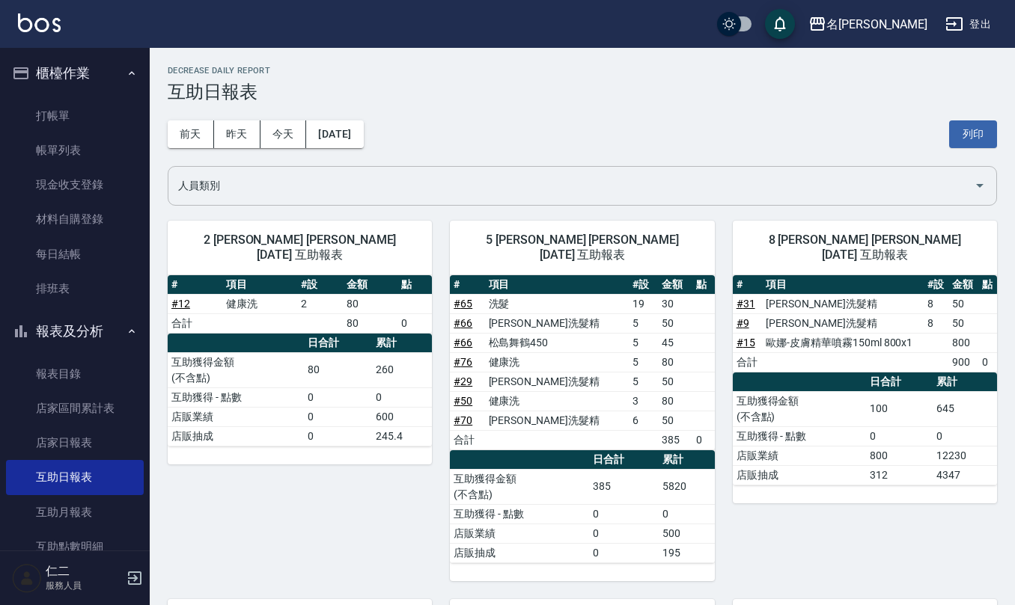
click at [272, 166] on div "人員類別" at bounding box center [582, 186] width 829 height 40
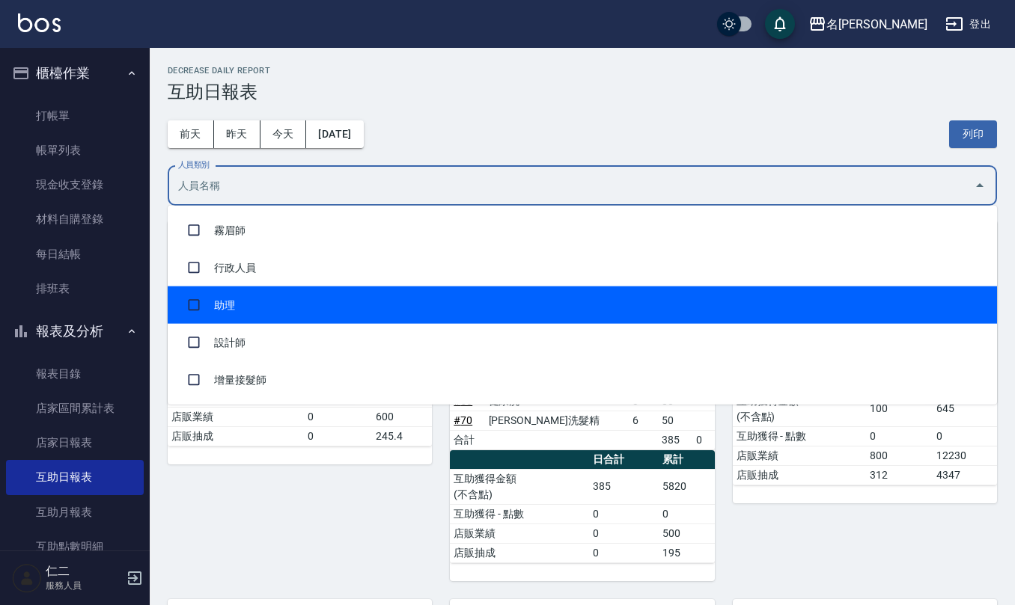
click at [290, 294] on li "助理" at bounding box center [582, 305] width 829 height 37
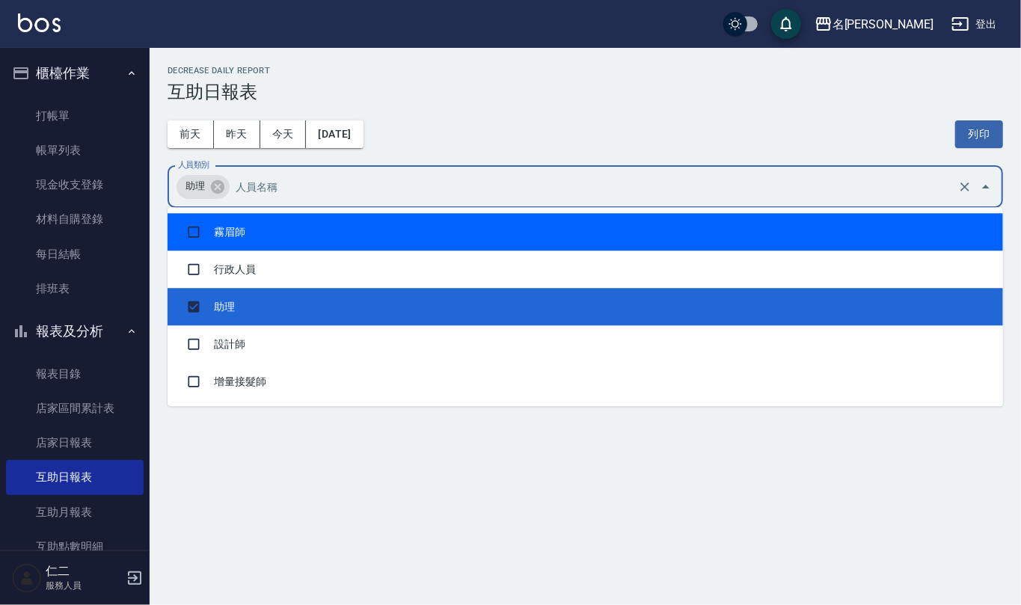
click at [584, 100] on div "名留仁二 2025-10-12 互助日報表 列印時間： 2025-10-12-20:15 Decrease Daily Report 互助日報表 前天 昨天 …" at bounding box center [586, 191] width 872 height 286
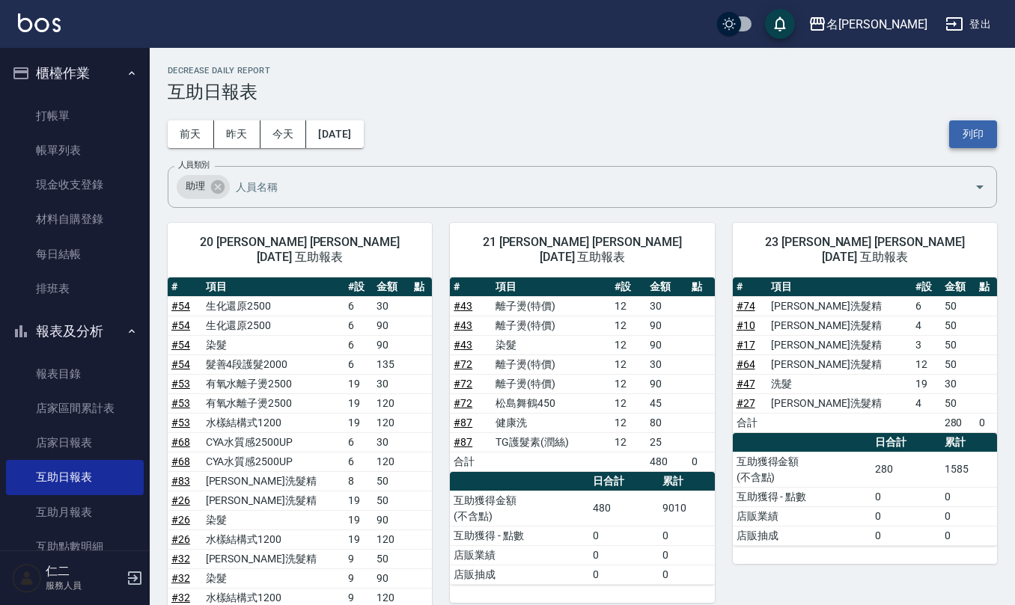
click at [979, 127] on button "列印" at bounding box center [973, 134] width 48 height 28
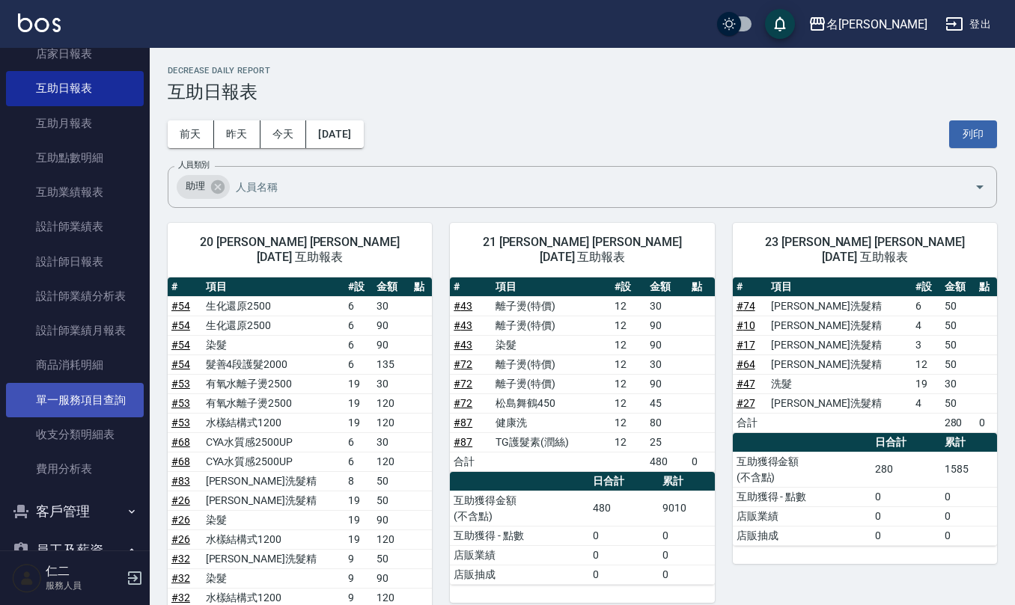
scroll to position [399, 0]
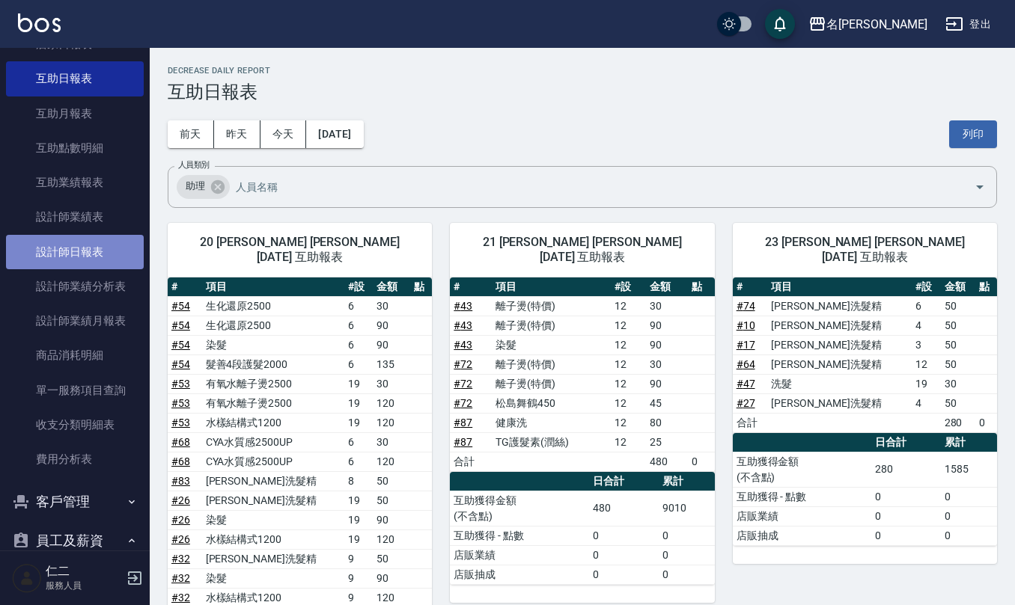
click at [111, 256] on link "設計師日報表" at bounding box center [75, 252] width 138 height 34
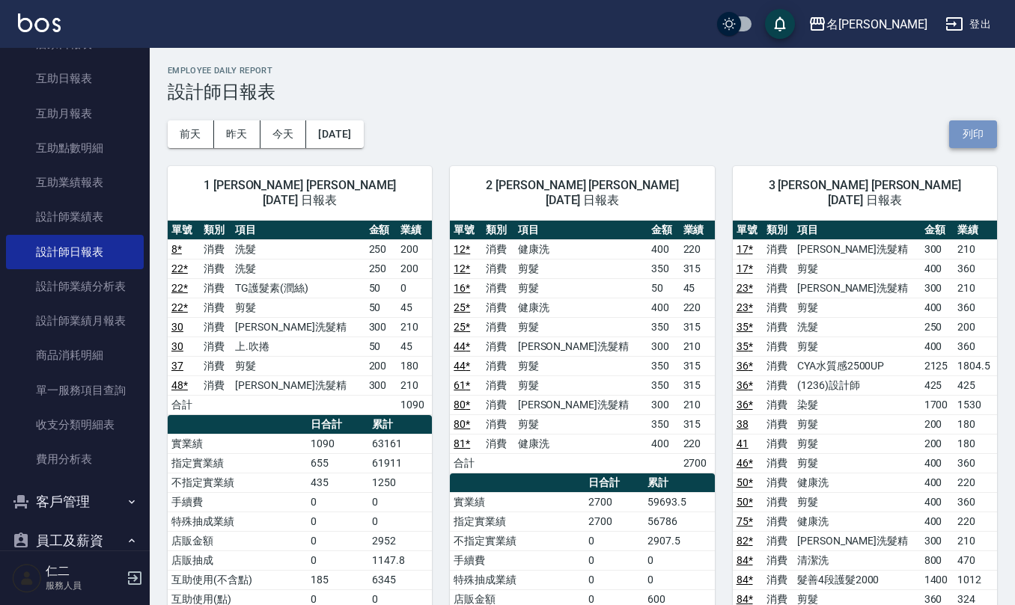
click at [986, 130] on button "列印" at bounding box center [973, 134] width 48 height 28
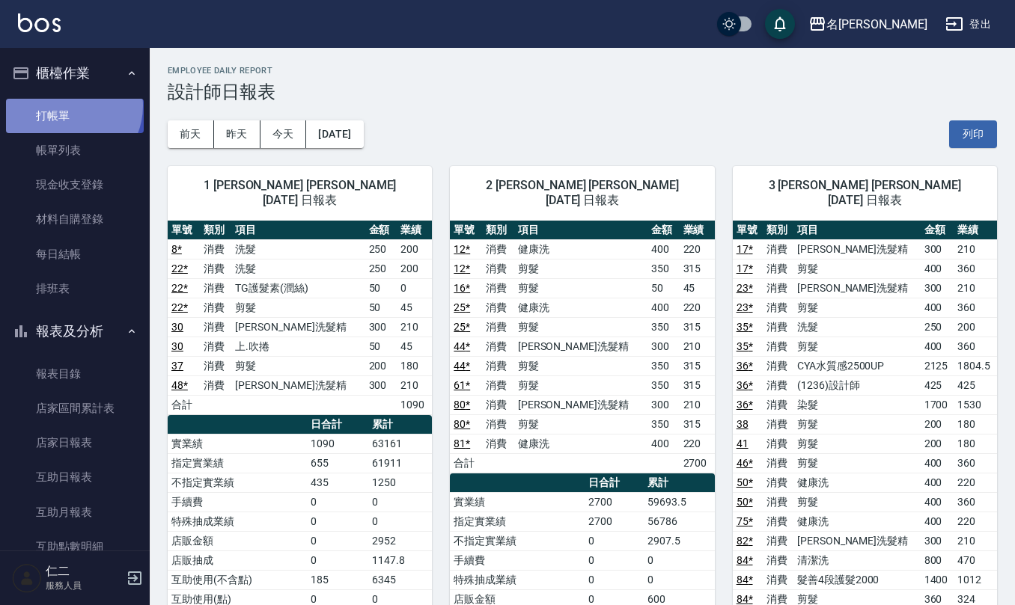
click at [66, 106] on link "打帳單" at bounding box center [75, 116] width 138 height 34
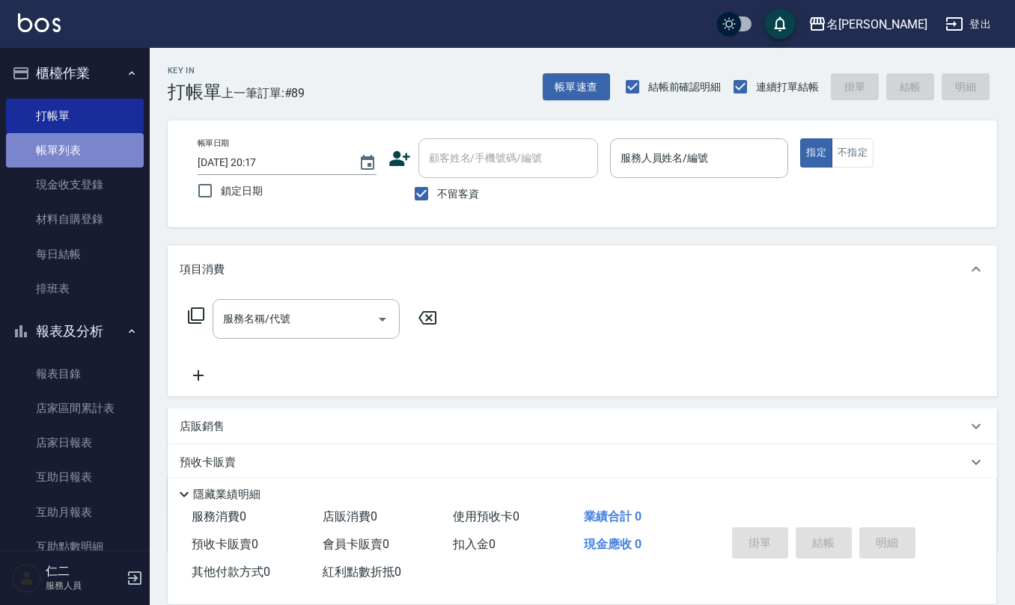
click at [75, 133] on link "帳單列表" at bounding box center [75, 150] width 138 height 34
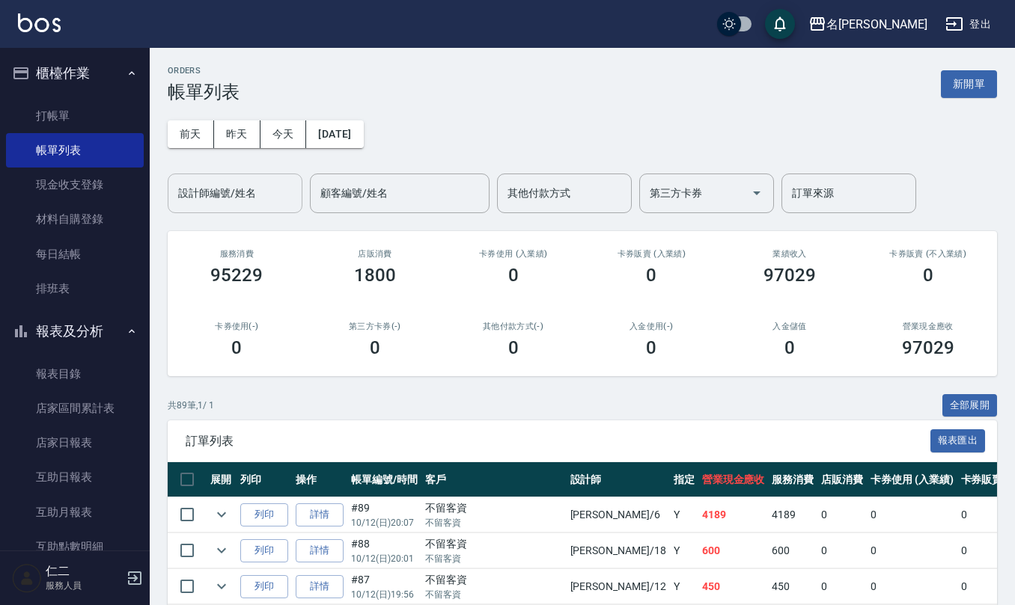
click at [257, 195] on input "設計師編號/姓名" at bounding box center [234, 193] width 121 height 26
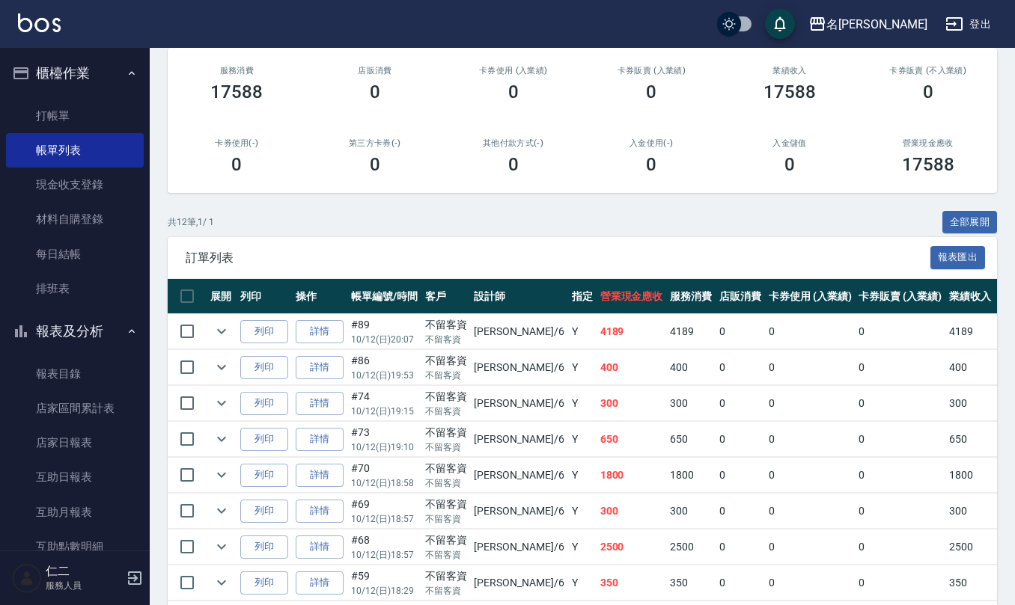
scroll to position [199, 0]
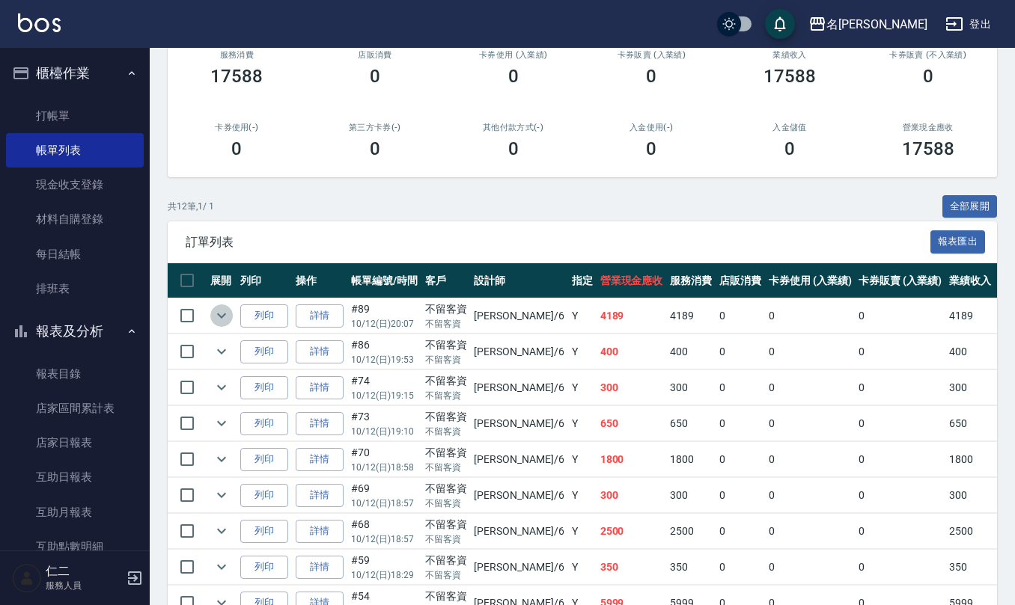
click at [217, 317] on icon "expand row" at bounding box center [222, 316] width 18 height 18
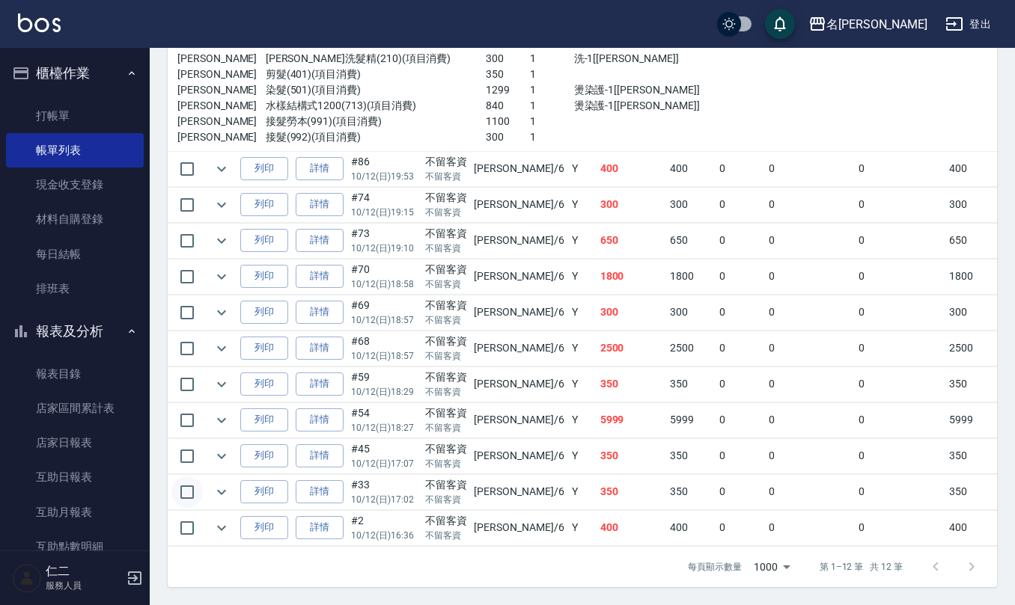
scroll to position [528, 0]
click at [216, 412] on icon "expand row" at bounding box center [222, 421] width 18 height 18
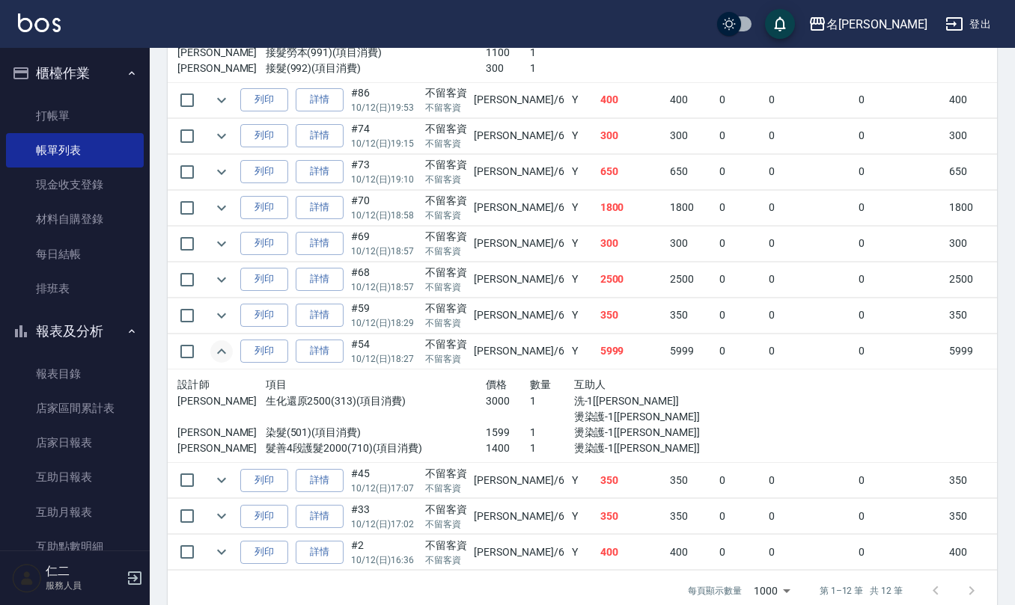
scroll to position [620, 0]
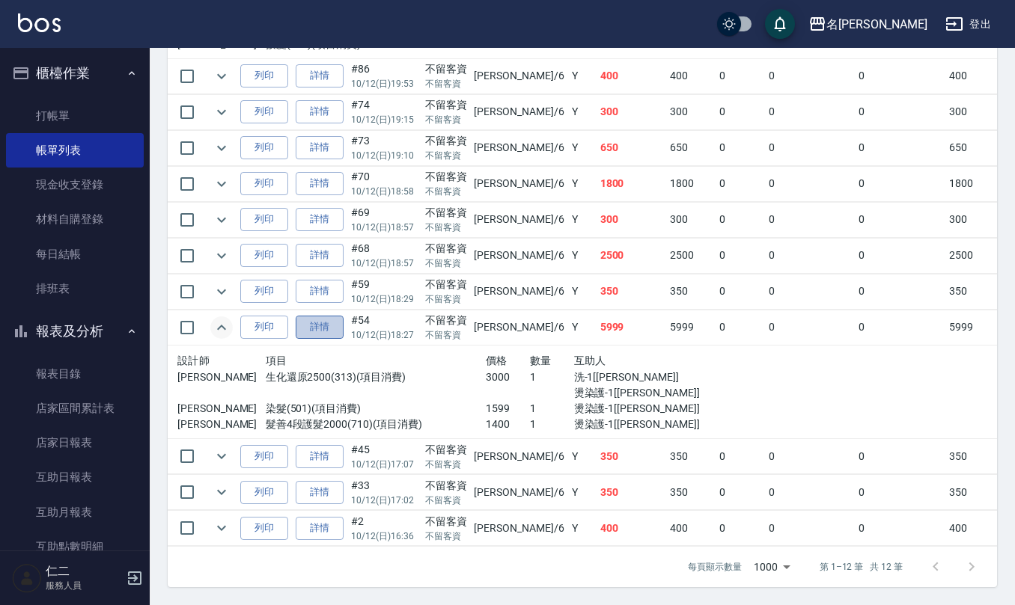
click at [309, 316] on link "詳情" at bounding box center [320, 327] width 48 height 23
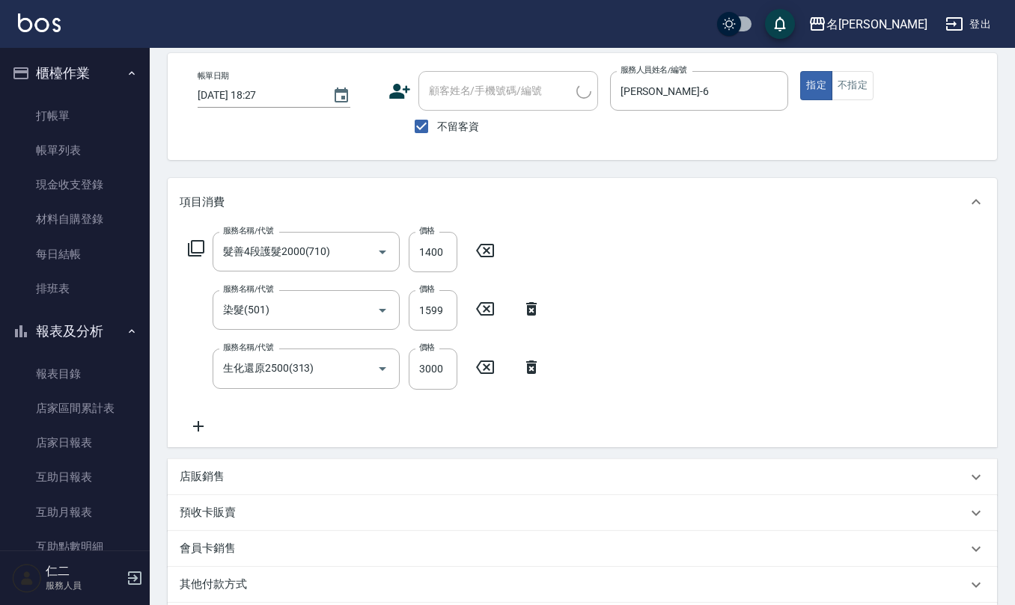
scroll to position [199, 0]
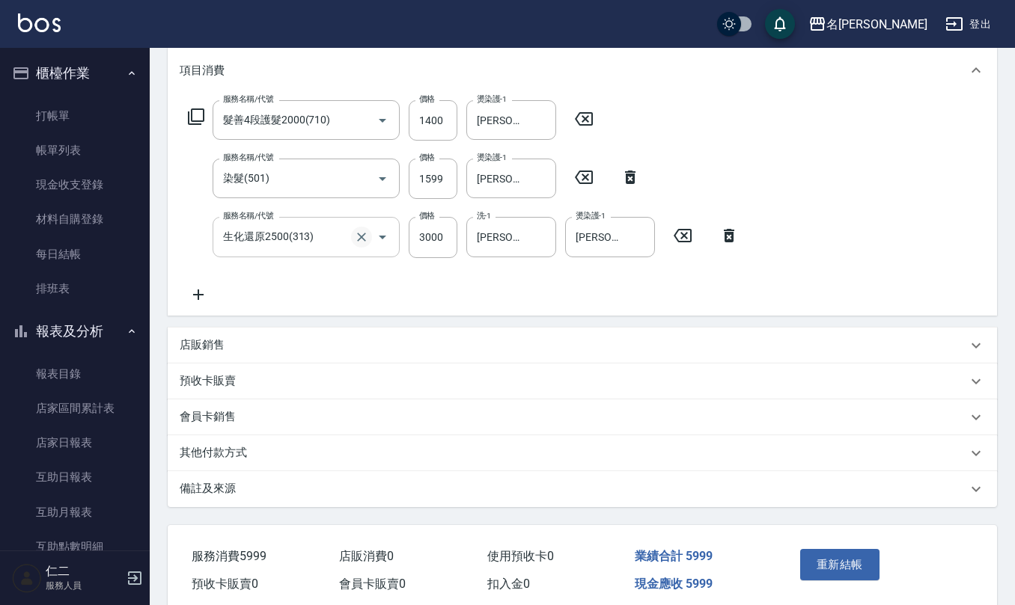
click at [363, 239] on icon "Clear" at bounding box center [361, 237] width 15 height 15
click at [539, 227] on button "Clear" at bounding box center [540, 237] width 21 height 21
click at [640, 243] on icon "Clear" at bounding box center [639, 237] width 15 height 15
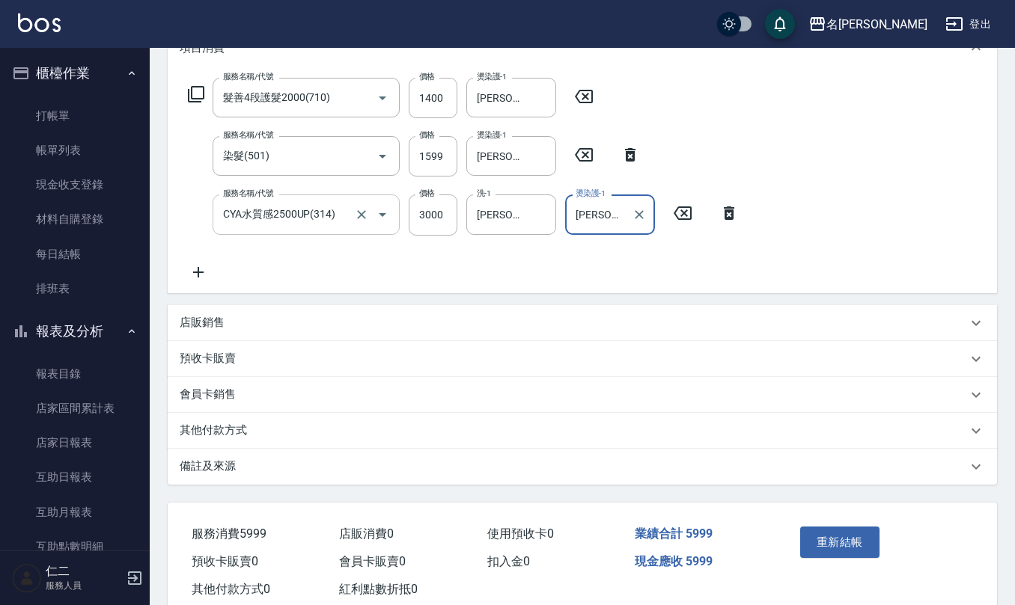
scroll to position [259, 0]
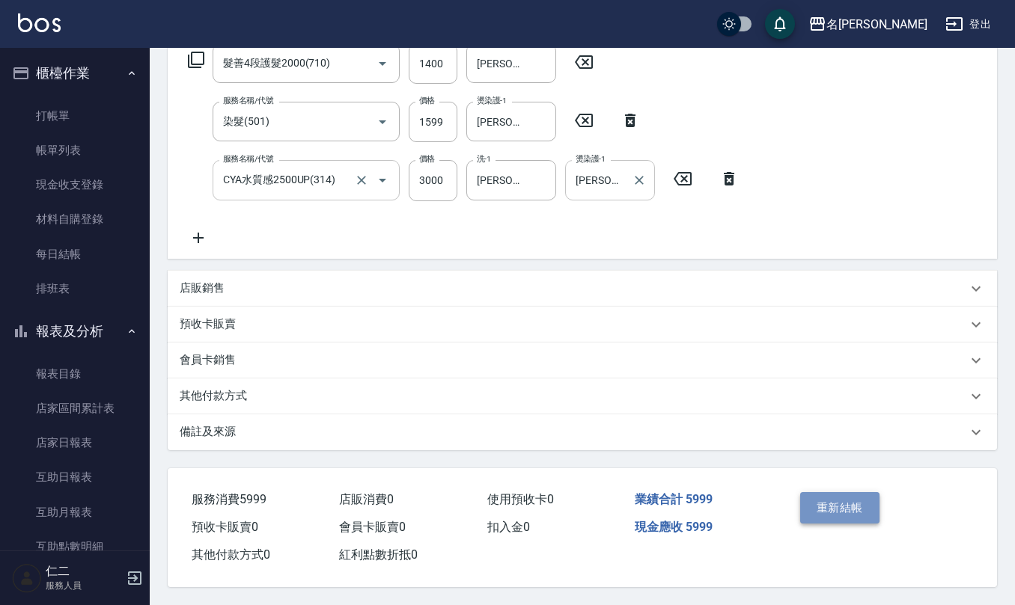
click at [860, 513] on button "重新結帳" at bounding box center [839, 507] width 79 height 31
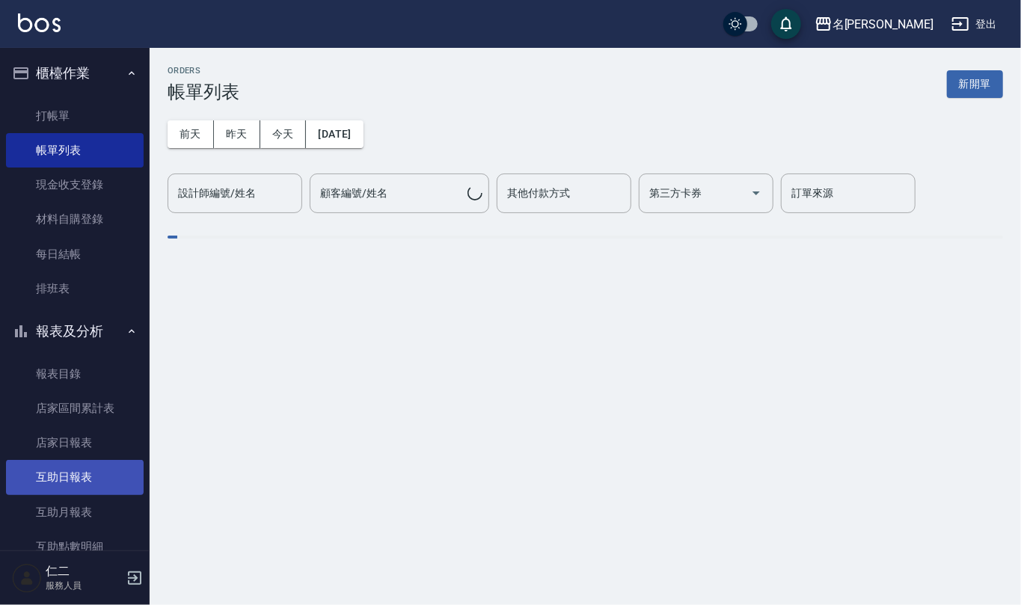
click at [85, 485] on link "互助日報表" at bounding box center [75, 477] width 138 height 34
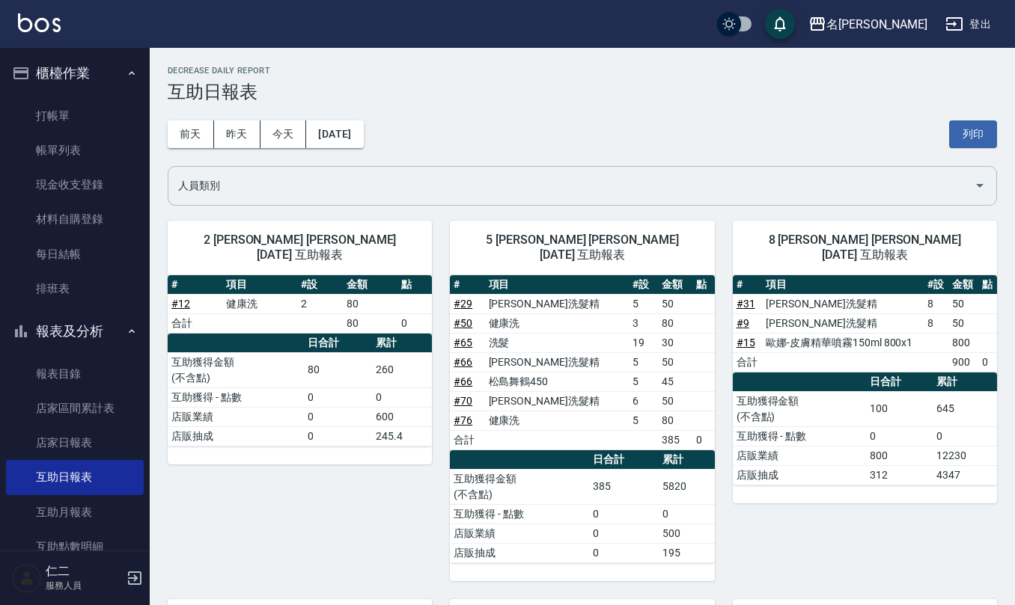
click at [412, 177] on input "人員類別" at bounding box center [570, 186] width 793 height 26
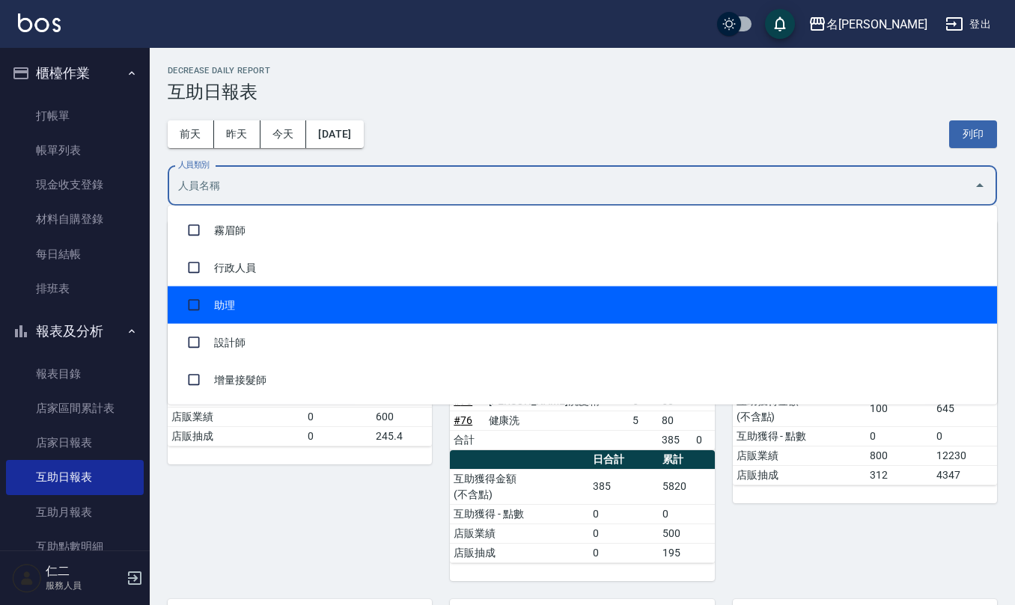
click at [347, 287] on li "助理" at bounding box center [582, 305] width 829 height 37
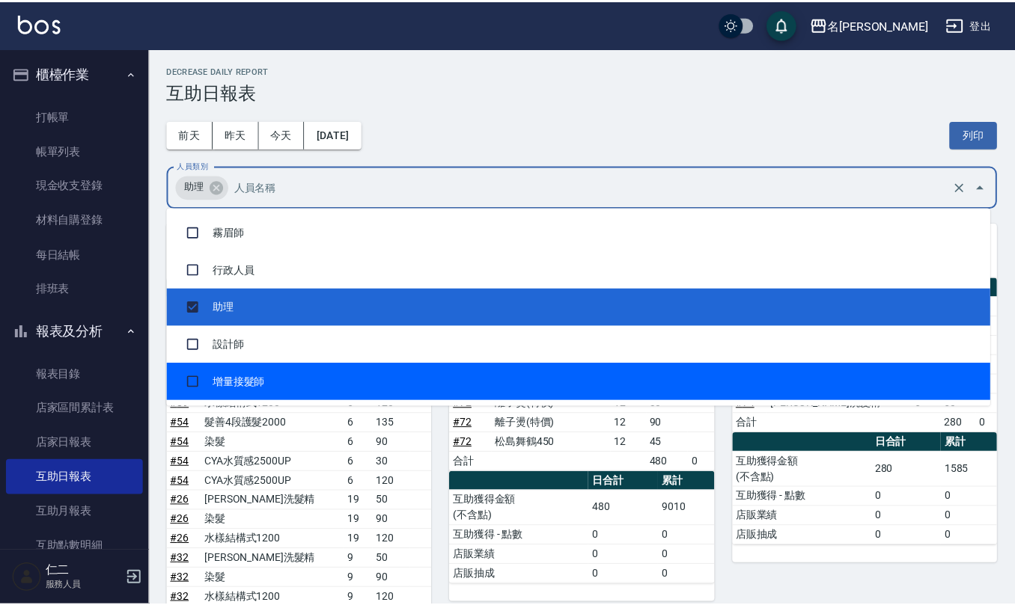
scroll to position [299, 0]
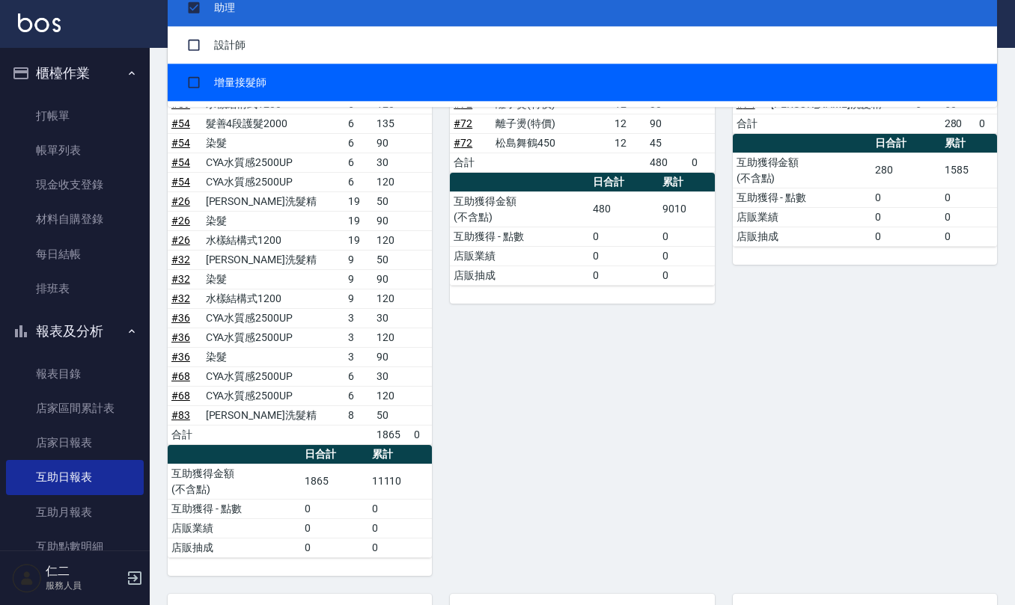
click at [483, 471] on div "21 陳珮君 陳珮君 10/12/2025 互助報表 # 項目 #設 金額 點 # 87 健康洗 12 80 # 87 TG護髮素(潤絲) 12 25 # 4…" at bounding box center [573, 241] width 282 height 670
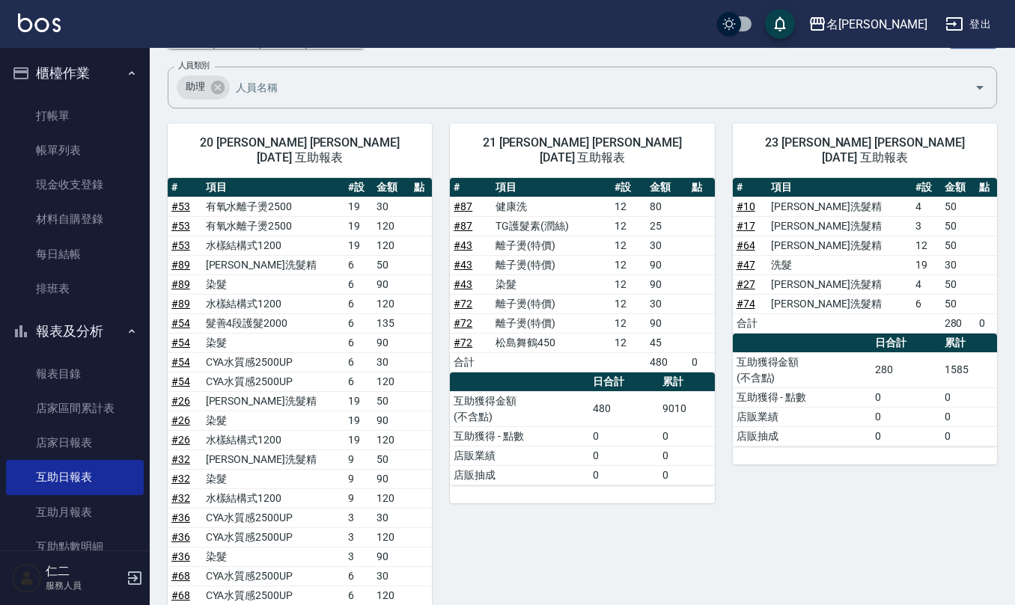
scroll to position [0, 0]
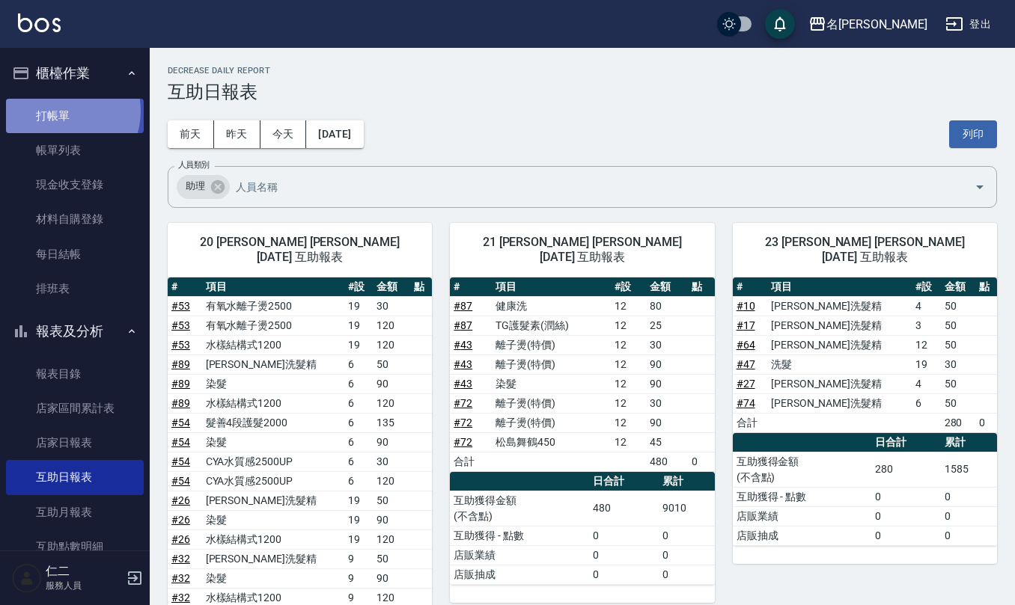
click at [64, 111] on link "打帳單" at bounding box center [75, 116] width 138 height 34
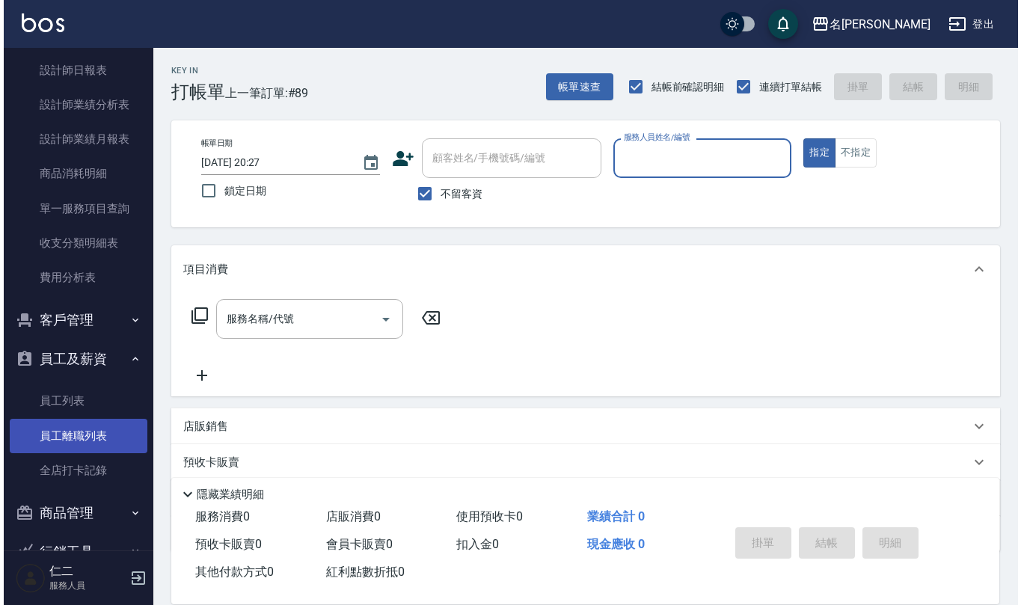
scroll to position [599, 0]
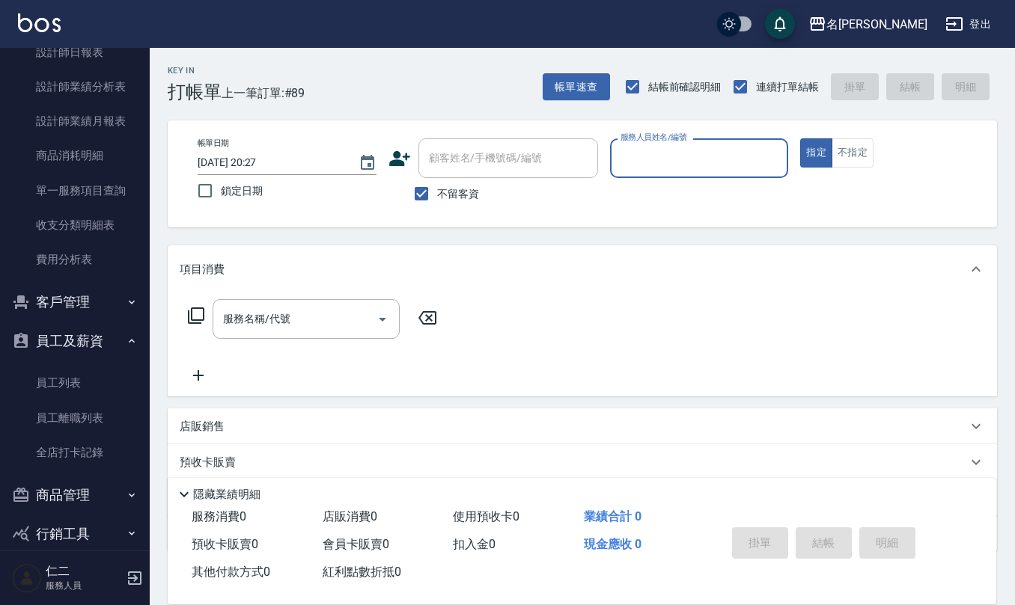
click at [968, 34] on button "登出" at bounding box center [968, 24] width 58 height 28
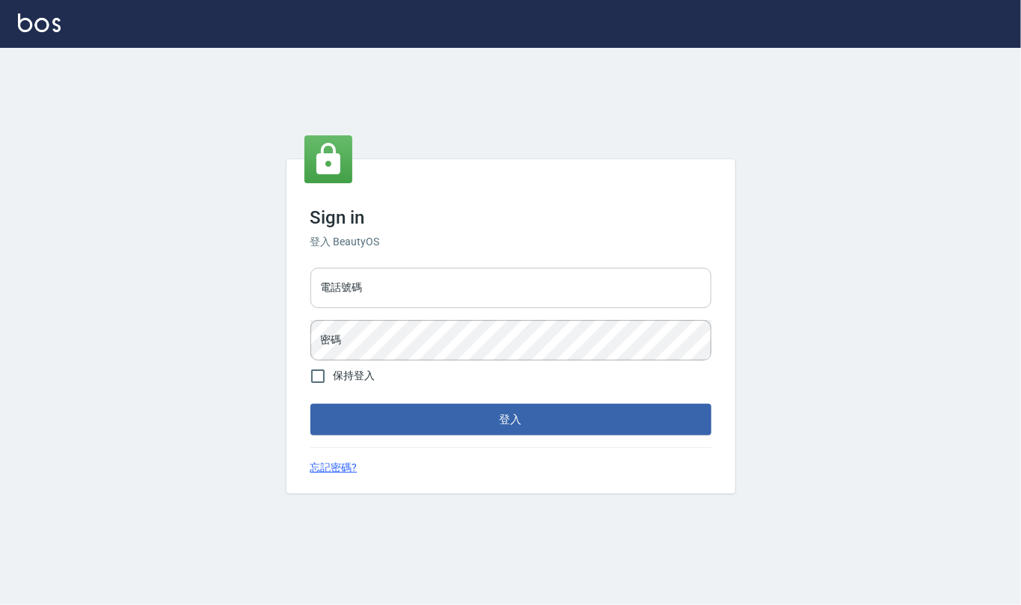
click at [504, 284] on input "電話號碼" at bounding box center [511, 288] width 401 height 40
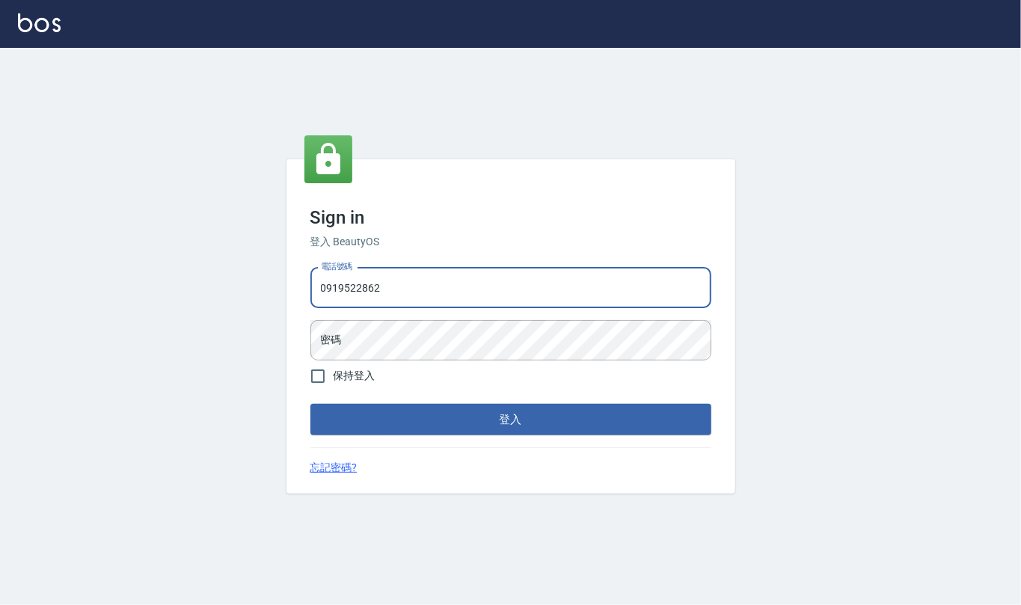
type input "0919522862"
click at [311, 404] on button "登入" at bounding box center [511, 419] width 401 height 31
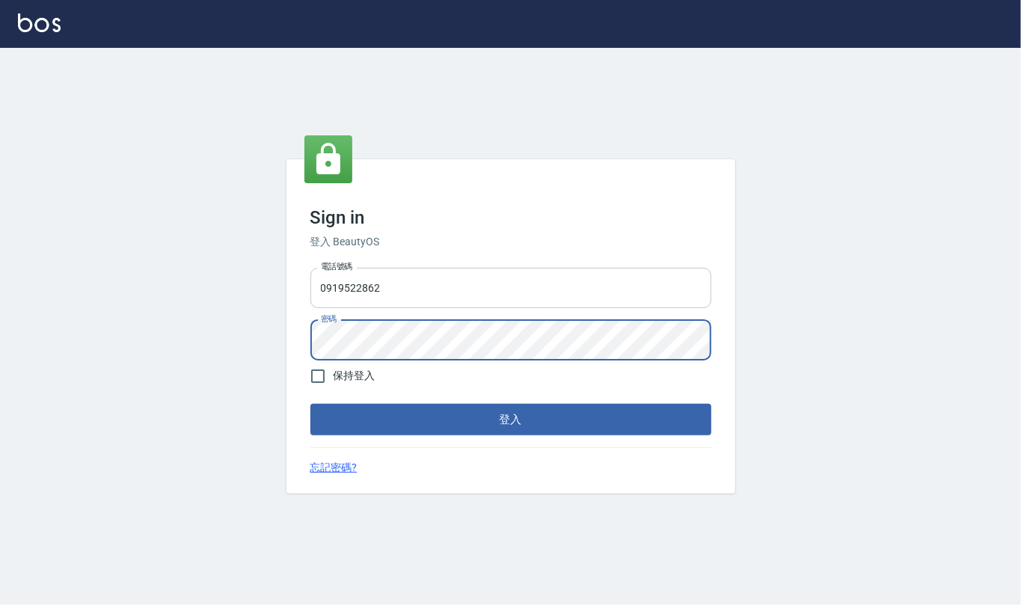
click at [311, 404] on button "登入" at bounding box center [511, 419] width 401 height 31
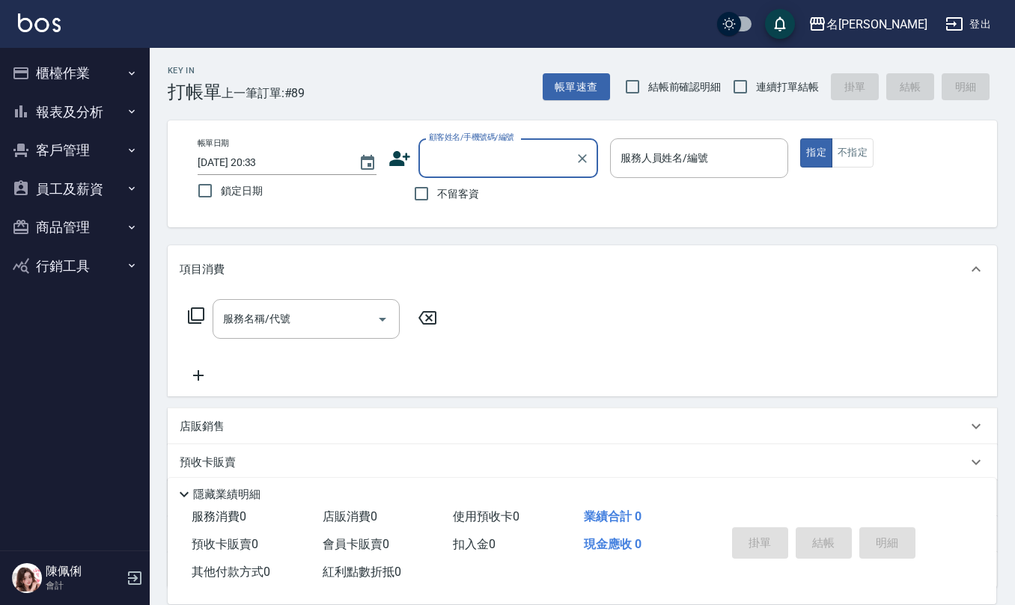
click at [88, 190] on button "員工及薪資" at bounding box center [75, 189] width 138 height 39
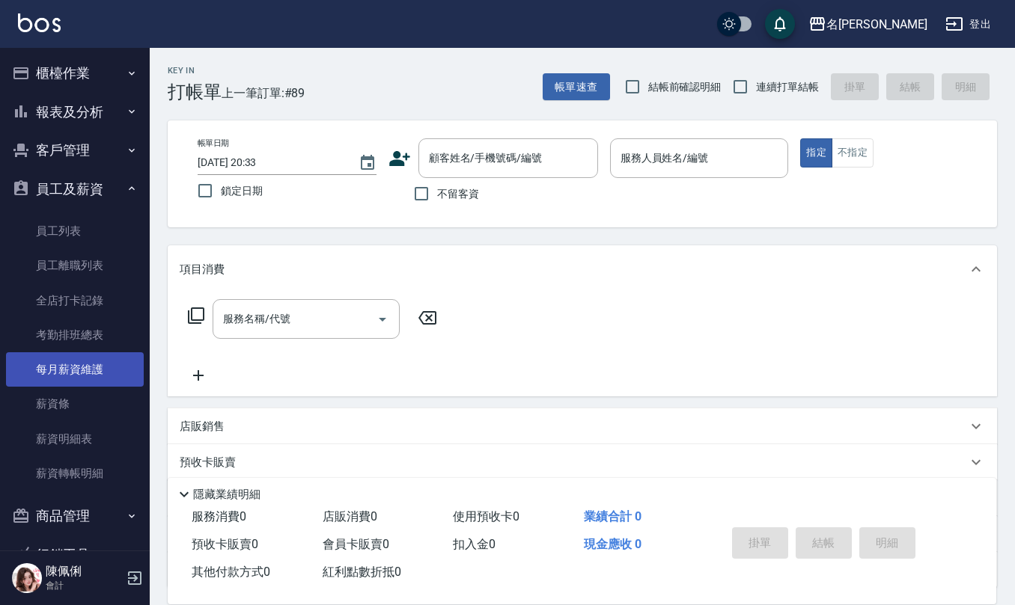
click at [108, 376] on link "每月薪資維護" at bounding box center [75, 369] width 138 height 34
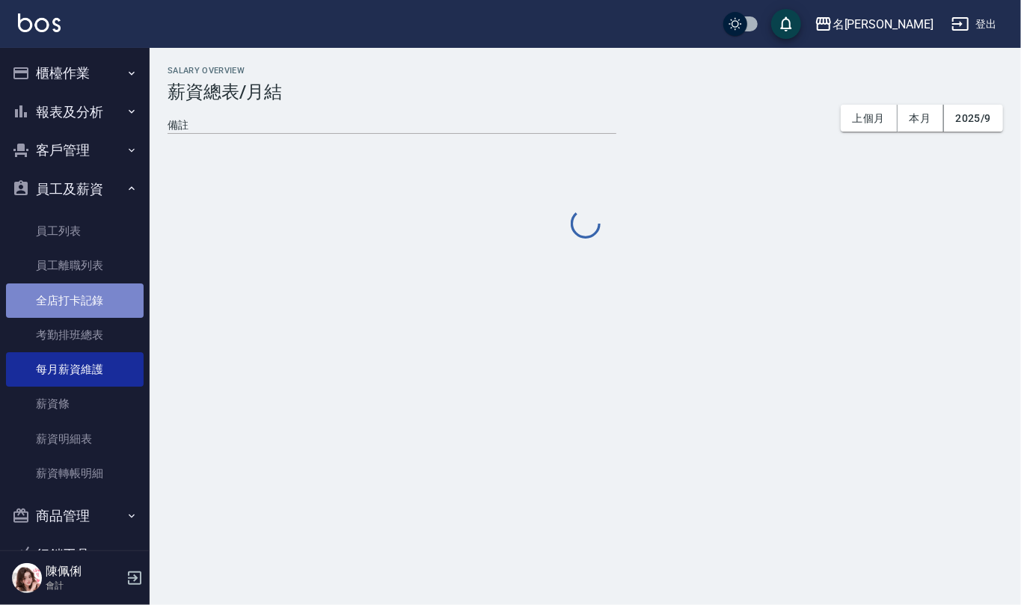
click at [94, 305] on link "全店打卡記錄" at bounding box center [75, 301] width 138 height 34
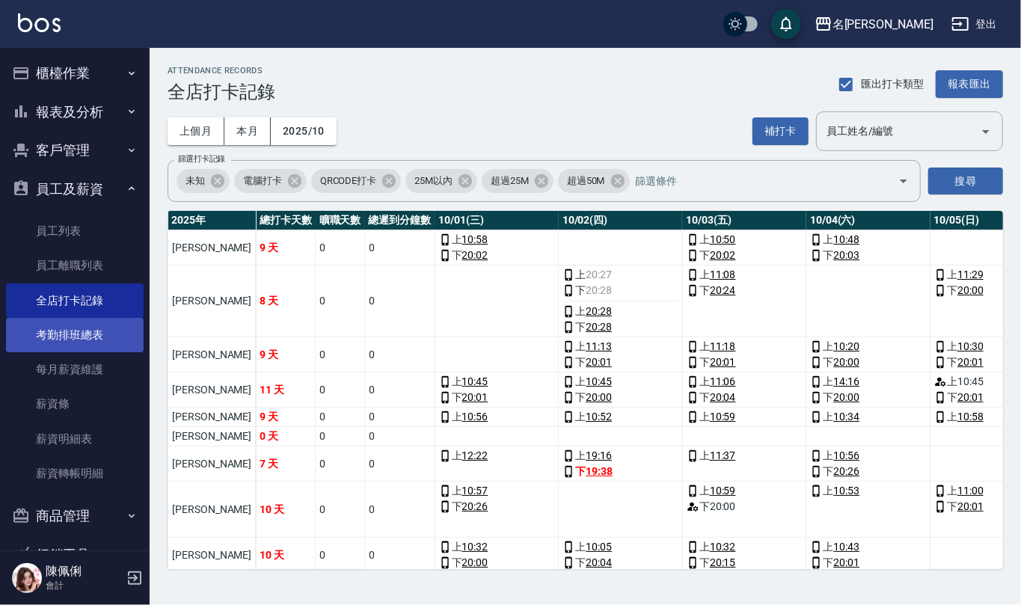
click at [79, 336] on link "考勤排班總表" at bounding box center [75, 335] width 138 height 34
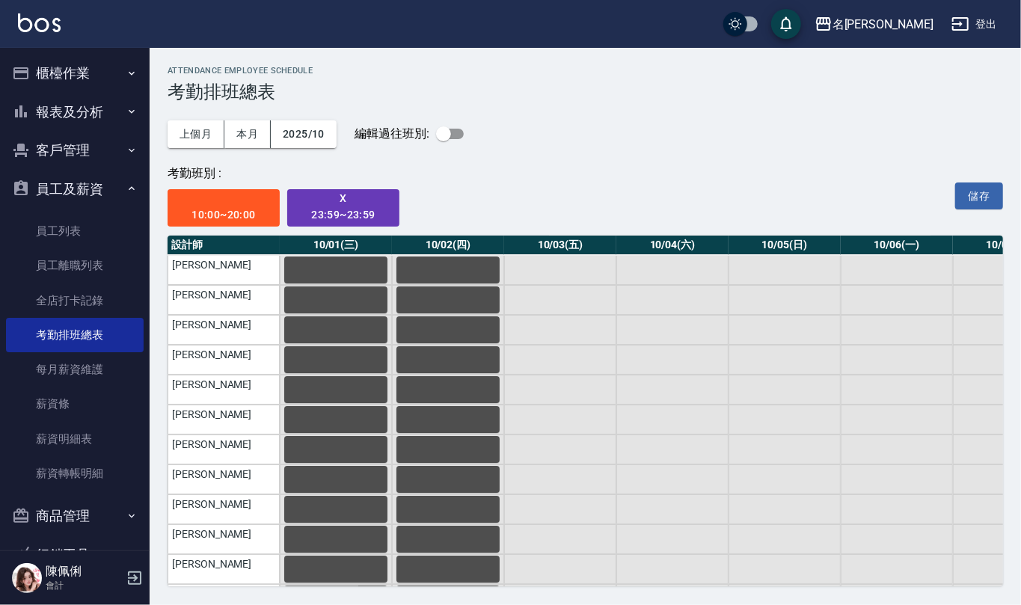
click at [210, 195] on div "button" at bounding box center [224, 198] width 92 height 15
click at [224, 266] on td "蔡桂如" at bounding box center [224, 270] width 112 height 30
click at [237, 271] on td "蔡桂如" at bounding box center [224, 270] width 112 height 30
click at [242, 313] on td "黃慧敏" at bounding box center [224, 300] width 112 height 30
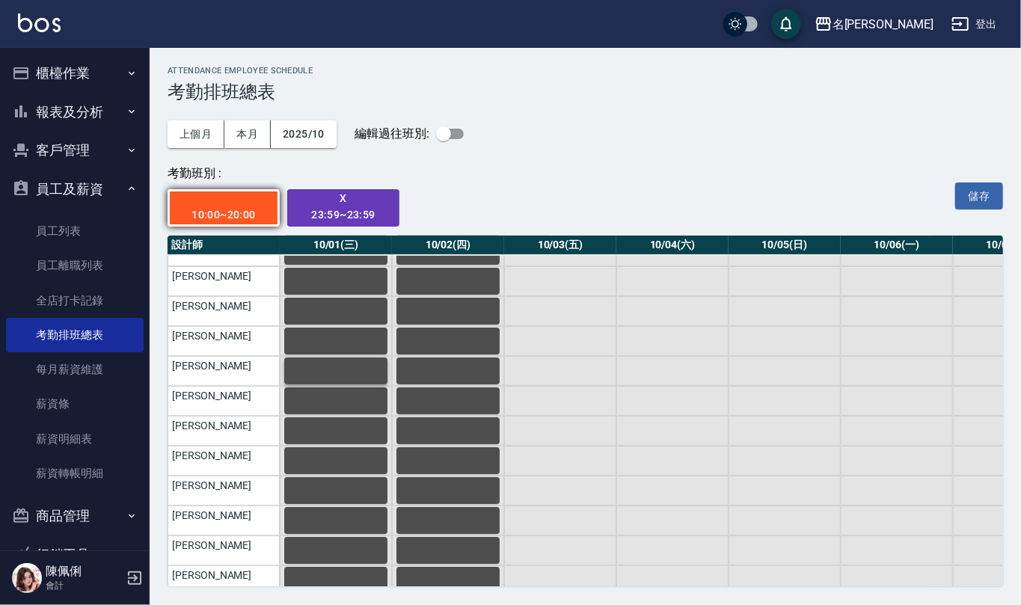
scroll to position [199, 0]
drag, startPoint x: 348, startPoint y: 572, endPoint x: 522, endPoint y: 597, distance: 175.4
click at [644, 594] on div "ATTENDANCE EMPLOYEE SCHEDULE 考勤排班總表 上個月 本月 2025/10 編輯過往班別: 考勤班別 : 10:00~20:00 X…" at bounding box center [586, 326] width 872 height 557
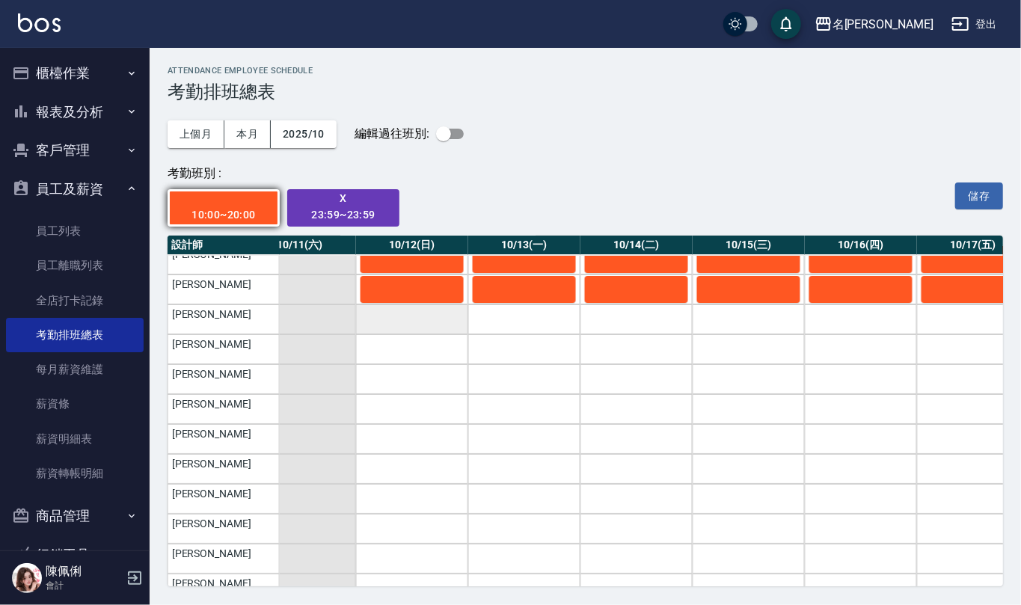
scroll to position [0, 1158]
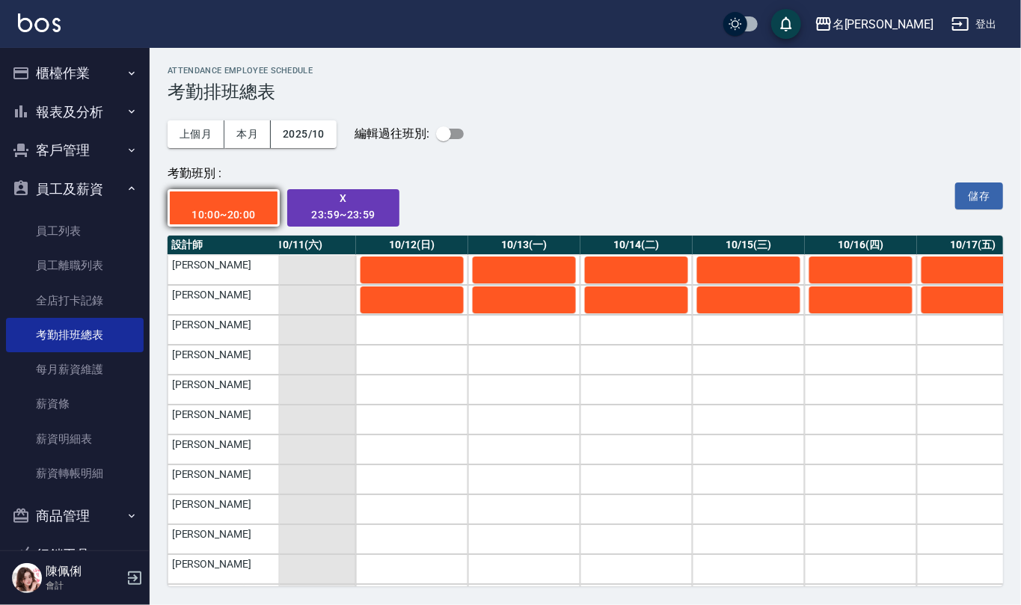
click at [223, 323] on td "陳旅玨" at bounding box center [224, 330] width 112 height 30
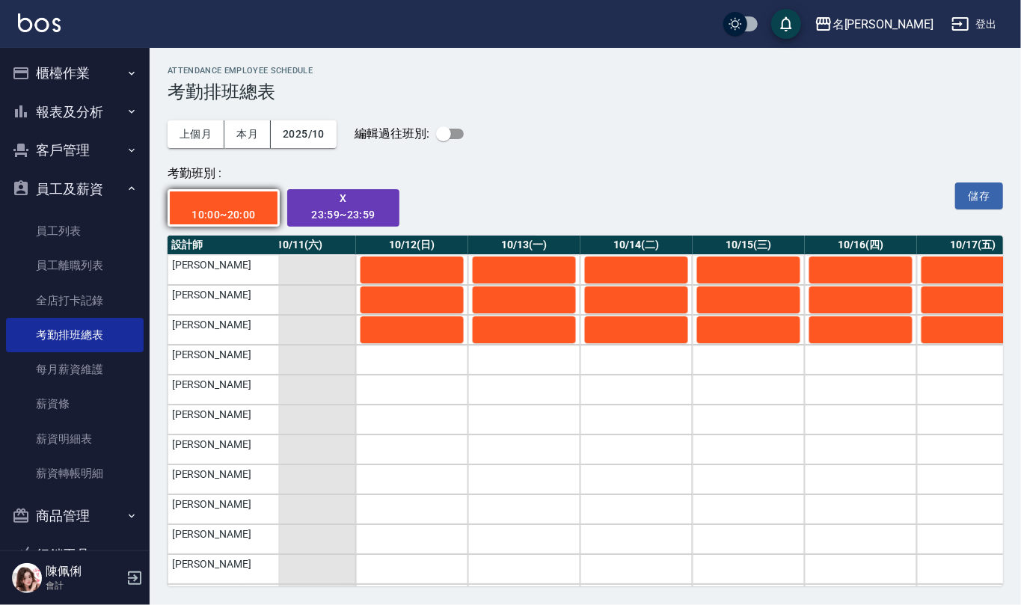
click at [231, 358] on td "趙妍妮" at bounding box center [224, 360] width 112 height 30
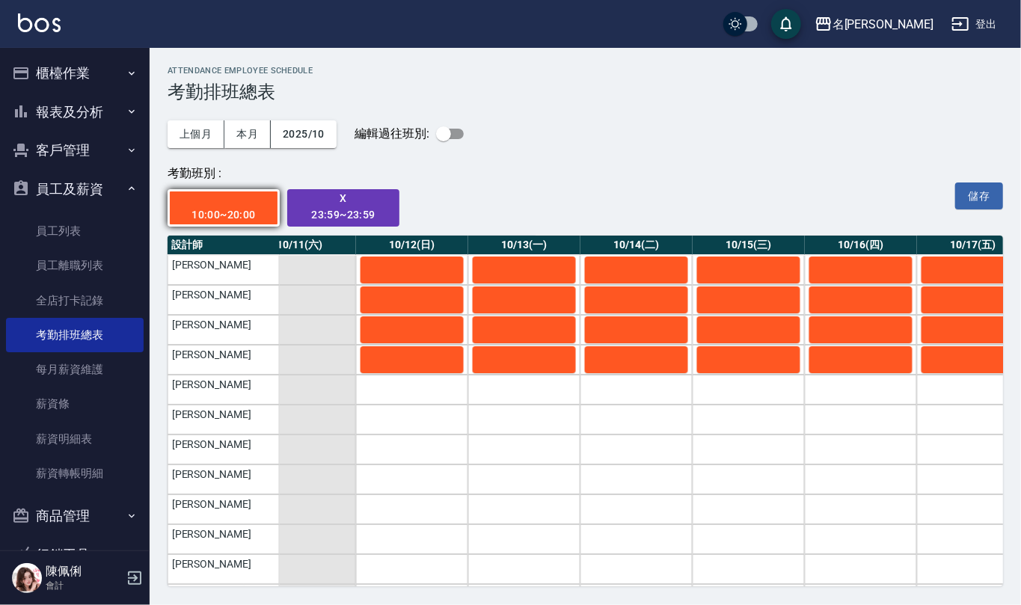
click at [244, 395] on td "吳淑文" at bounding box center [224, 390] width 112 height 30
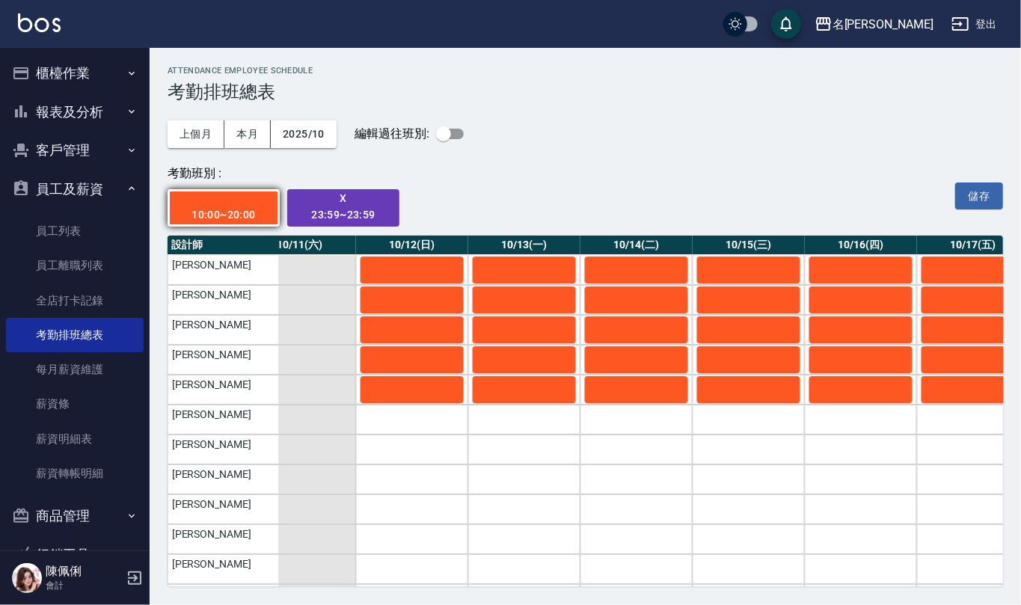
click at [241, 396] on td "吳淑文" at bounding box center [224, 390] width 112 height 30
click at [238, 456] on td "楊馨嵐" at bounding box center [224, 450] width 112 height 30
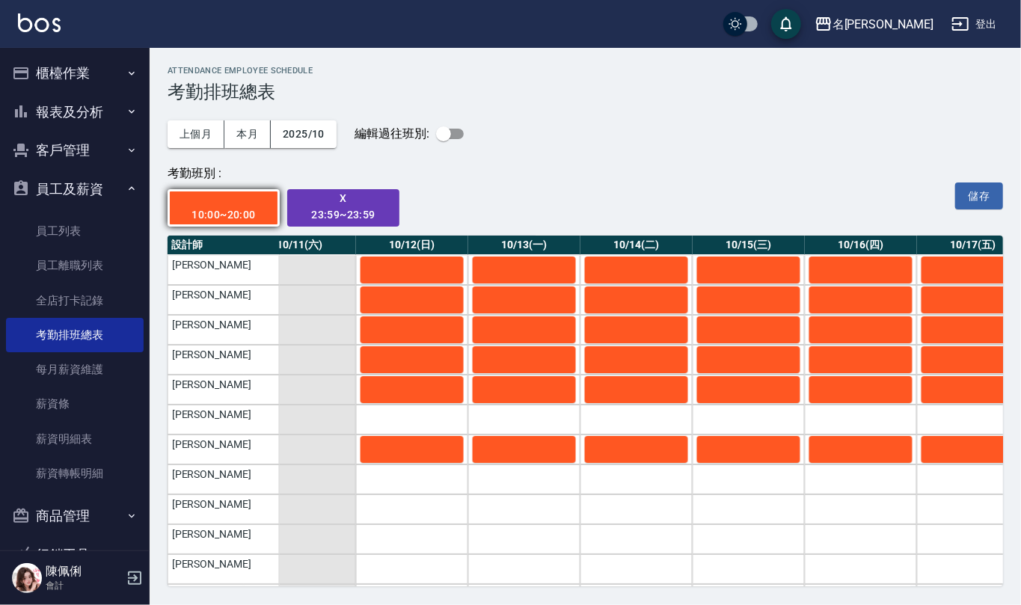
click at [232, 471] on td "江依潔" at bounding box center [224, 480] width 112 height 30
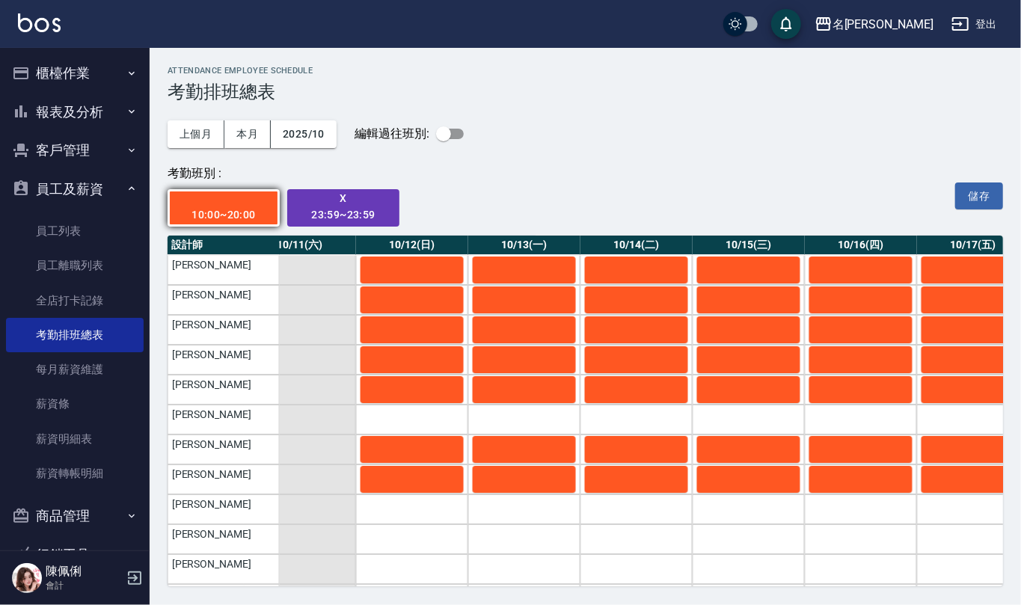
click at [232, 509] on td "胡淑雲" at bounding box center [224, 510] width 112 height 30
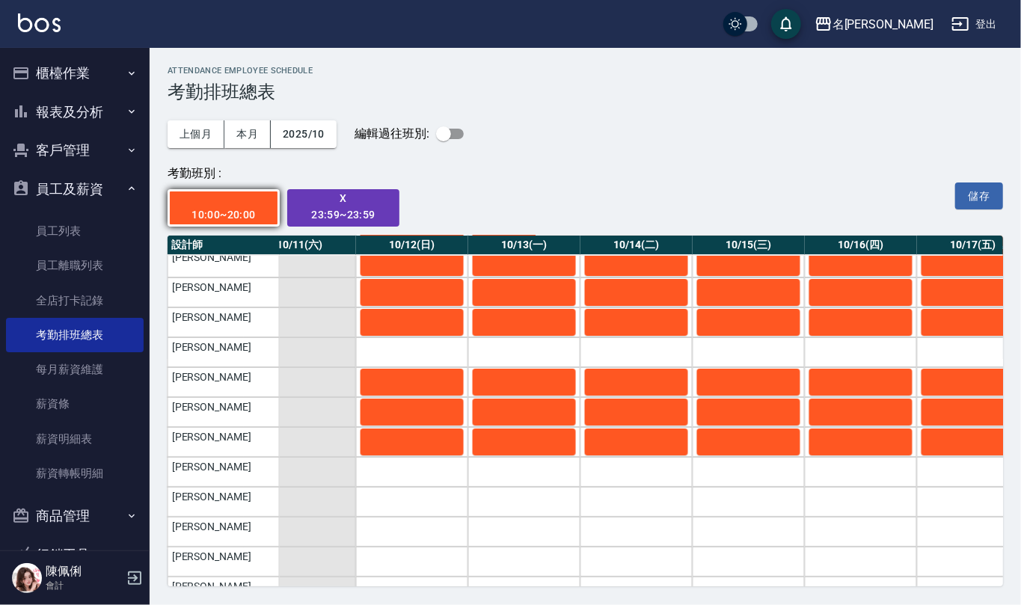
scroll to position [100, 1158]
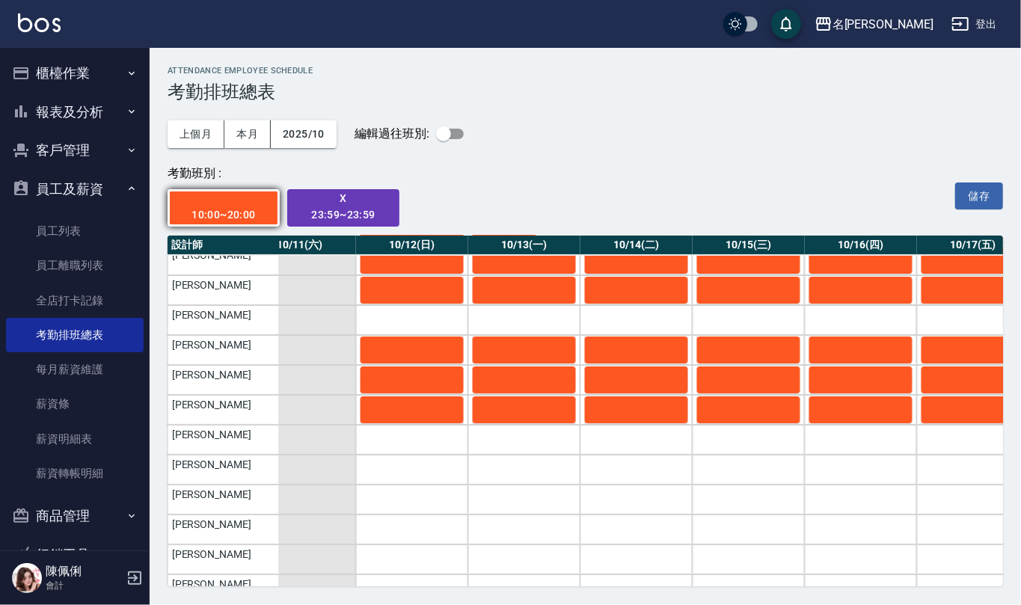
click at [213, 444] on td "詹沛橙" at bounding box center [224, 440] width 112 height 30
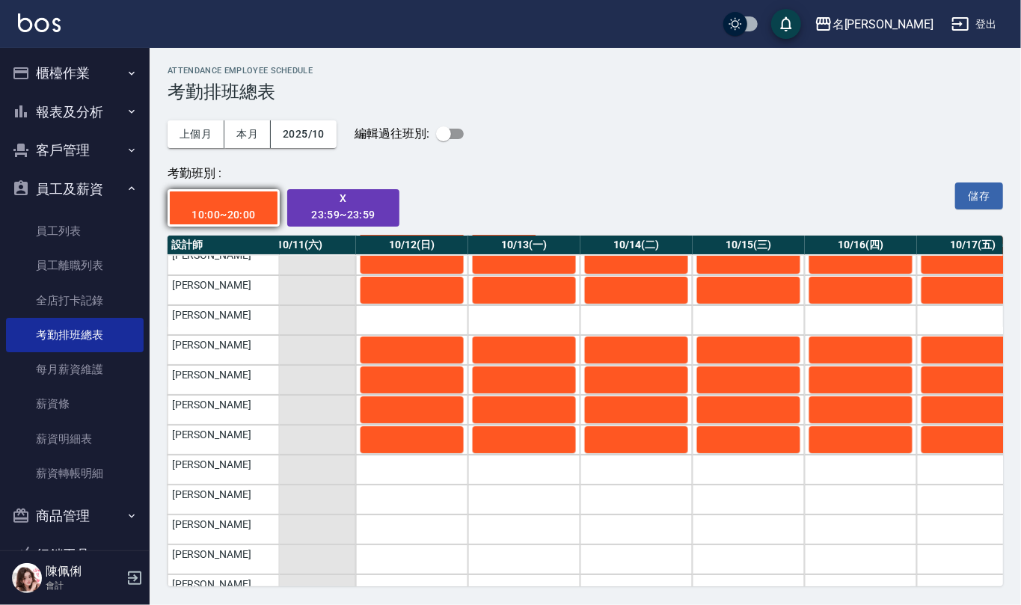
click at [207, 474] on td "李俞玫" at bounding box center [224, 470] width 112 height 30
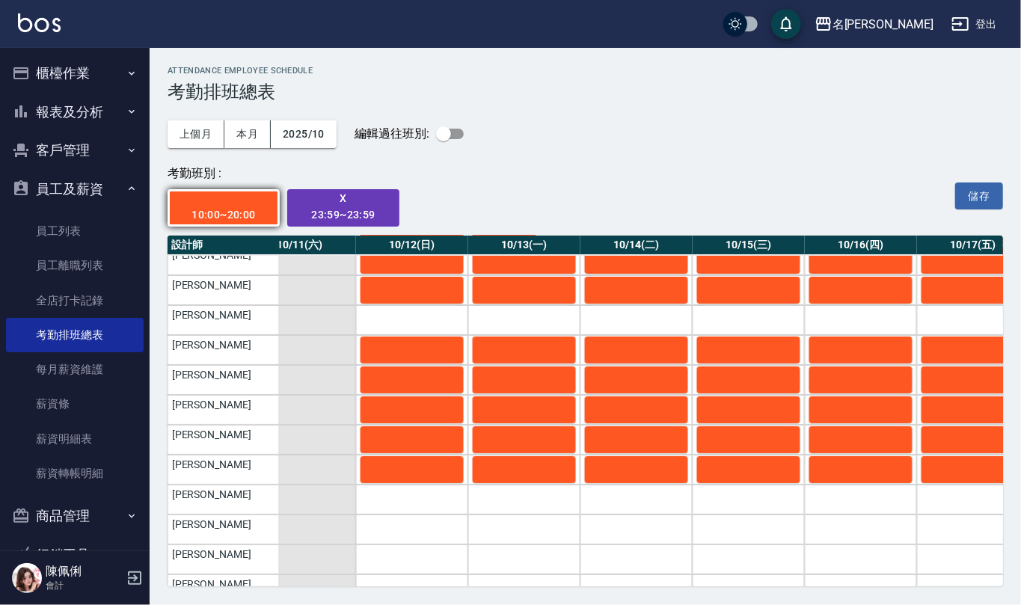
click at [222, 501] on td "吳婉如" at bounding box center [224, 500] width 112 height 30
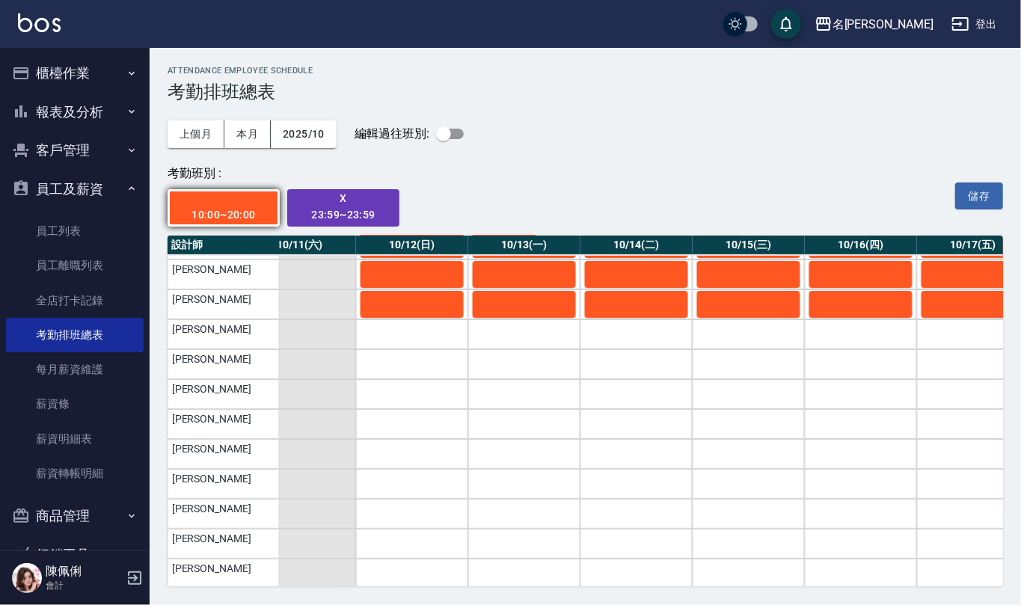
scroll to position [299, 1158]
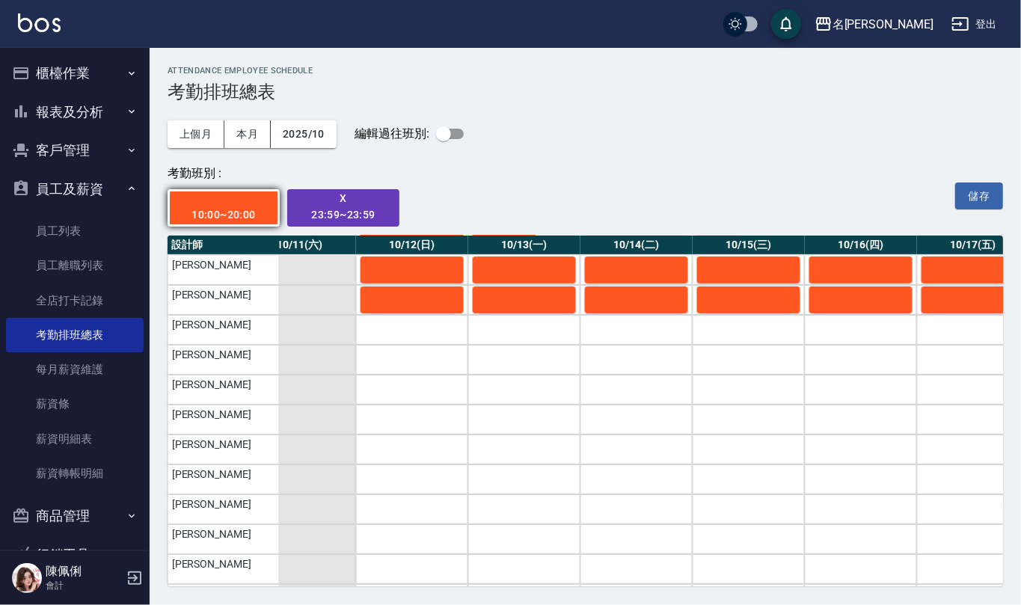
click at [236, 328] on td "林語涵" at bounding box center [224, 330] width 112 height 30
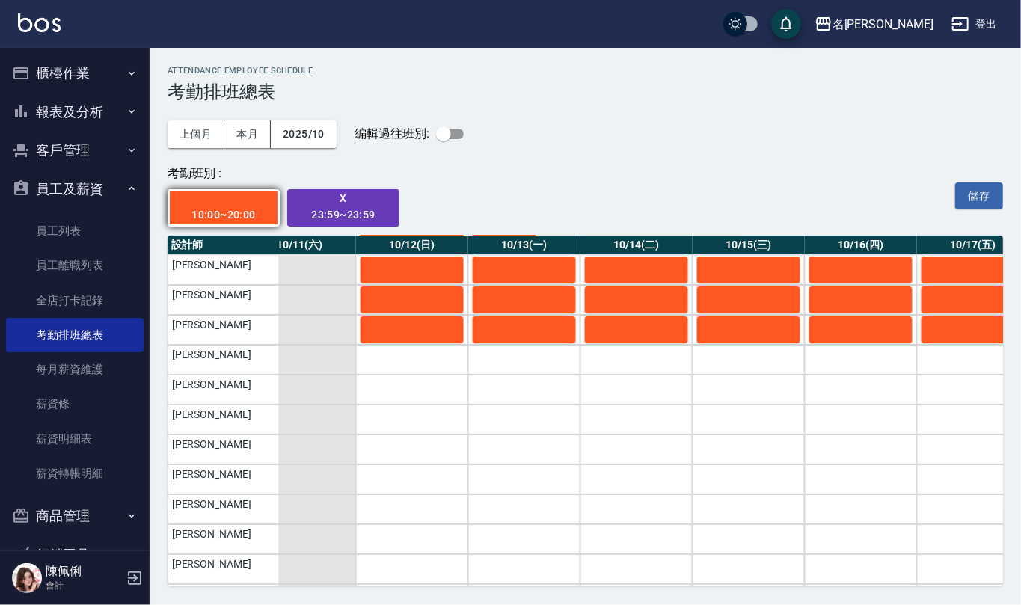
click at [246, 341] on td "林語涵" at bounding box center [224, 330] width 112 height 30
click at [249, 333] on td "林語涵" at bounding box center [224, 330] width 112 height 30
click at [249, 328] on td "林語涵" at bounding box center [224, 330] width 112 height 30
click at [253, 368] on td "杜芊彤" at bounding box center [224, 360] width 112 height 30
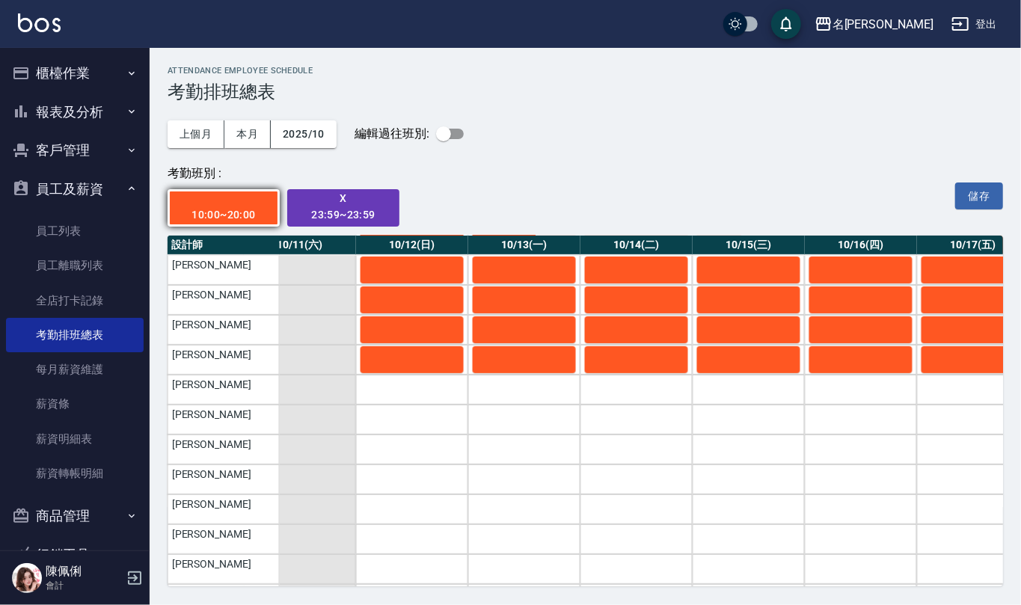
click at [248, 386] on td "陳珮君" at bounding box center [224, 390] width 112 height 30
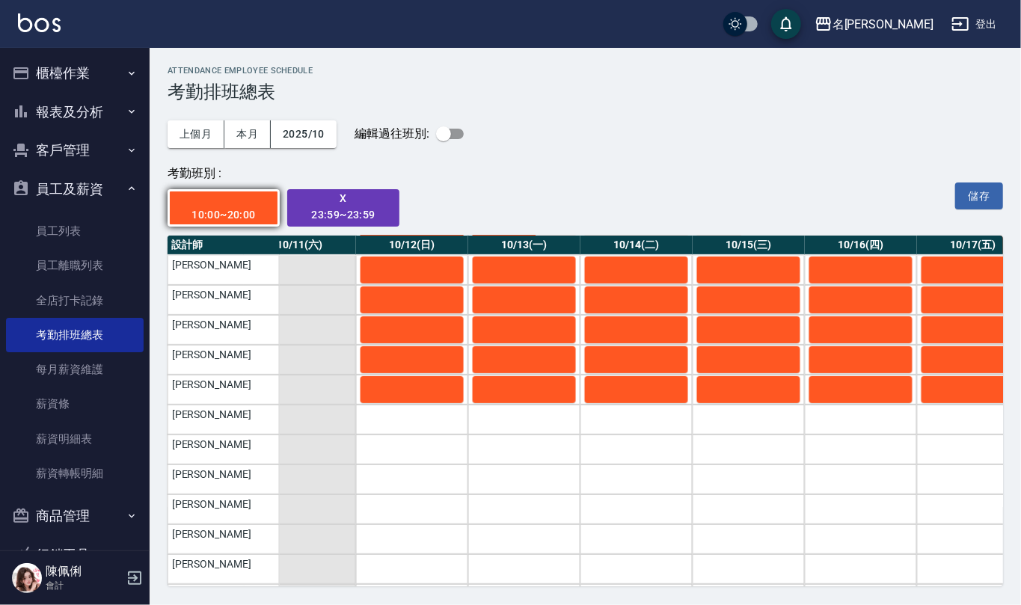
click at [255, 419] on td "王秀瑜" at bounding box center [224, 420] width 112 height 30
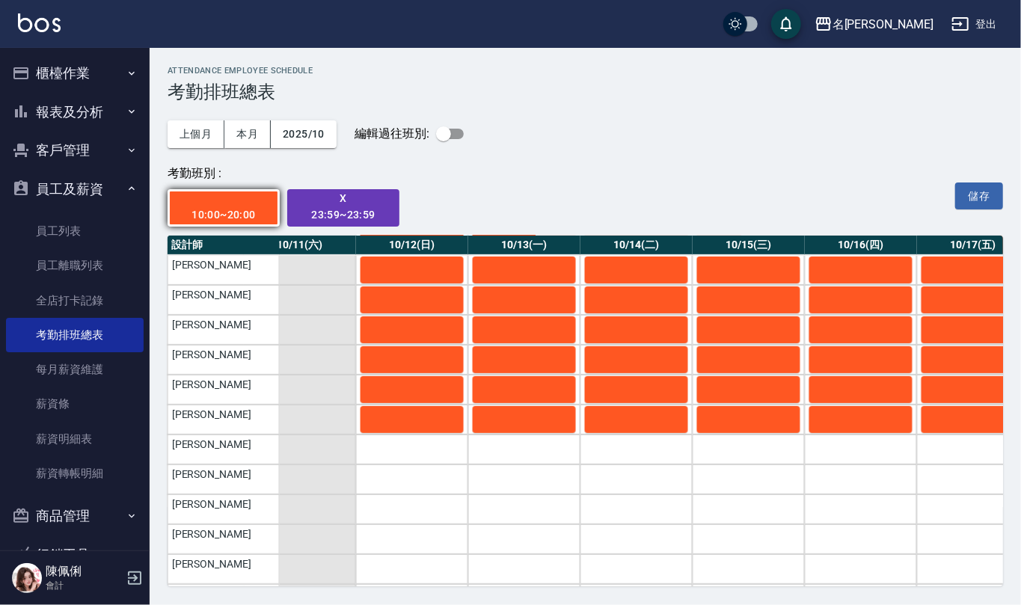
click at [249, 446] on td "蘇亭云" at bounding box center [224, 450] width 112 height 30
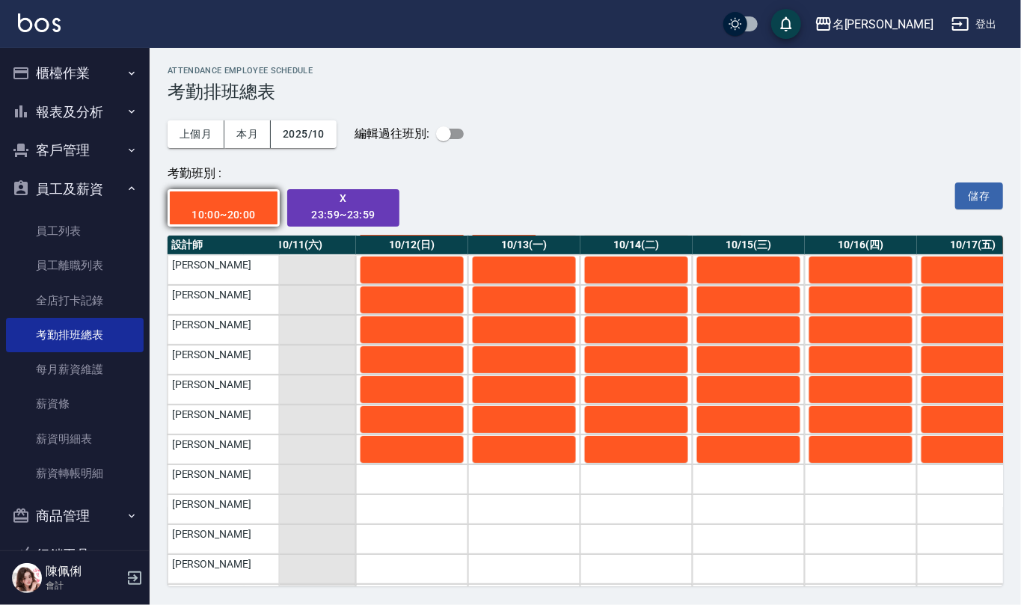
click at [250, 468] on td "林佩誼" at bounding box center [224, 480] width 112 height 30
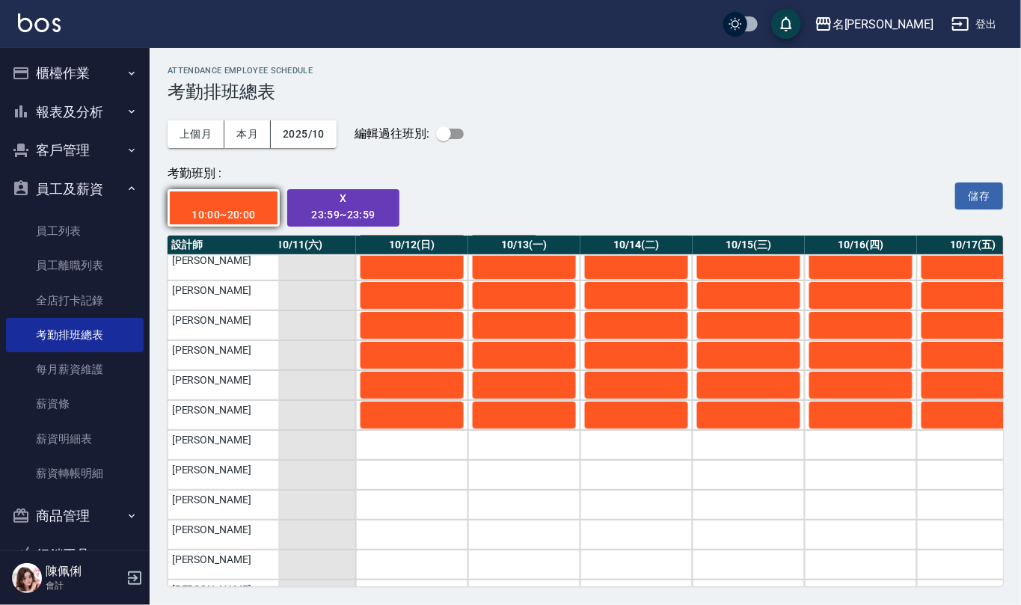
scroll to position [399, 1158]
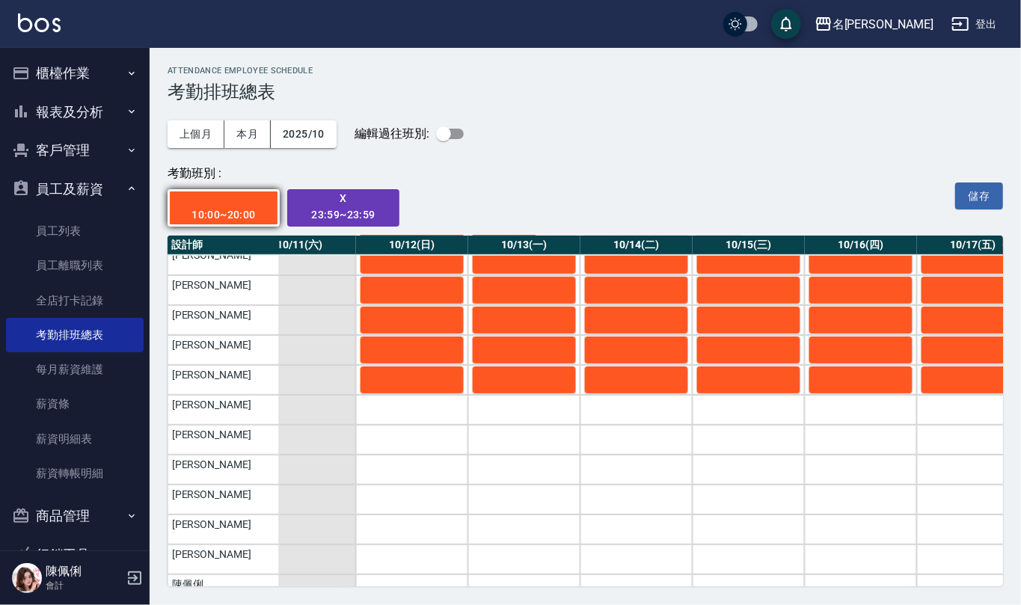
click at [239, 404] on td "陳欣妤" at bounding box center [224, 410] width 112 height 30
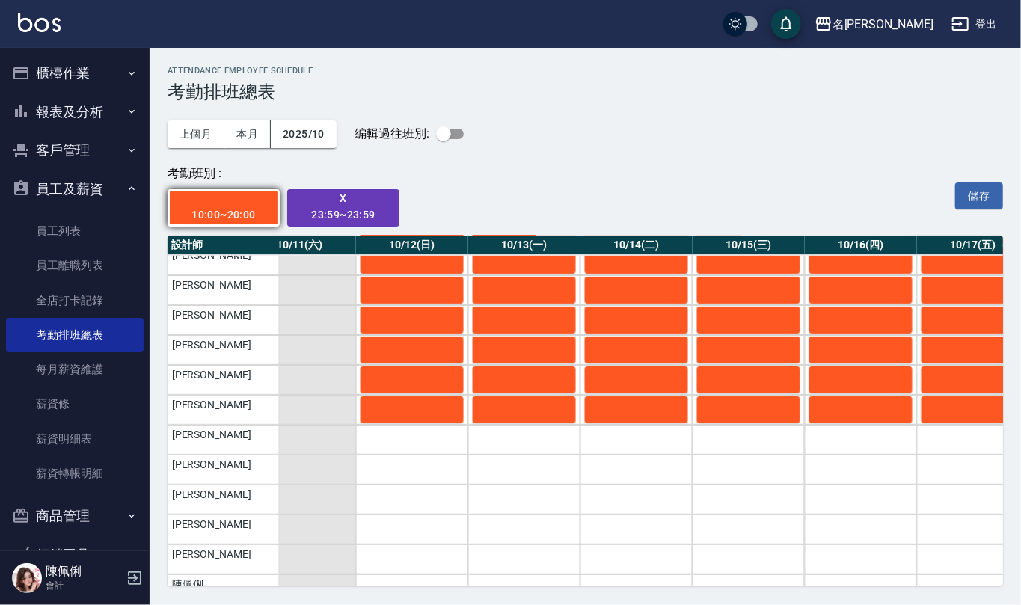
click at [230, 440] on td "陳柏暽" at bounding box center [224, 440] width 112 height 30
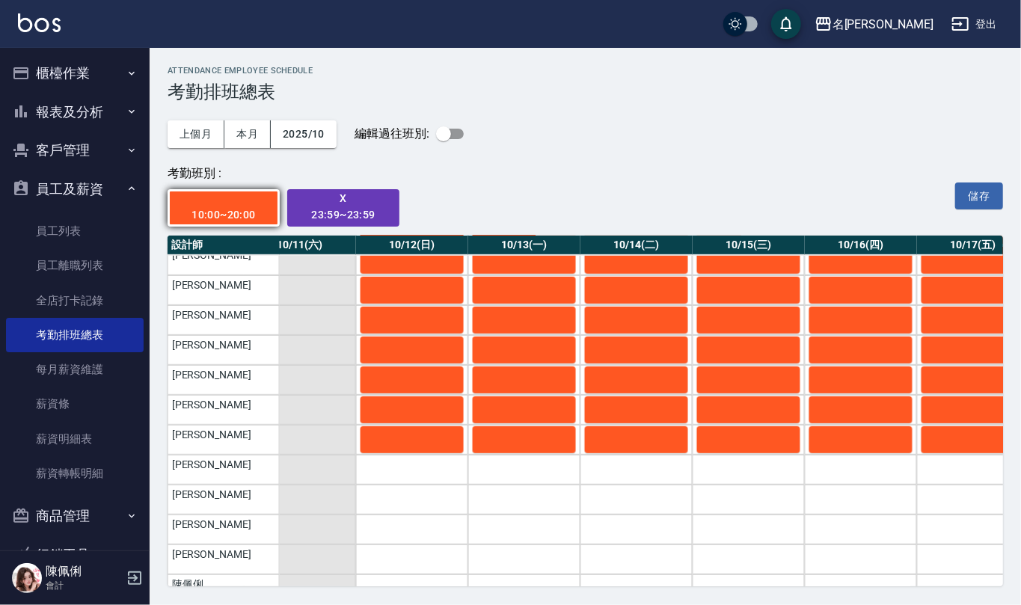
click at [239, 461] on td "陳文進" at bounding box center [224, 470] width 112 height 30
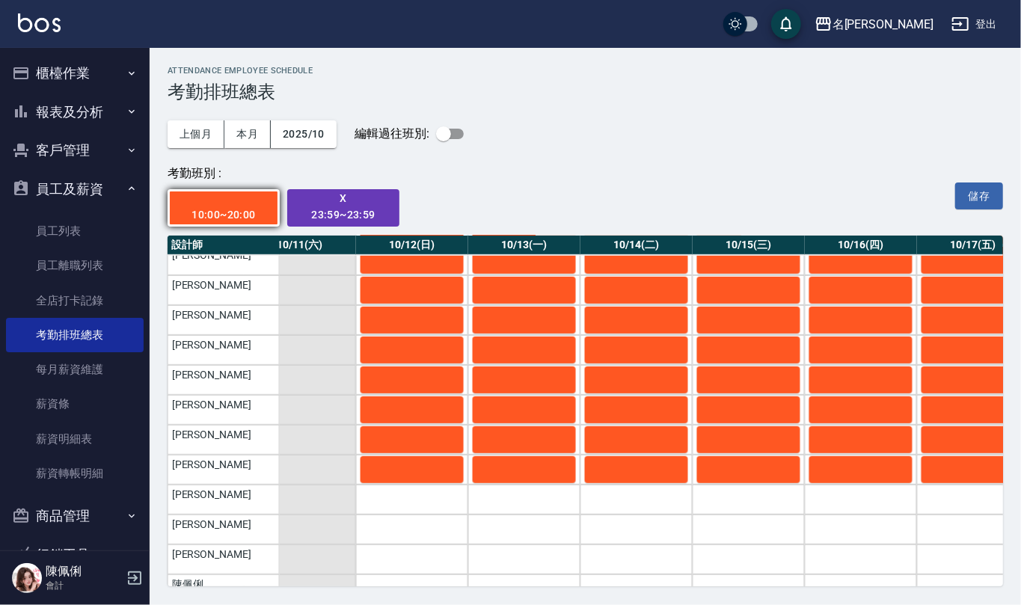
click at [233, 492] on td "紀雅婷" at bounding box center [224, 500] width 112 height 30
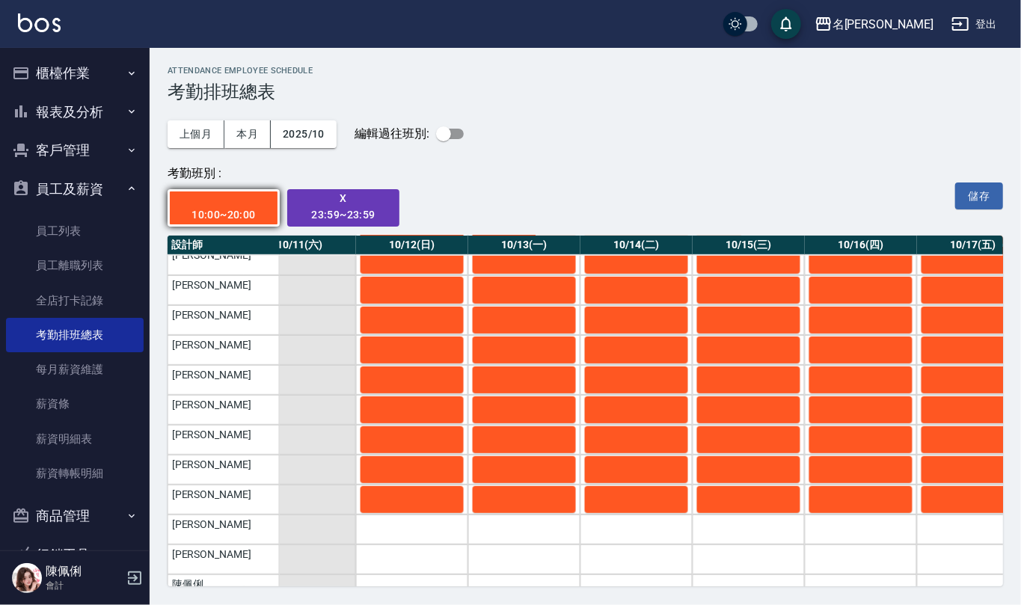
click at [238, 534] on td "葉冠佑" at bounding box center [224, 530] width 112 height 30
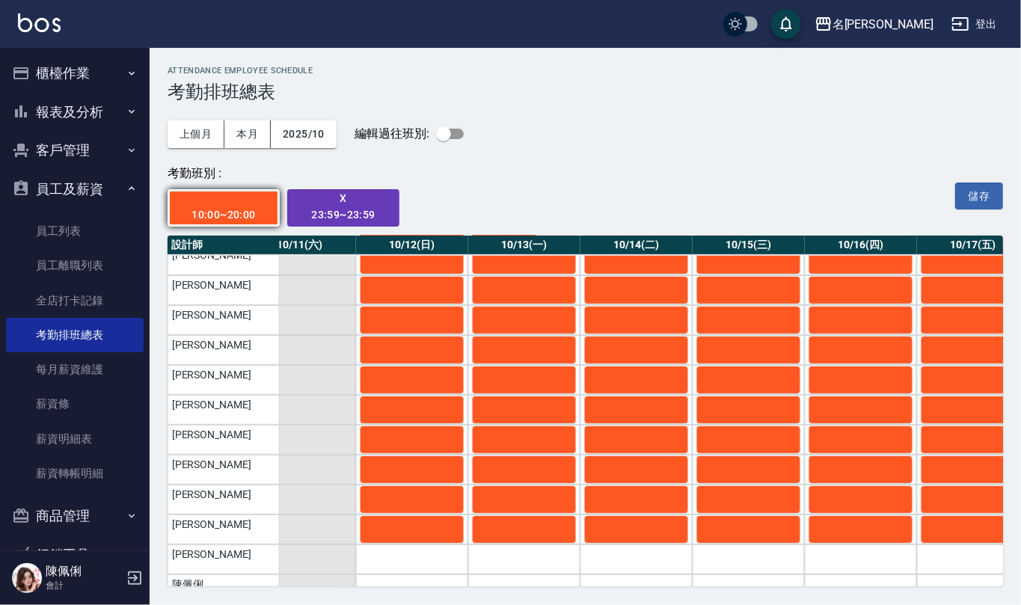
click at [238, 557] on td "阮氏竹儀" at bounding box center [224, 560] width 112 height 30
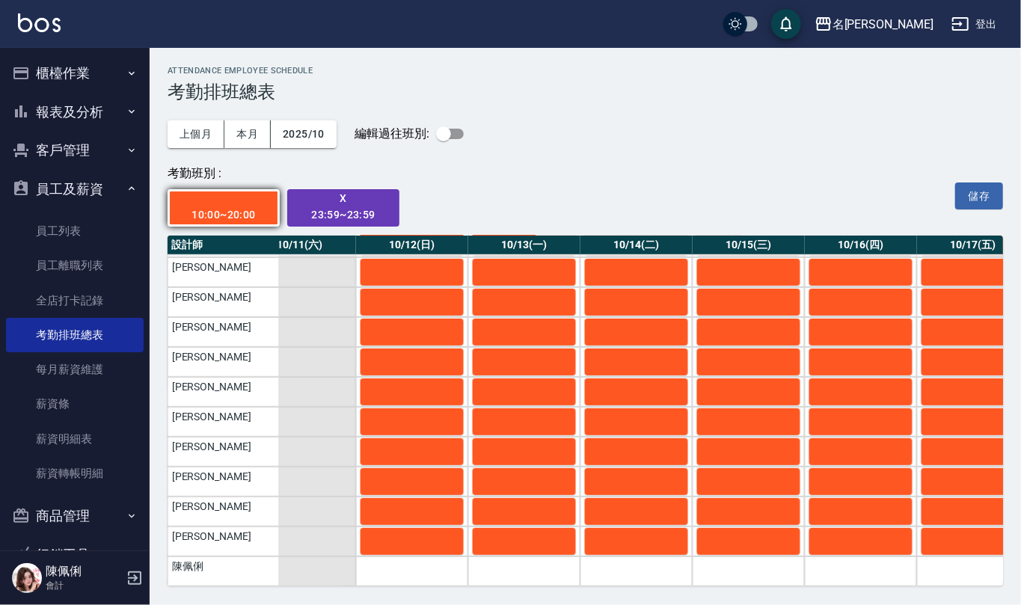
scroll to position [432, 1158]
click at [238, 557] on td "陳佩俐" at bounding box center [224, 572] width 112 height 30
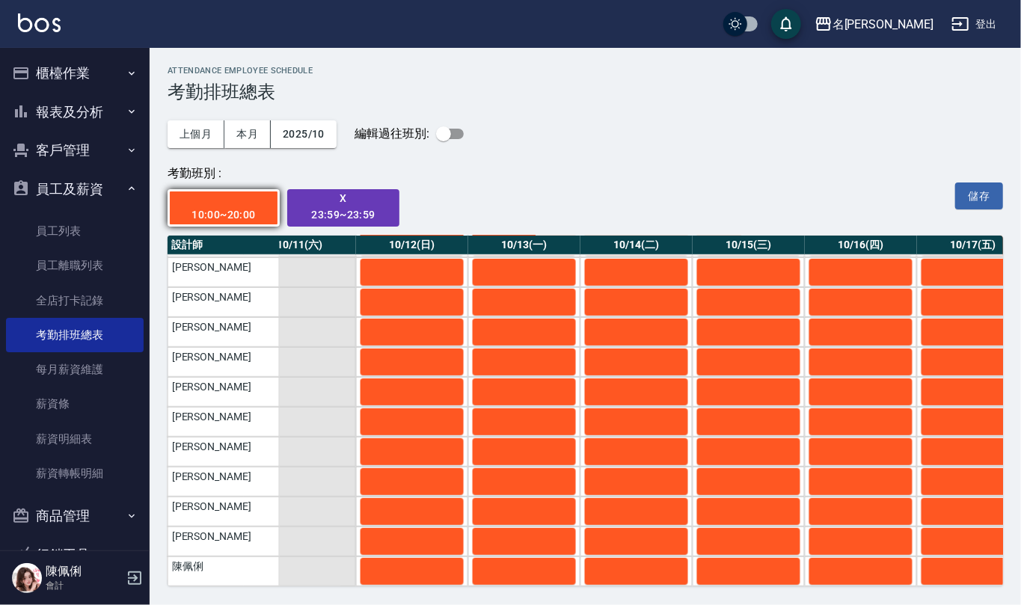
click at [244, 557] on td "陳佩俐" at bounding box center [224, 572] width 112 height 30
click at [431, 558] on button "a dense table" at bounding box center [412, 571] width 103 height 27
click at [402, 557] on td "a dense table" at bounding box center [412, 572] width 112 height 30
drag, startPoint x: 979, startPoint y: 204, endPoint x: 808, endPoint y: 461, distance: 308.8
click at [977, 202] on button "儲存" at bounding box center [980, 197] width 48 height 28
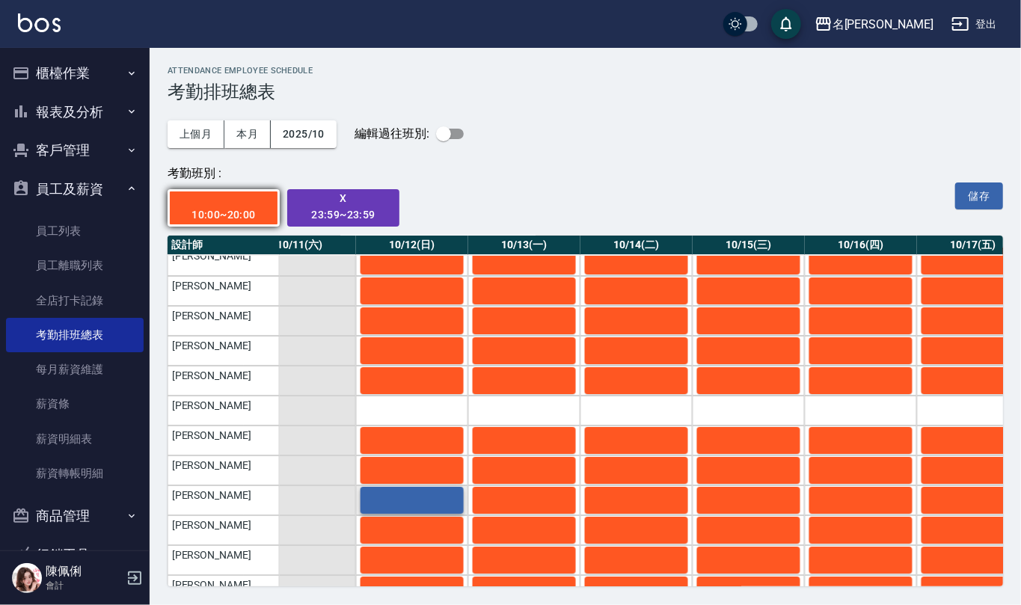
scroll to position [0, 1158]
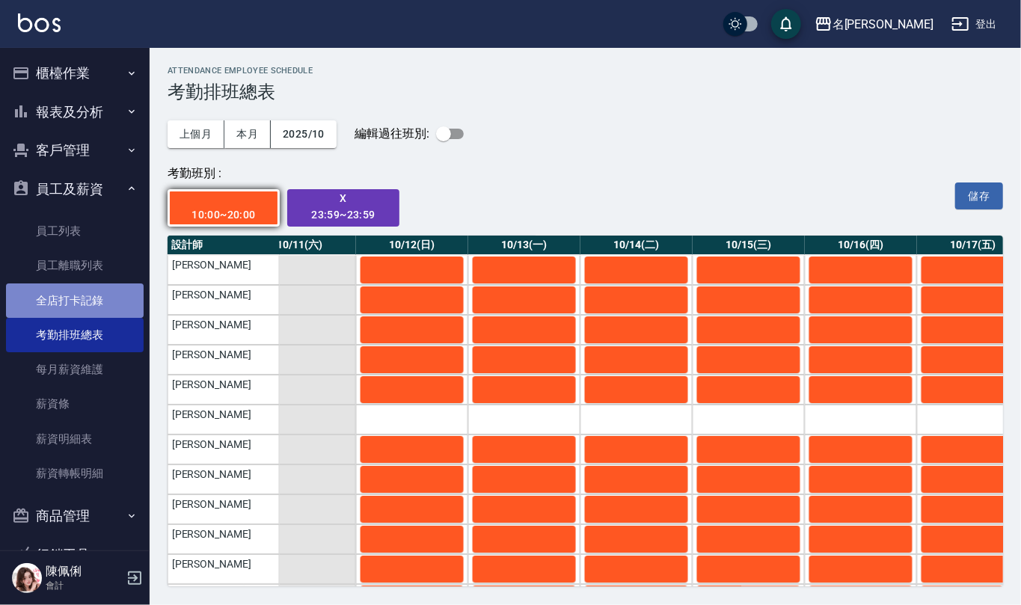
click at [78, 308] on link "全店打卡記錄" at bounding box center [75, 301] width 138 height 34
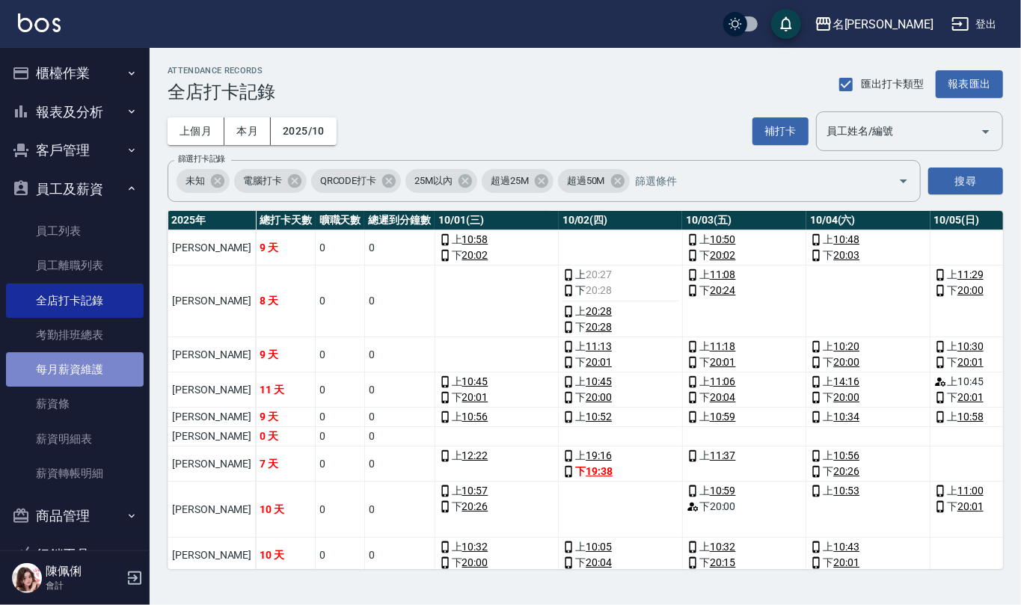
click at [76, 352] on link "每月薪資維護" at bounding box center [75, 369] width 138 height 34
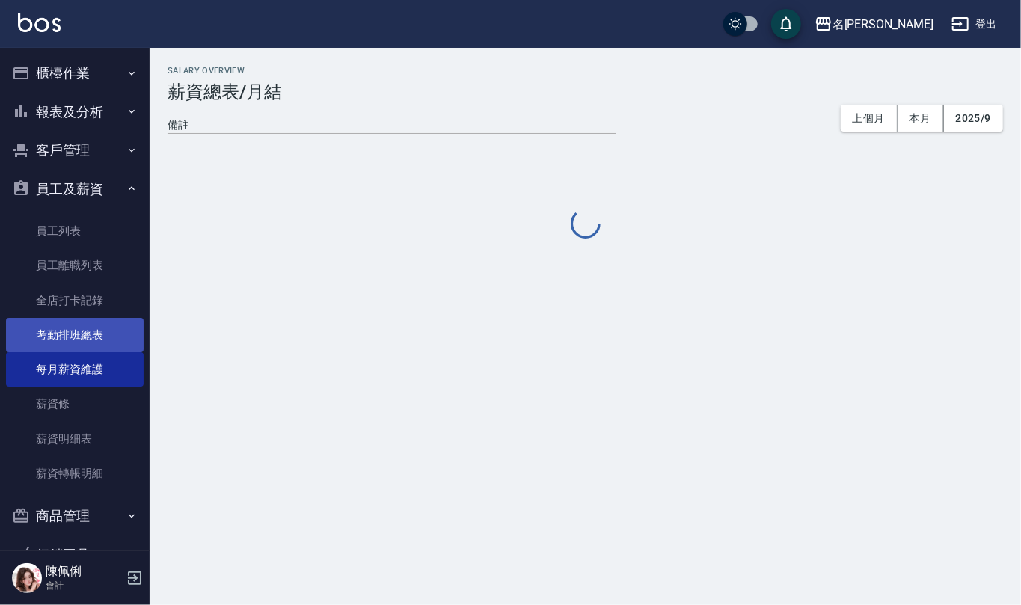
click at [76, 334] on link "考勤排班總表" at bounding box center [75, 335] width 138 height 34
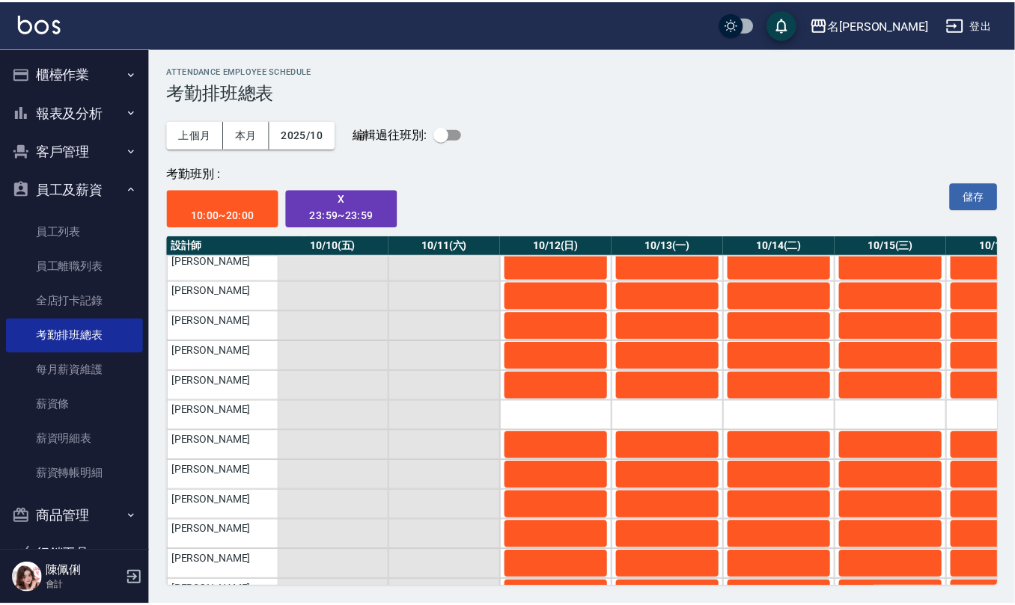
scroll to position [0, 1012]
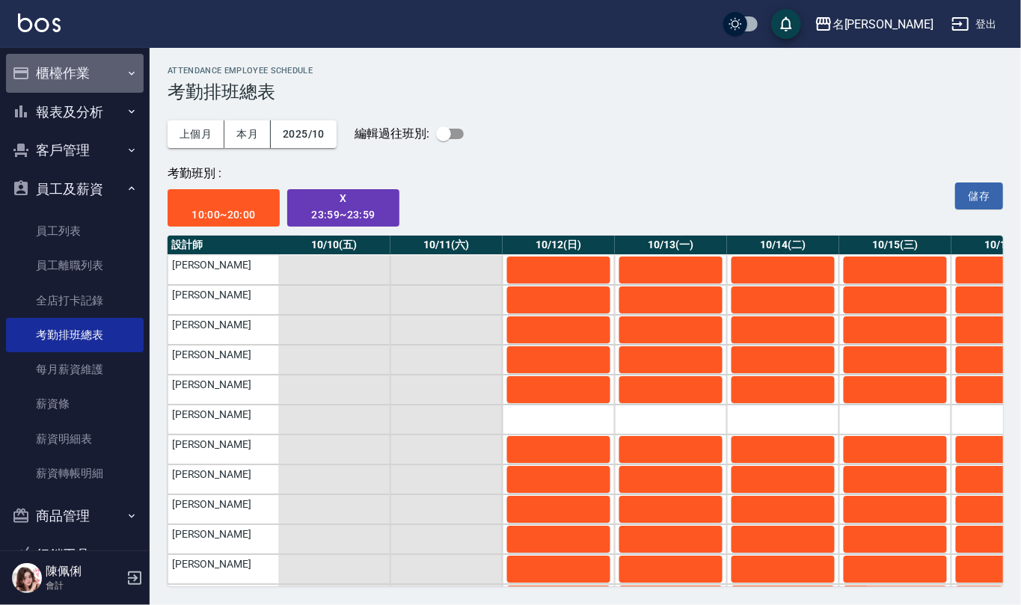
click at [91, 67] on button "櫃檯作業" at bounding box center [75, 73] width 138 height 39
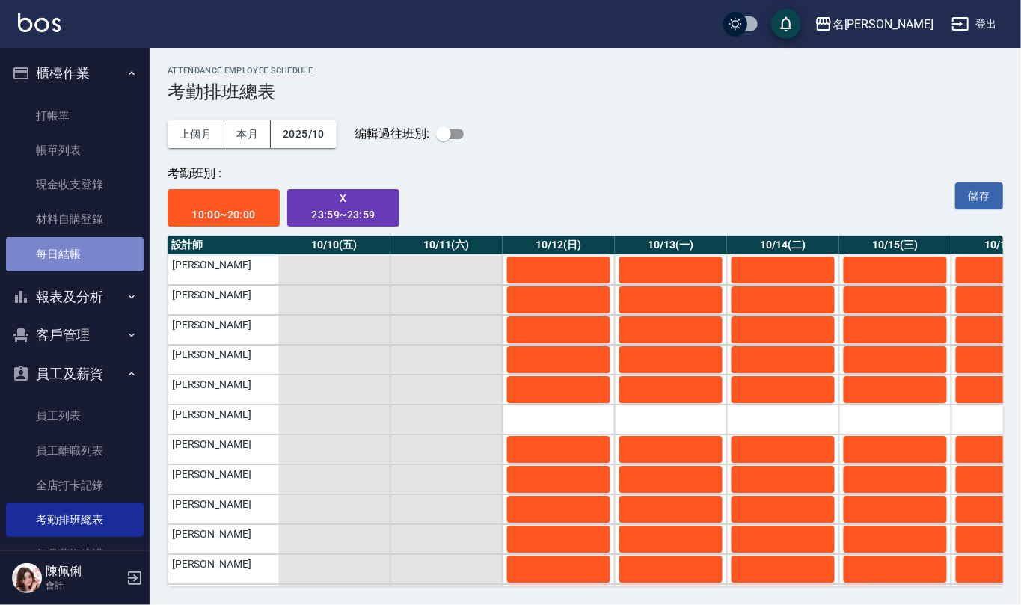
click at [76, 255] on link "每日結帳" at bounding box center [75, 254] width 138 height 34
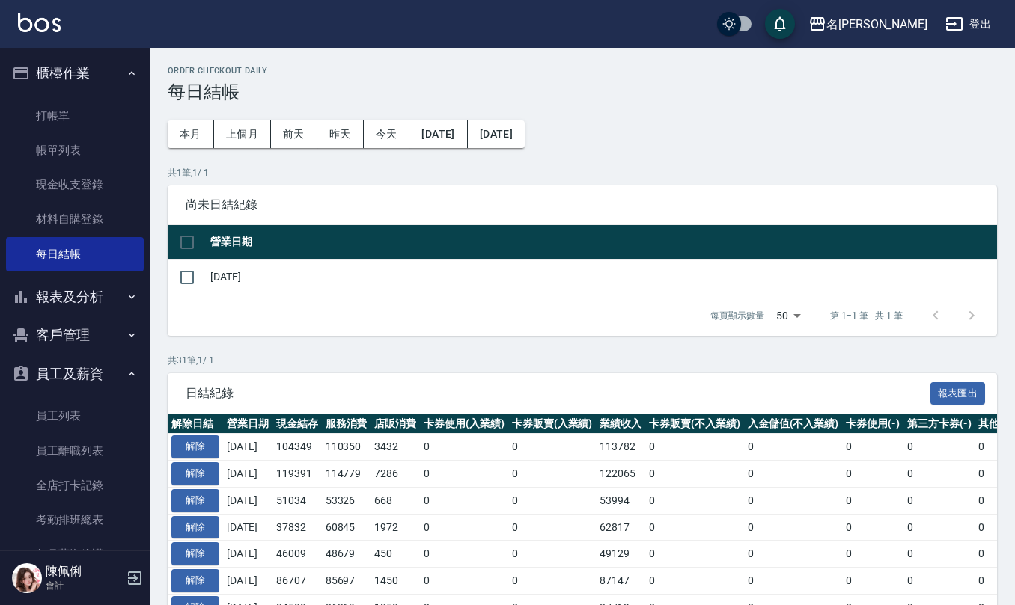
drag, startPoint x: 196, startPoint y: 282, endPoint x: 205, endPoint y: 299, distance: 19.4
click at [195, 283] on input "checkbox" at bounding box center [186, 277] width 31 height 31
checkbox input "true"
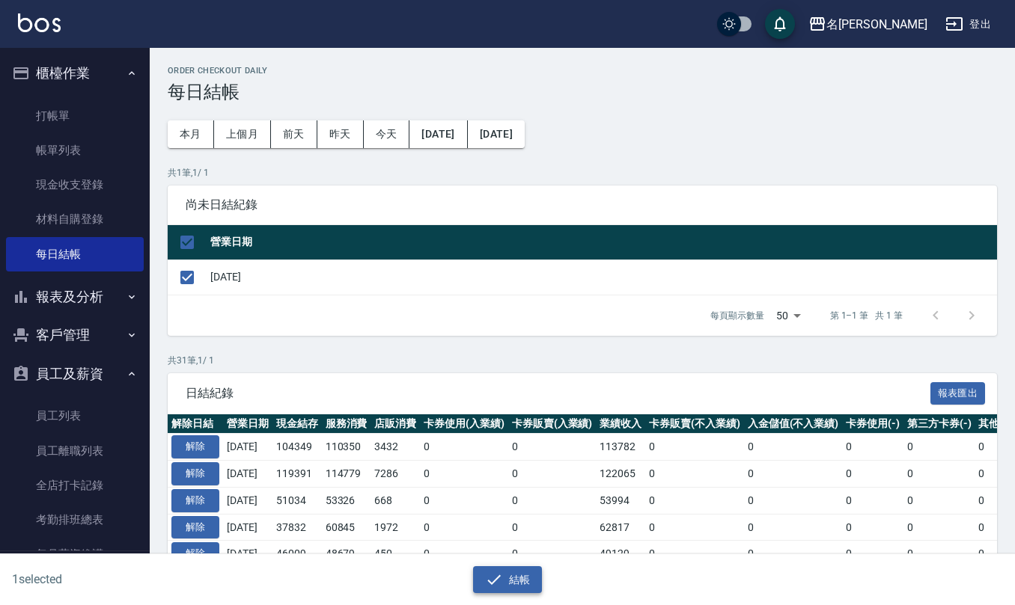
click at [534, 573] on button "結帳" at bounding box center [508, 580] width 70 height 28
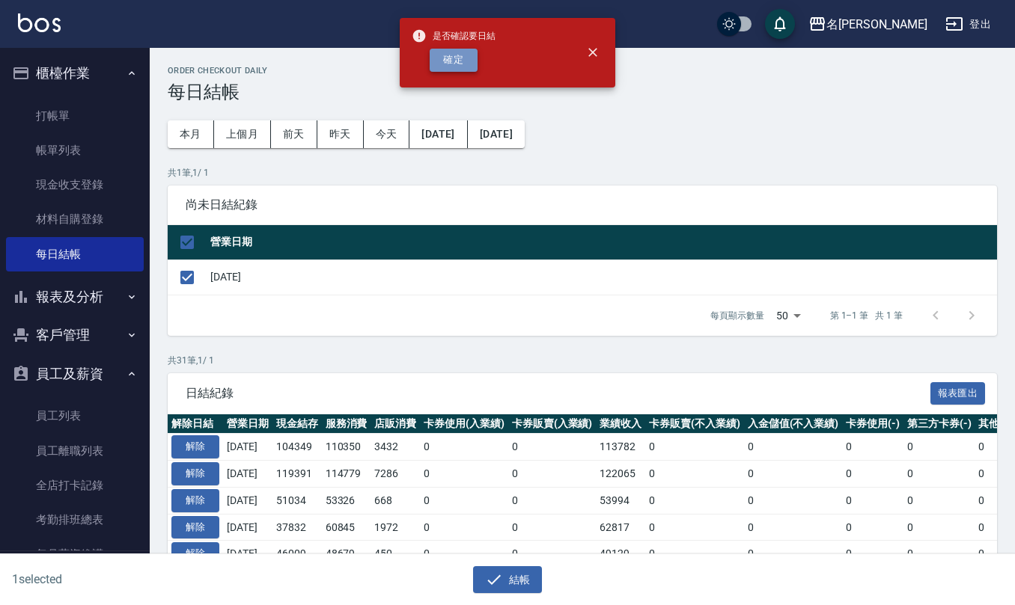
click at [455, 70] on button "確定" at bounding box center [453, 60] width 48 height 23
checkbox input "false"
